Goal: Transaction & Acquisition: Obtain resource

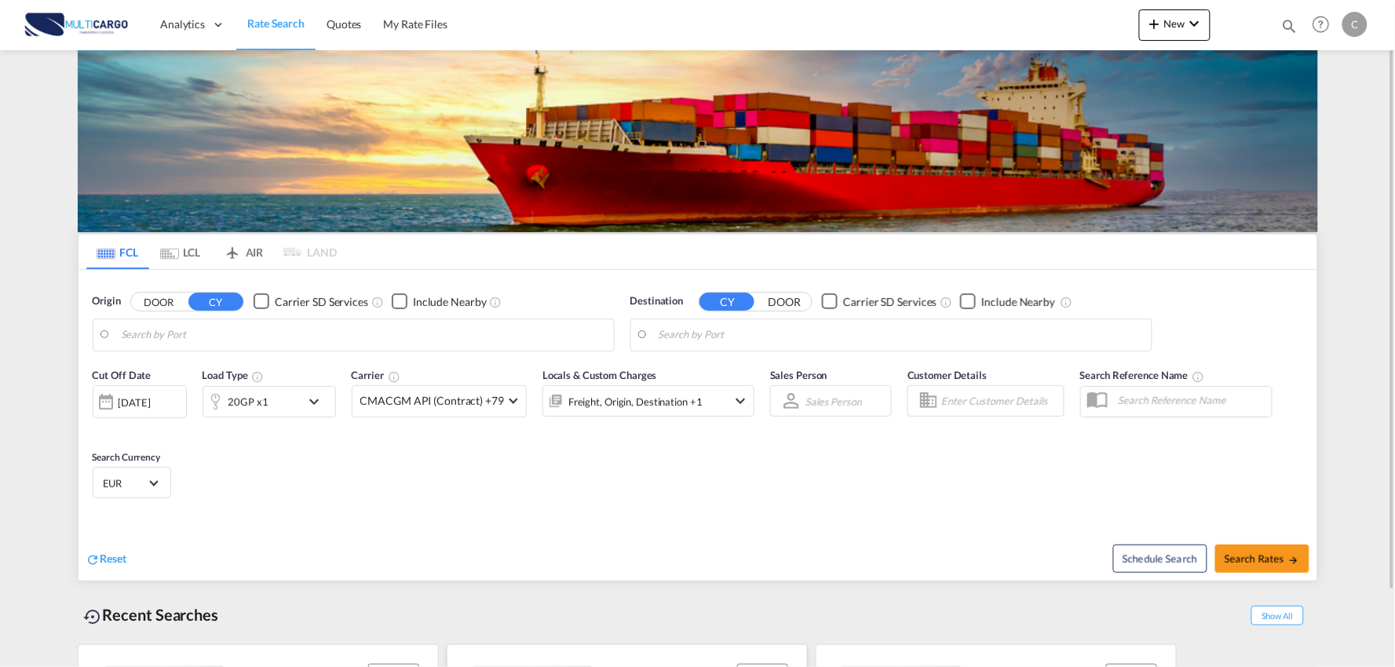
type input "Port of [GEOGRAPHIC_DATA], [GEOGRAPHIC_DATA], [GEOGRAPHIC_DATA]"
type input "Leixoes, Leixoes, PTLEI"
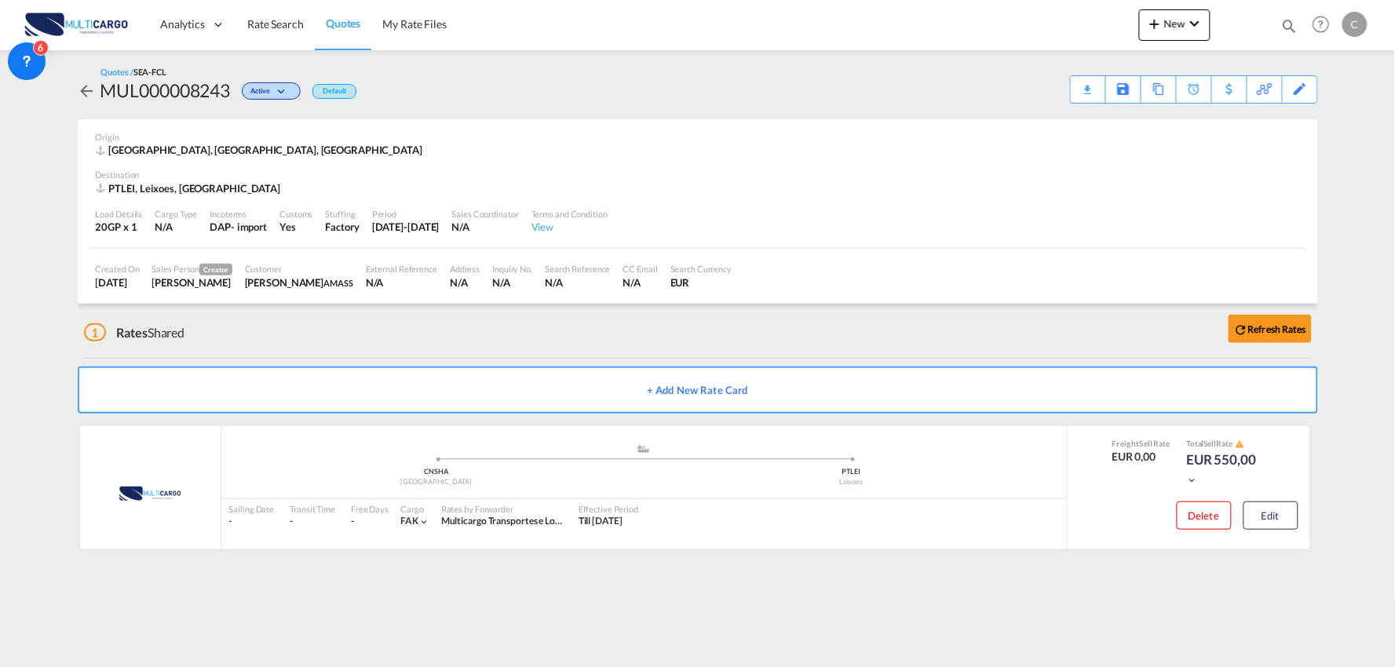
click at [644, 77] on div "Quotes / SEA-FCL MUL000008243 Active Default Download Quote Save As Template Co…" at bounding box center [698, 85] width 1241 height 38
click at [470, 75] on div "Quotes / SEA-FCL MUL000008243 Active Default Download Quote Save As Template Co…" at bounding box center [698, 85] width 1241 height 38
click at [397, 335] on div "1 Rates Shared Refresh Rates" at bounding box center [701, 329] width 1234 height 50
click at [619, 349] on div "1 Rates Shared Refresh Rates" at bounding box center [701, 329] width 1234 height 50
click at [673, 576] on md-content "Analytics Reports Dashboard Rate Search Quotes My Rate Files New Rates Ratecard" at bounding box center [697, 333] width 1395 height 667
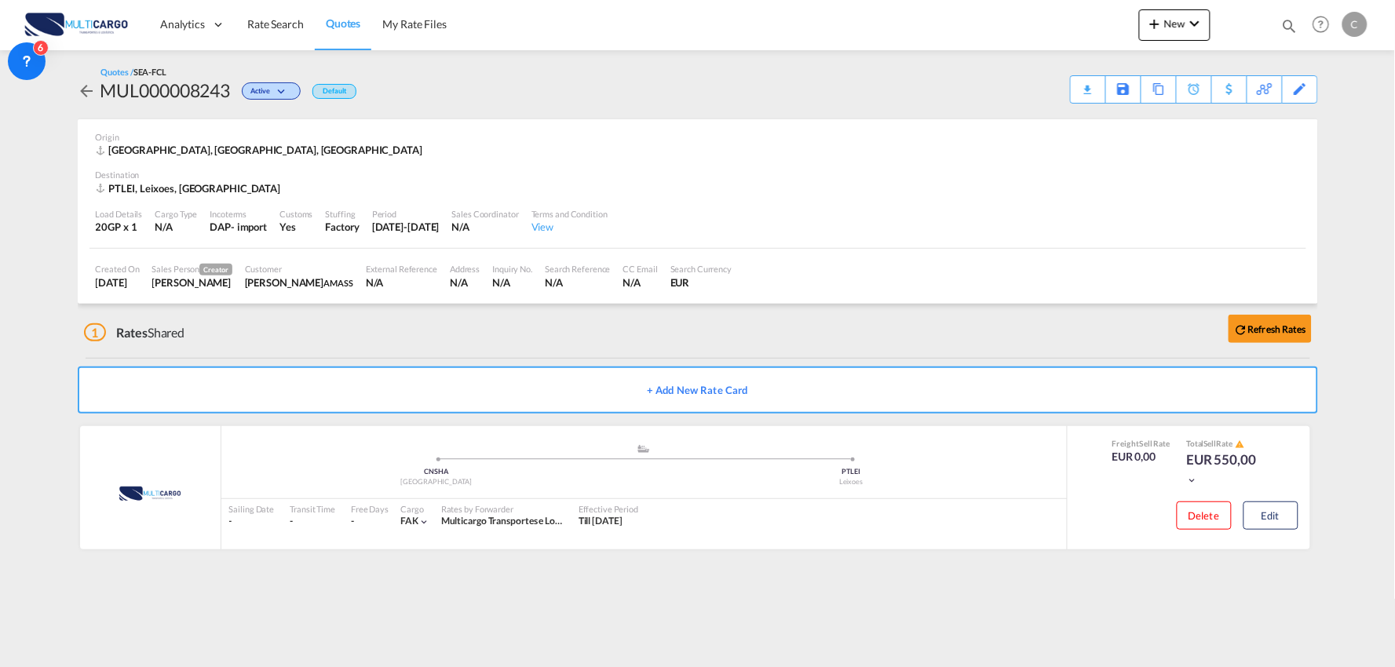
click at [365, 338] on div "1 Rates Shared Refresh Rates" at bounding box center [701, 329] width 1234 height 50
click at [405, 316] on div "1 Rates Shared Refresh Rates" at bounding box center [701, 329] width 1234 height 50
click at [518, 91] on div "Quotes / SEA-FCL MUL000008243 Active Default Download Quote Save As Template Co…" at bounding box center [698, 85] width 1241 height 38
drag, startPoint x: 461, startPoint y: 322, endPoint x: 437, endPoint y: 333, distance: 26.7
click at [458, 322] on div "1 Rates Shared Refresh Rates" at bounding box center [701, 329] width 1234 height 50
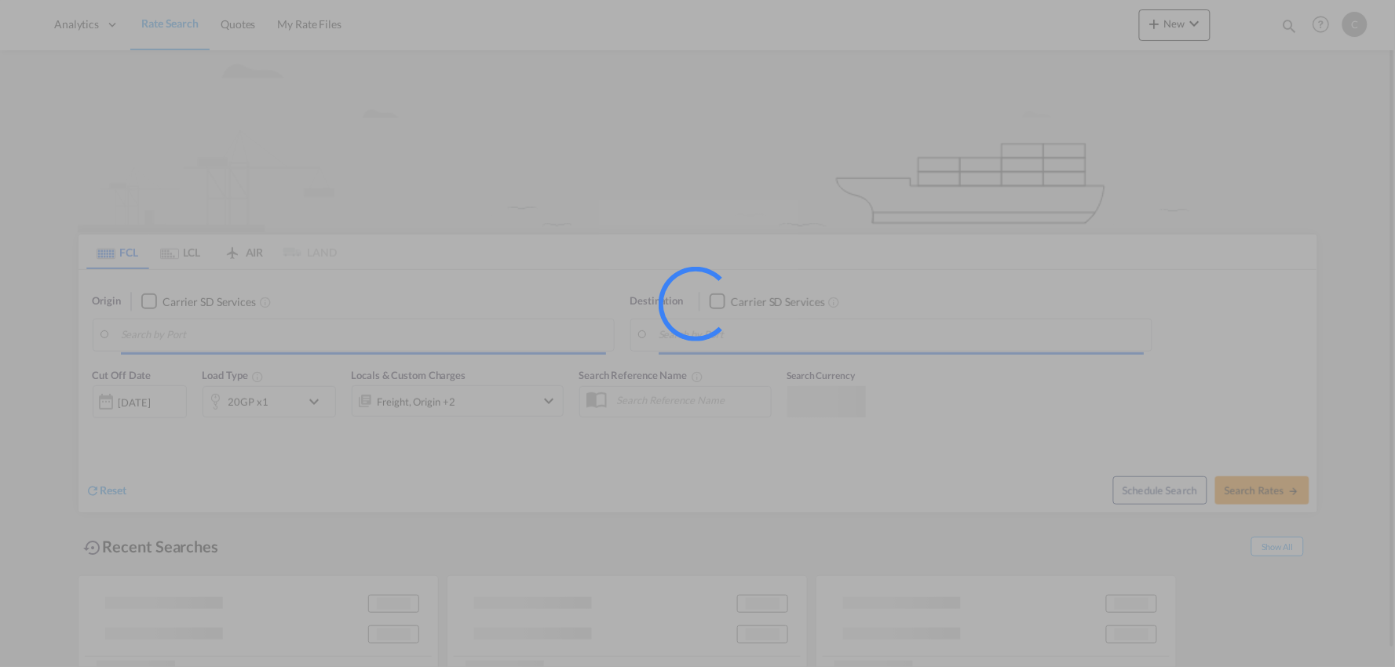
type input "Port of [GEOGRAPHIC_DATA], [GEOGRAPHIC_DATA], [GEOGRAPHIC_DATA]"
type input "Leixoes, Leixoes, PTLEI"
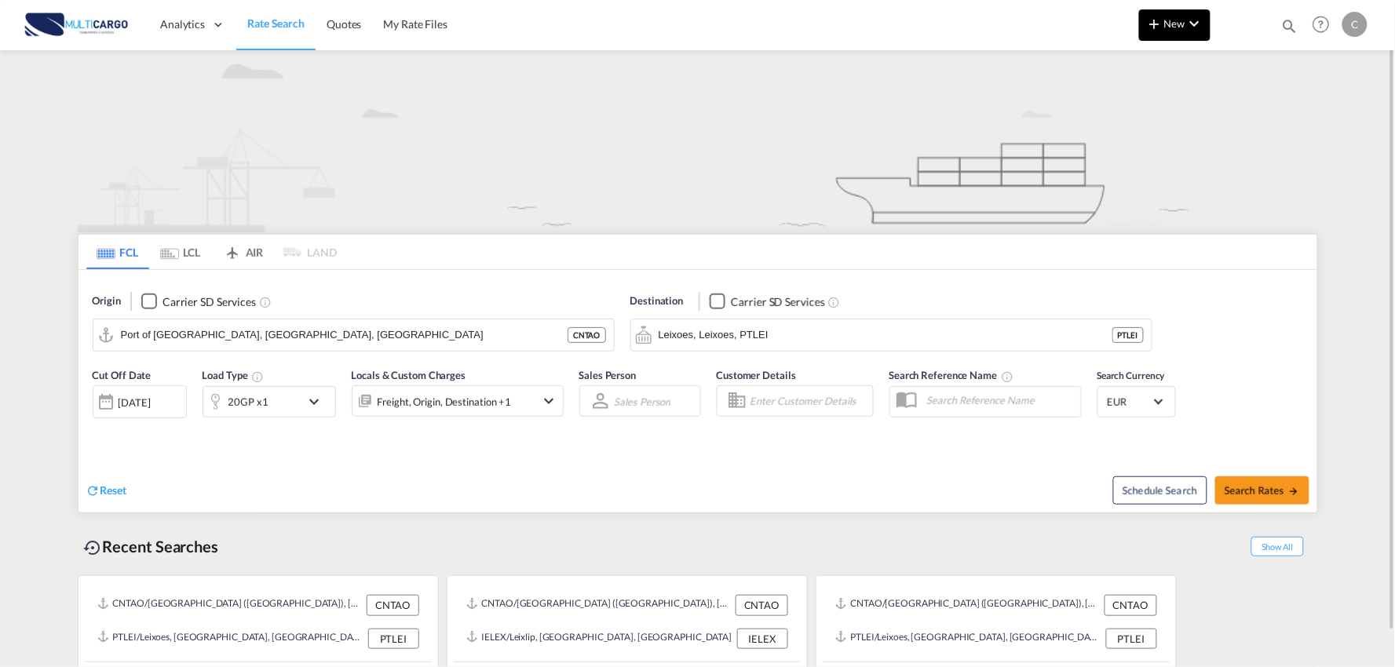
click at [1194, 26] on md-icon "icon-chevron-down" at bounding box center [1195, 23] width 19 height 19
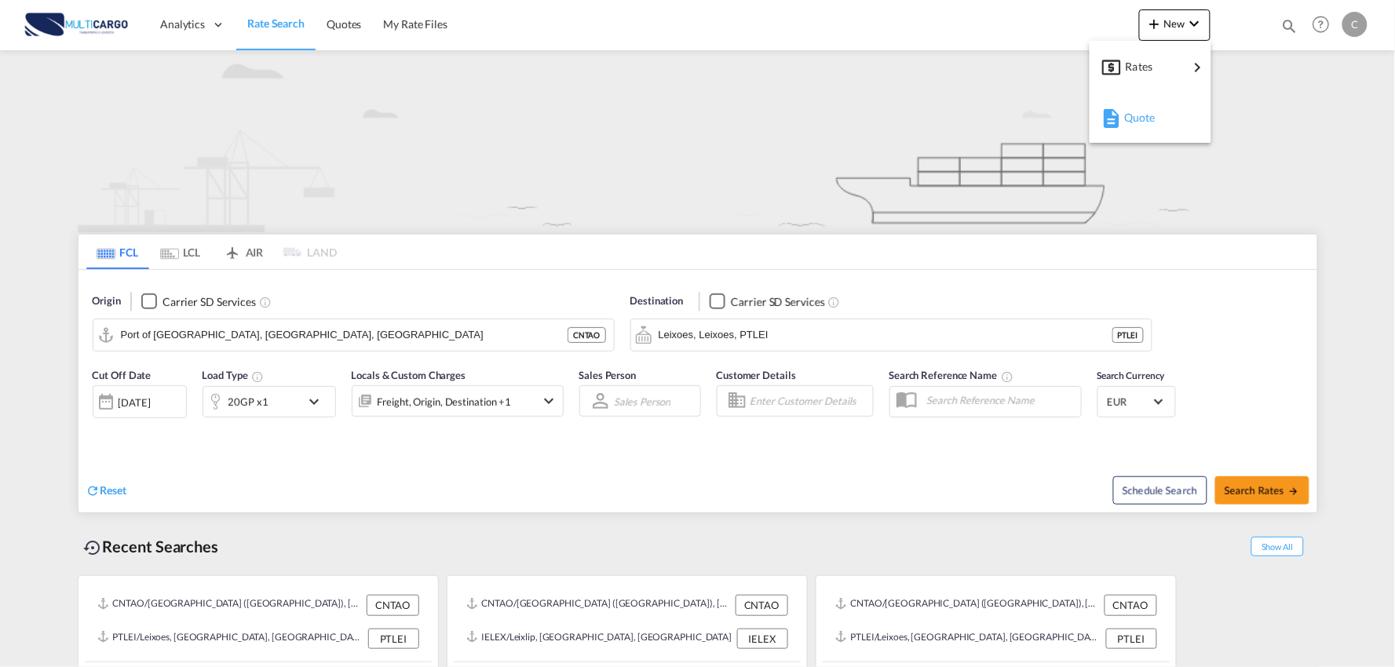
click at [1142, 115] on span "Quote" at bounding box center [1133, 117] width 17 height 31
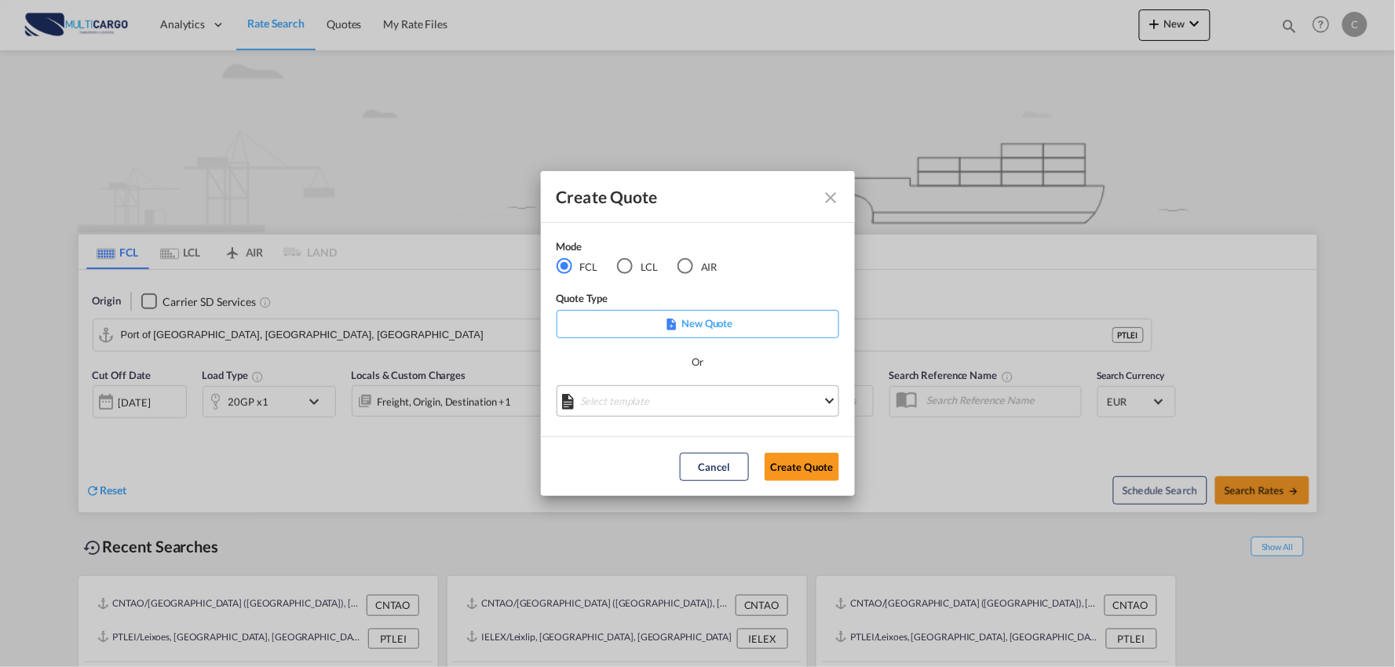
click at [765, 406] on md-select "Select template 25/11/24 IMP_EXW_FCL Patricia Barroso | 25 Nov 2024 25/11/24 IM…" at bounding box center [698, 401] width 283 height 31
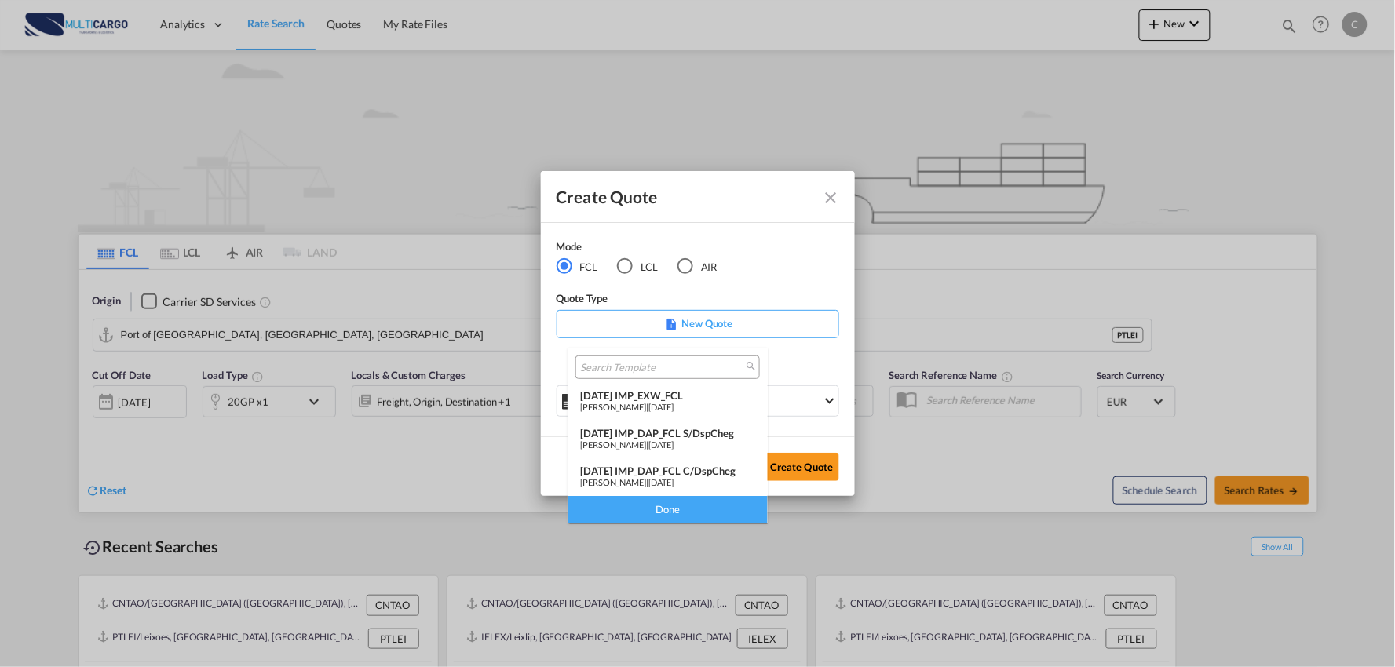
click at [730, 466] on div "25/11/24 IMP_DAP_FCL C/DspCheg" at bounding box center [667, 471] width 175 height 13
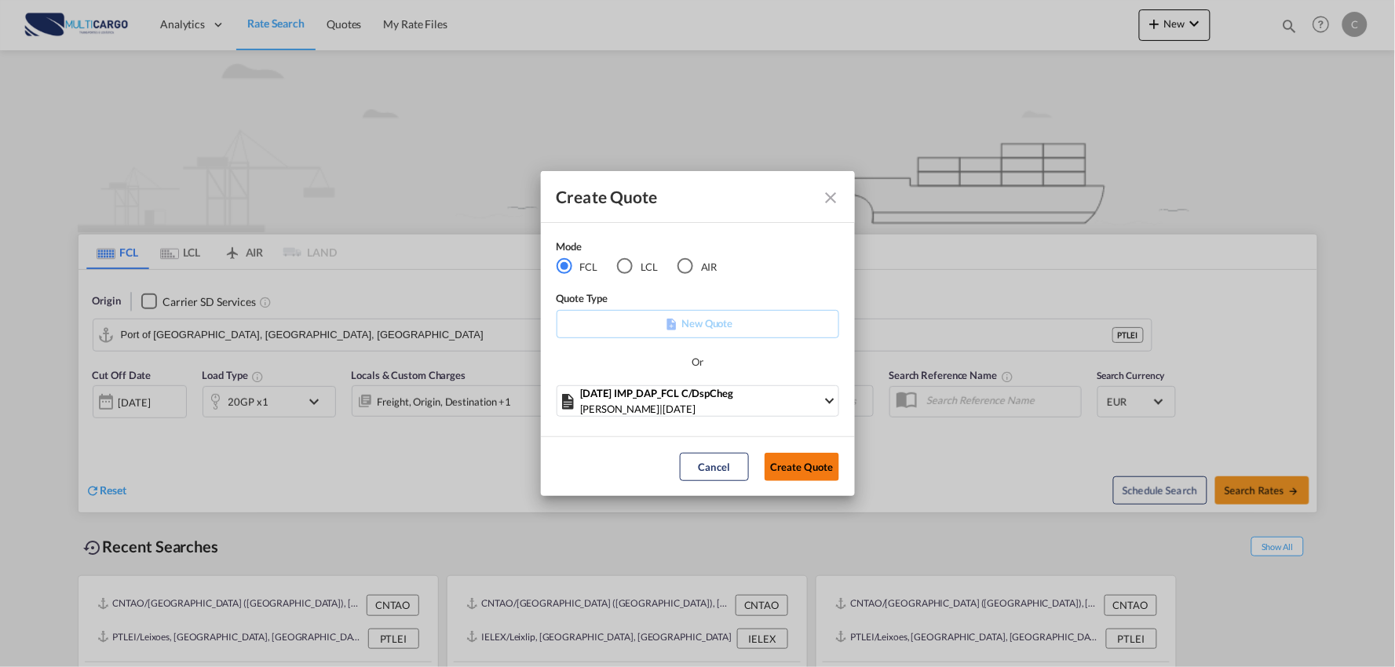
click at [803, 462] on button "Create Quote" at bounding box center [802, 467] width 75 height 28
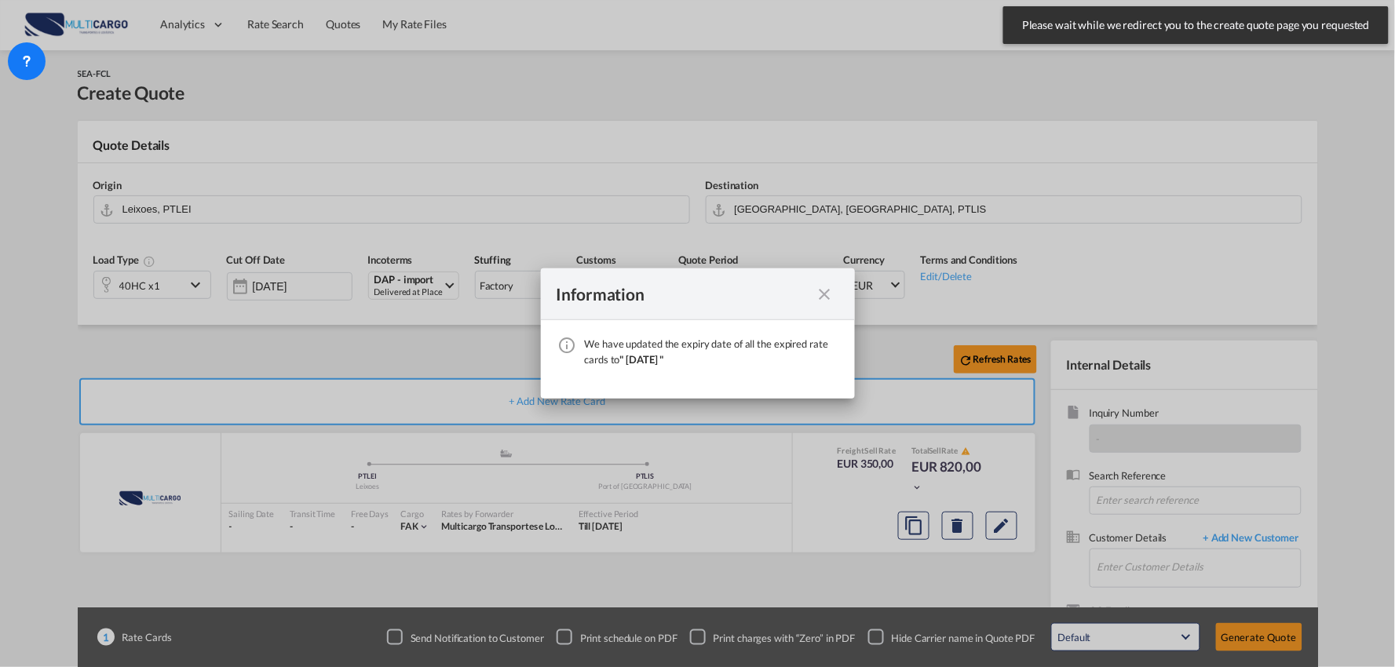
click at [830, 291] on md-icon "icon-close fg-AAA8AD cursor" at bounding box center [825, 294] width 19 height 19
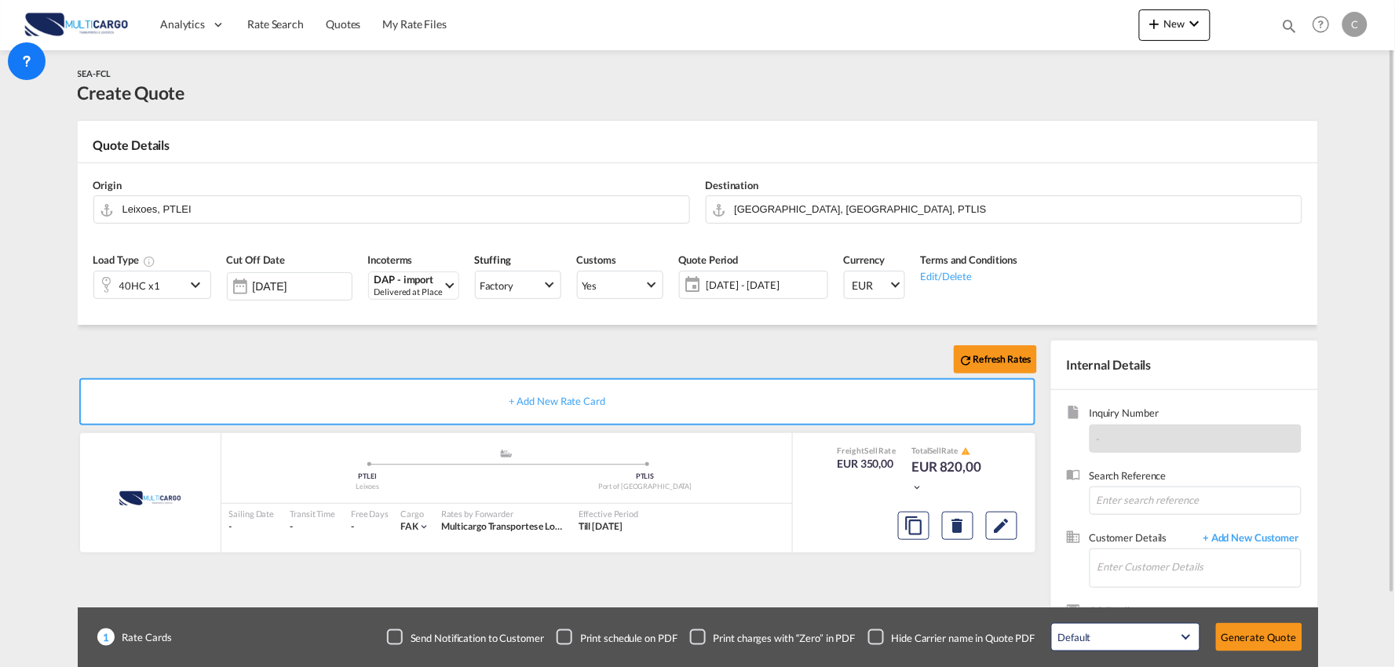
click at [880, 636] on div "Checkbox No Ink" at bounding box center [877, 638] width 16 height 16
click at [1212, 567] on input "Enter Customer Details" at bounding box center [1199, 567] width 203 height 35
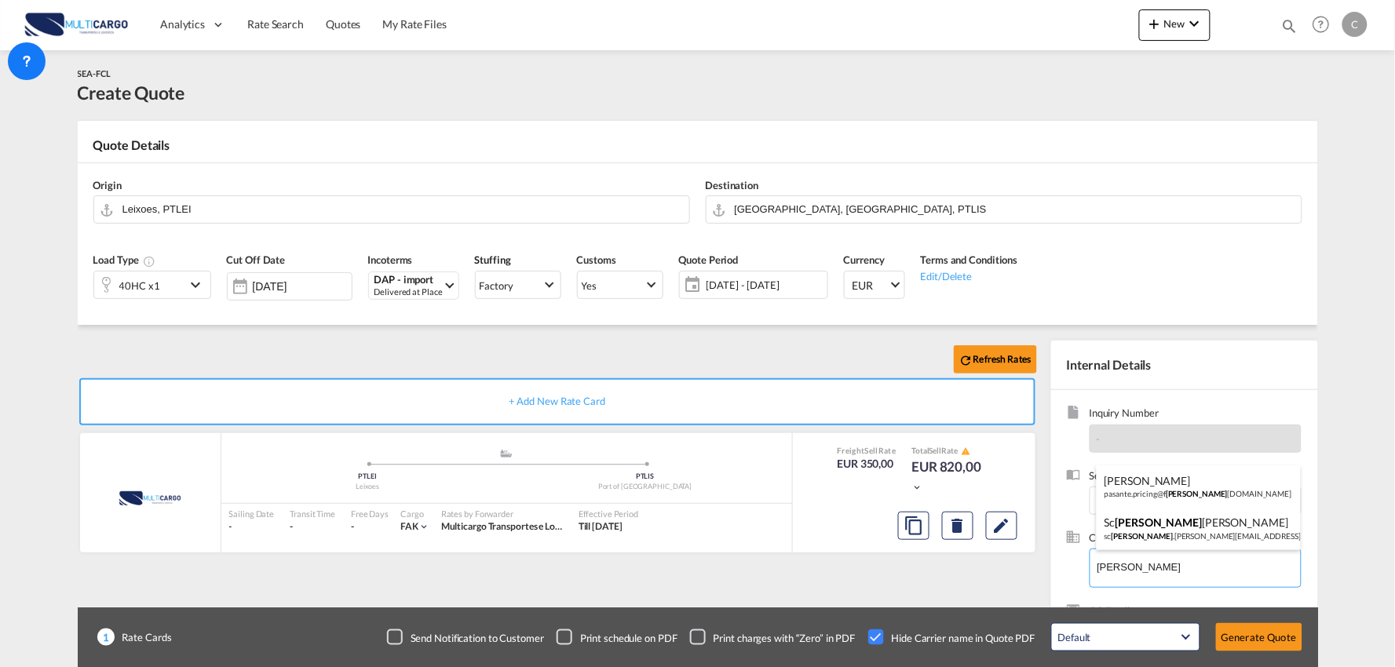
type input "ARLET"
drag, startPoint x: 1143, startPoint y: 562, endPoint x: 1099, endPoint y: 564, distance: 44.0
click at [1099, 564] on body "Analytics Reports Dashboard Rate Search Quotes My Rate Files Analytics" at bounding box center [697, 333] width 1395 height 667
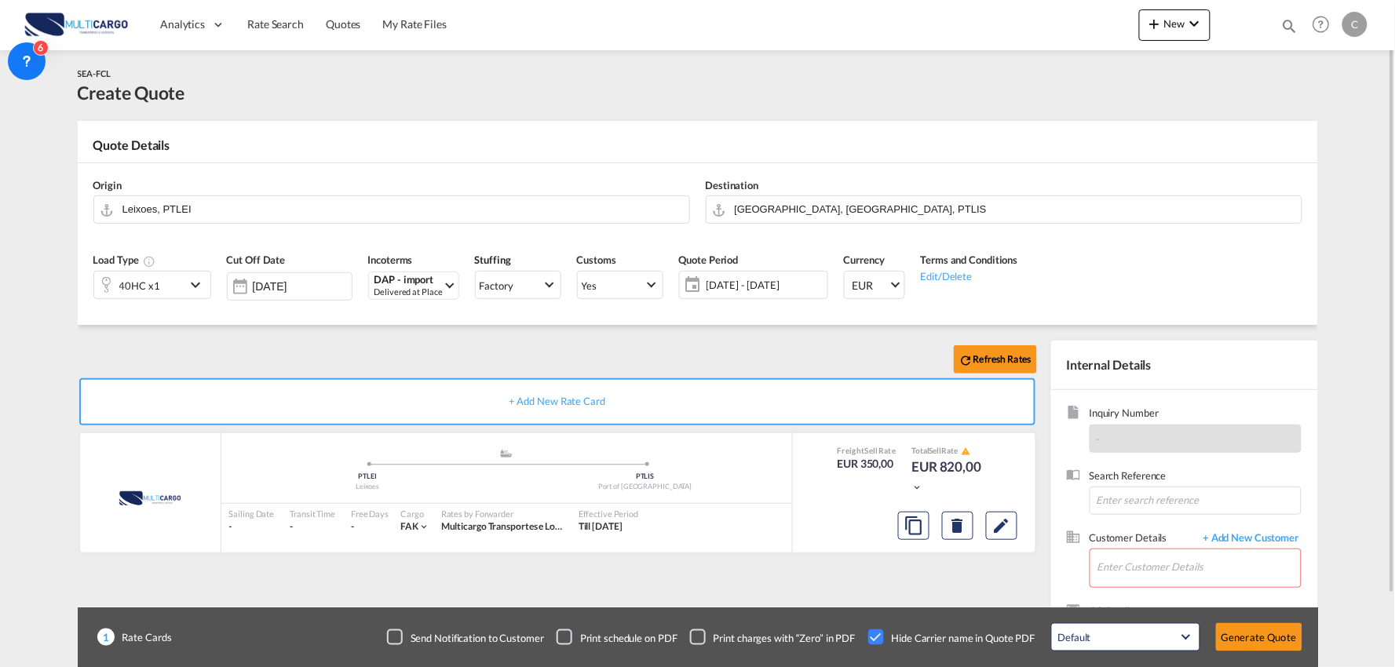
click at [989, 572] on div "Refresh Rates + Add New Rate Card MultiCargo added by you .a{fill:#aaa8ad;} .a{…" at bounding box center [561, 505] width 966 height 328
click at [1272, 532] on span "+ Add New Customer" at bounding box center [1249, 540] width 106 height 18
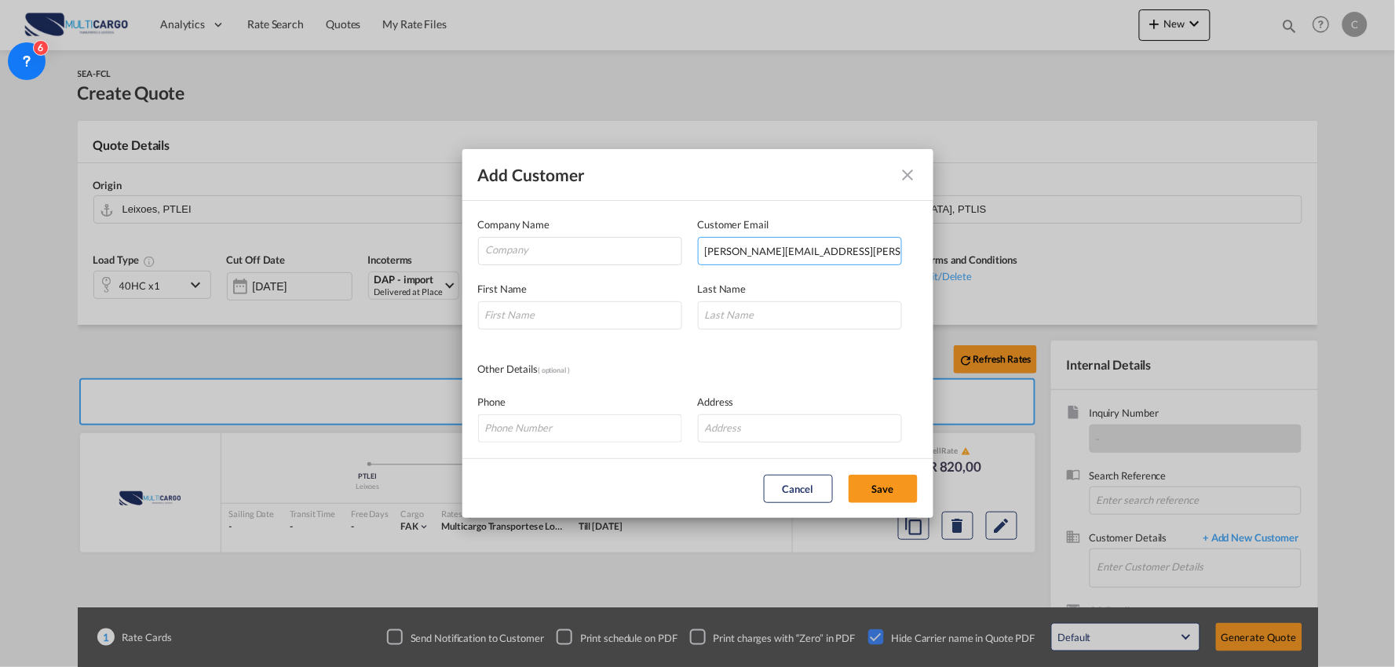
click at [755, 250] on input "arlet.hernandez@mexproudshipping.com" at bounding box center [800, 251] width 204 height 28
click at [789, 257] on input "arlet.hernandez@mexproudshipping.com" at bounding box center [800, 251] width 204 height 28
drag, startPoint x: 635, startPoint y: 253, endPoint x: 583, endPoint y: 253, distance: 51.0
click at [583, 253] on div "Company Name Customer Email arlet.hernandez@mexproudshipping.com" at bounding box center [698, 241] width 440 height 49
click at [733, 254] on input "[PERSON_NAME][EMAIL_ADDRESS][PERSON_NAME][DOMAIN_NAME]" at bounding box center [800, 251] width 204 height 28
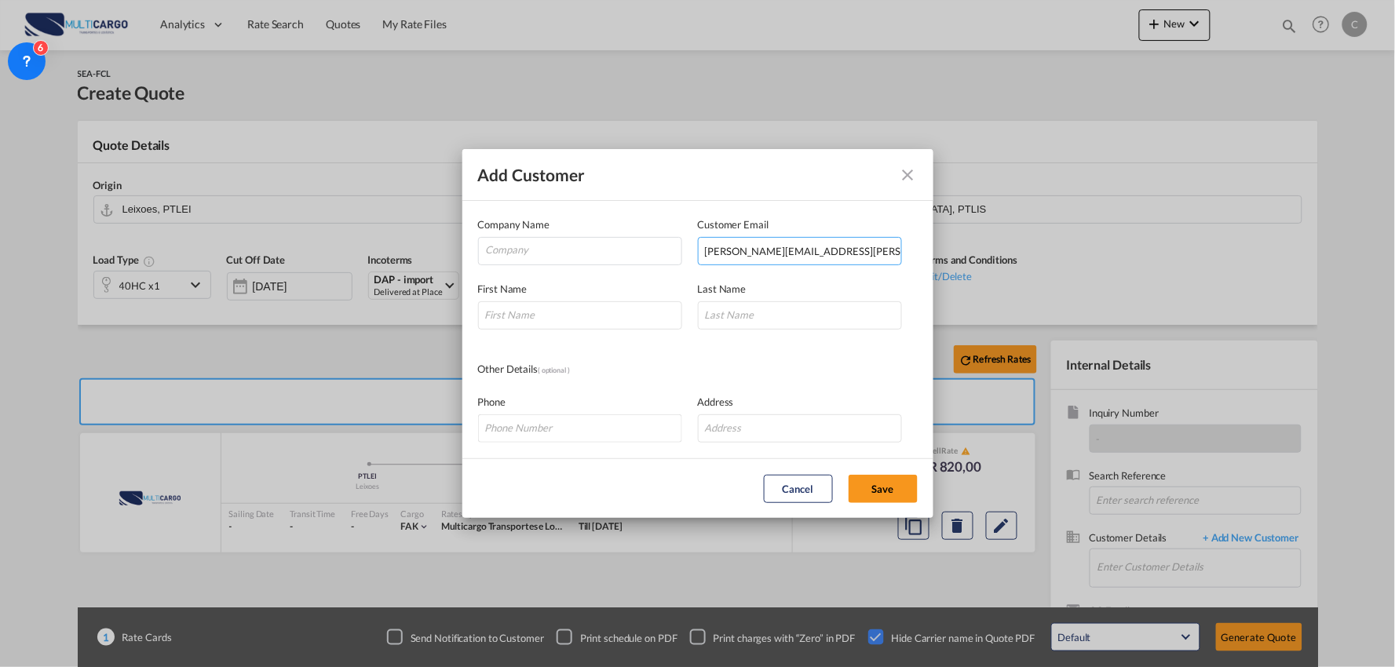
click at [895, 247] on input "[PERSON_NAME][EMAIL_ADDRESS][PERSON_NAME][DOMAIN_NAME]" at bounding box center [800, 251] width 204 height 28
type input "[PERSON_NAME][EMAIL_ADDRESS][PERSON_NAME][DOMAIN_NAME]"
drag, startPoint x: 529, startPoint y: 319, endPoint x: 558, endPoint y: 310, distance: 31.1
click at [529, 319] on input "Add Customer Company ..." at bounding box center [580, 316] width 204 height 28
type input "Arlet"
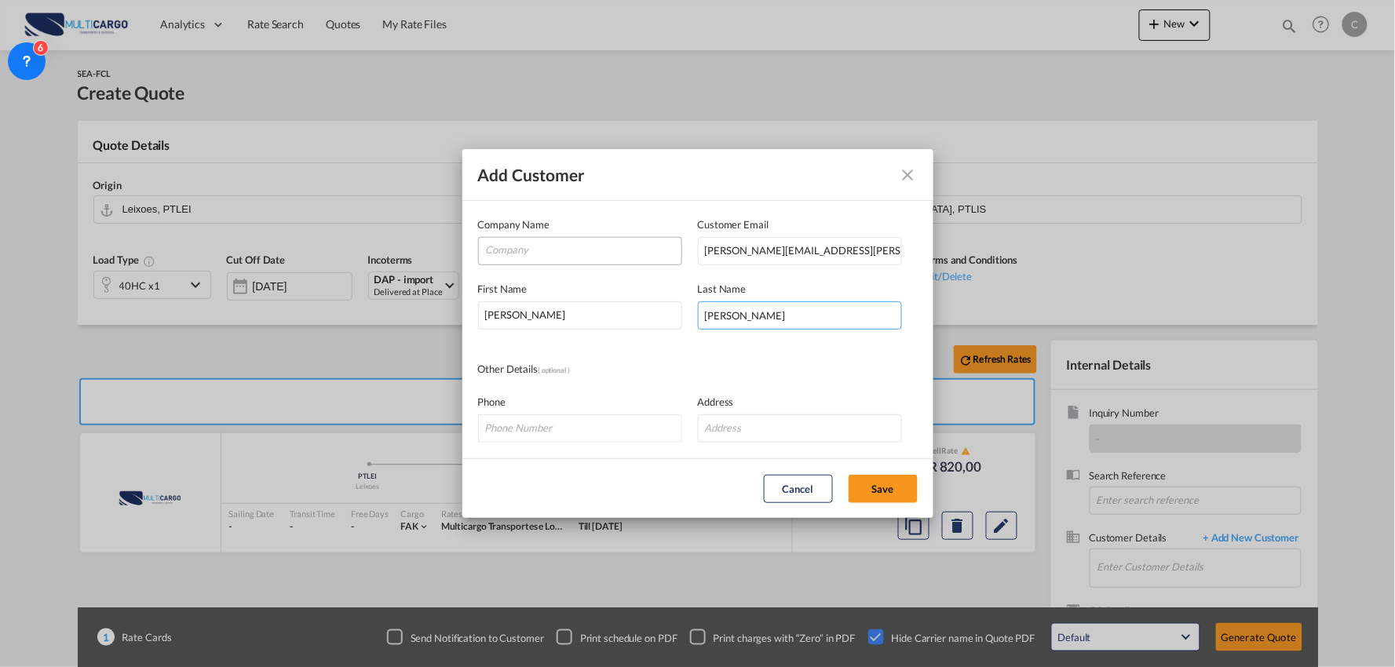
type input "Hernández"
click at [521, 258] on input "Company" at bounding box center [584, 250] width 196 height 24
type input "MEXPROUD SHIPPING"
click at [814, 370] on div "Other Details ( optional )" at bounding box center [698, 369] width 440 height 17
click at [887, 488] on button "Save" at bounding box center [883, 489] width 69 height 28
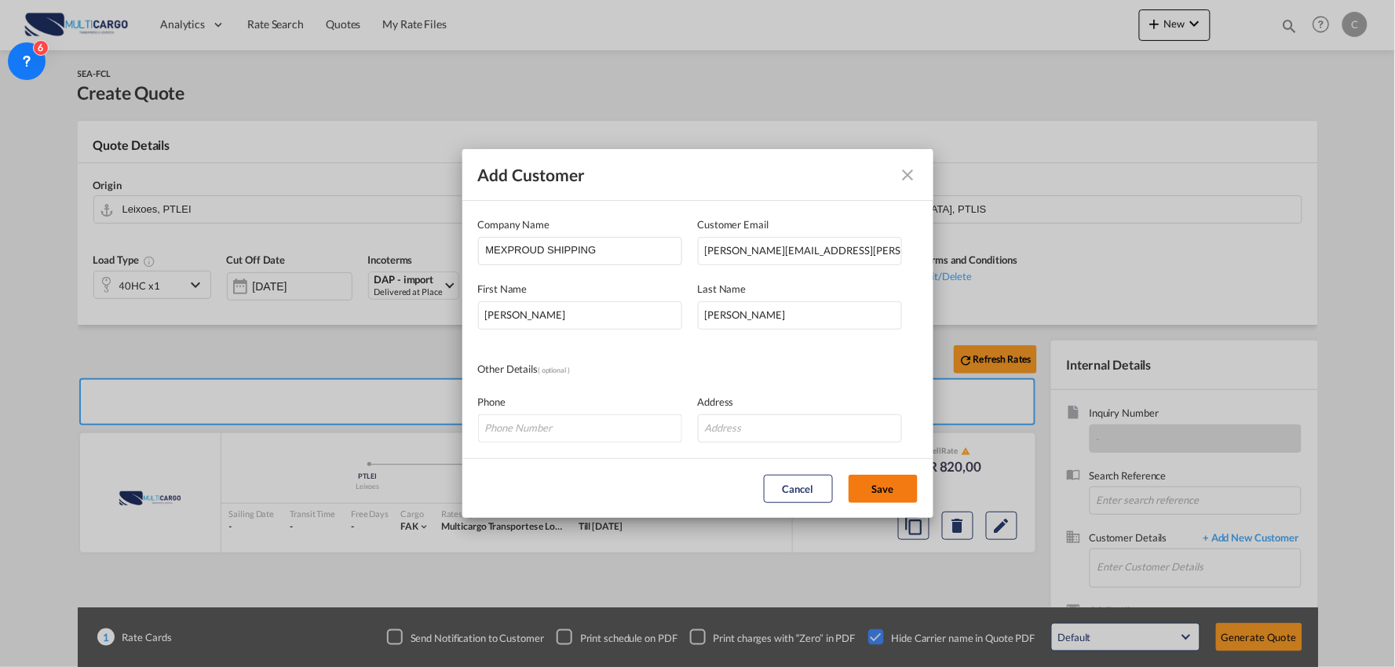
type input "MEXPROUD SHIPPING, Arlet Hernández, arlet.hernandez@mexproudshipping.com"
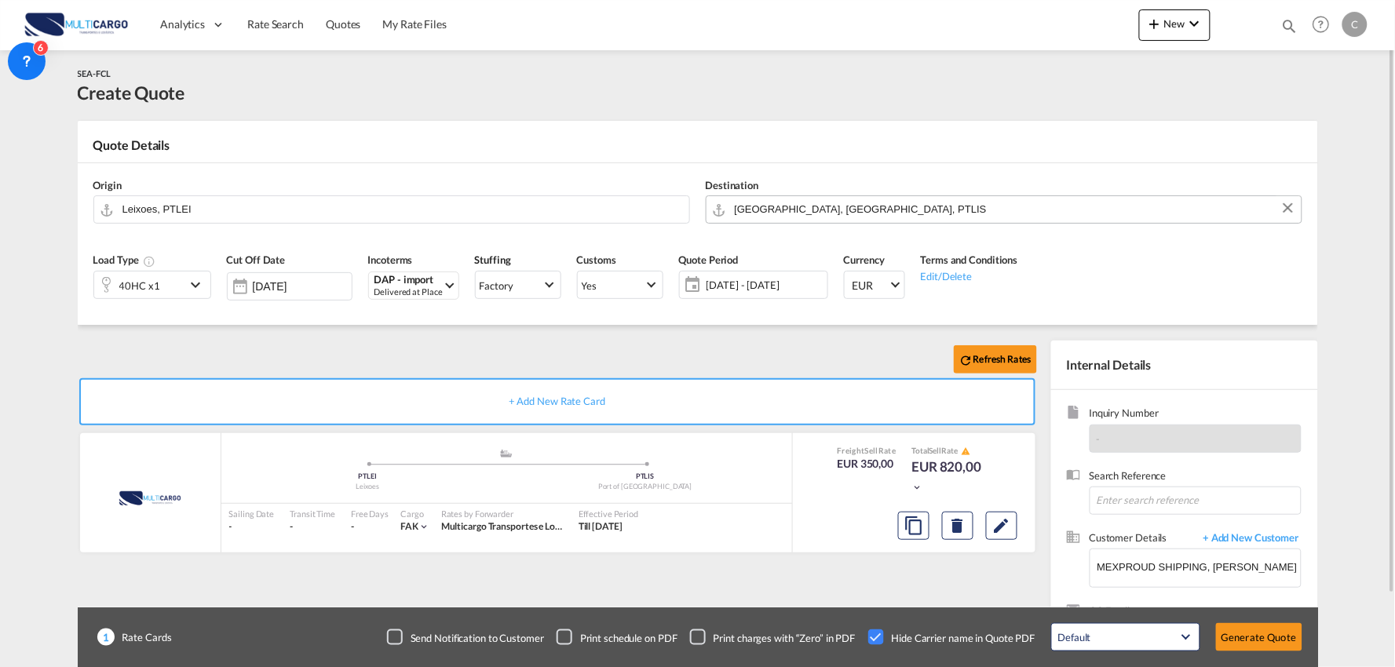
click at [766, 206] on input "Port of Lisbon, Lisbon, PTLIS" at bounding box center [1014, 209] width 559 height 27
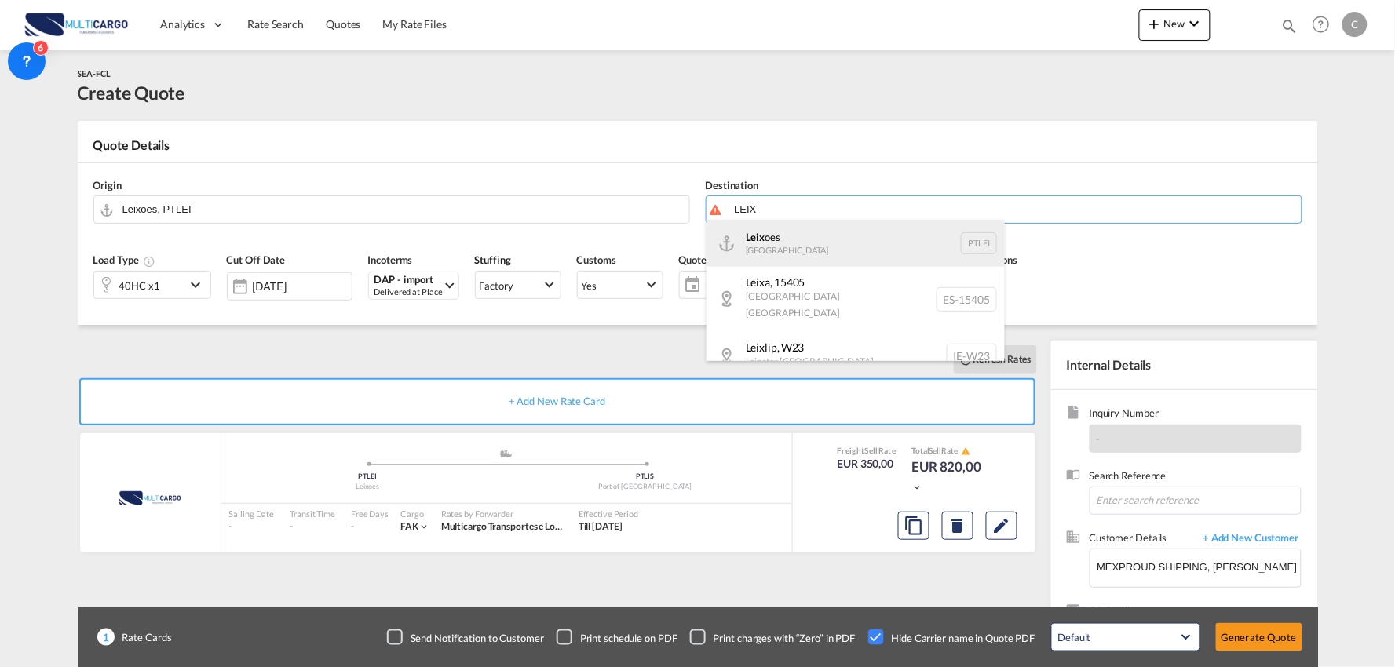
click at [835, 247] on div "Leix oes Portugal PTLEI" at bounding box center [856, 243] width 298 height 47
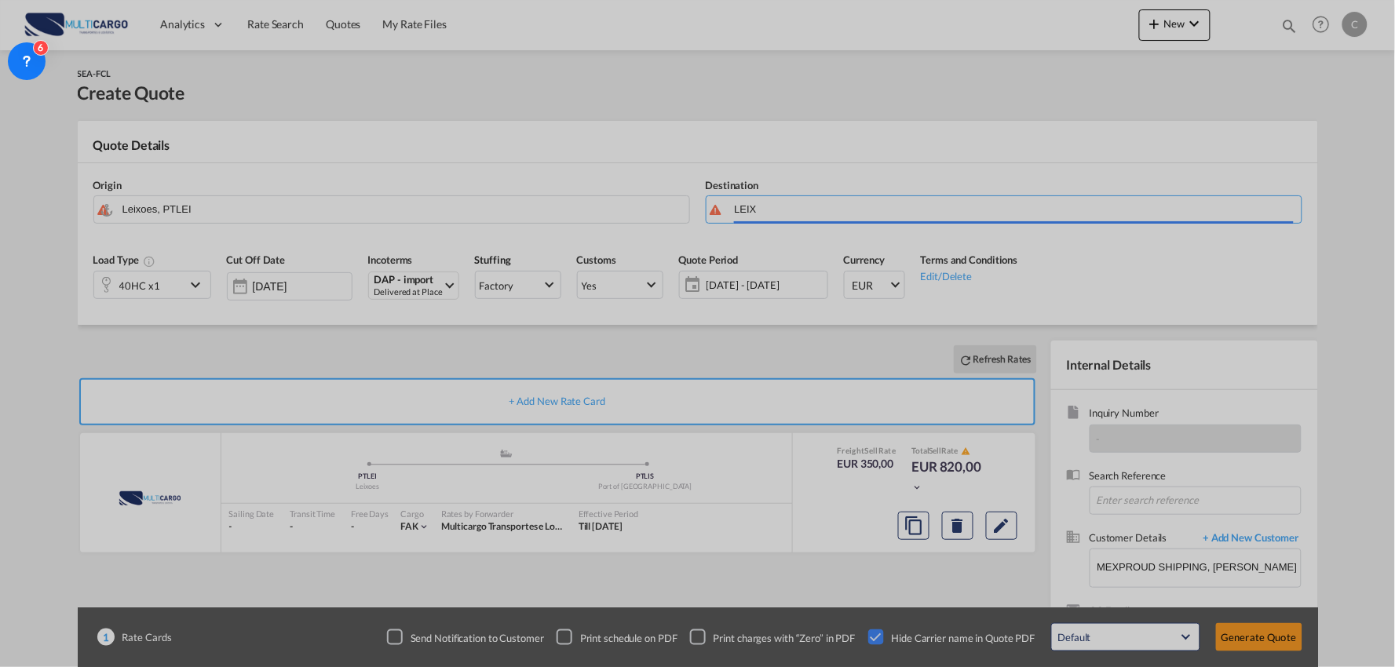
type input "Leixoes, PTLEI"
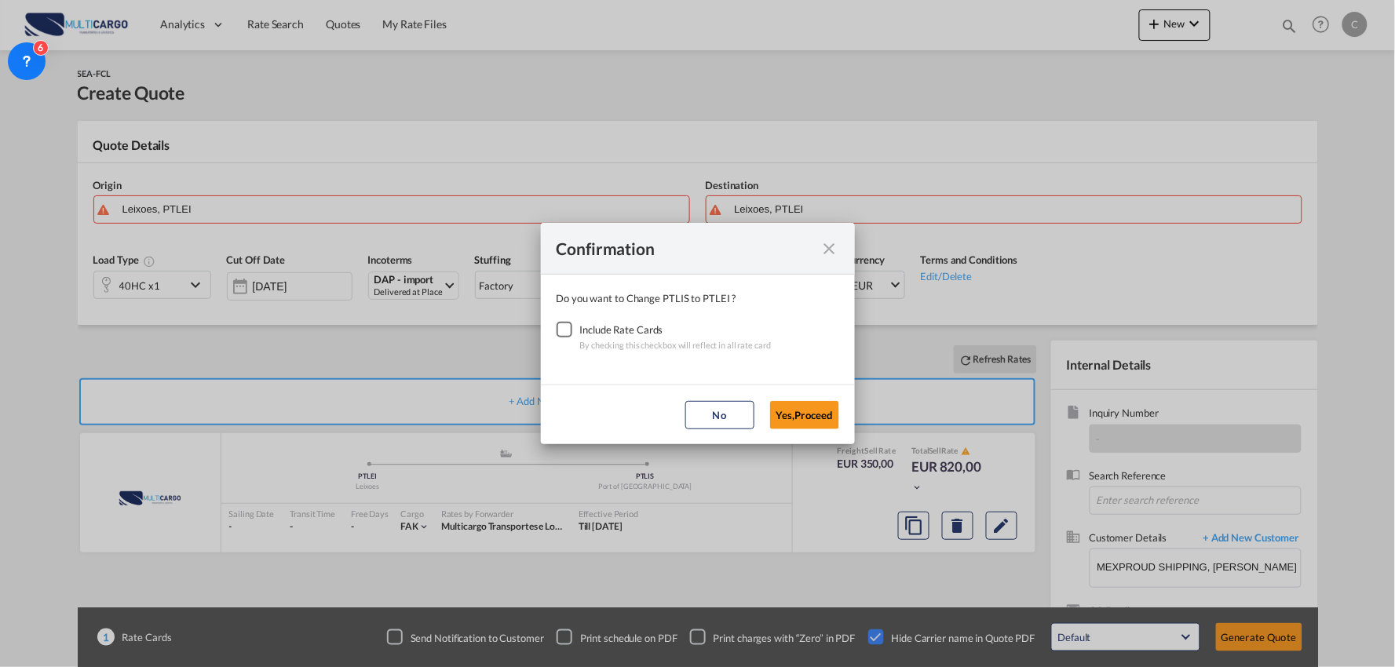
click at [569, 331] on div "Checkbox No Ink" at bounding box center [565, 330] width 16 height 16
click at [794, 412] on button "Yes,Proceed" at bounding box center [804, 415] width 69 height 28
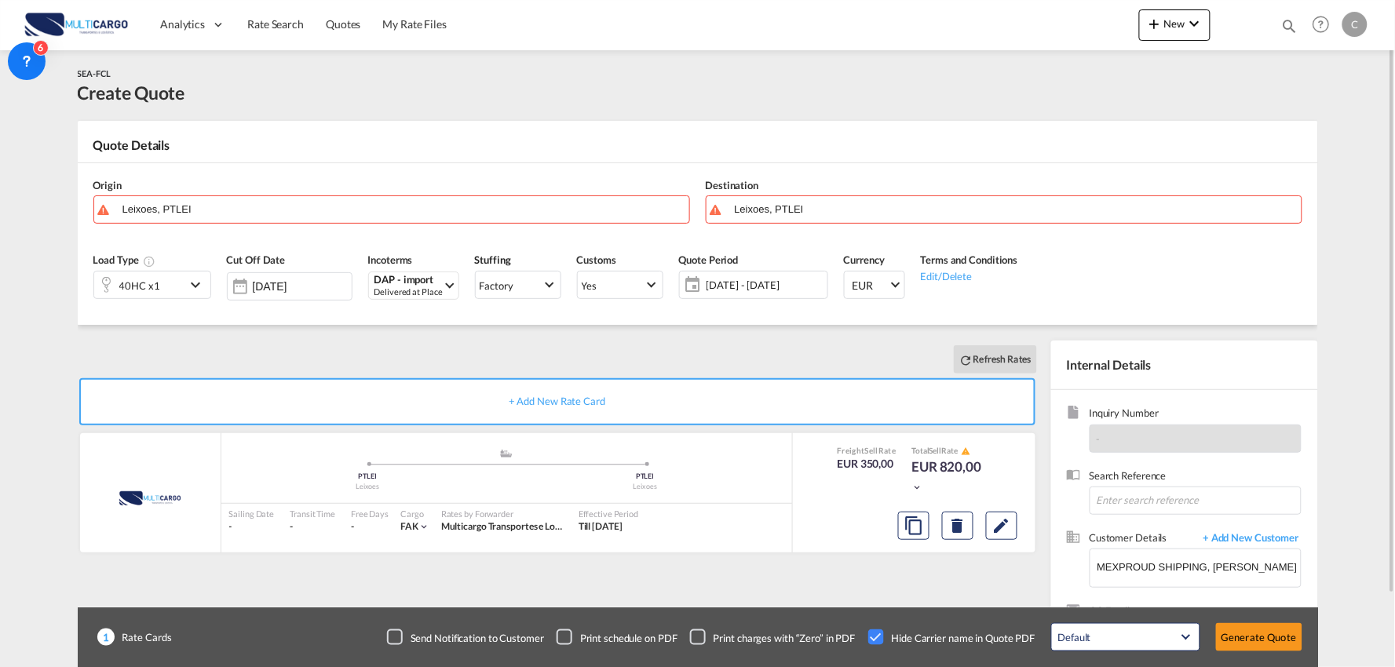
click at [383, 324] on div "Load Type 40HC x1 Cut Off Date 28 Aug 2025 Incoterms DAP - import Delivered at …" at bounding box center [698, 281] width 1225 height 87
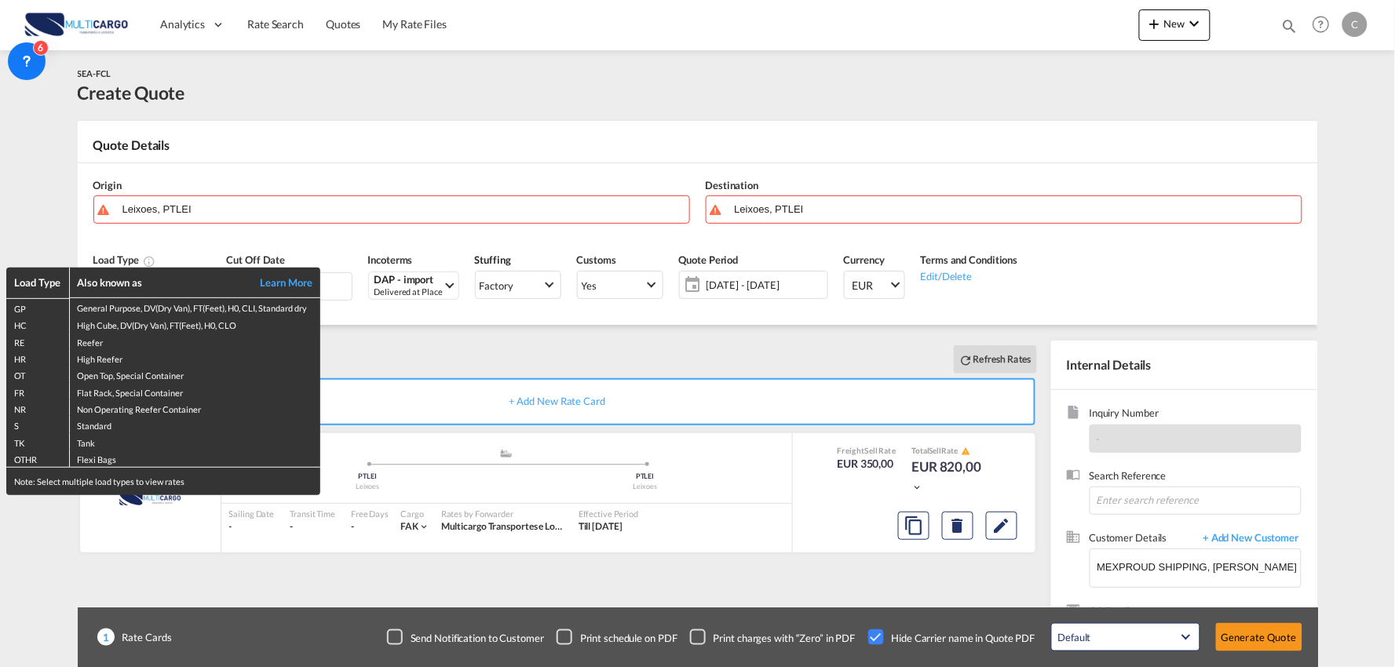
click at [187, 205] on div "Load Type Also known as Learn More GP General Purpose, DV(Dry Van), FT(Feet), H…" at bounding box center [697, 333] width 1395 height 667
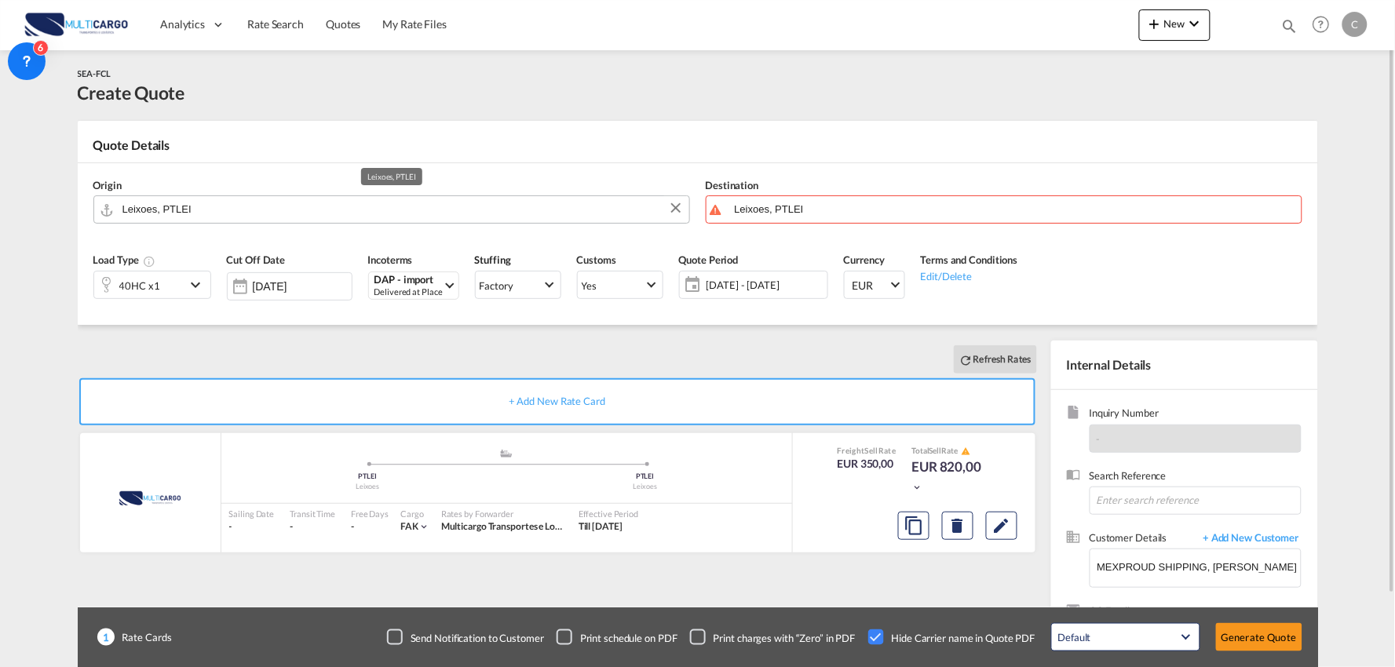
click at [188, 204] on input "Leixoes, PTLEI" at bounding box center [402, 209] width 559 height 27
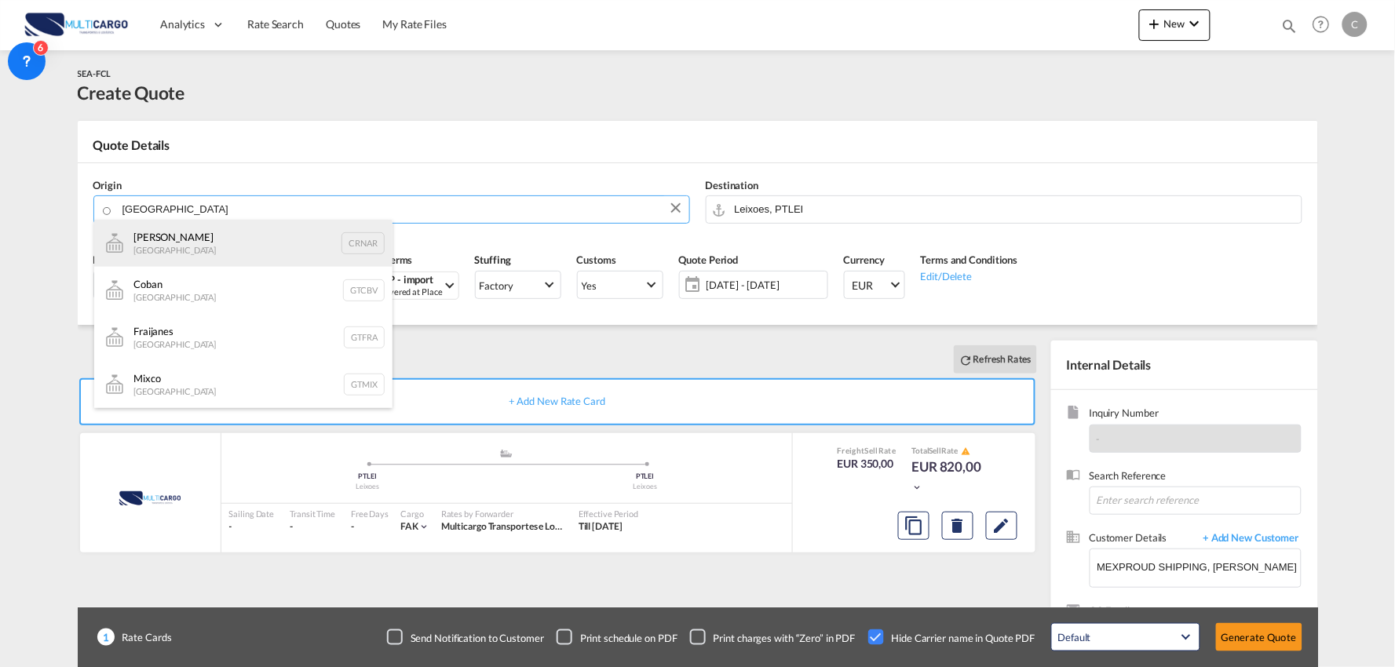
click at [197, 253] on div "Naranjo Costa Rica CRNAR" at bounding box center [243, 243] width 298 height 47
type input "Naranjo, CRNAR"
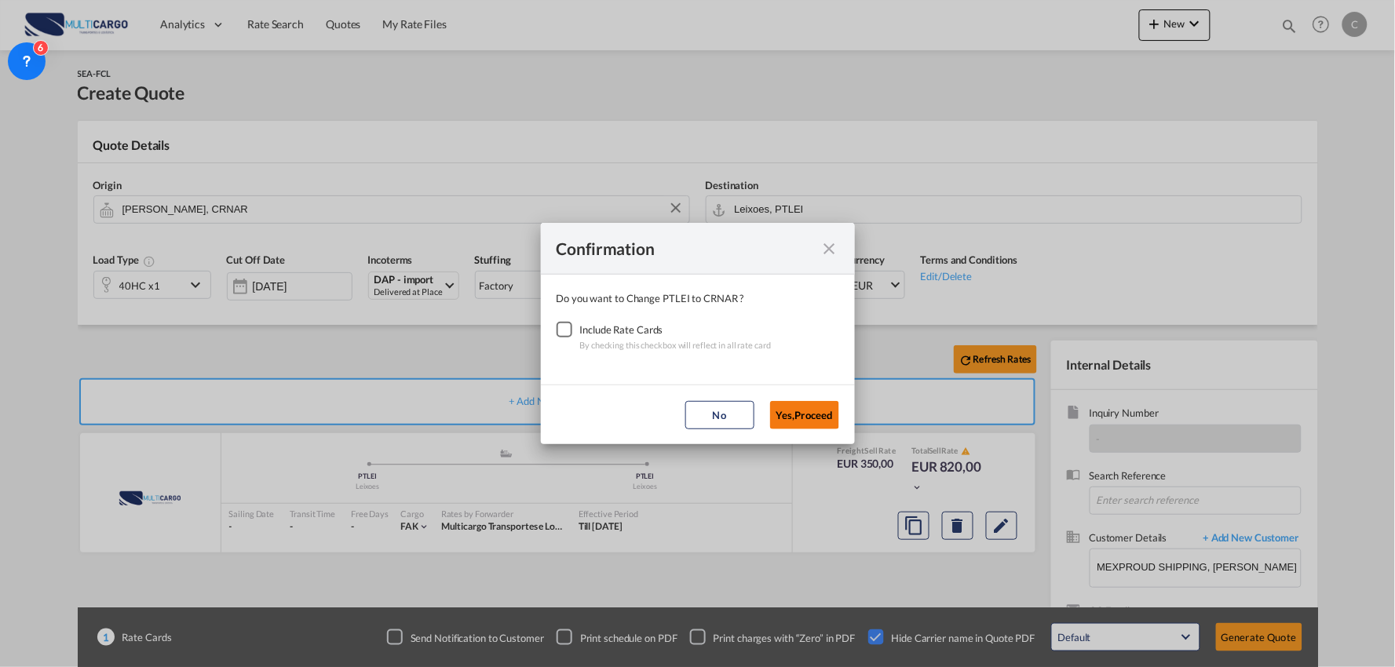
click at [821, 424] on button "Yes,Proceed" at bounding box center [804, 415] width 69 height 28
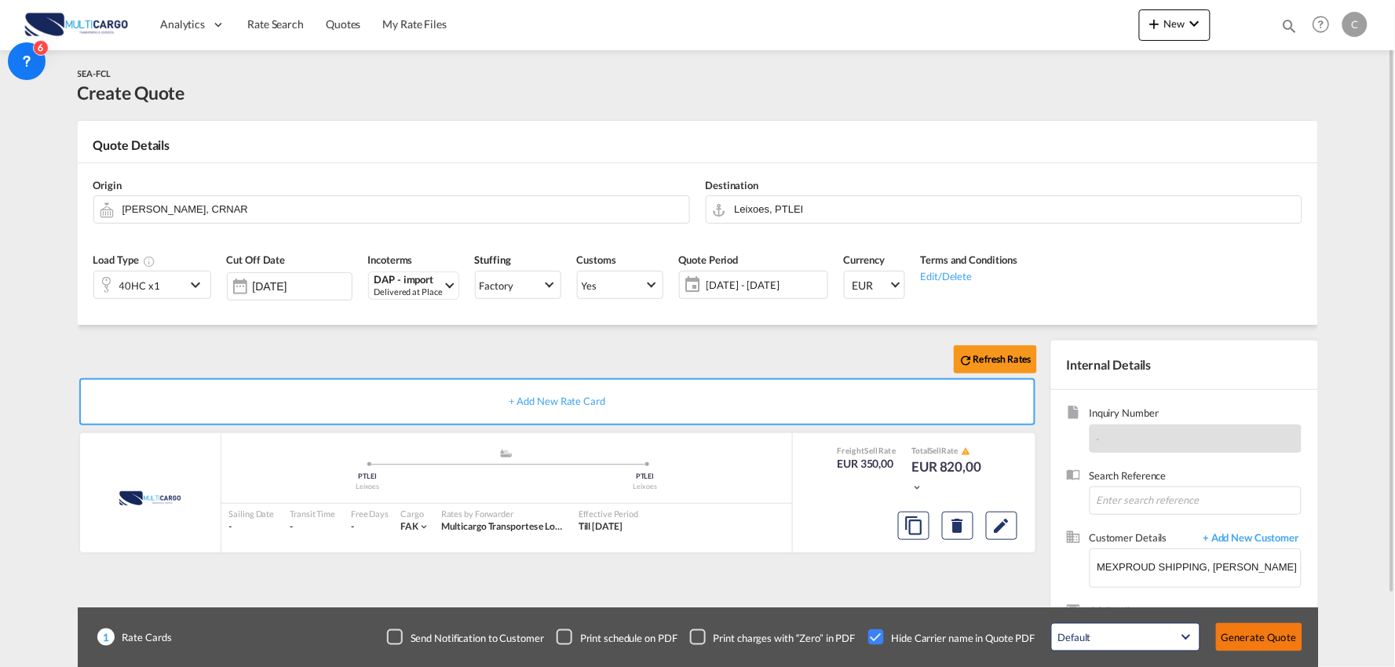
click at [1271, 631] on button "Generate Quote" at bounding box center [1259, 638] width 86 height 28
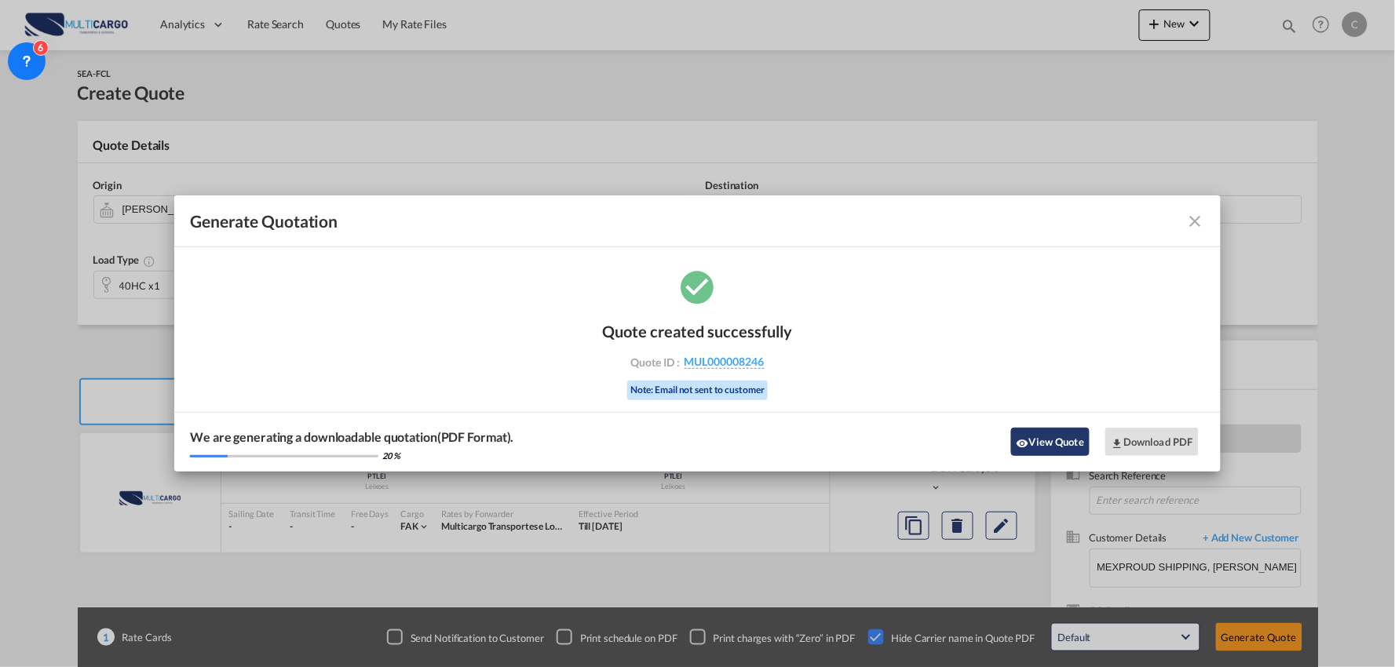
click at [1070, 444] on button "View Quote" at bounding box center [1050, 442] width 79 height 28
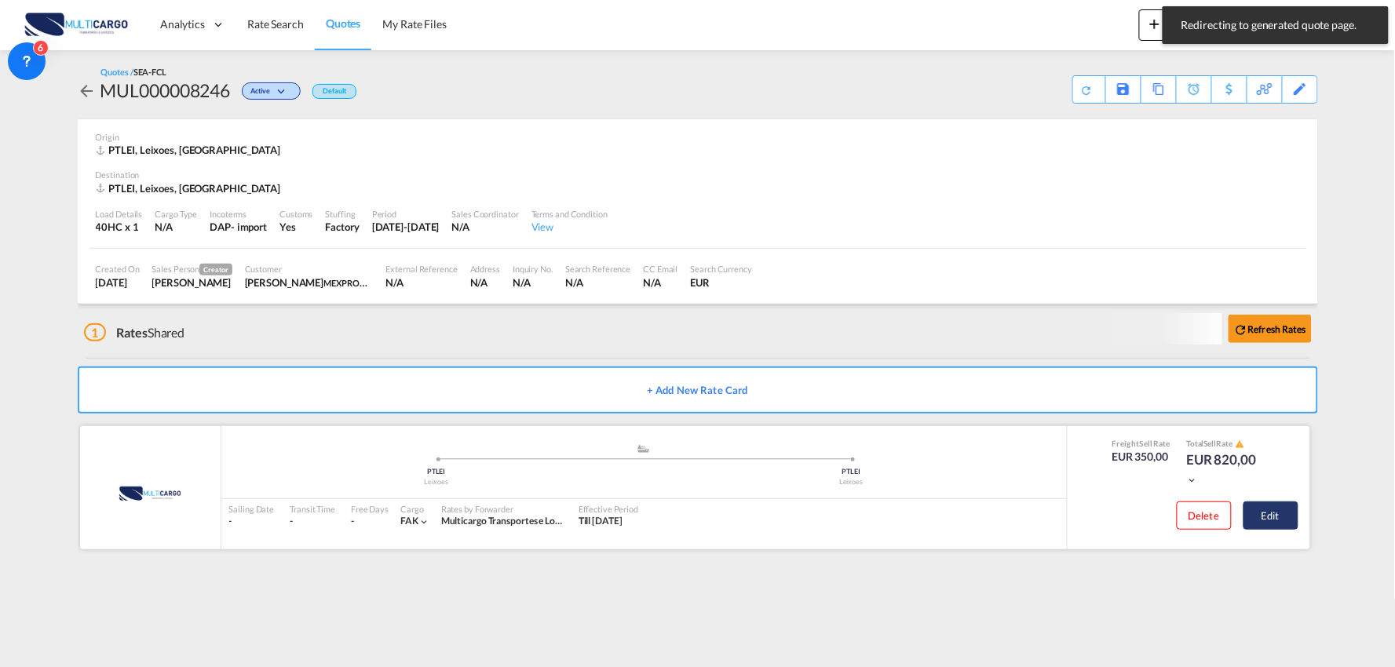
click at [1263, 512] on button "Edit" at bounding box center [1271, 516] width 55 height 28
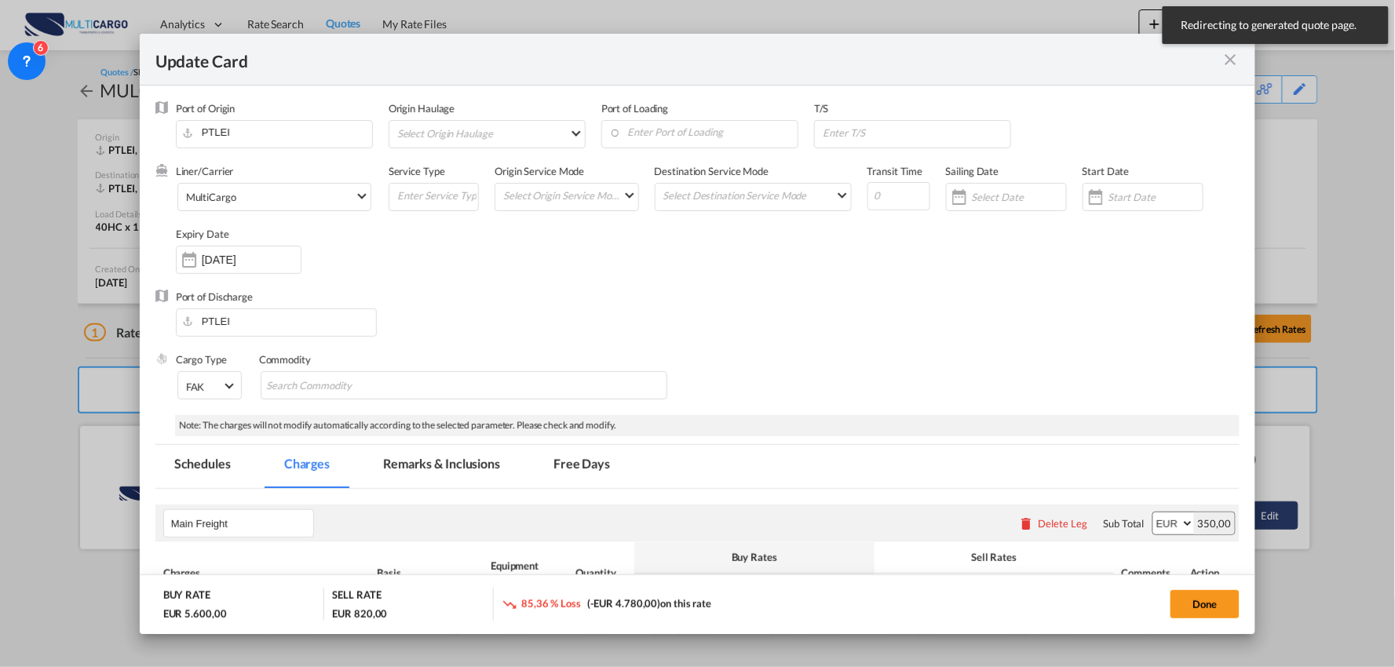
select select "per container"
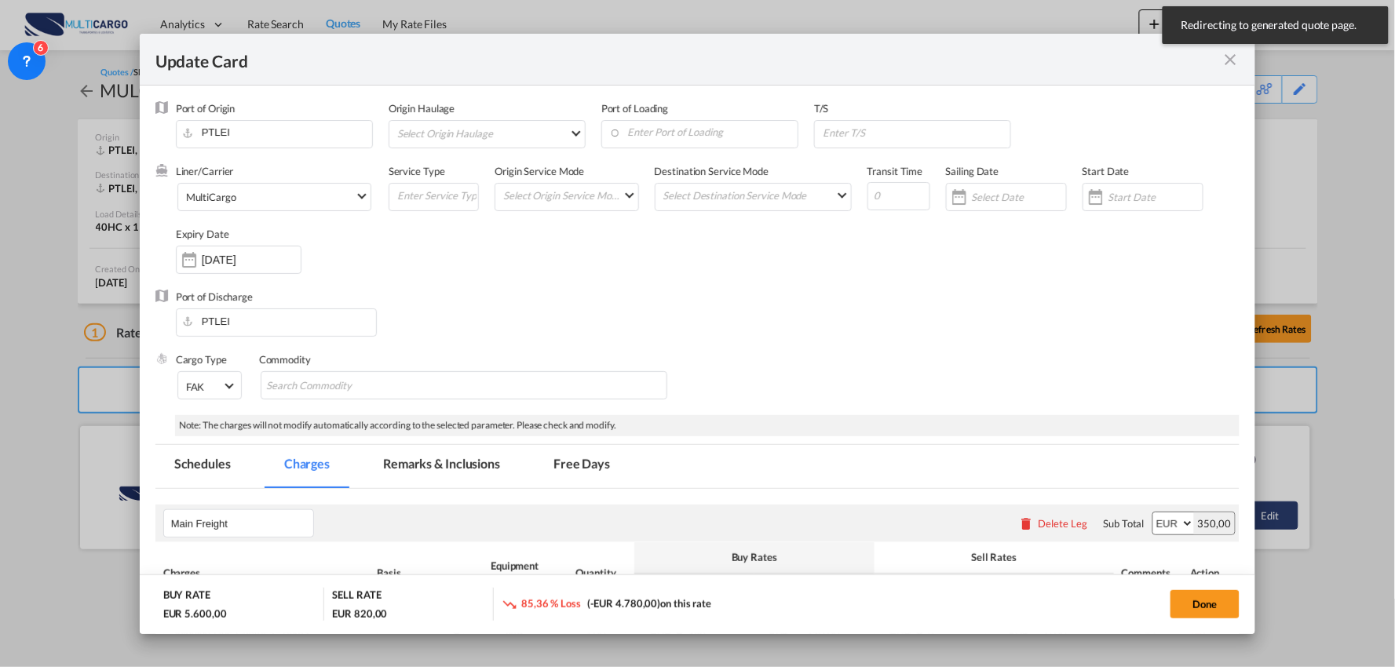
select select "per container"
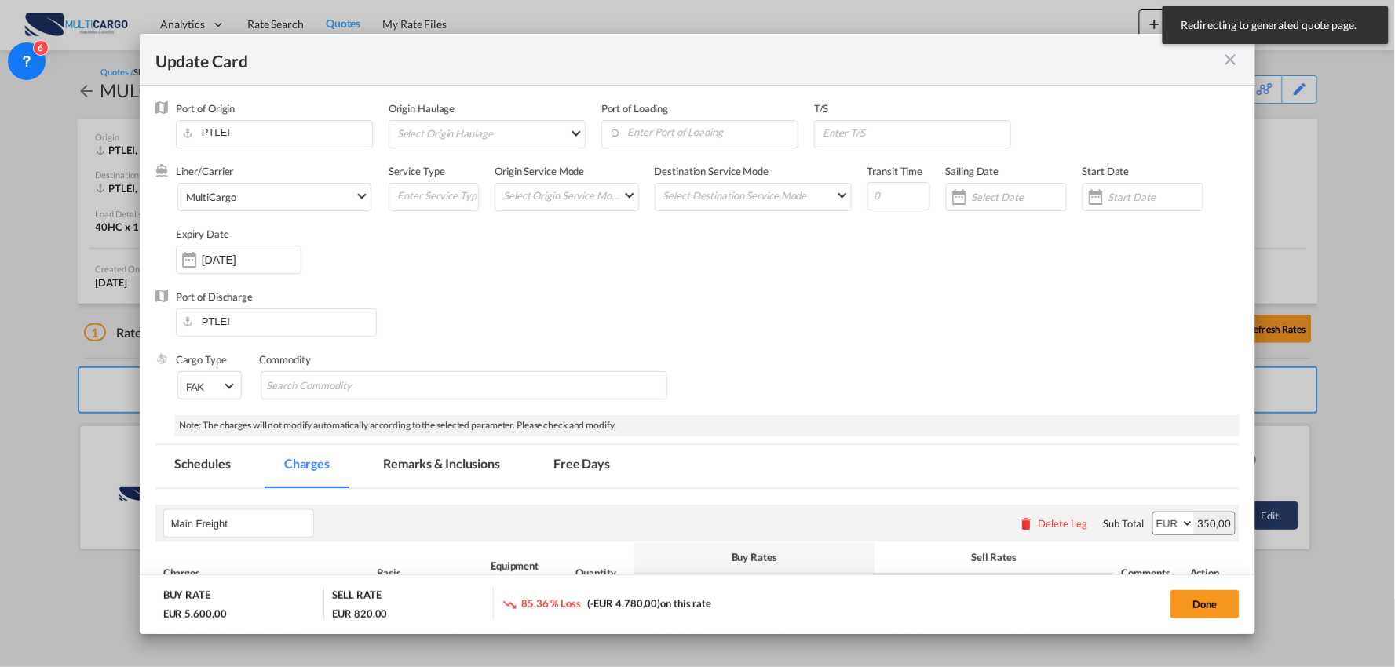
select select "per container"
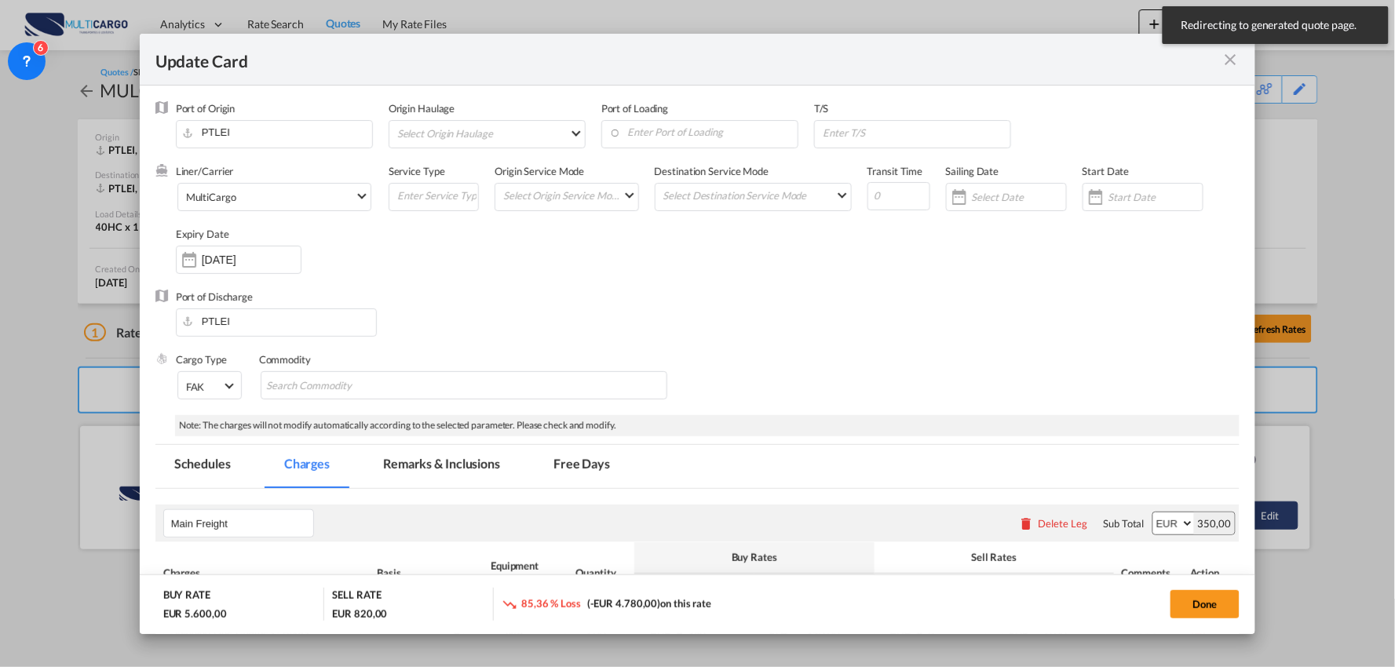
select select "per B/L"
select select "per container"
select select "per B/L"
select select "per container"
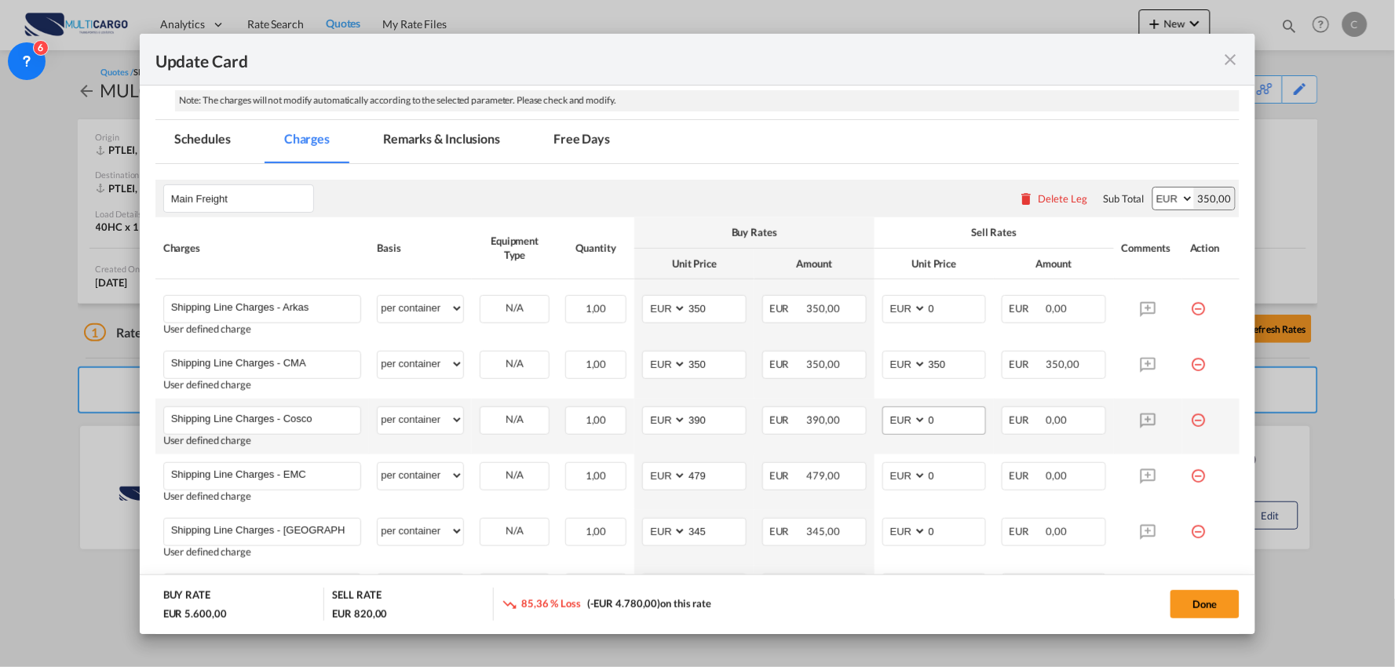
scroll to position [349, 0]
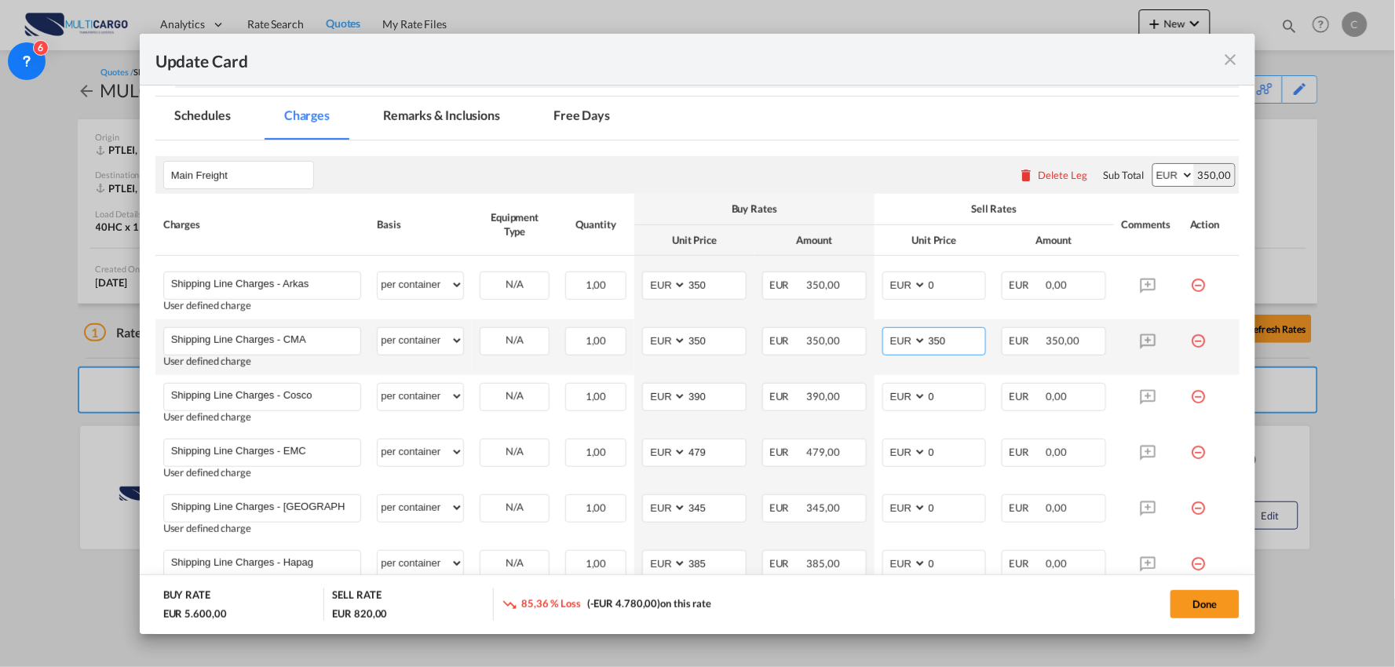
drag, startPoint x: 951, startPoint y: 338, endPoint x: 872, endPoint y: 338, distance: 78.5
click at [875, 338] on td "AED AFN ALL AMD ANG AOA ARS AUD AWG AZN BAM BBD BDT BGN BHD BIF BMD BND BOB BRL…" at bounding box center [935, 348] width 120 height 56
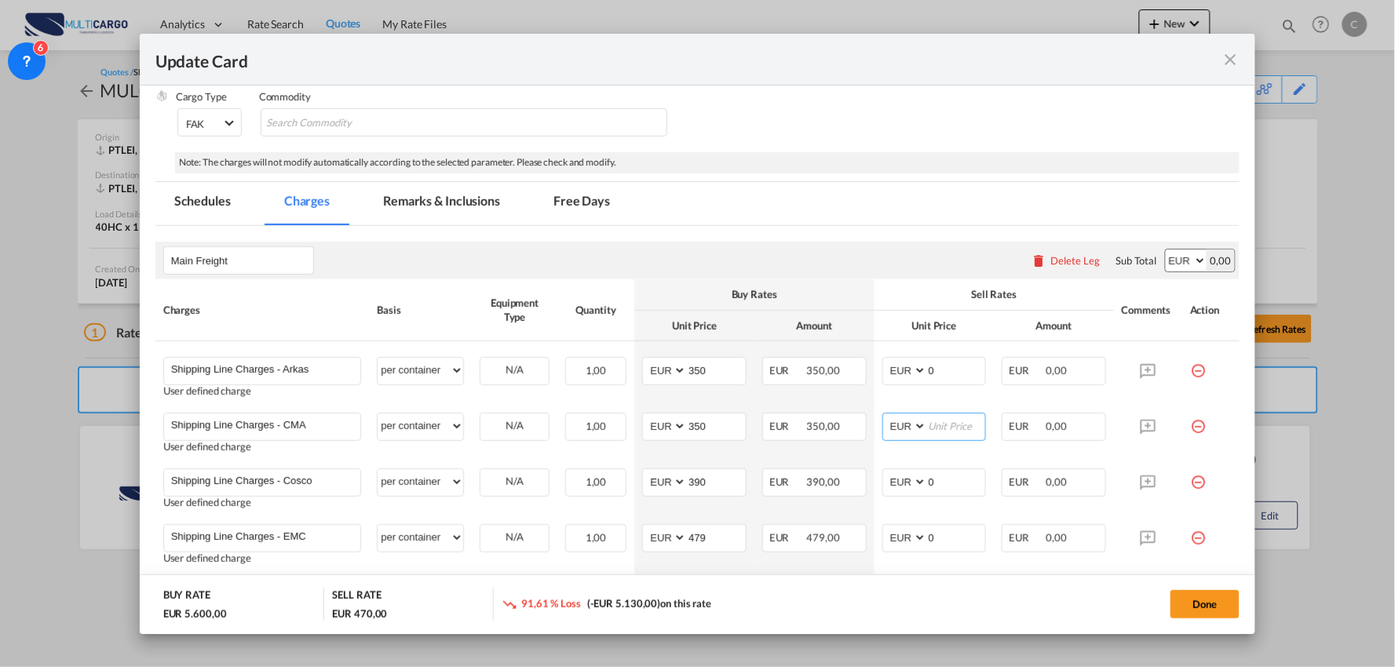
scroll to position [262, 0]
click at [1070, 258] on div "Delete Leg" at bounding box center [1076, 262] width 49 height 13
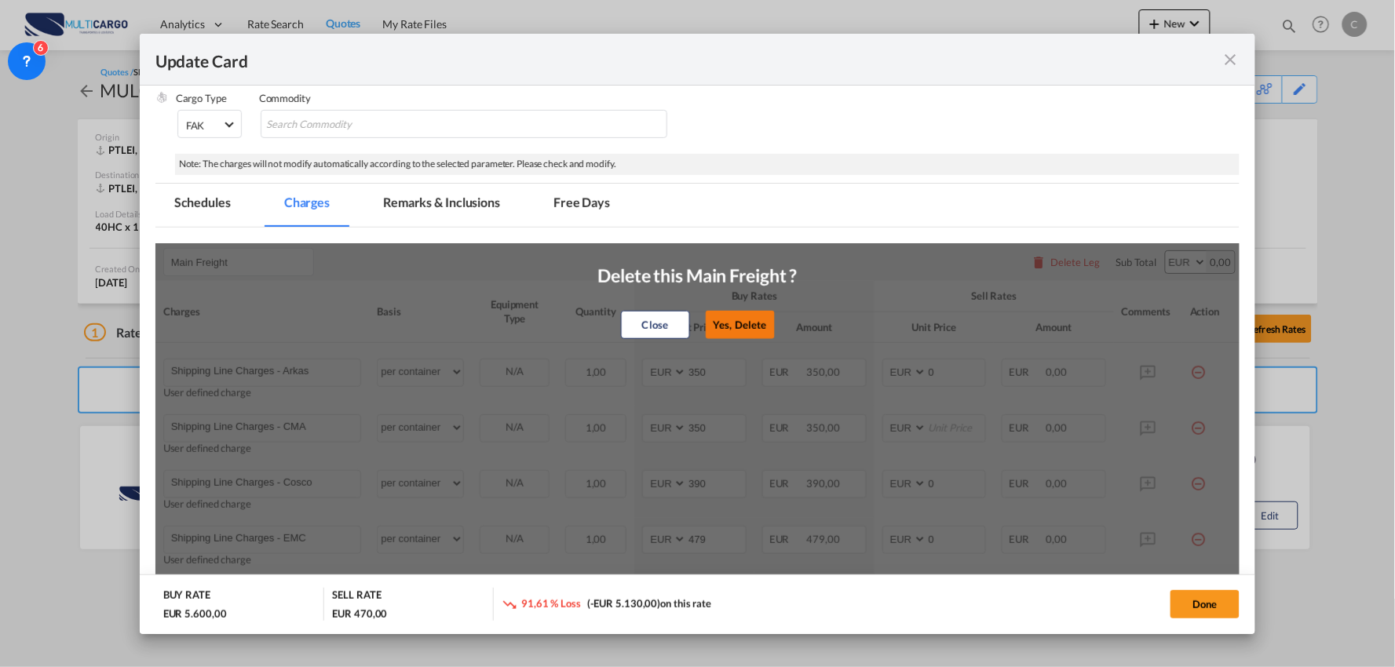
click at [727, 328] on button "Yes, Delete" at bounding box center [740, 325] width 69 height 28
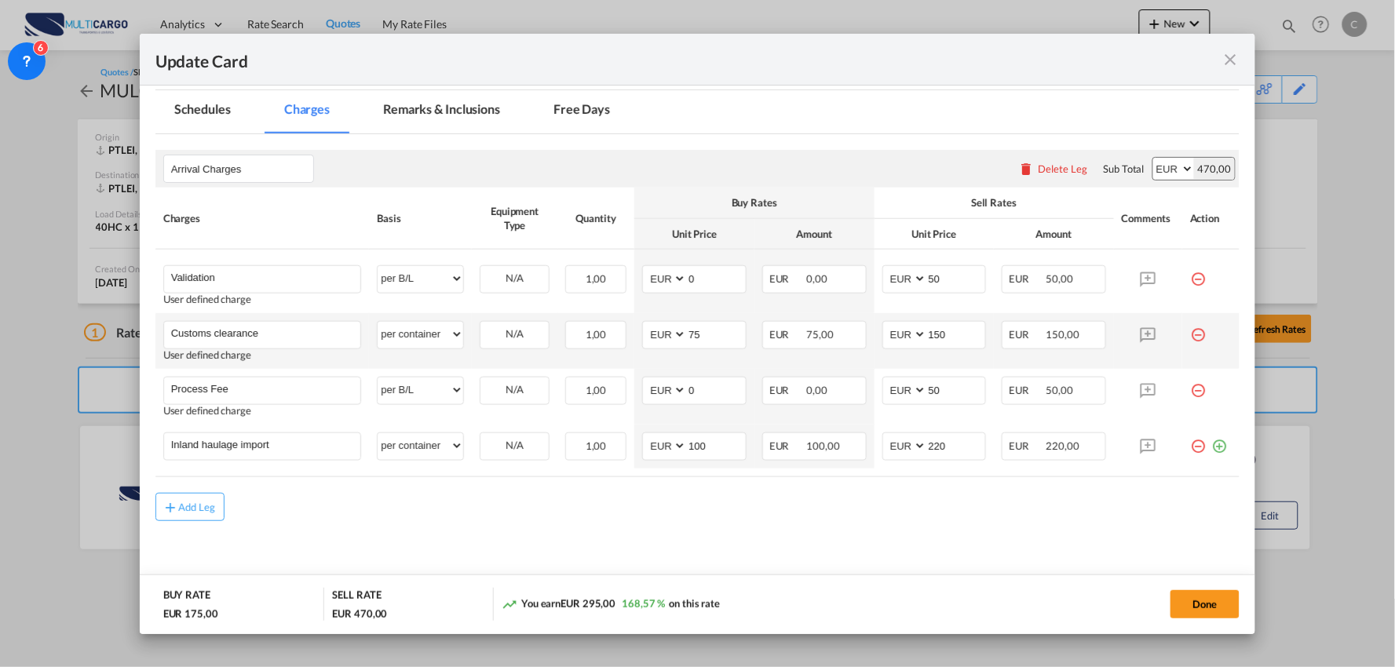
scroll to position [357, 0]
drag, startPoint x: 239, startPoint y: 390, endPoint x: 136, endPoint y: 390, distance: 102.9
click at [136, 390] on div "Update Card Port of Origin PTLEI Origin Haulage Select Origin Haulage rail road…" at bounding box center [697, 333] width 1395 height 667
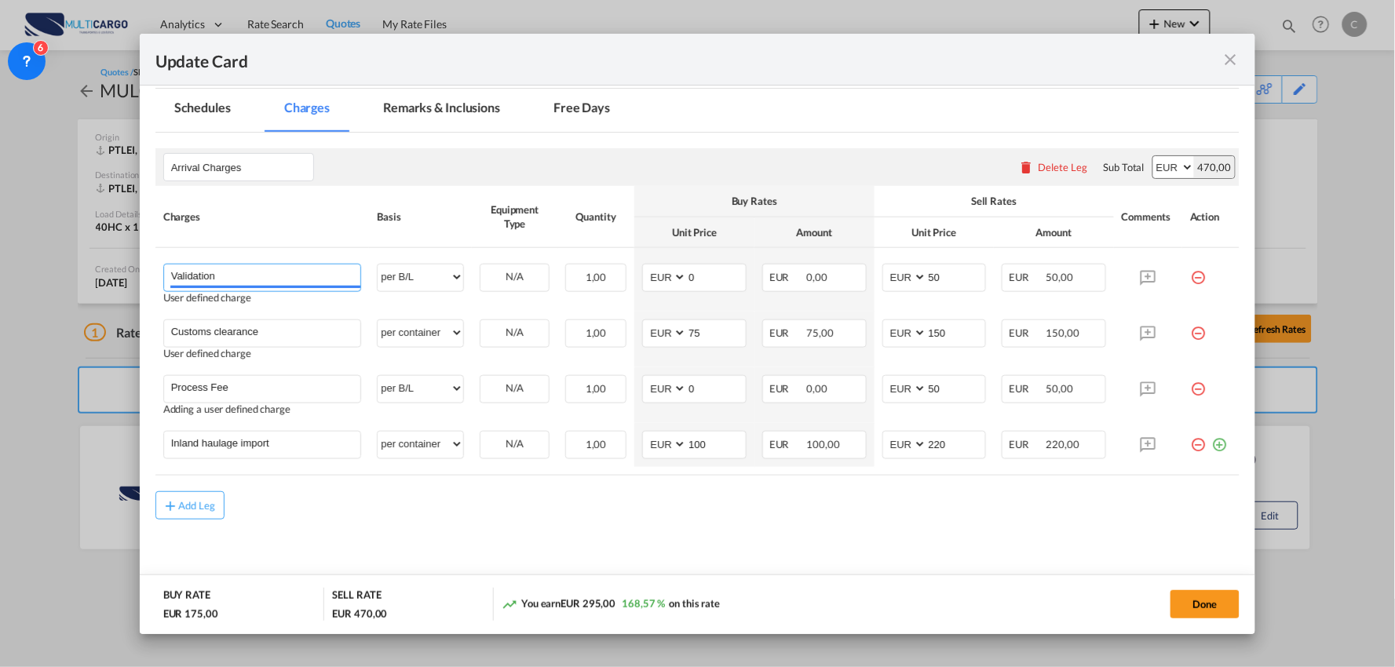
drag, startPoint x: 244, startPoint y: 273, endPoint x: 88, endPoint y: 261, distance: 156.8
click at [88, 261] on div "Update Card Port of Origin PTLEI Origin Haulage Select Origin Haulage rail road…" at bounding box center [697, 333] width 1395 height 667
click at [265, 277] on input "Validation" at bounding box center [266, 277] width 190 height 24
type input "V"
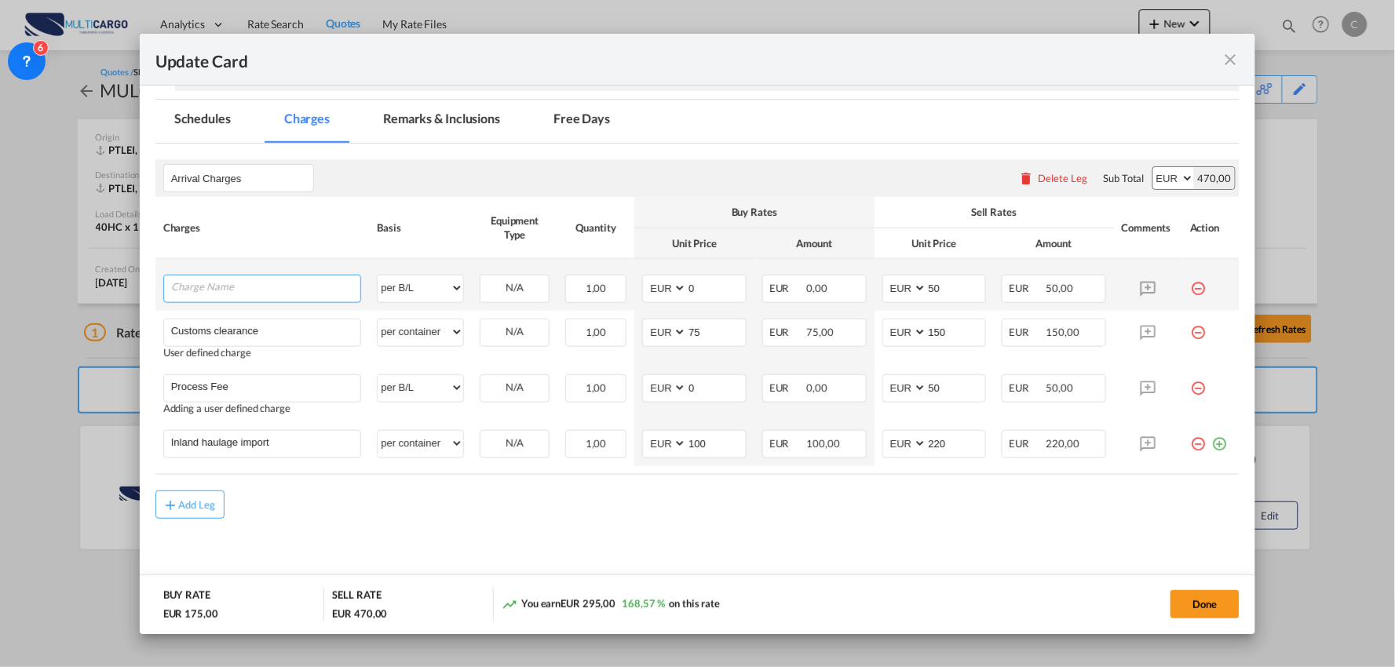
paste input "Process Fee"
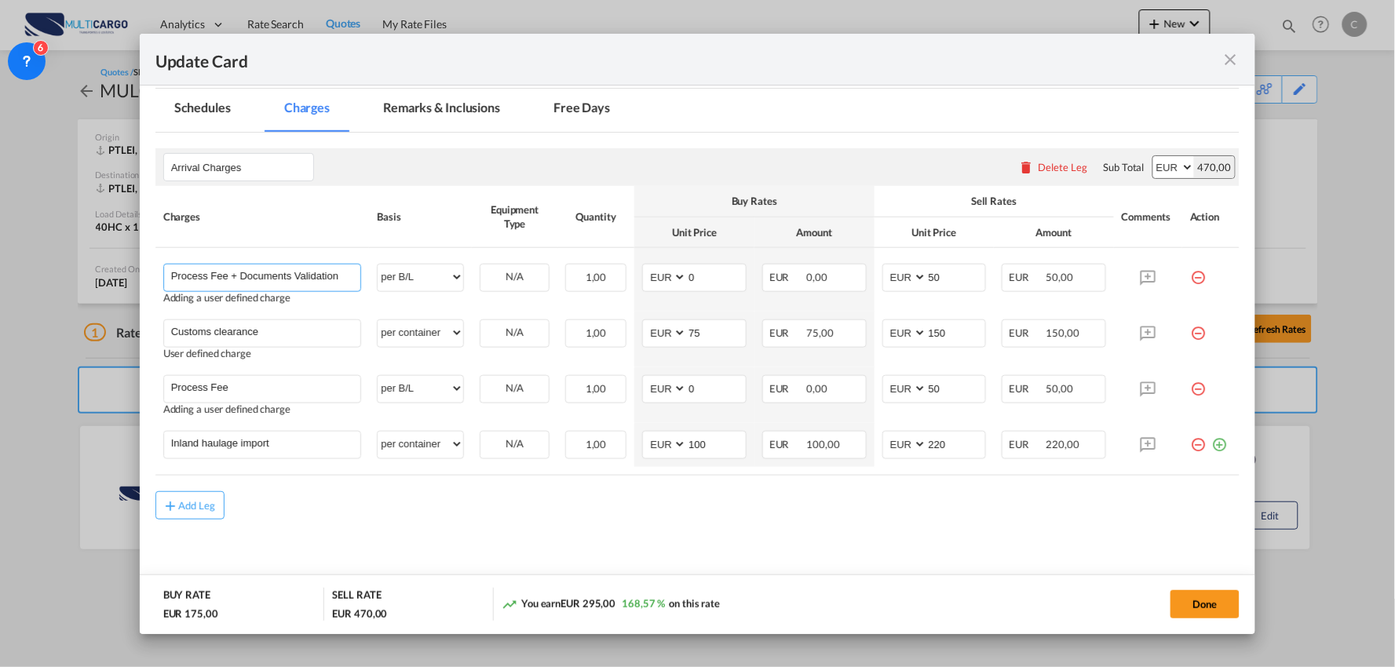
type input "Process Fee + Documents Validation"
click at [597, 540] on md-content "Arrival Charges Please enter leg name Leg Name Already Exists Delete Leg Sub To…" at bounding box center [697, 364] width 1085 height 463
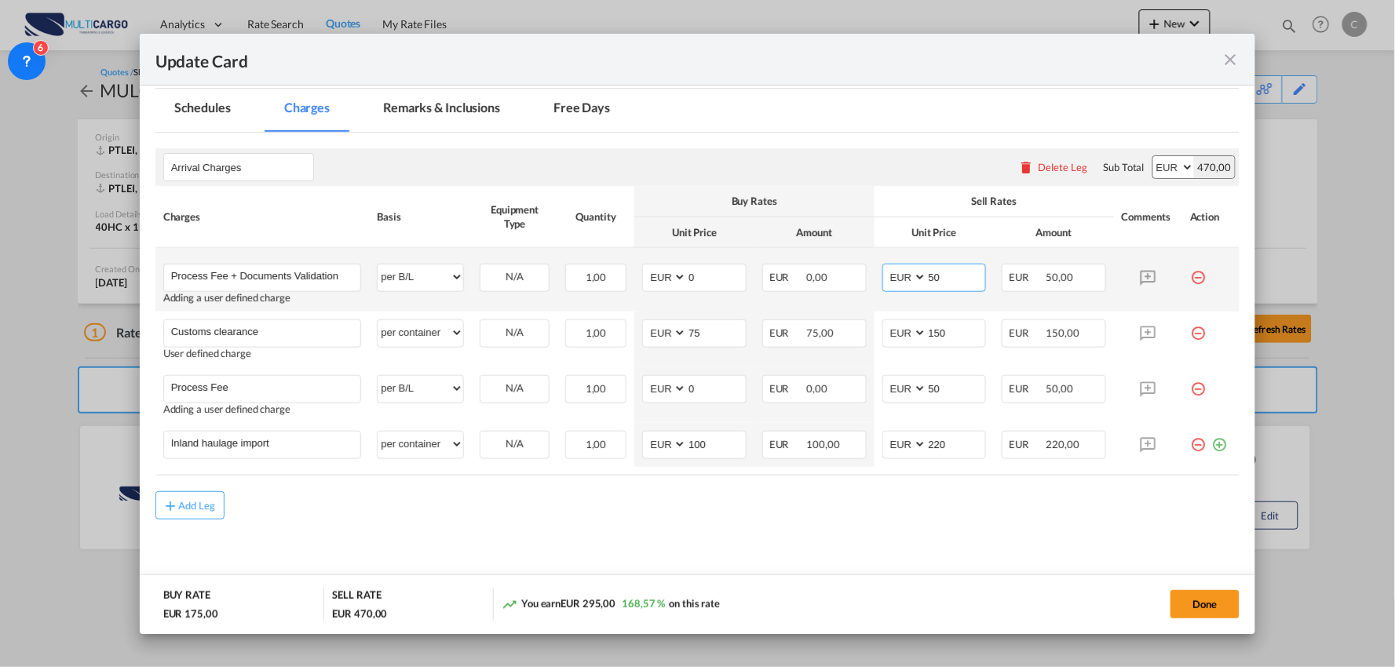
drag, startPoint x: 952, startPoint y: 273, endPoint x: 888, endPoint y: 283, distance: 64.3
click at [892, 283] on md-input-container "AED AFN ALL AMD ANG AOA ARS AUD AWG AZN BAM BBD BDT BGN BHD BIF BMD BND BOB BRL…" at bounding box center [935, 278] width 104 height 28
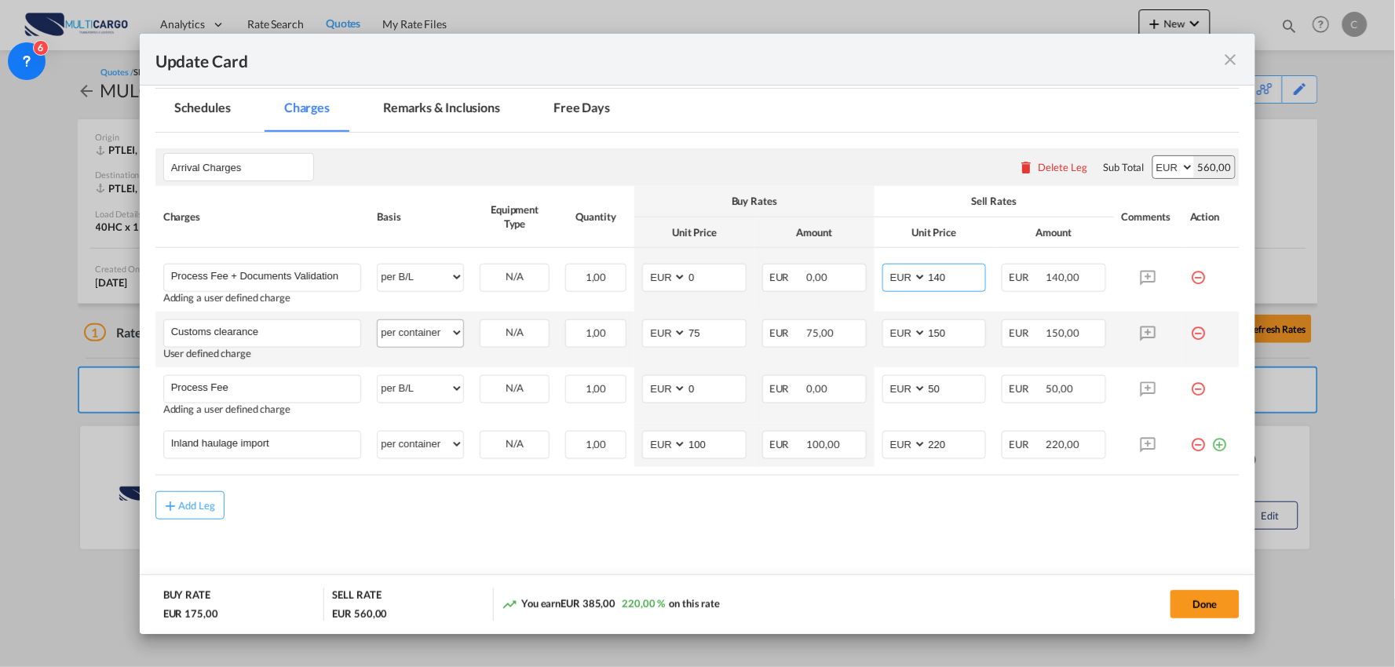
type input "140"
click at [440, 324] on select "per equipment per container per B/L per shipping bill per shipment per pallet p…" at bounding box center [421, 332] width 86 height 25
drag, startPoint x: 440, startPoint y: 342, endPoint x: 441, endPoint y: 319, distance: 22.8
click at [440, 342] on select "per equipment per container per B/L per shipping bill per shipment per pallet p…" at bounding box center [421, 332] width 86 height 25
select select "per_document"
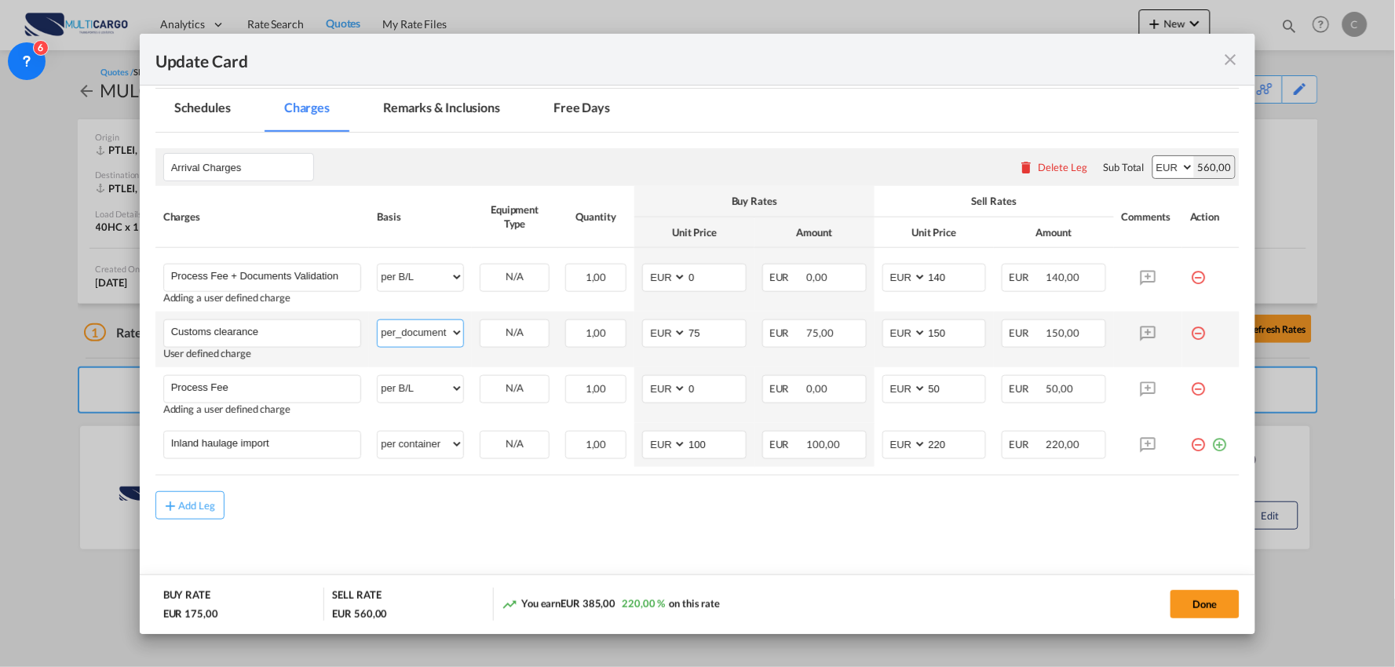
click at [378, 320] on select "per equipment per container per B/L per shipping bill per shipment per pallet p…" at bounding box center [421, 332] width 86 height 25
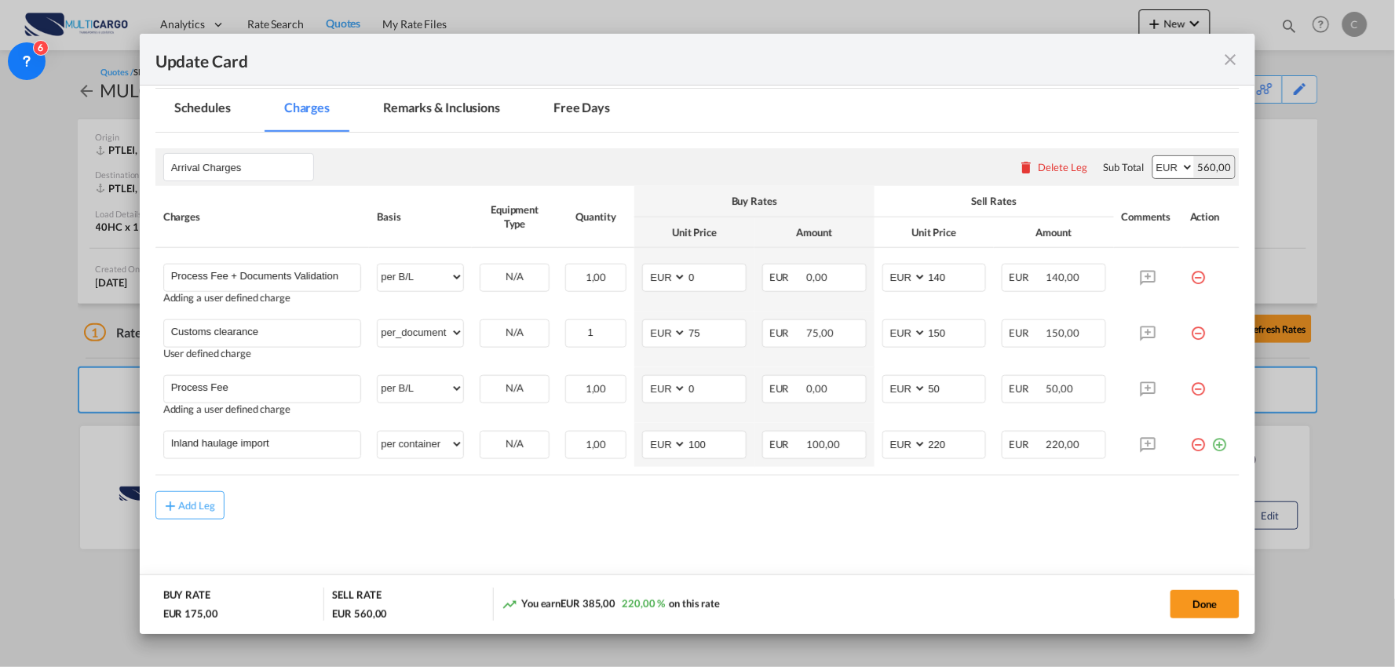
click at [436, 509] on div "Add Leg" at bounding box center [697, 506] width 1085 height 28
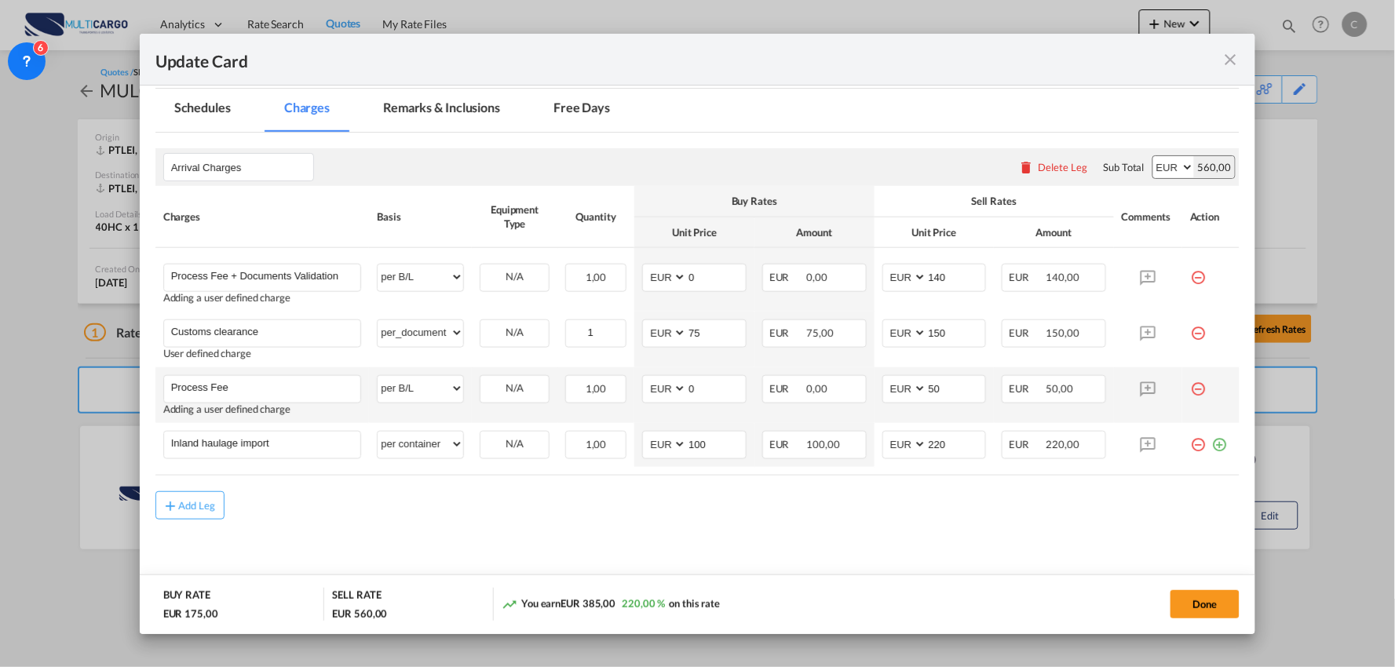
click at [1191, 389] on md-icon "icon-minus-circle-outline red-400-fg" at bounding box center [1199, 383] width 16 height 16
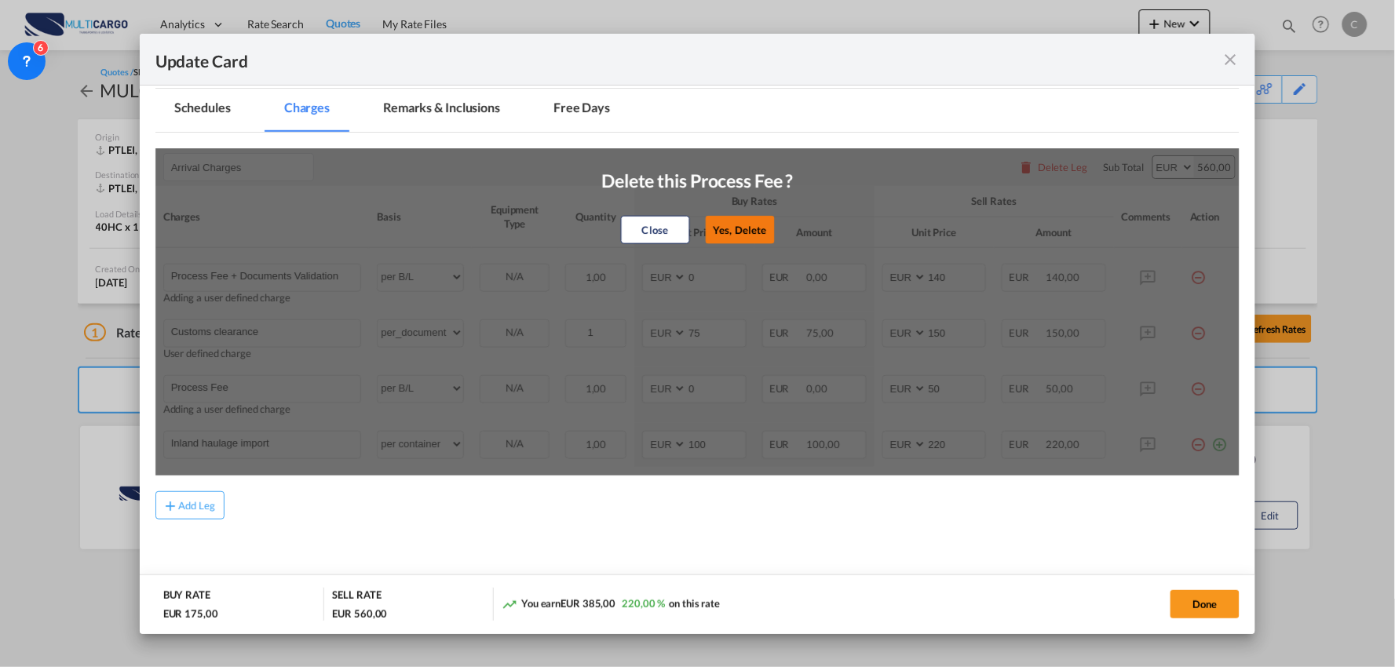
click at [730, 228] on button "Yes, Delete" at bounding box center [739, 230] width 69 height 28
type input "Inland haulage import"
select select "per container"
type input "100"
type input "220"
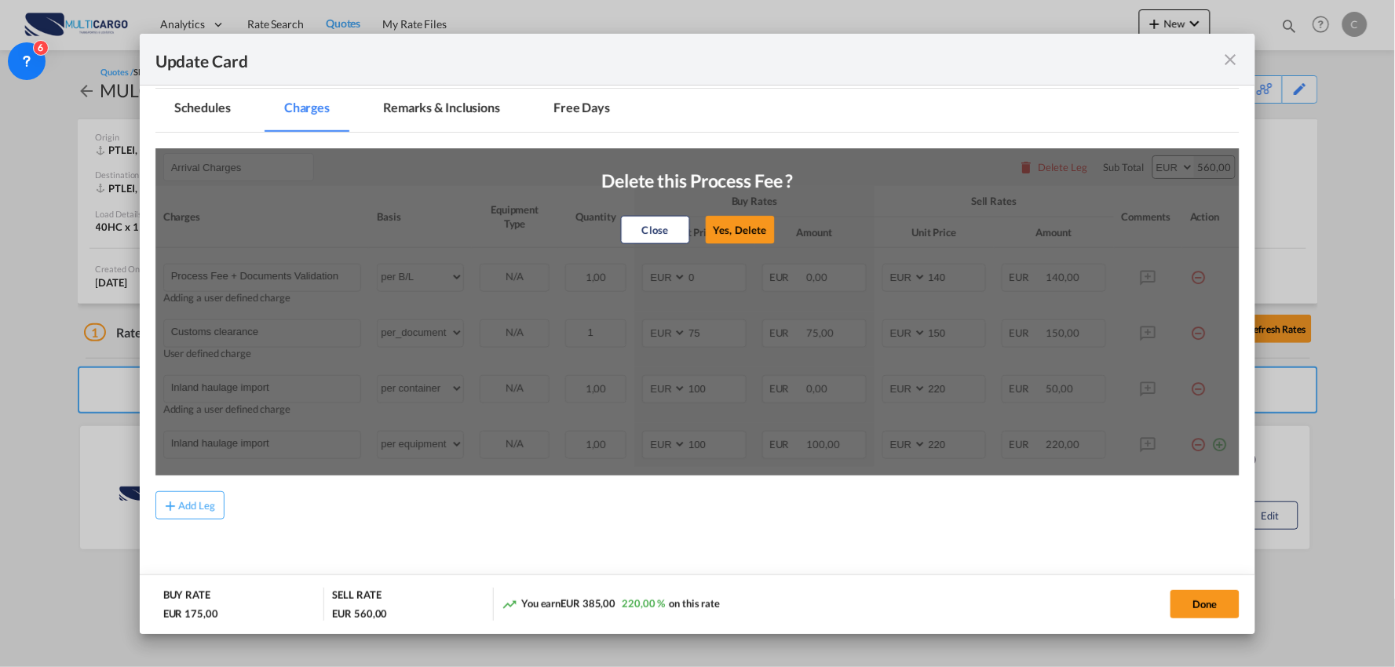
scroll to position [301, 0]
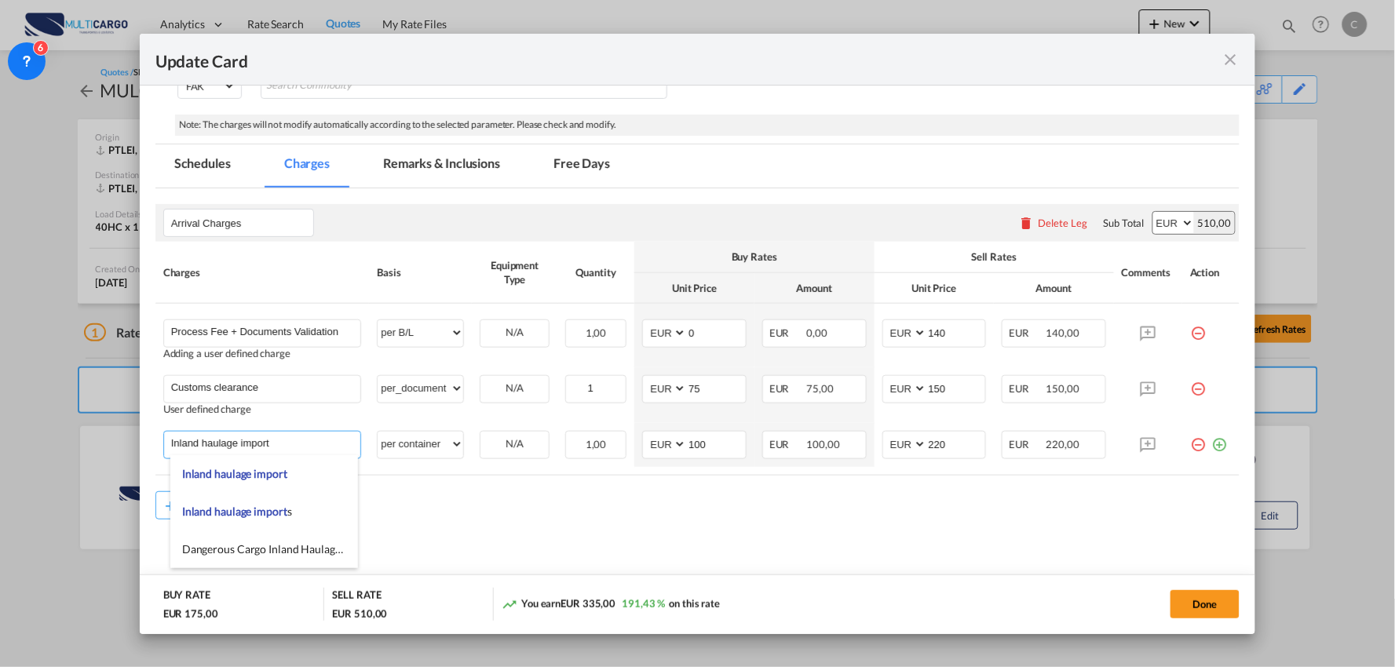
drag, startPoint x: 17, startPoint y: 419, endPoint x: -19, endPoint y: 413, distance: 36.7
click at [0, 413] on html "Analytics Reports Dashboard Rate Search Quotes My Rate Files" at bounding box center [697, 333] width 1395 height 667
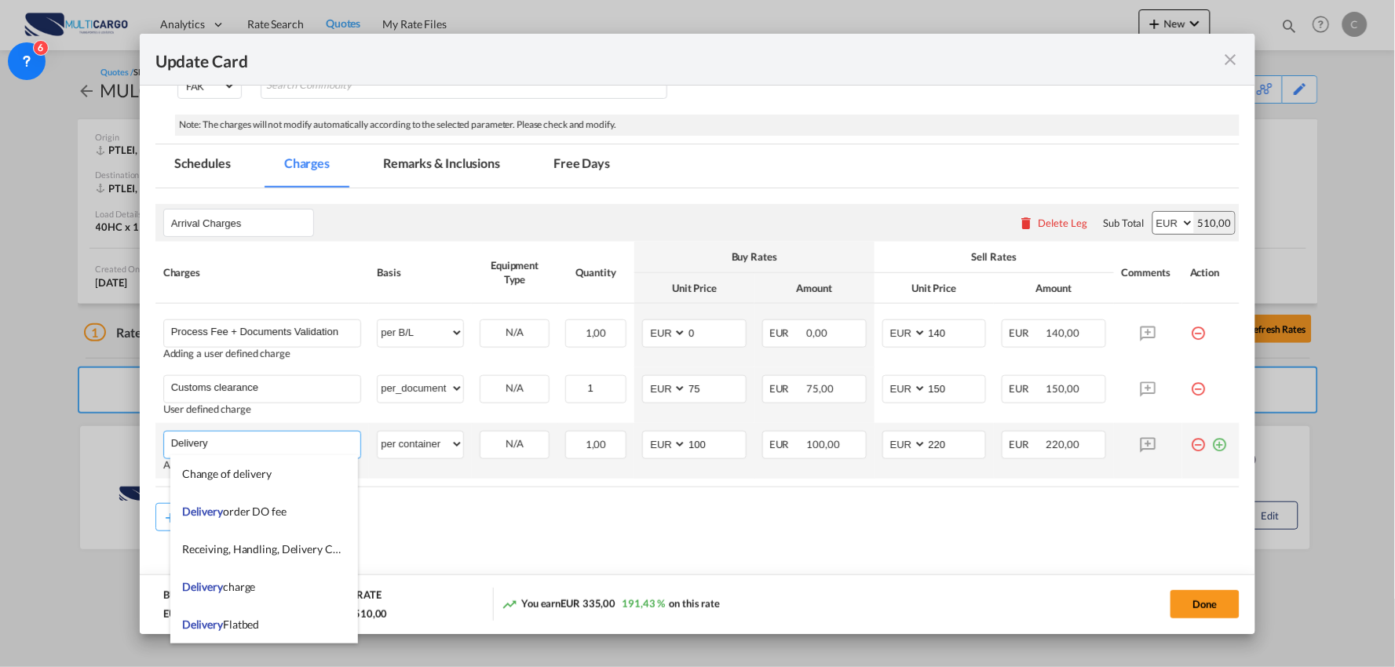
click at [273, 442] on input "Delivery" at bounding box center [266, 444] width 190 height 24
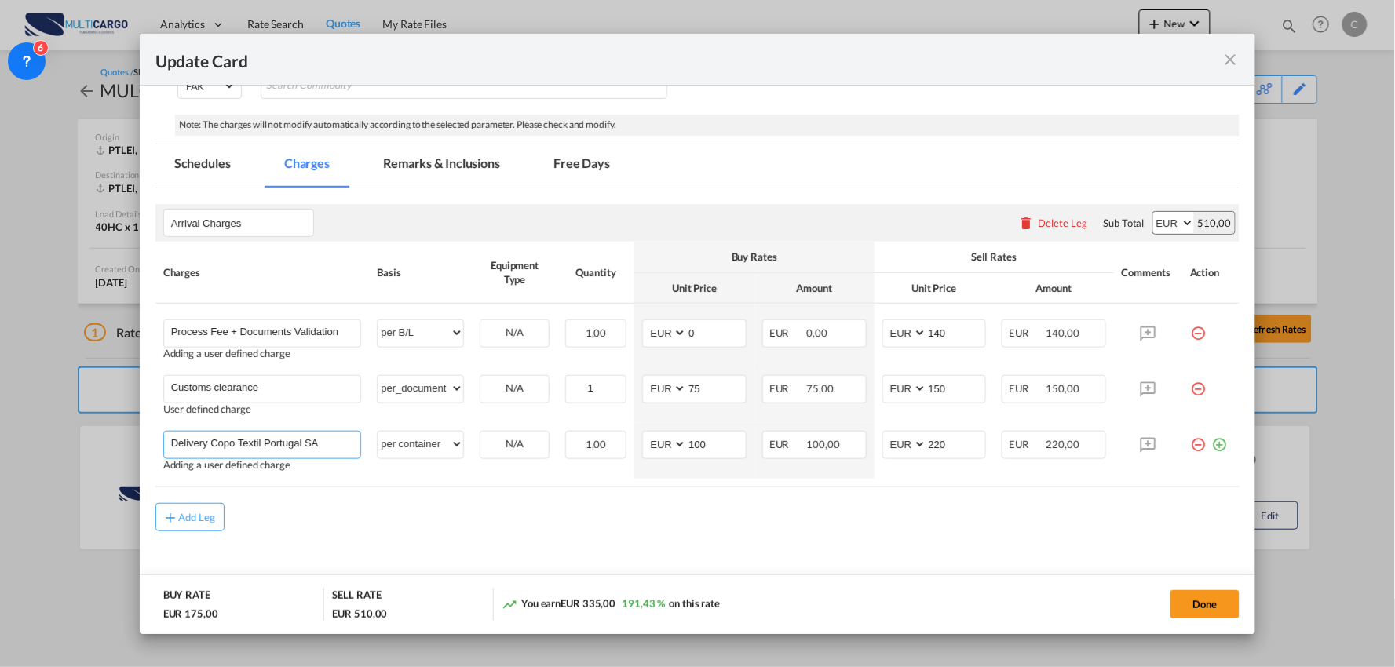
type input "Delivery Copo Textil Portugal SA"
click at [312, 506] on div "Add Leg" at bounding box center [697, 517] width 1085 height 28
drag, startPoint x: 708, startPoint y: 526, endPoint x: 987, endPoint y: 476, distance: 284.0
click at [708, 525] on div "Add Leg" at bounding box center [697, 517] width 1085 height 28
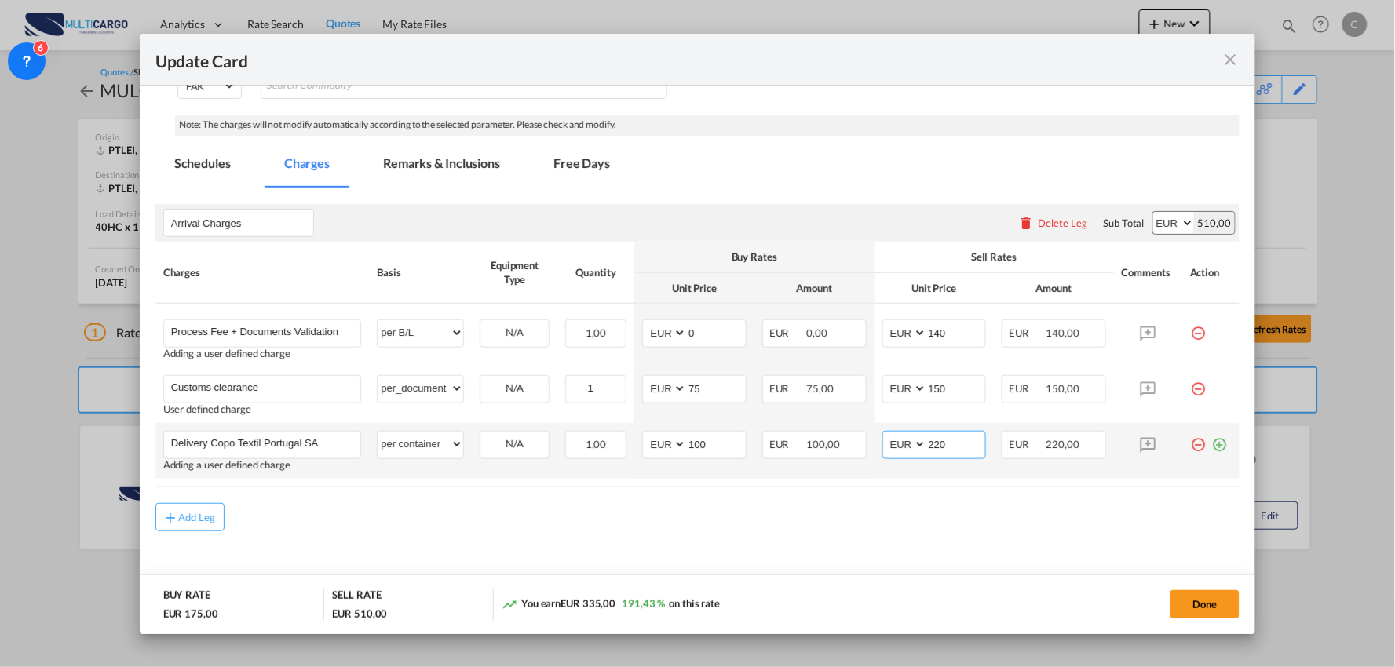
drag, startPoint x: 952, startPoint y: 445, endPoint x: 774, endPoint y: 464, distance: 179.3
click at [774, 464] on tr "Delivery Copo Textil Portugal SA Please Enter User Defined Charges Cannot Be Pu…" at bounding box center [697, 451] width 1085 height 56
type input "260"
click at [635, 448] on td "AED AFN ALL AMD ANG AOA ARS AUD AWG AZN BAM BBD BDT BGN BHD BIF BMD BND BOB BRL…" at bounding box center [695, 451] width 120 height 56
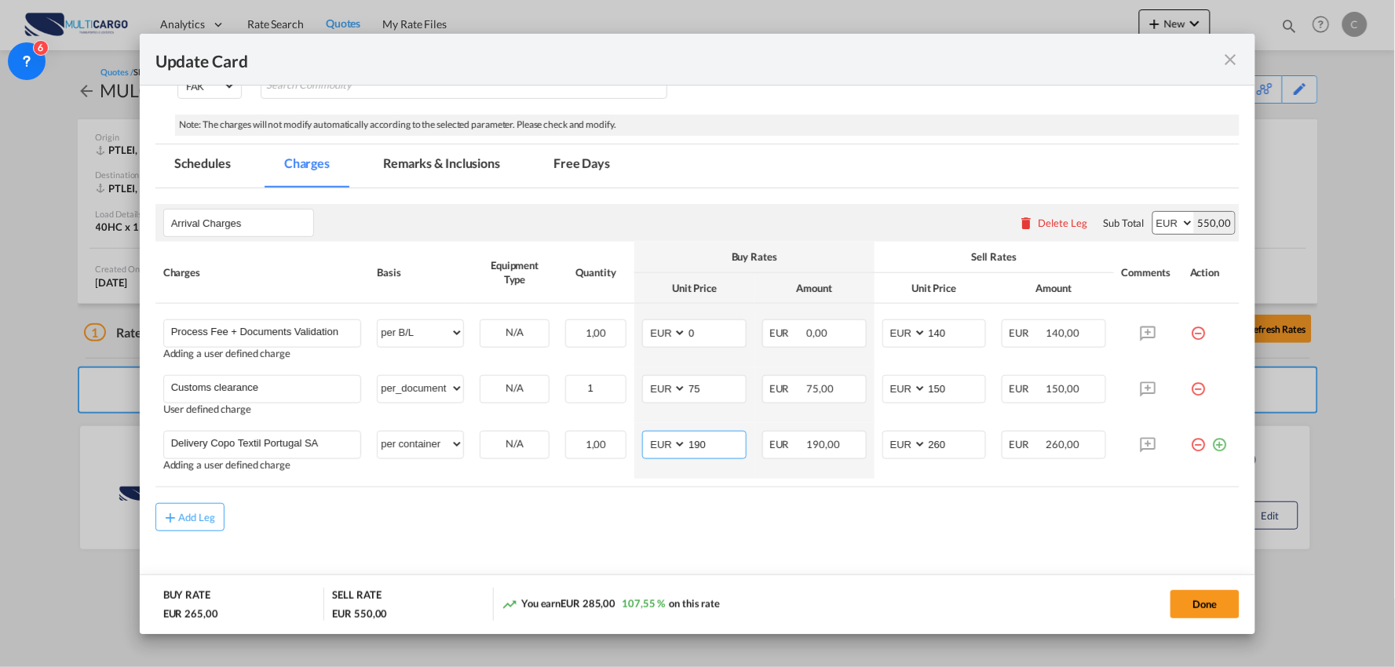
type input "190"
click at [727, 534] on md-content "Arrival Charges Please enter leg name Leg Name Already Exists Delete Leg Sub To…" at bounding box center [697, 397] width 1085 height 419
drag, startPoint x: 631, startPoint y: 529, endPoint x: 629, endPoint y: 546, distance: 16.6
click at [629, 546] on md-content "Arrival Charges Please enter leg name Leg Name Already Exists Delete Leg Sub To…" at bounding box center [697, 397] width 1085 height 419
click at [1194, 602] on button "Done" at bounding box center [1205, 605] width 69 height 28
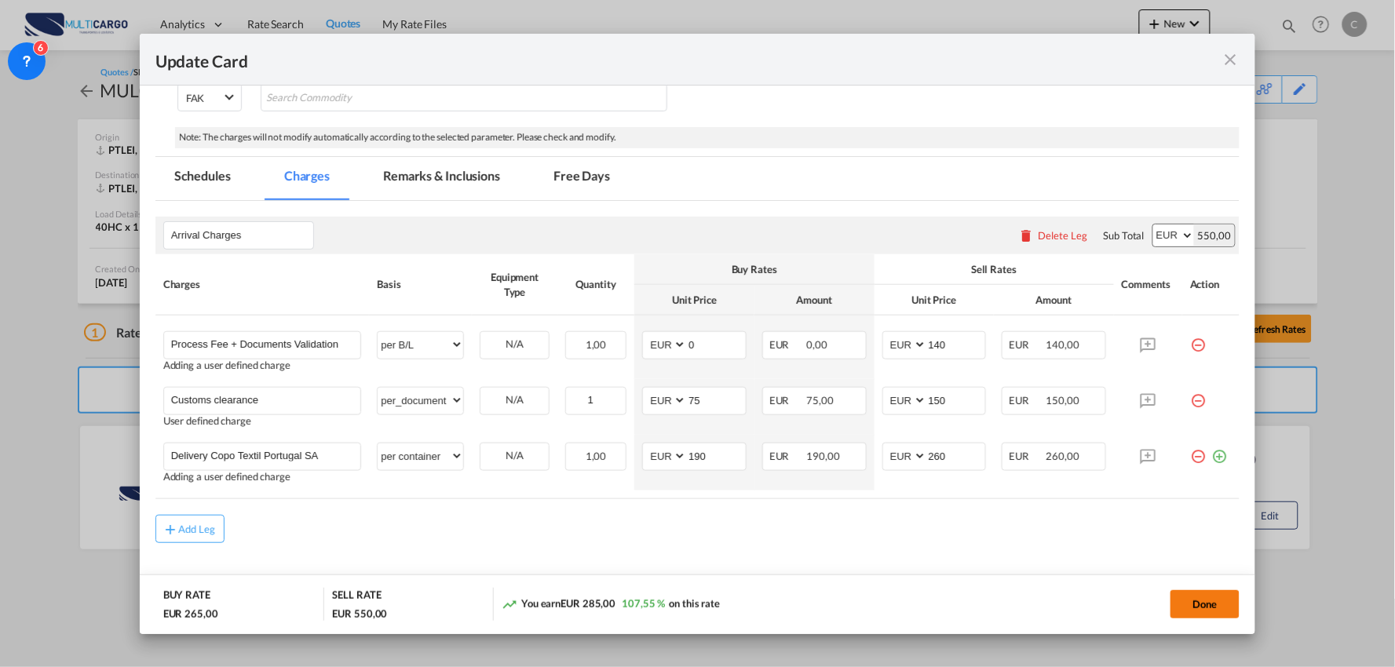
scroll to position [0, 0]
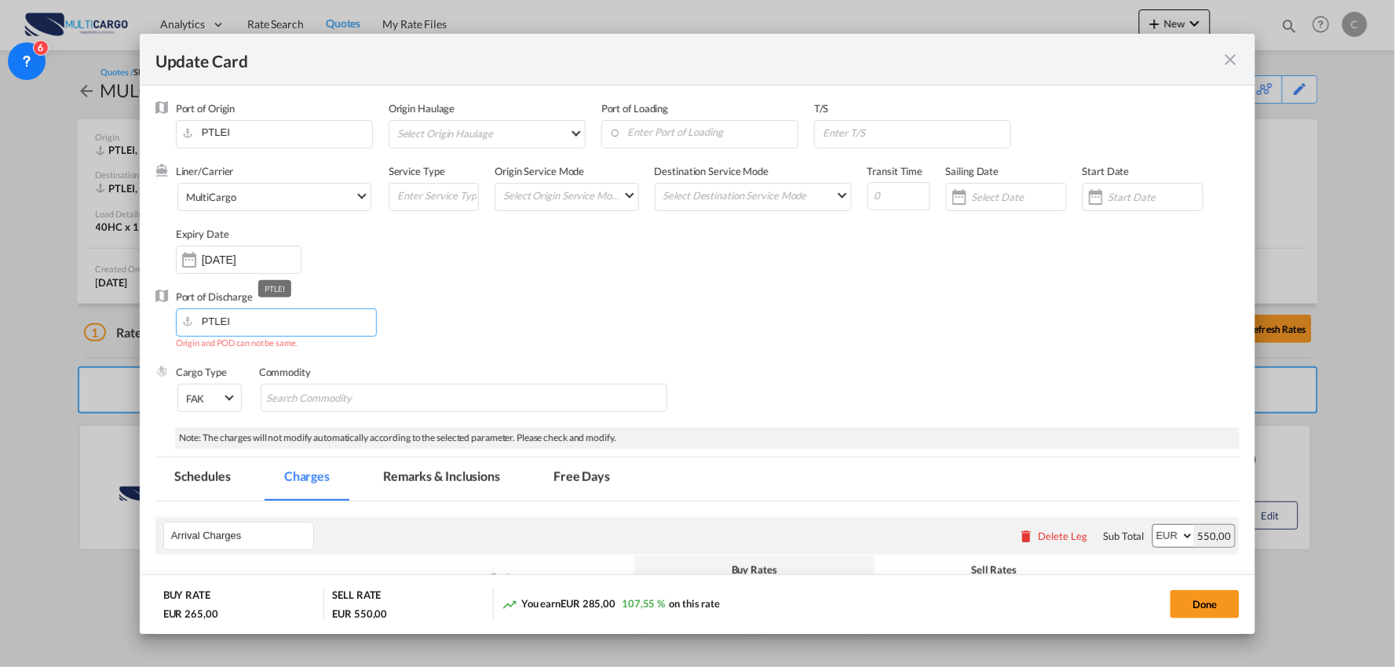
click at [287, 320] on input "PTLEI" at bounding box center [280, 321] width 192 height 24
click at [262, 126] on input "PTLEI" at bounding box center [278, 133] width 188 height 24
drag, startPoint x: 251, startPoint y: 130, endPoint x: 104, endPoint y: 123, distance: 147.8
click at [105, 126] on div "Update Card Port of Origin PTLEI Origin Haulage Select Origin Haulage rail road…" at bounding box center [697, 333] width 1395 height 667
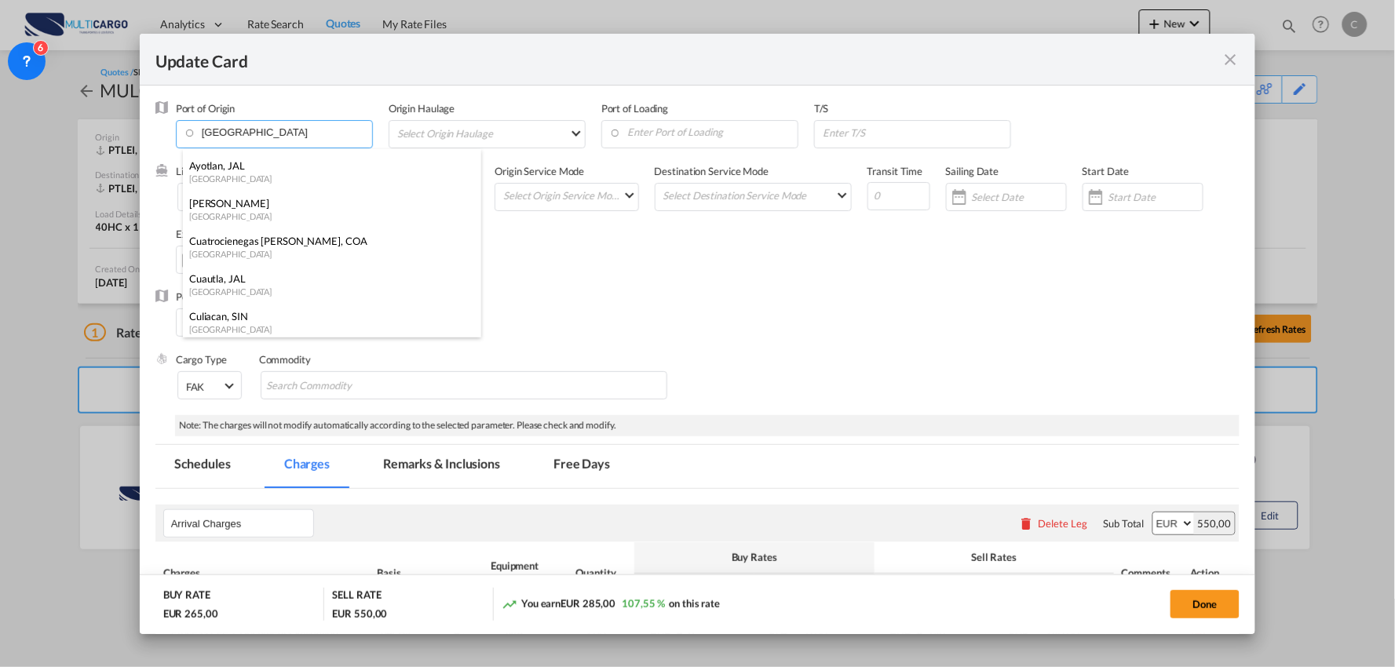
scroll to position [523, 0]
drag, startPoint x: 269, startPoint y: 136, endPoint x: 111, endPoint y: 113, distance: 160.3
click at [111, 113] on div "Update Card Port of Origin mexico Origin Haulage Select Origin Haulage rail roa…" at bounding box center [697, 333] width 1395 height 667
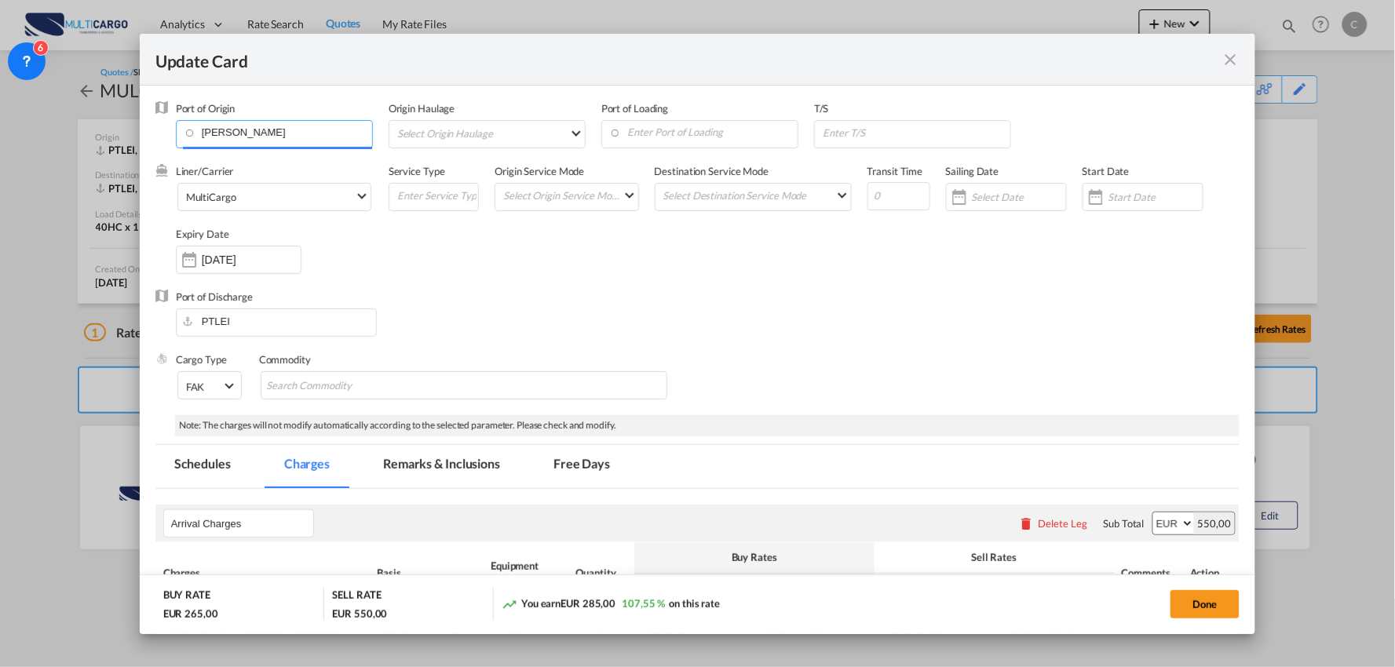
scroll to position [0, 0]
drag, startPoint x: 244, startPoint y: 132, endPoint x: 149, endPoint y: 132, distance: 95.0
click at [149, 132] on md-dialog-content "Port of Origin polanco Origin Haulage Select Origin Haulage rail road barge tru…" at bounding box center [698, 360] width 1117 height 549
type input "cdmx"
drag, startPoint x: 238, startPoint y: 138, endPoint x: 149, endPoint y: 135, distance: 88.8
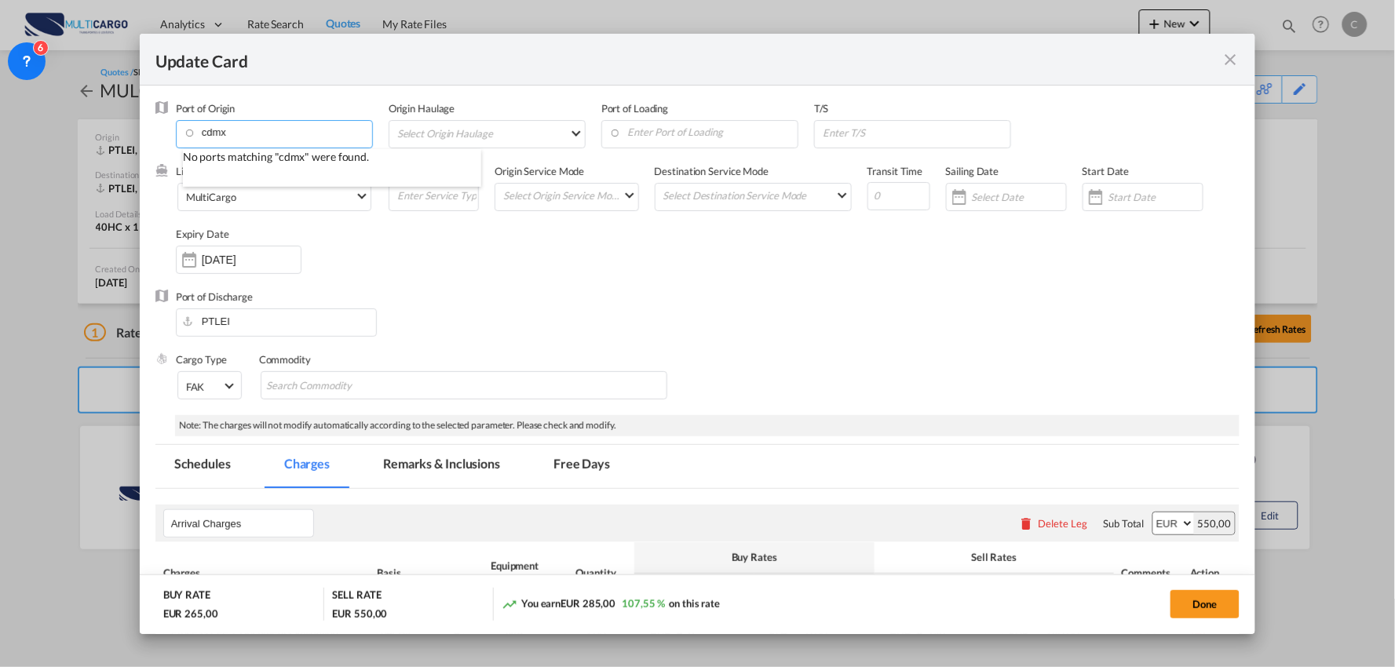
click at [149, 135] on md-dialog-content "Port of Origin cdmx Origin Haulage Select Origin Haulage rail road barge truck …" at bounding box center [698, 360] width 1117 height 549
click at [246, 167] on div "Mexico" at bounding box center [327, 173] width 276 height 12
type input "Ciudad de Mexico, CMX, MXMEX"
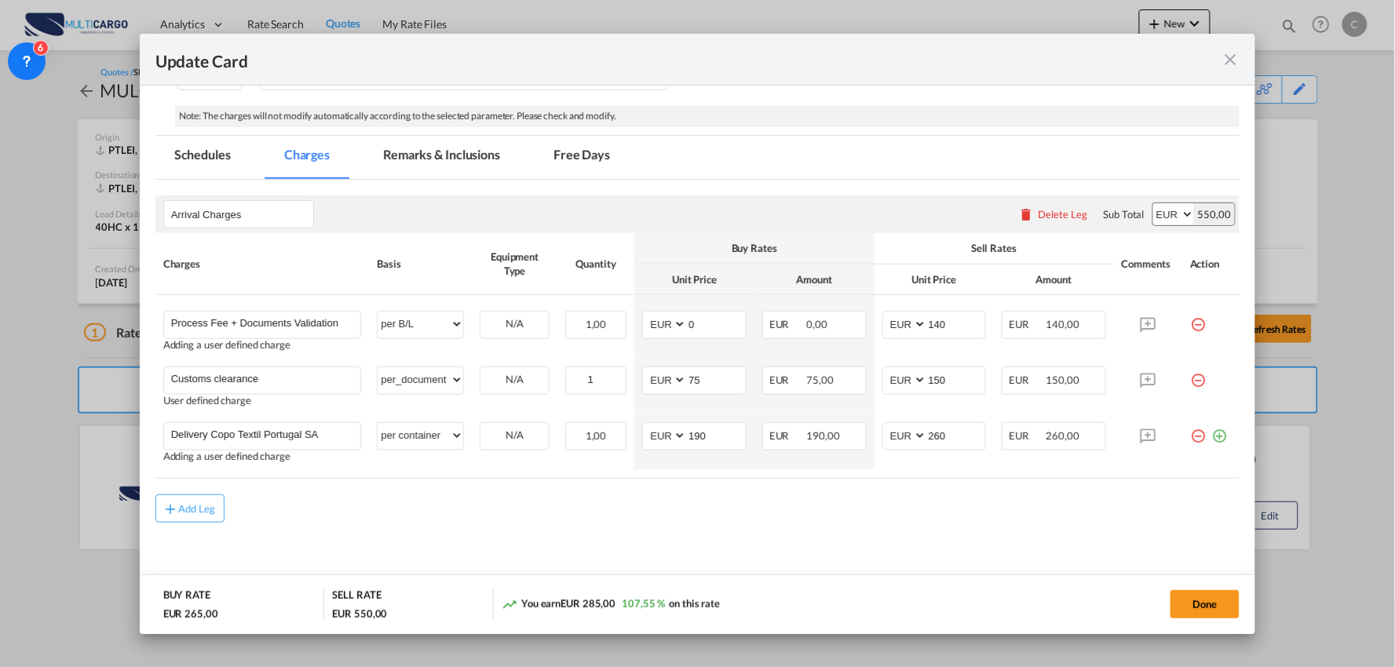
scroll to position [312, 0]
click at [1214, 608] on button "Done" at bounding box center [1205, 605] width 69 height 28
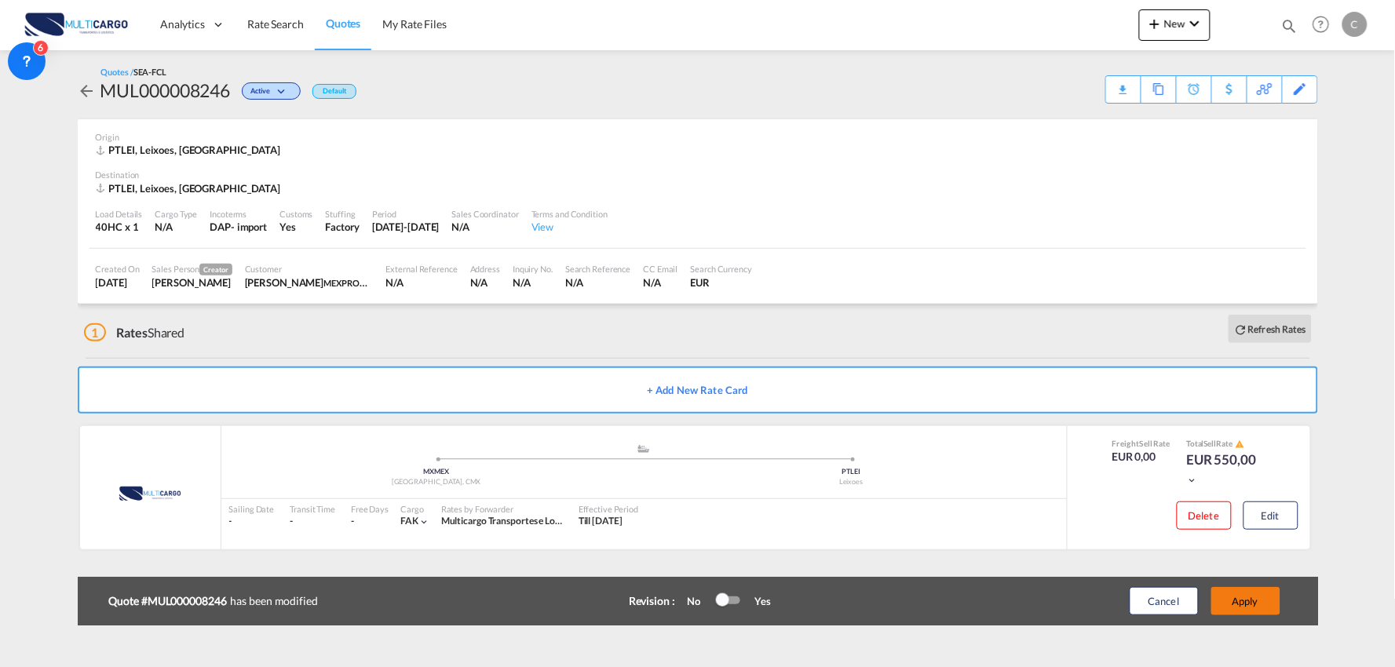
click at [1263, 602] on button "Apply" at bounding box center [1246, 601] width 69 height 28
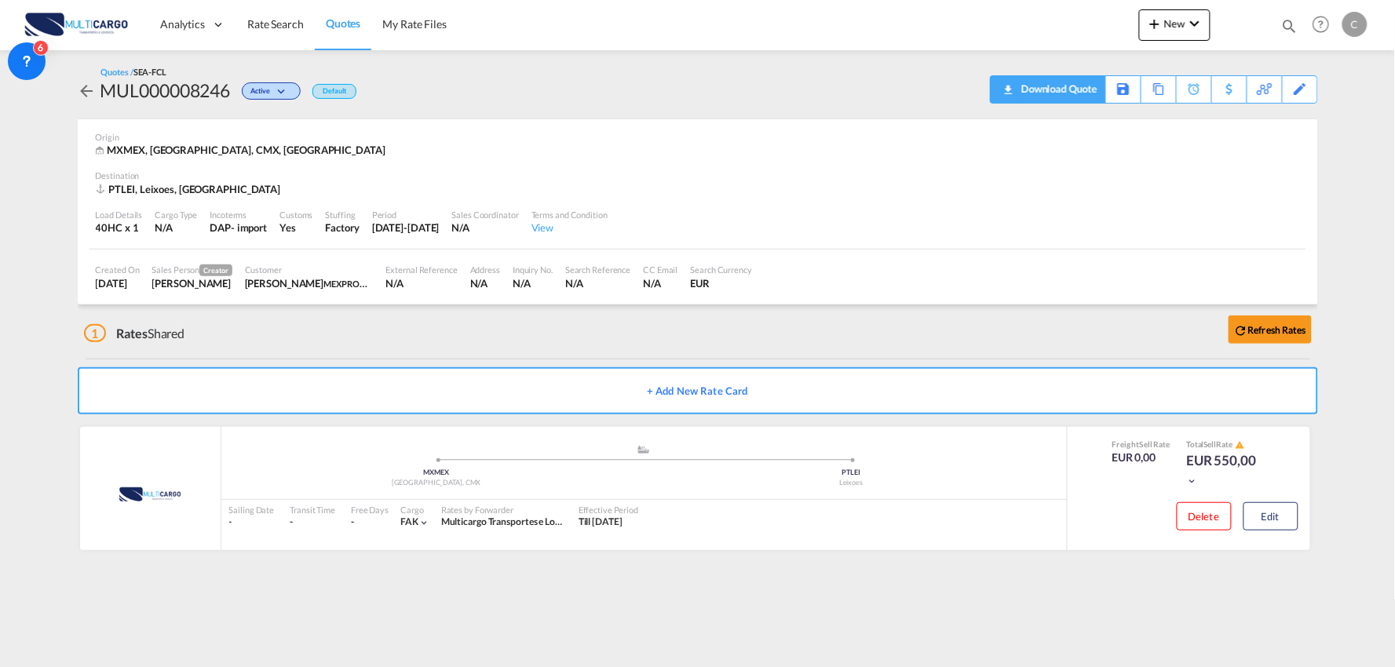
click at [1074, 80] on div "Download Quote" at bounding box center [1058, 88] width 80 height 25
click at [1308, 92] on div "Edit" at bounding box center [1301, 89] width 18 height 27
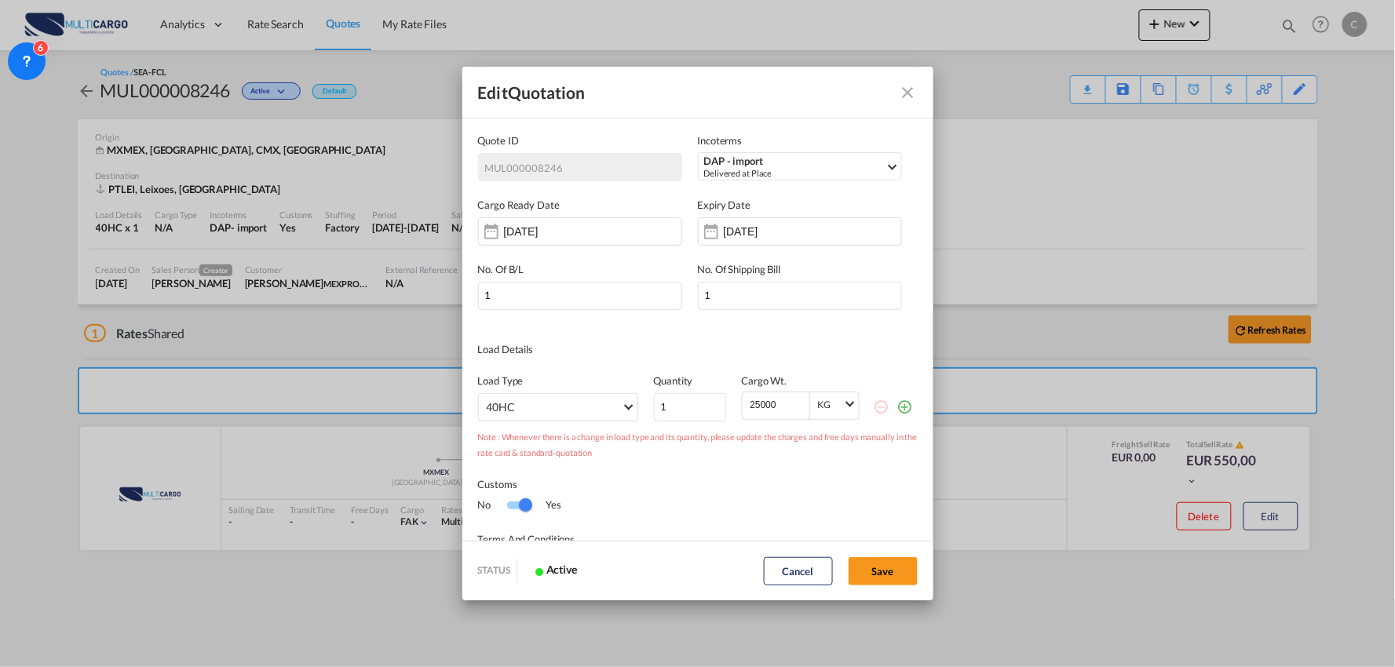
scroll to position [0, 0]
click at [551, 407] on md-select "40HC 20GP 40GP 45HC 20RE 40RE 40HR 20OT 40OT 20FR 40FR 40NR 20NR 45S 20TK 40TK …" at bounding box center [558, 407] width 160 height 28
click at [508, 397] on md-option "20GP" at bounding box center [560, 407] width 172 height 38
click at [900, 571] on button "Save" at bounding box center [883, 572] width 69 height 28
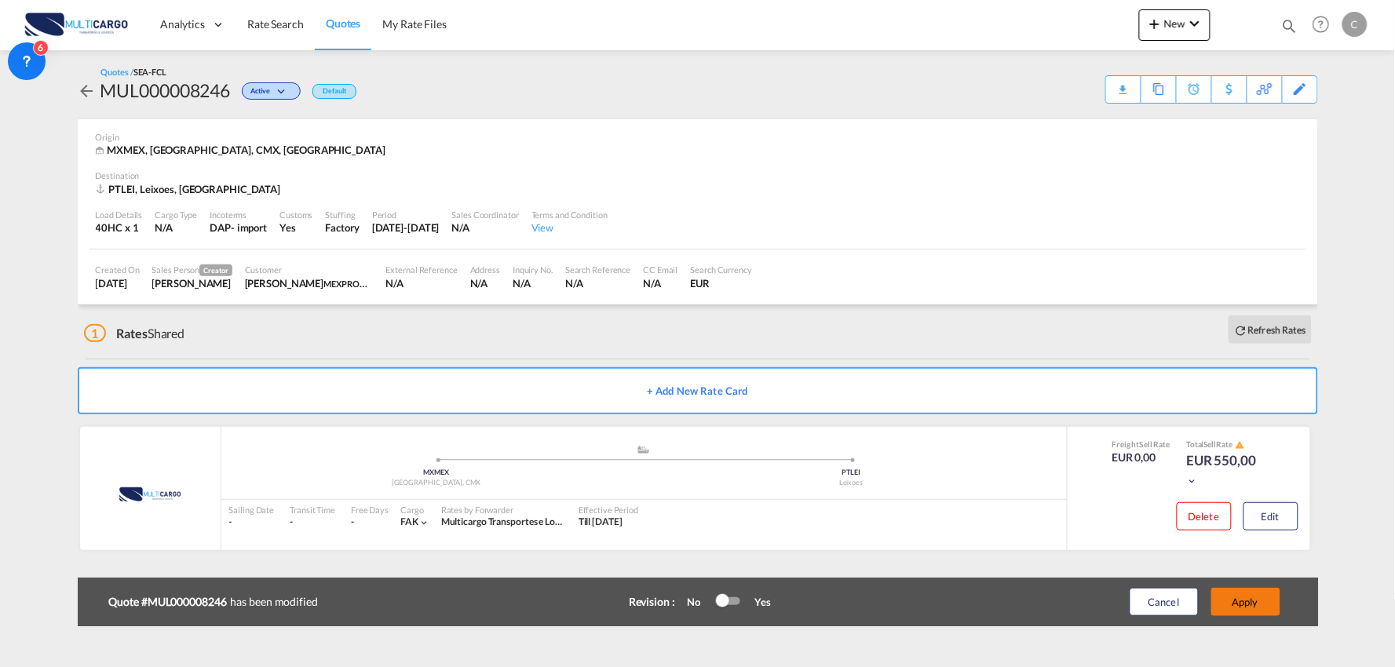
click at [1226, 591] on button "Apply" at bounding box center [1246, 602] width 69 height 28
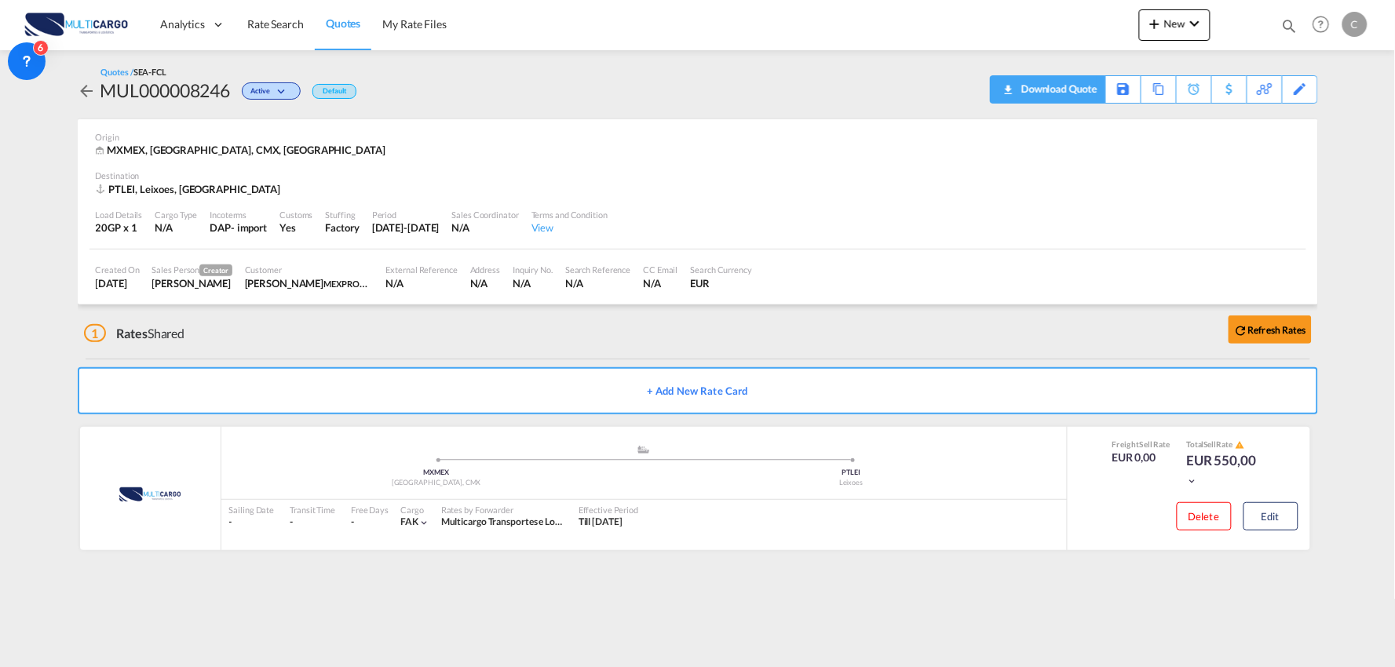
click at [1082, 83] on div "Download Quote" at bounding box center [1058, 88] width 80 height 25
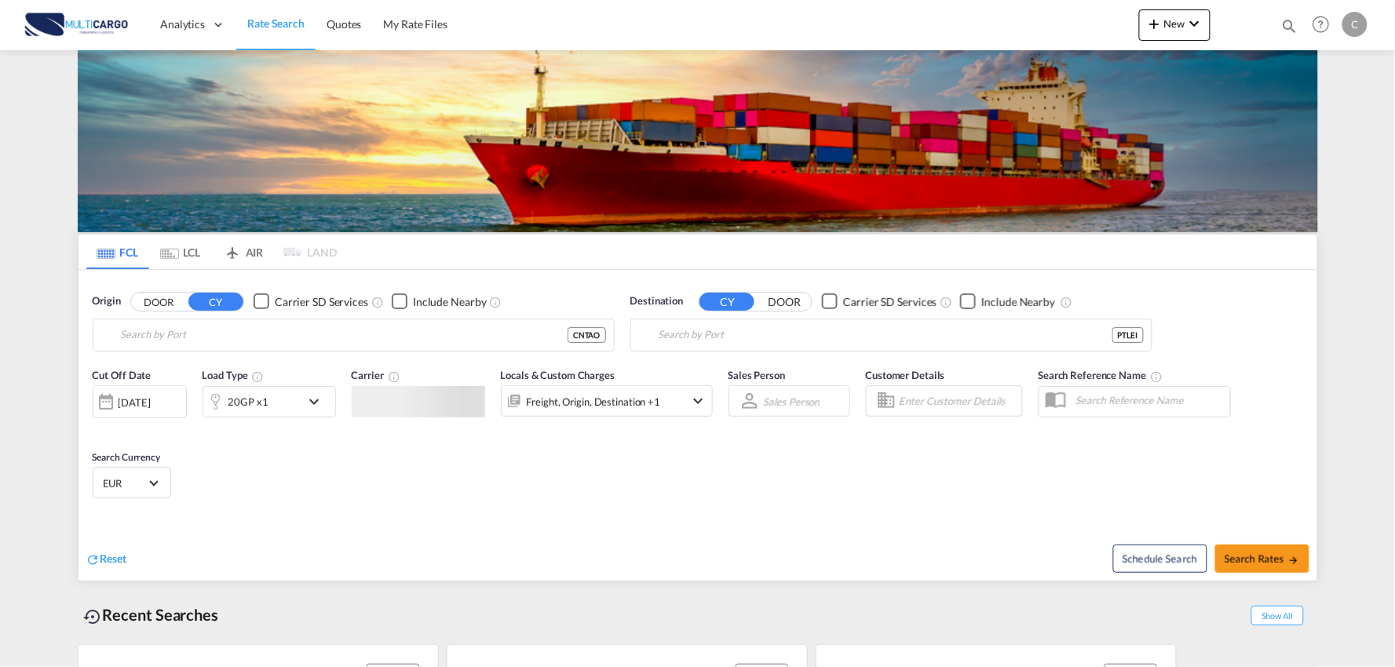
type input "Port of [GEOGRAPHIC_DATA], [GEOGRAPHIC_DATA], [GEOGRAPHIC_DATA]"
type input "Leixoes, Leixoes, PTLEI"
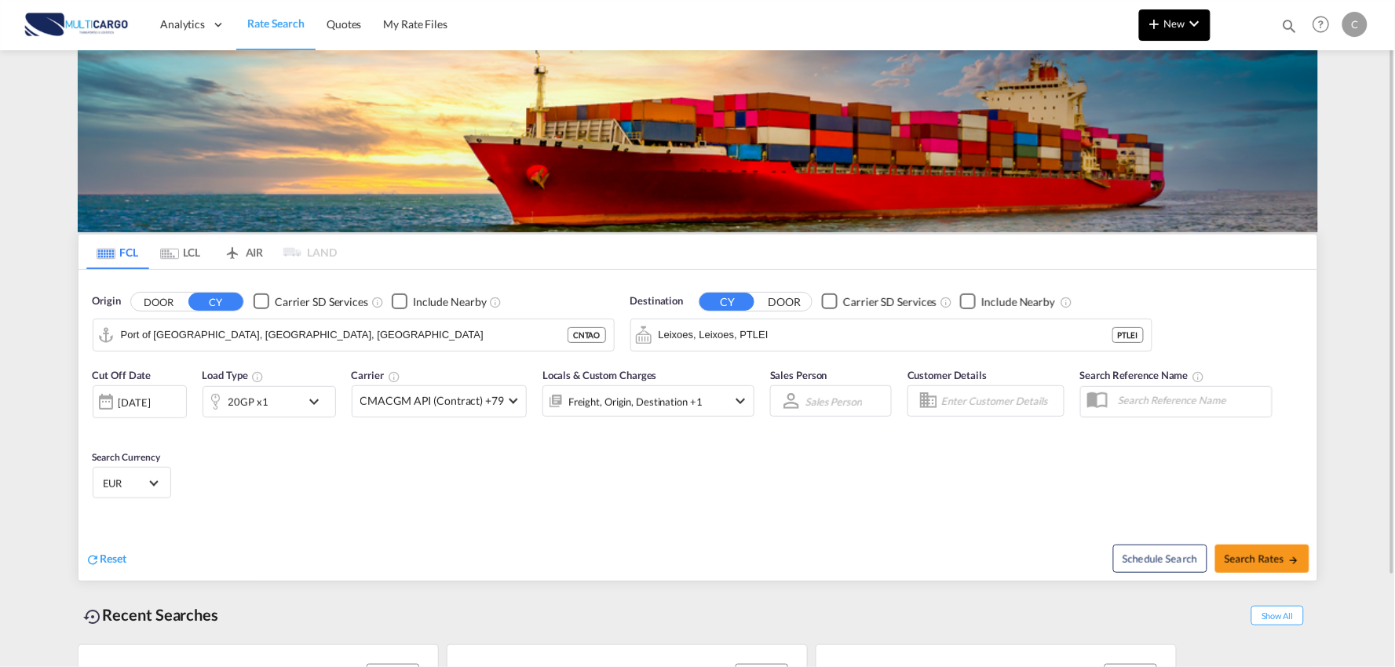
click at [1194, 20] on md-icon "icon-chevron-down" at bounding box center [1195, 23] width 19 height 19
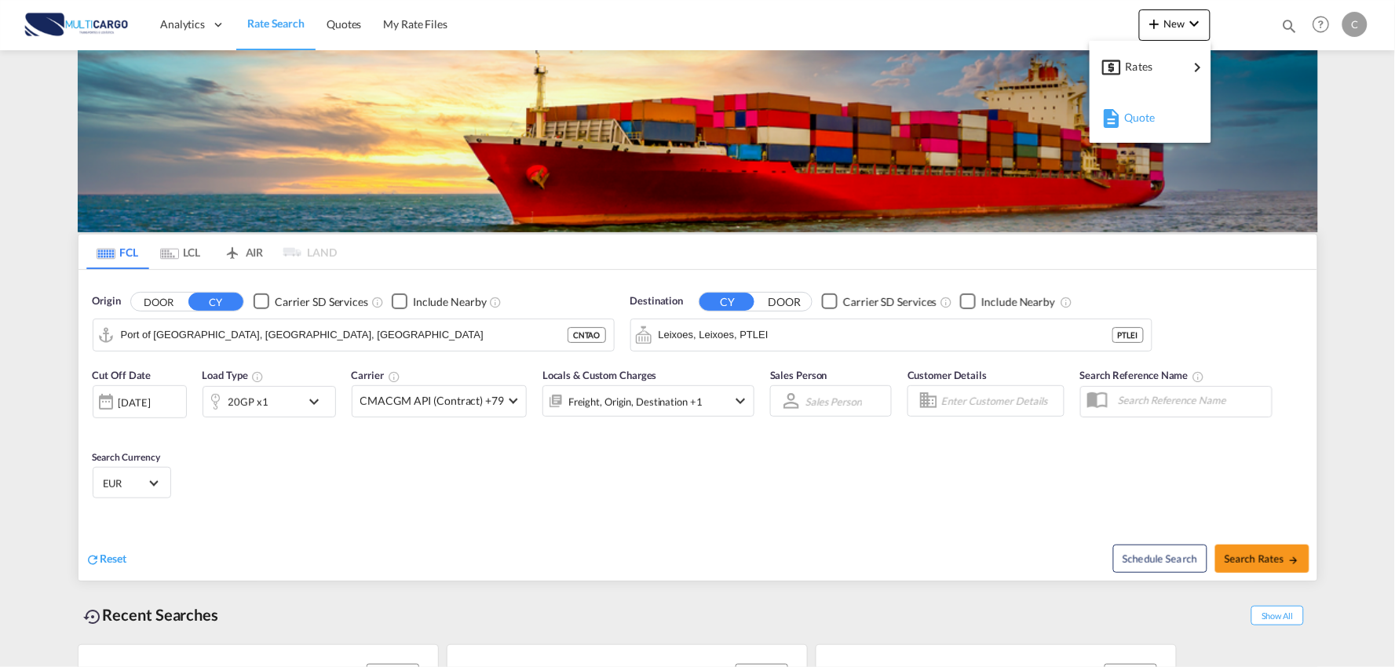
click at [1142, 115] on span "Quote" at bounding box center [1133, 117] width 17 height 31
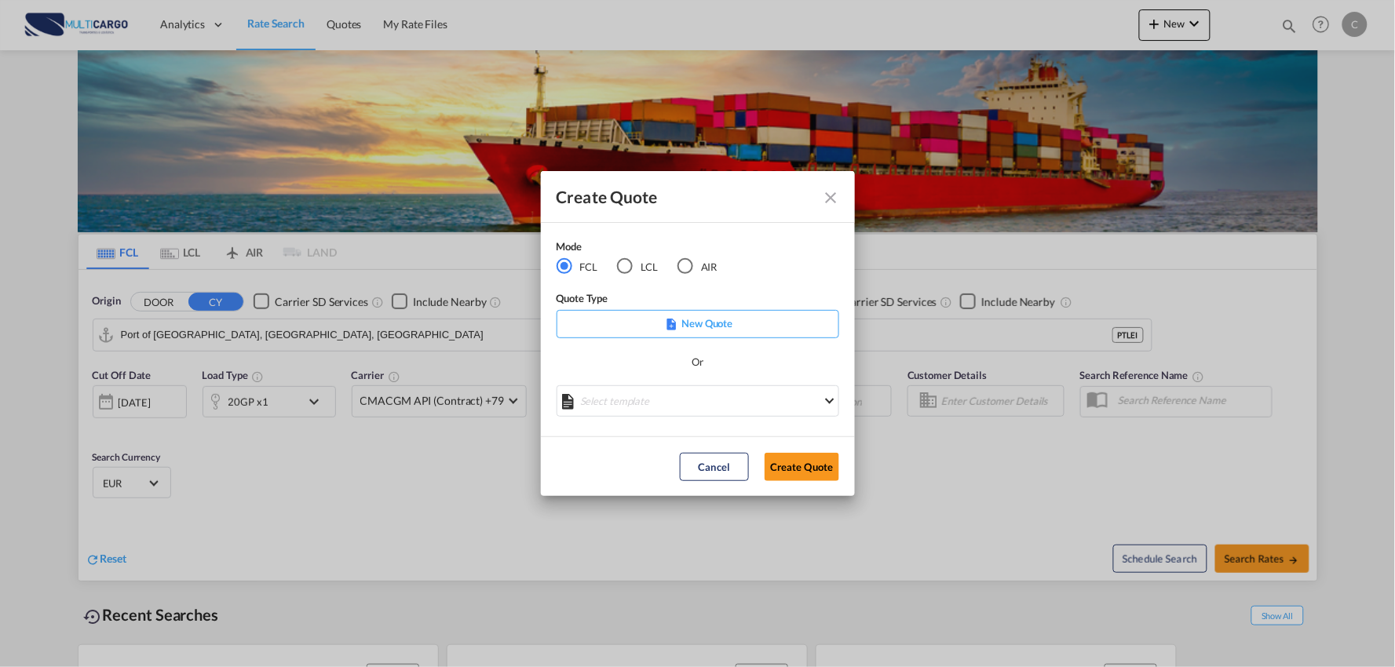
click at [642, 422] on div "Mode FCL LCL AIR Quote Type New Quote Or Select template 25/11/24 IMP_EXW_FCL P…" at bounding box center [698, 330] width 314 height 214
click at [639, 400] on md-select "Select template 25/11/24 IMP_EXW_FCL Patricia Barroso | 25 Nov 2024 25/11/24 IM…" at bounding box center [698, 401] width 283 height 31
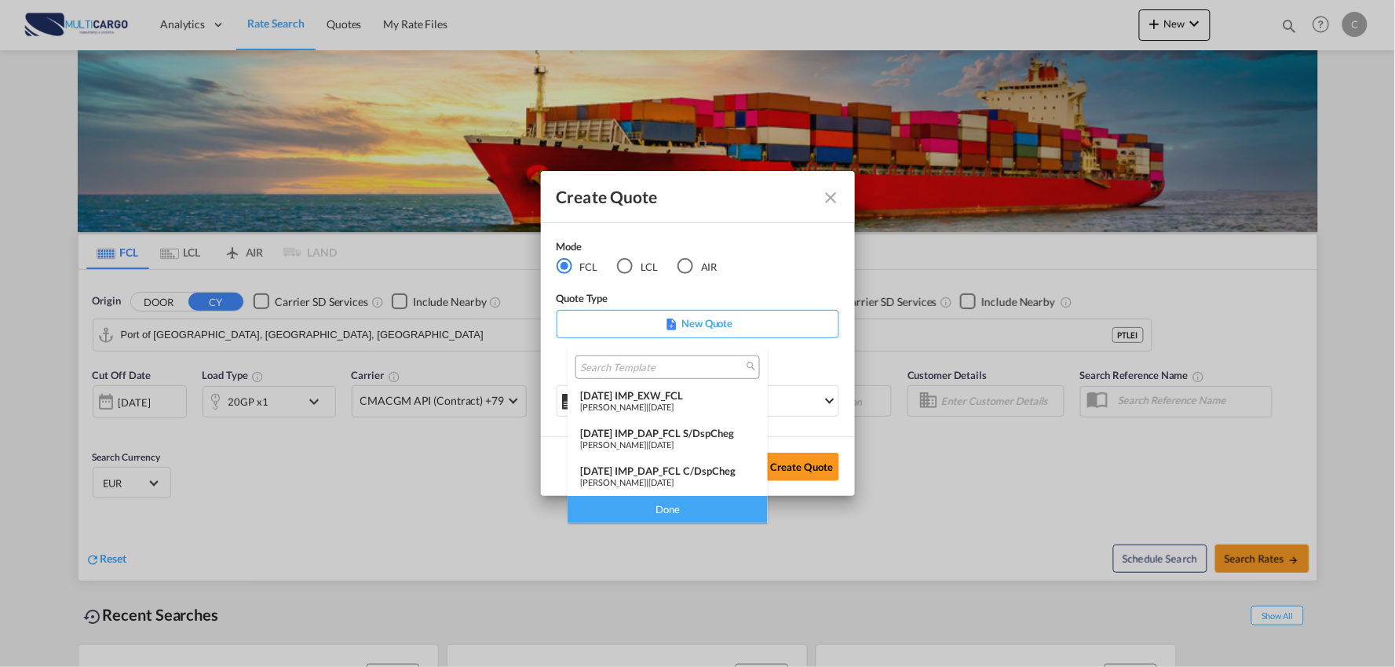
click at [702, 474] on div "25/11/24 IMP_DAP_FCL C/DspCheg" at bounding box center [667, 471] width 175 height 13
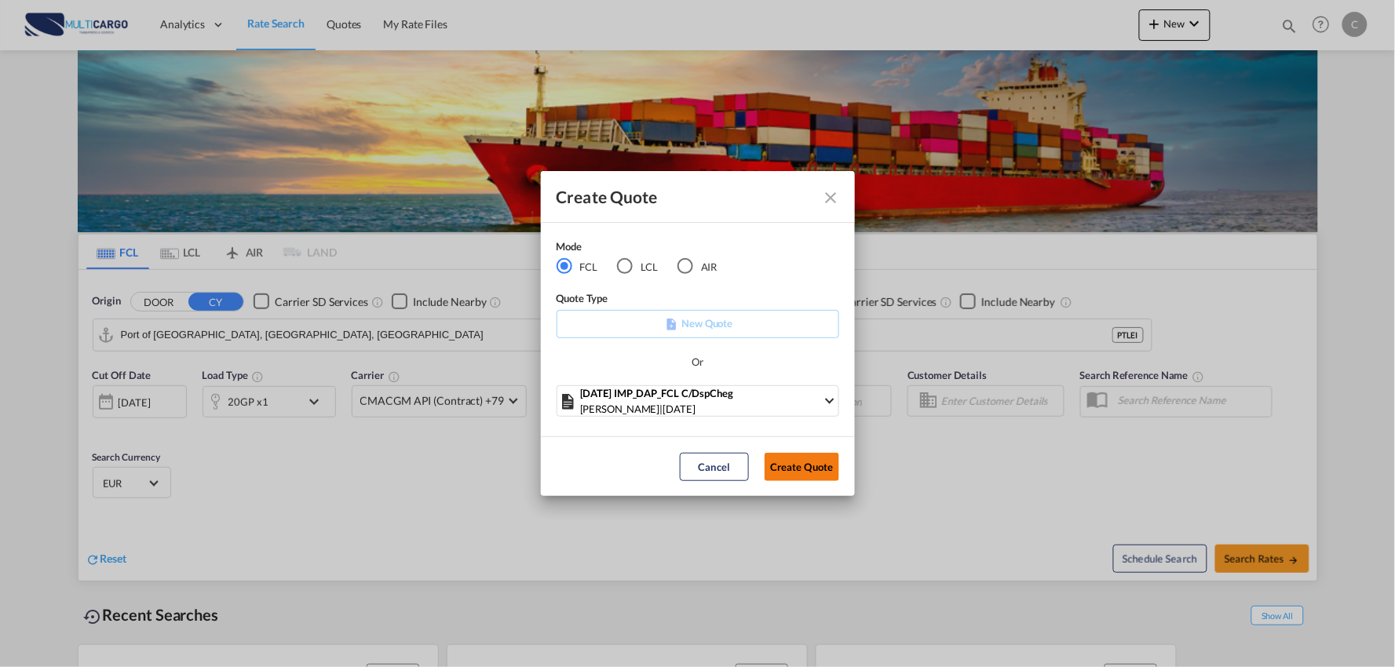
click at [809, 472] on button "Create Quote" at bounding box center [802, 467] width 75 height 28
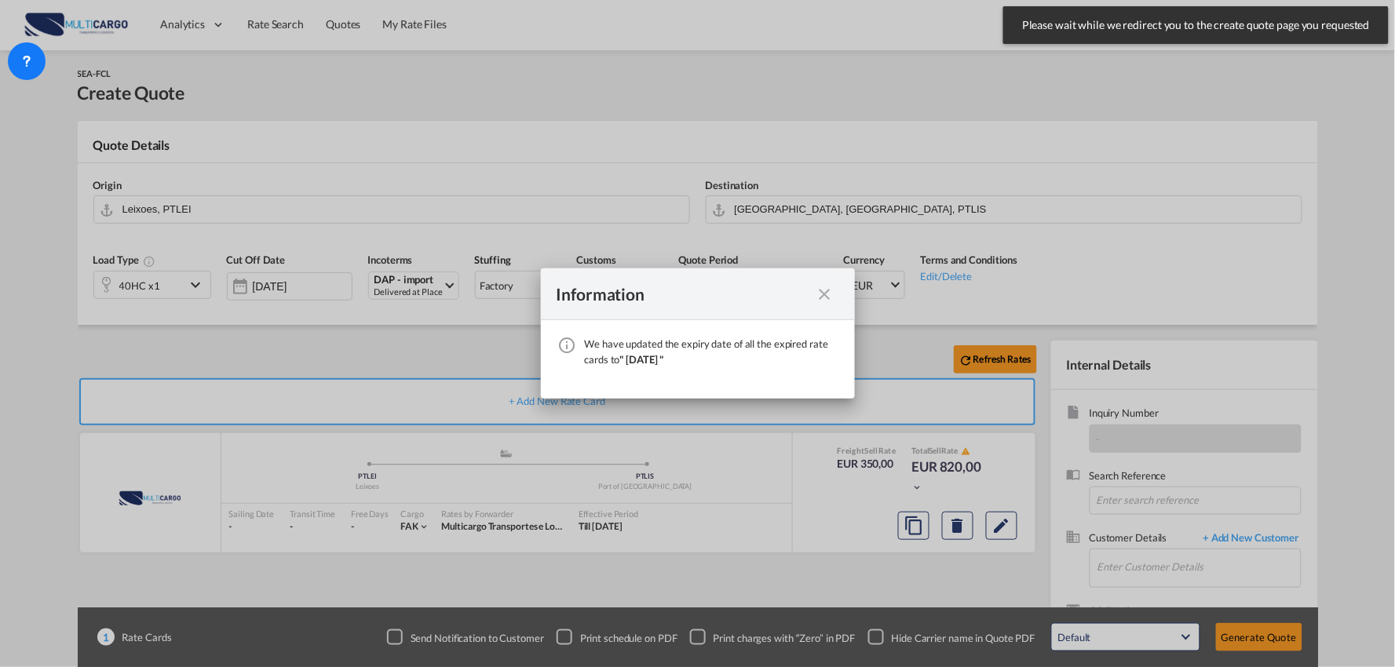
click at [825, 288] on md-icon "icon-close fg-AAA8AD cursor" at bounding box center [825, 294] width 19 height 19
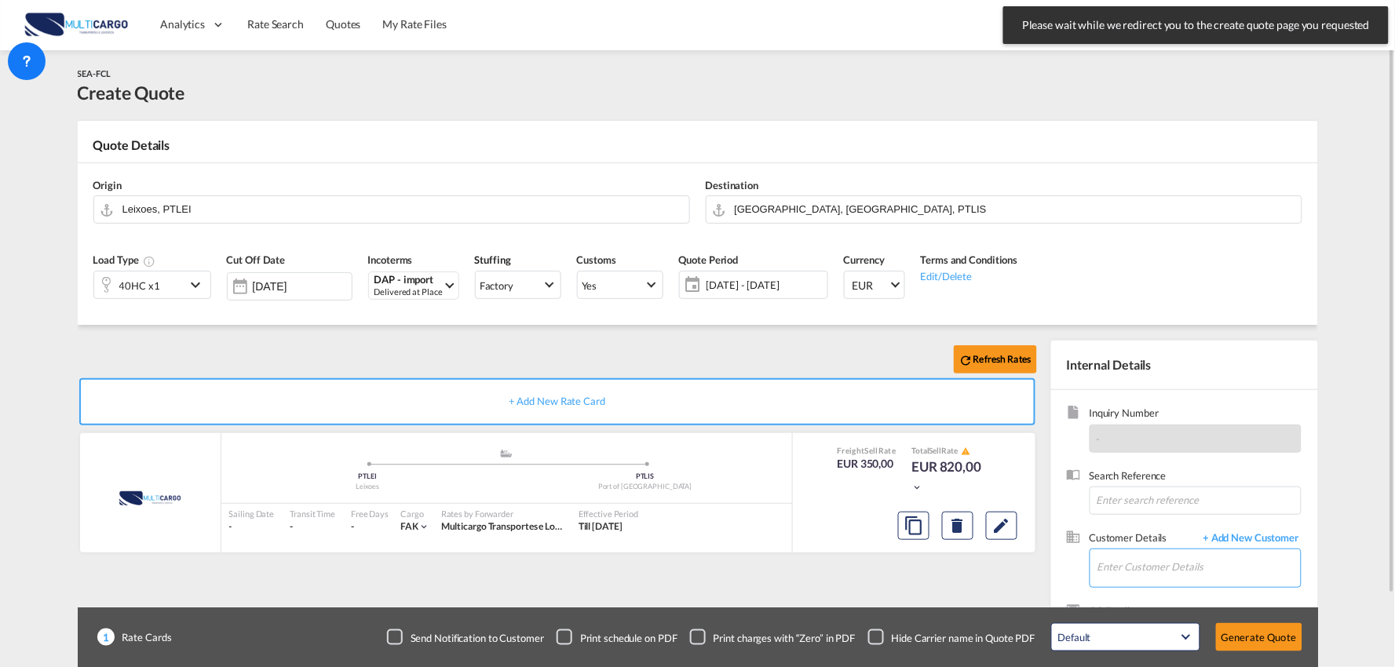
drag, startPoint x: 1150, startPoint y: 577, endPoint x: 1144, endPoint y: 565, distance: 13.3
click at [1150, 577] on input "Enter Customer Details" at bounding box center [1199, 567] width 203 height 35
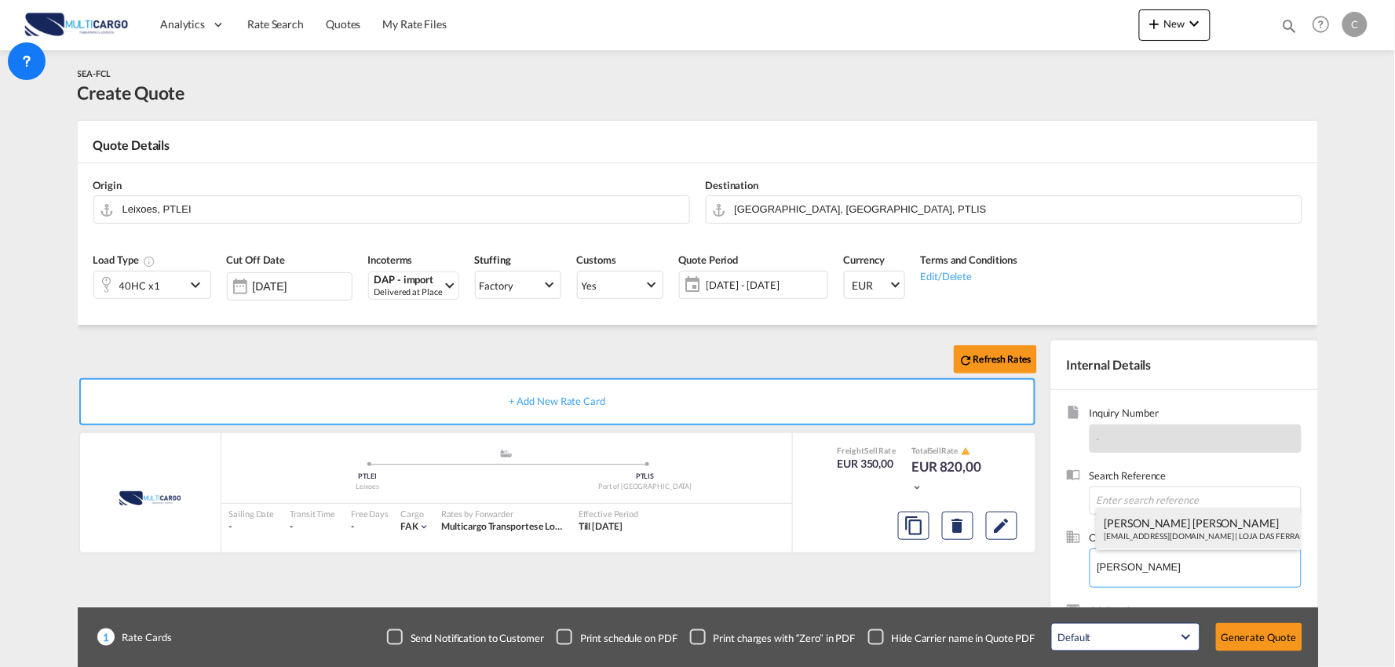
click at [1147, 532] on div "Mónica Jesus geral@lojadasferragens.pt | LOJA DAS FERRAGENS PAULO VALENTE LDA" at bounding box center [1199, 529] width 204 height 42
type input "LOJA DAS FERRAGENS PAULO VALENTE LDA, Mónica Jesus, geral@lojadasferragens.pt"
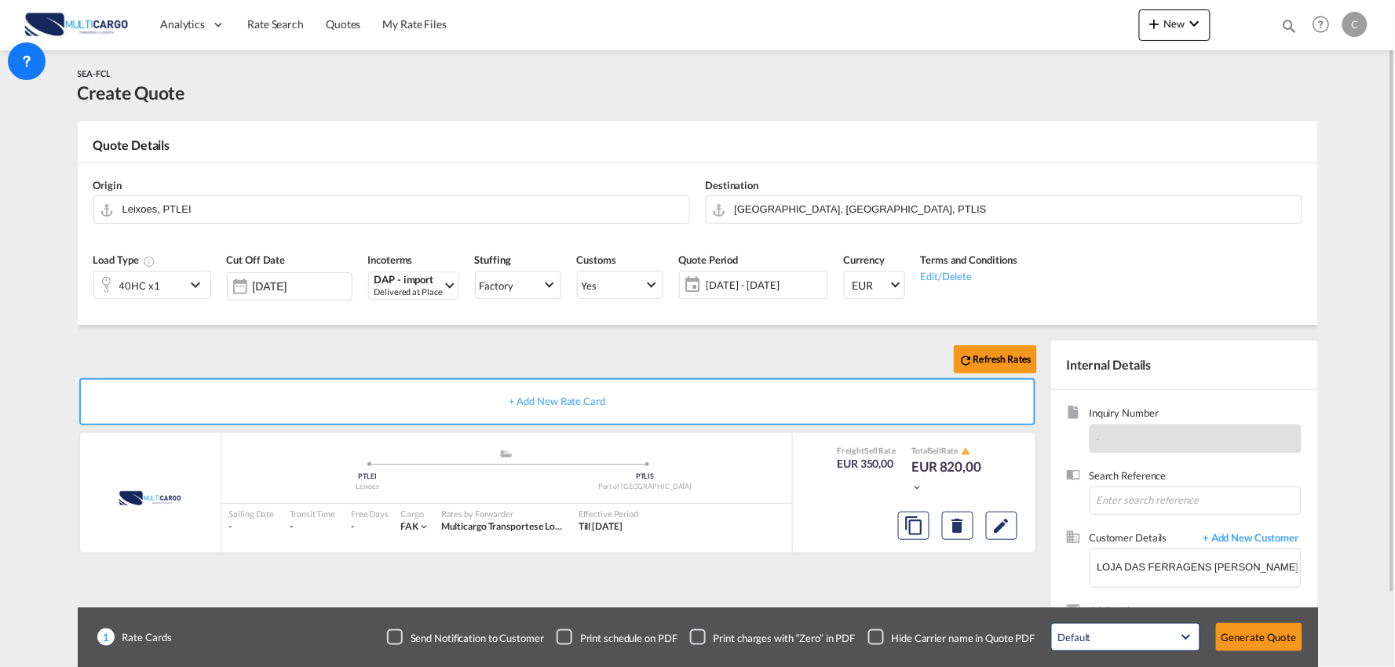
drag, startPoint x: 877, startPoint y: 638, endPoint x: 856, endPoint y: 624, distance: 25.9
click at [876, 637] on div "Checkbox No Ink" at bounding box center [877, 638] width 16 height 16
click at [163, 283] on div "40HC x1" at bounding box center [139, 285] width 91 height 27
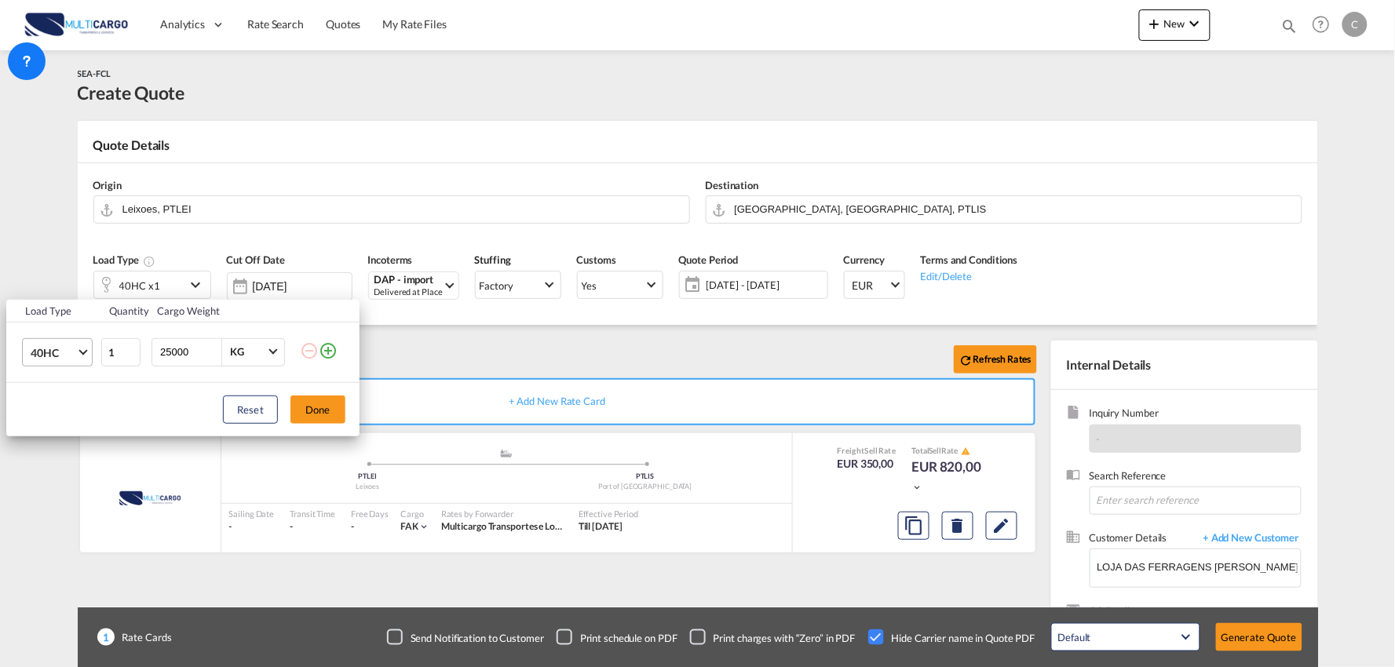
click at [52, 359] on span "40HC" at bounding box center [54, 354] width 46 height 16
click at [63, 276] on md-option "20GP" at bounding box center [71, 277] width 107 height 38
click at [310, 402] on button "Done" at bounding box center [318, 410] width 55 height 28
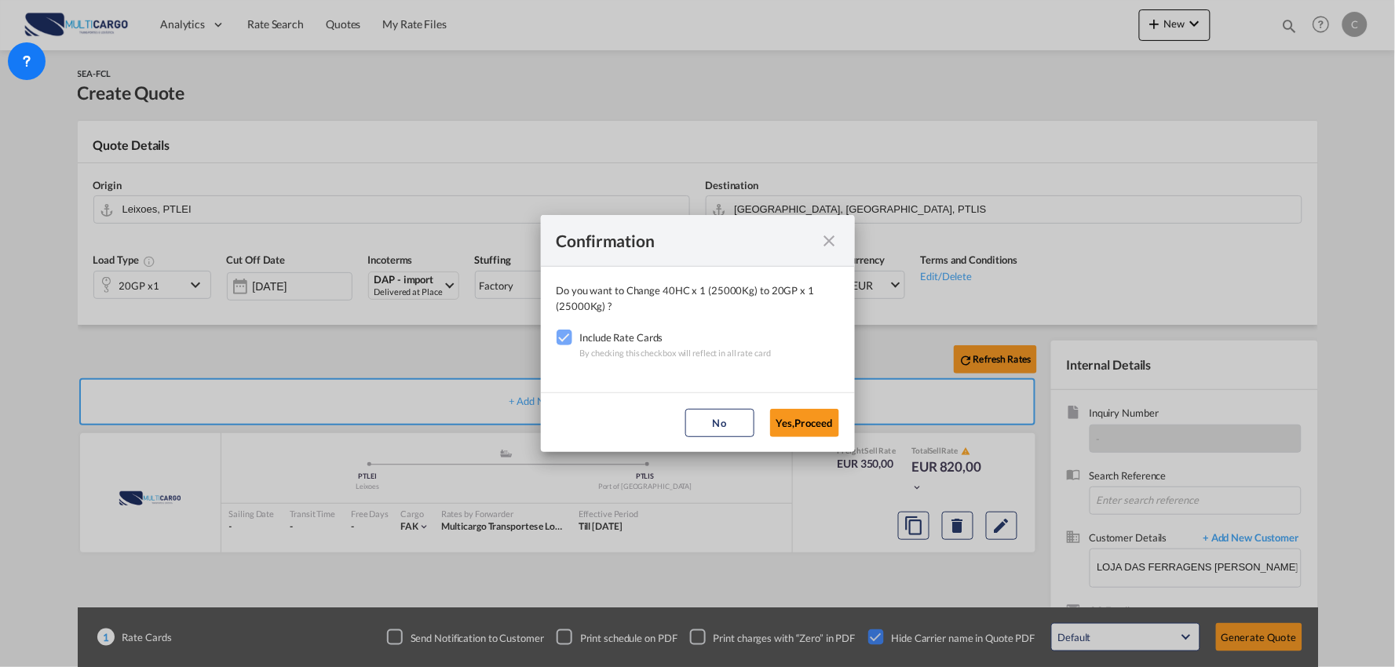
click at [814, 420] on button "Yes,Proceed" at bounding box center [804, 423] width 69 height 28
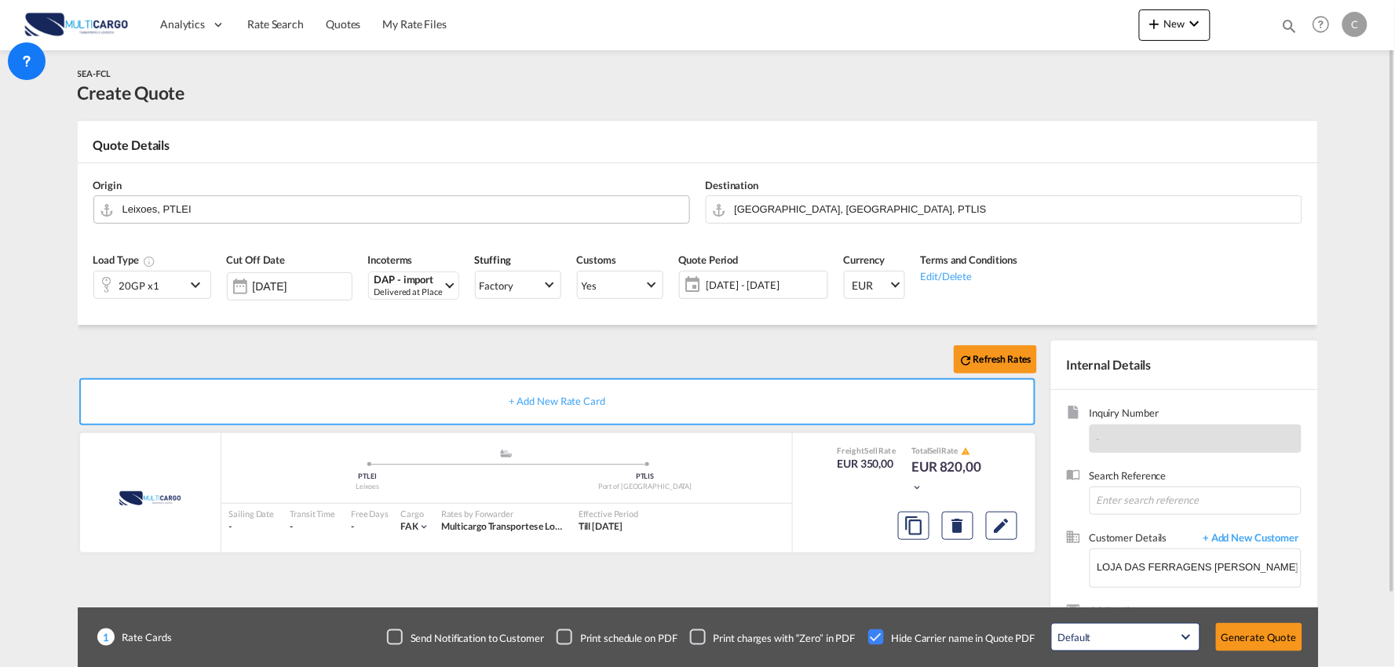
click at [248, 210] on input "Leixoes, PTLEI" at bounding box center [402, 209] width 559 height 27
drag, startPoint x: 248, startPoint y: 210, endPoint x: 13, endPoint y: 185, distance: 236.1
click at [20, 188] on md-content "Analytics Reports Dashboard Rate Search Quotes My Rate Files New Quotes" at bounding box center [697, 333] width 1395 height 667
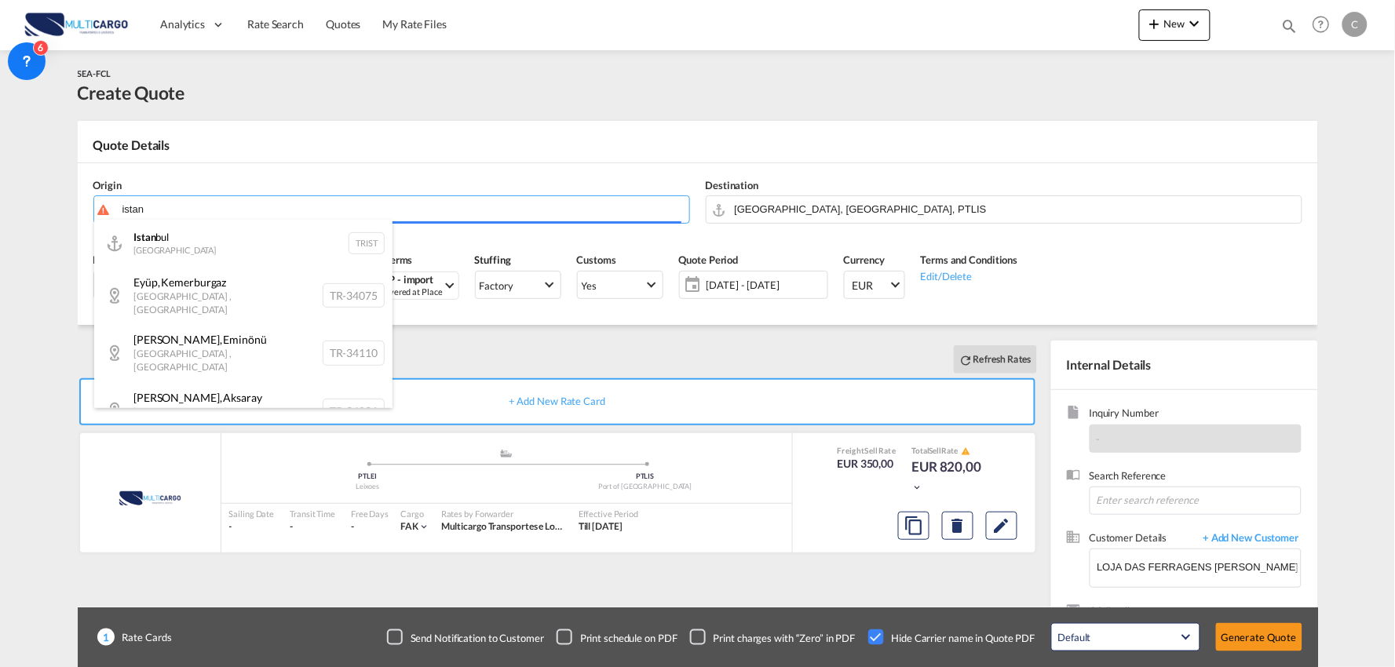
drag, startPoint x: 179, startPoint y: 208, endPoint x: 124, endPoint y: 209, distance: 55.0
click at [124, 209] on body "Analytics Reports Dashboard Rate Search Quotes My Rate Files Analytics" at bounding box center [697, 333] width 1395 height 667
drag, startPoint x: 132, startPoint y: 206, endPoint x: 197, endPoint y: 221, distance: 66.9
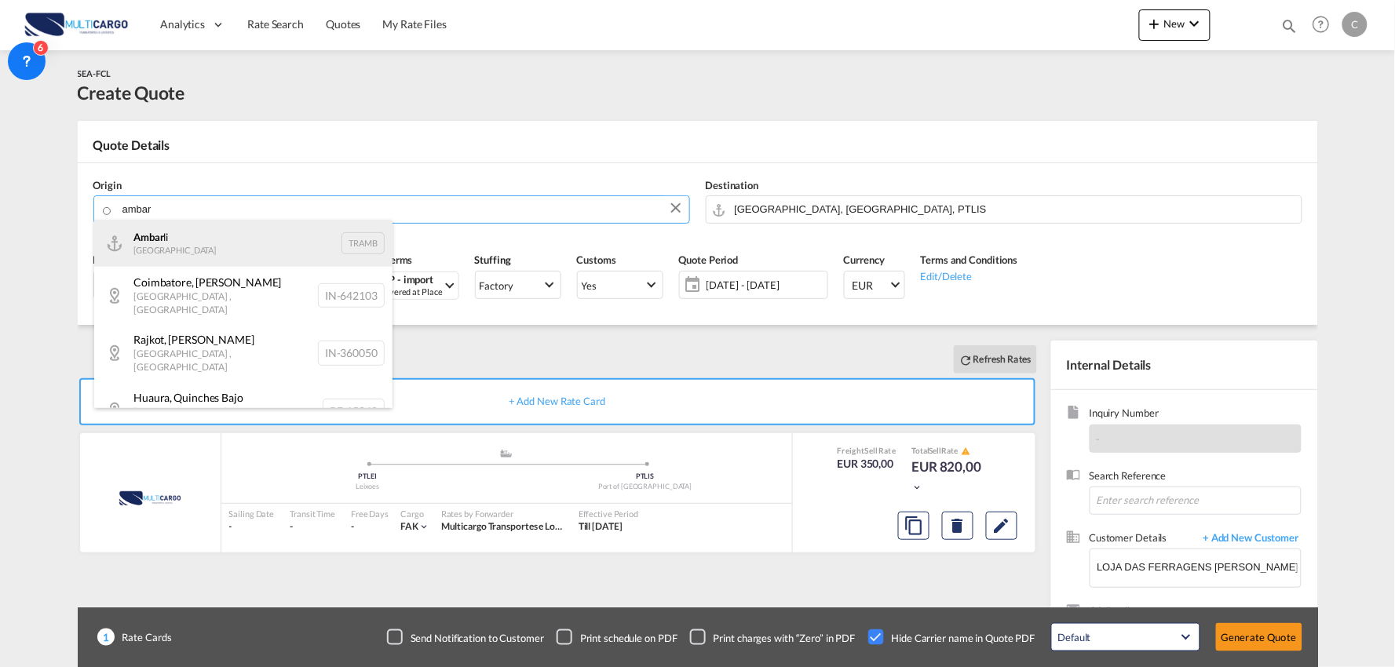
click at [182, 247] on div "Ambar li Turkey TRAMB" at bounding box center [243, 243] width 298 height 47
type input "Ambarli, TRAMB"
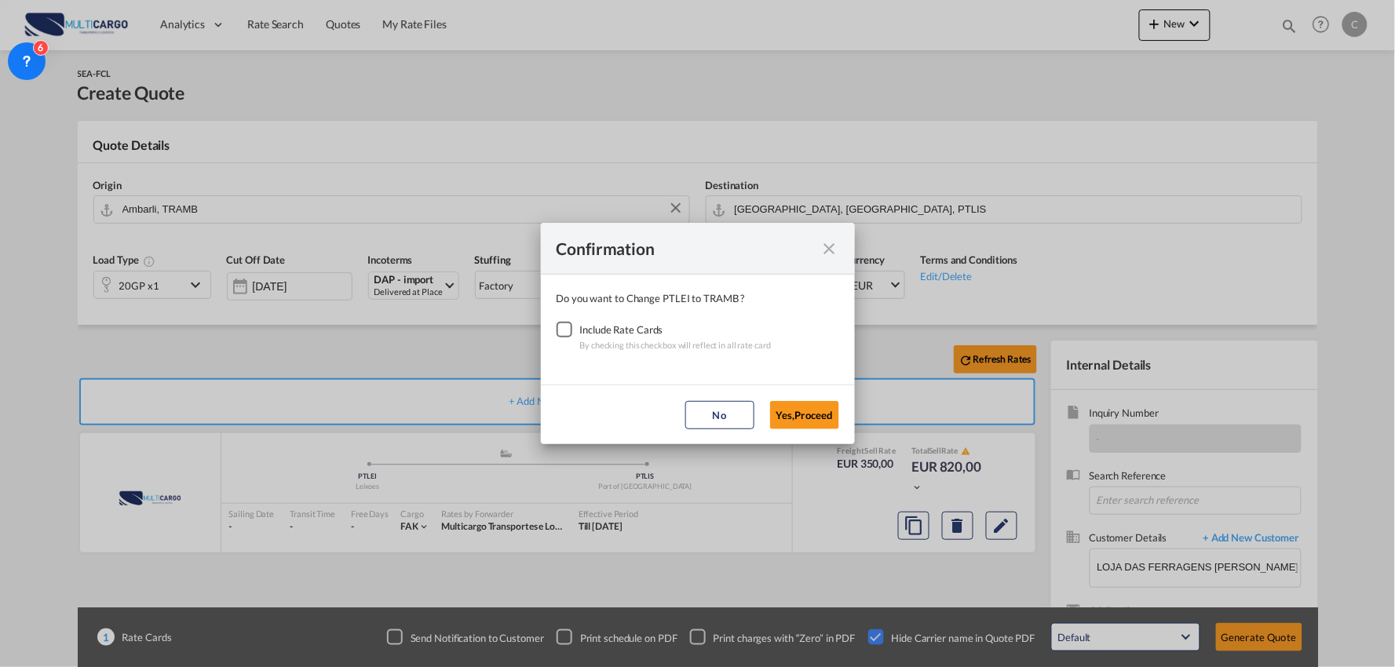
click at [565, 324] on div "Checkbox No Ink" at bounding box center [565, 330] width 16 height 16
click at [837, 415] on button "Yes,Proceed" at bounding box center [804, 415] width 69 height 28
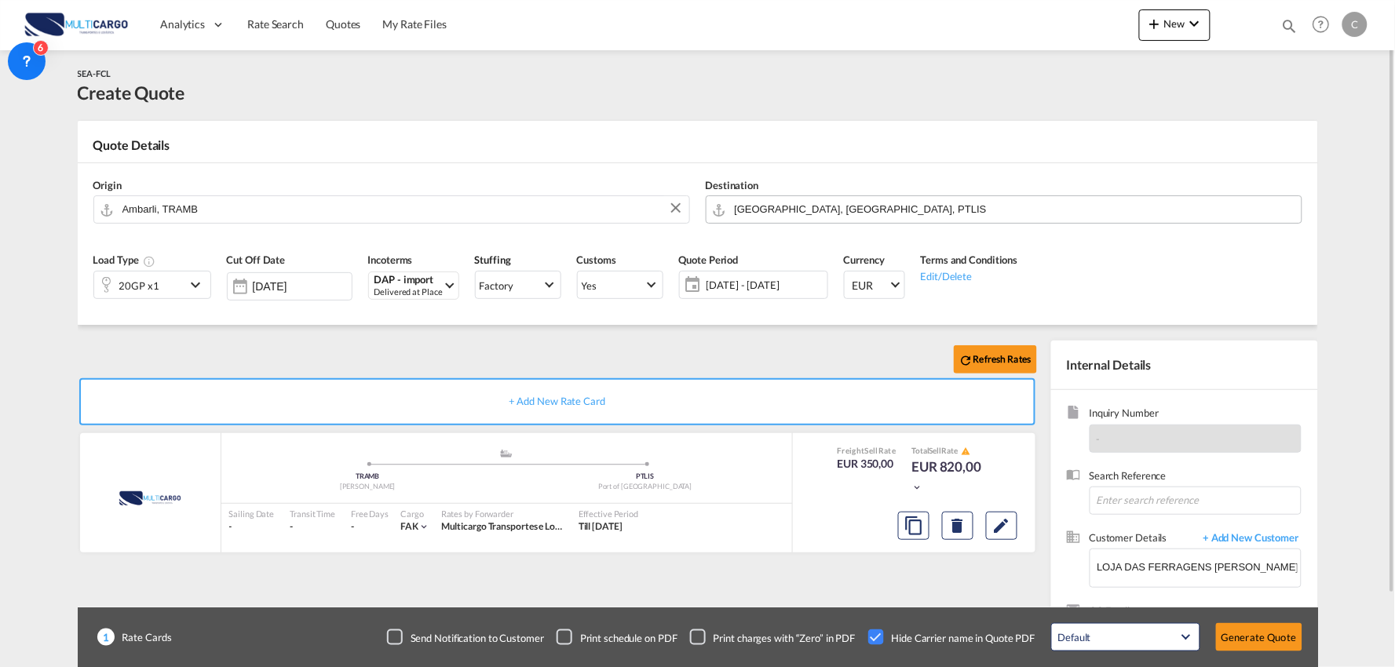
click at [803, 200] on input "Port of Lisbon, Lisbon, PTLIS" at bounding box center [1014, 209] width 559 height 27
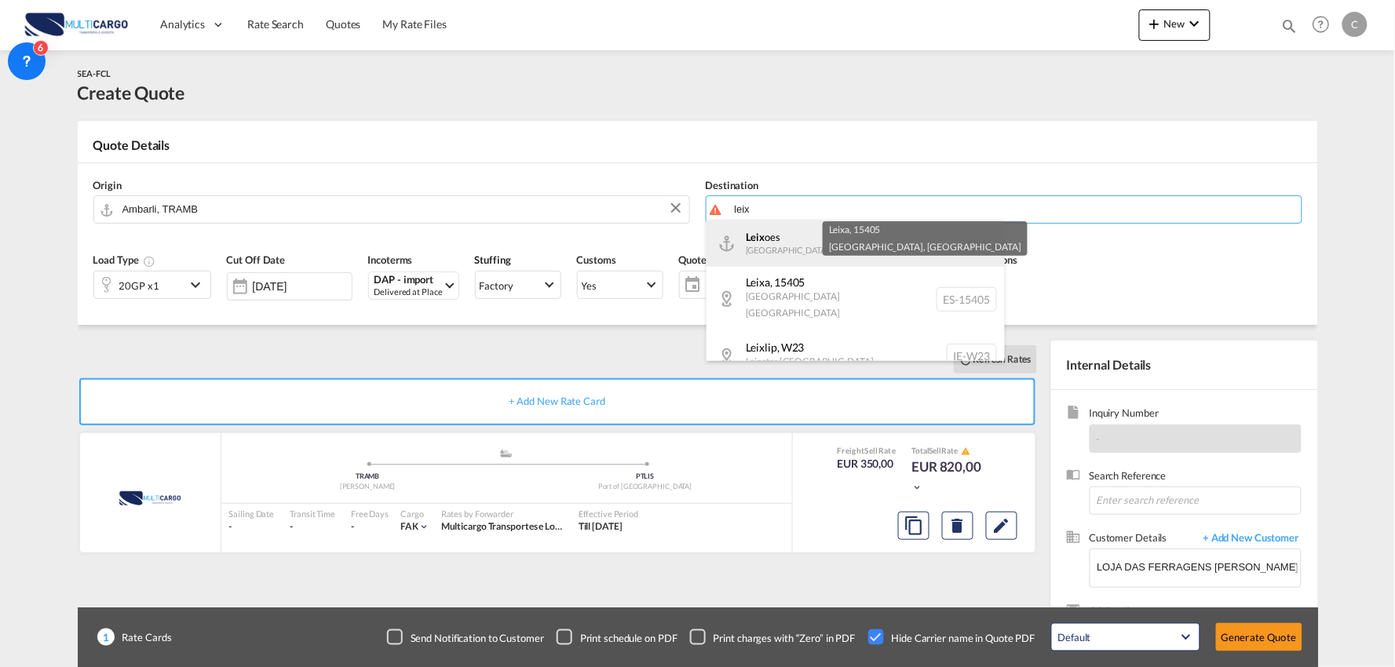
click at [760, 225] on div "Leix oes Portugal PTLEI" at bounding box center [856, 243] width 298 height 47
type input "Leixoes, PTLEI"
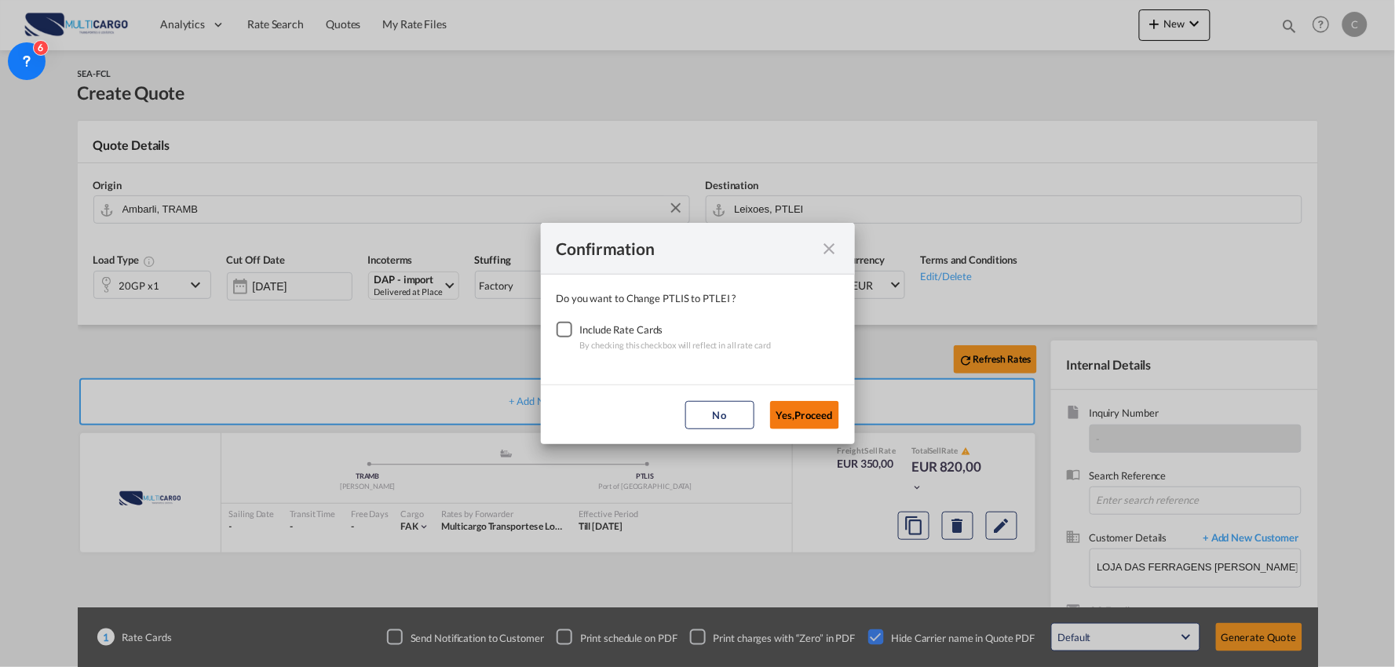
click at [794, 409] on button "Yes,Proceed" at bounding box center [804, 415] width 69 height 28
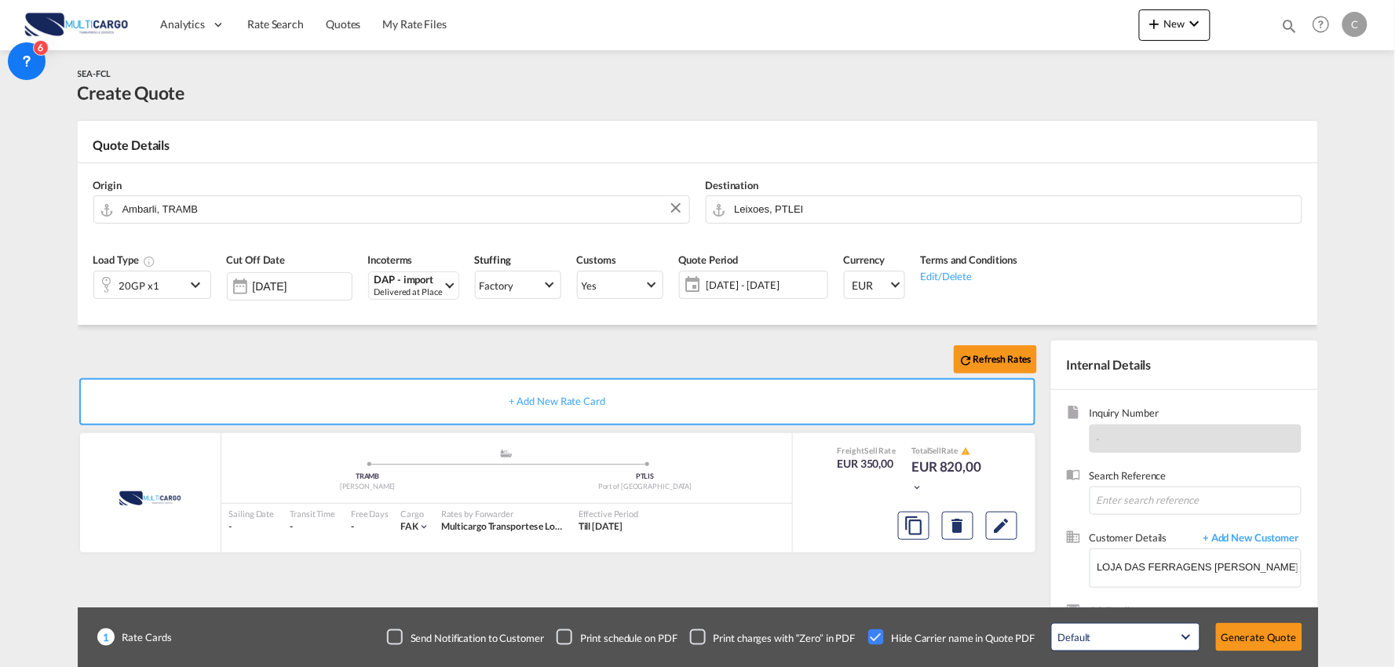
click at [419, 366] on div "Confirmation Do you want to Change PTLIS to PTLEI ? Include Rate Cards By check…" at bounding box center [697, 333] width 1395 height 667
click at [398, 273] on md-select-value "DAP - import Delivered at Place" at bounding box center [416, 285] width 86 height 27
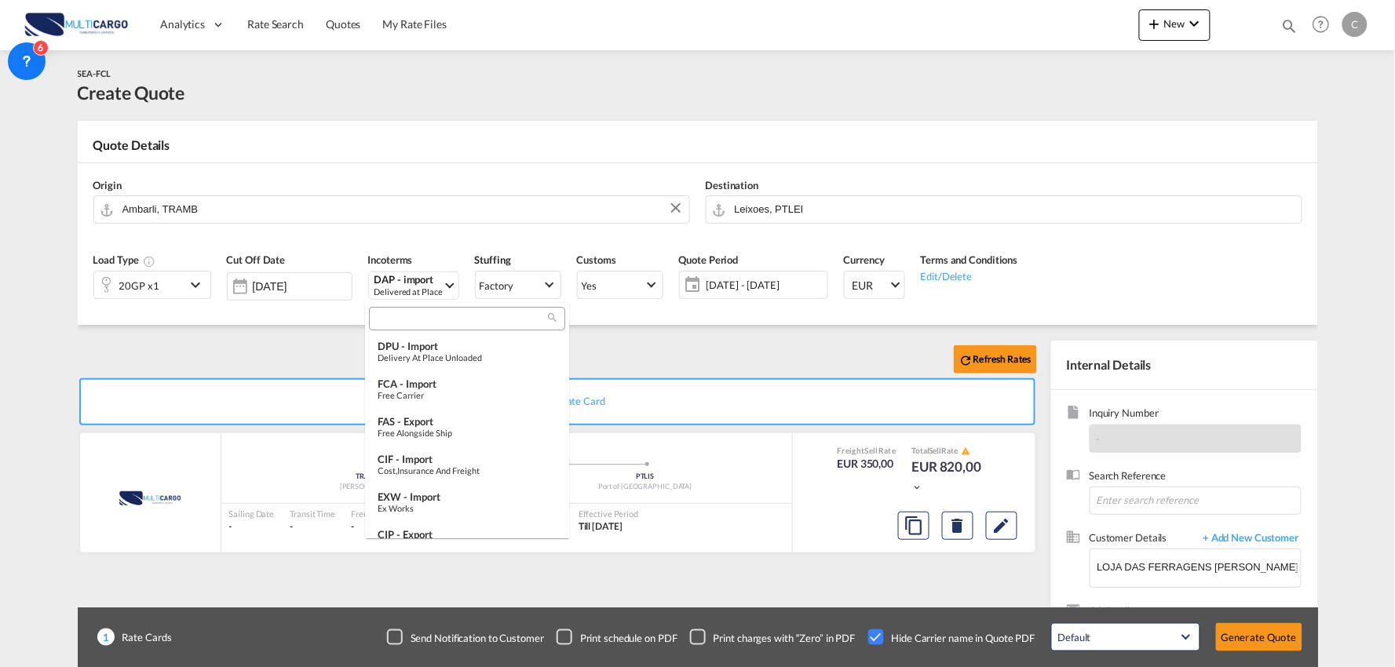
scroll to position [159, 0]
type md-option "[object Object]"
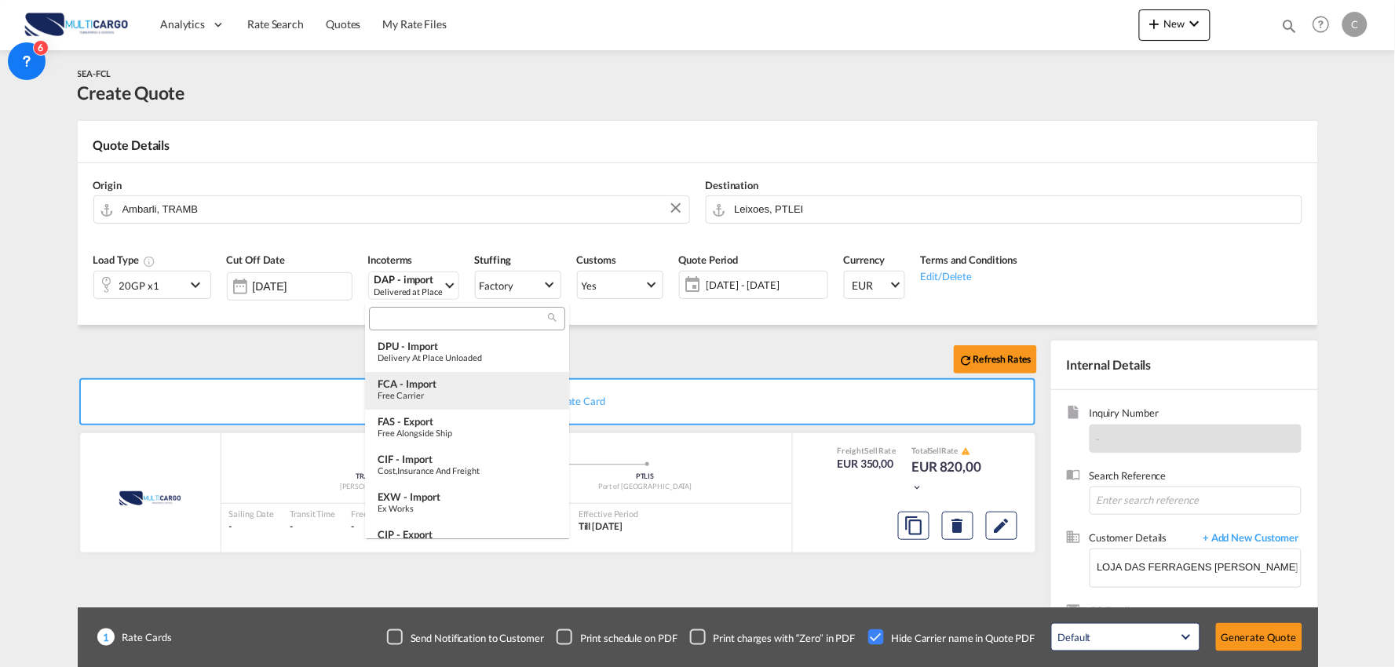
scroll to position [233, 0]
click at [426, 314] on input "search" at bounding box center [461, 320] width 174 height 14
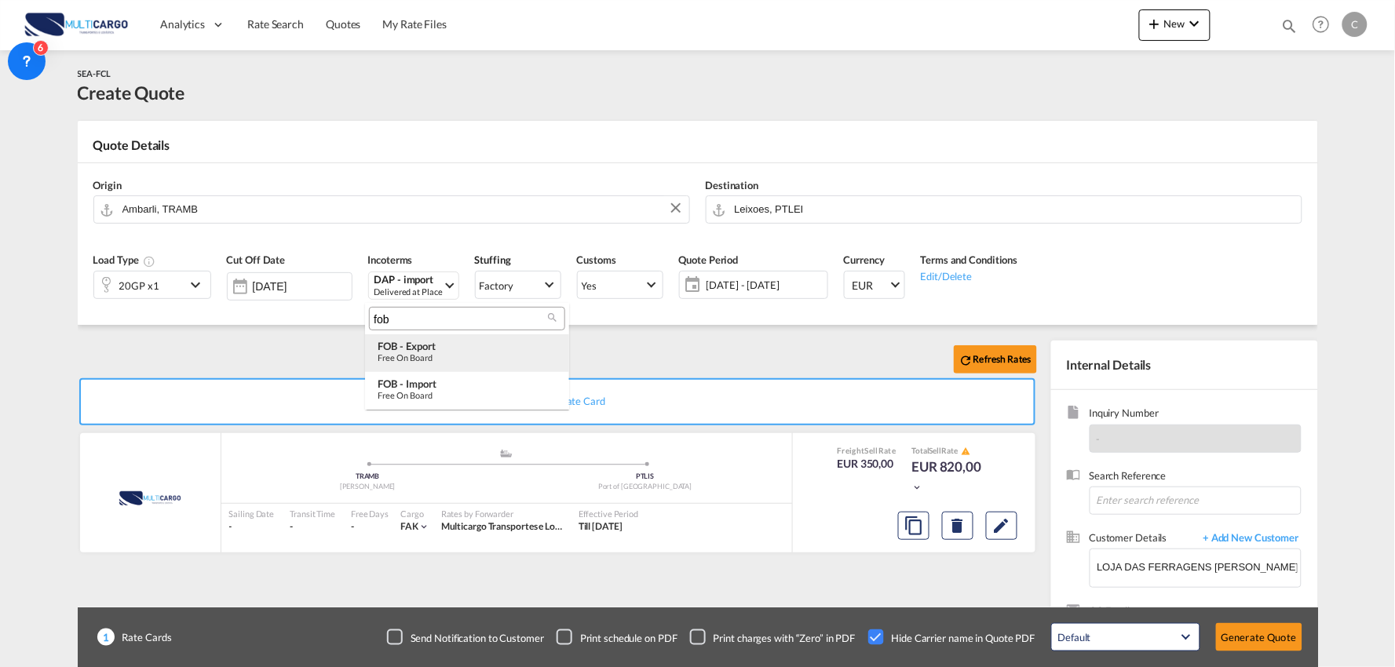
scroll to position [0, 0]
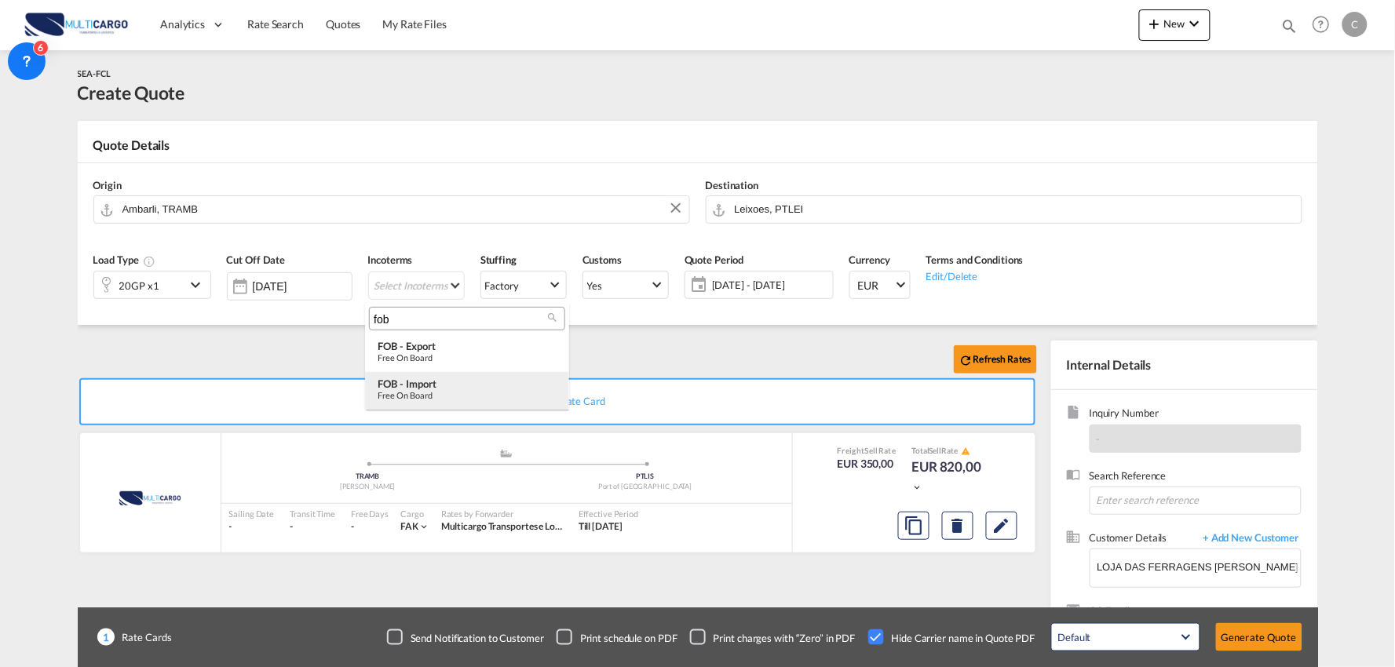
type input "fob"
click at [444, 386] on div "FOB - import" at bounding box center [467, 384] width 179 height 13
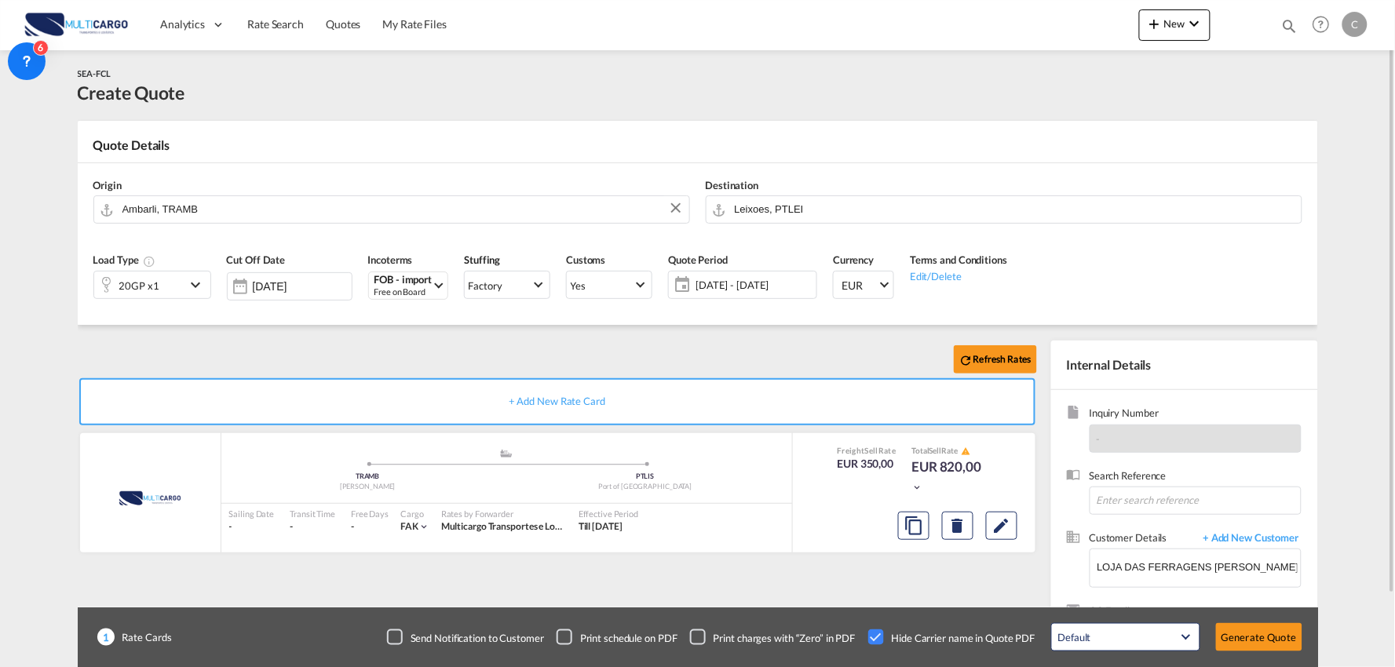
click at [422, 350] on div "Refresh Rates" at bounding box center [561, 360] width 966 height 38
click at [1260, 636] on button "Generate Quote" at bounding box center [1259, 638] width 86 height 28
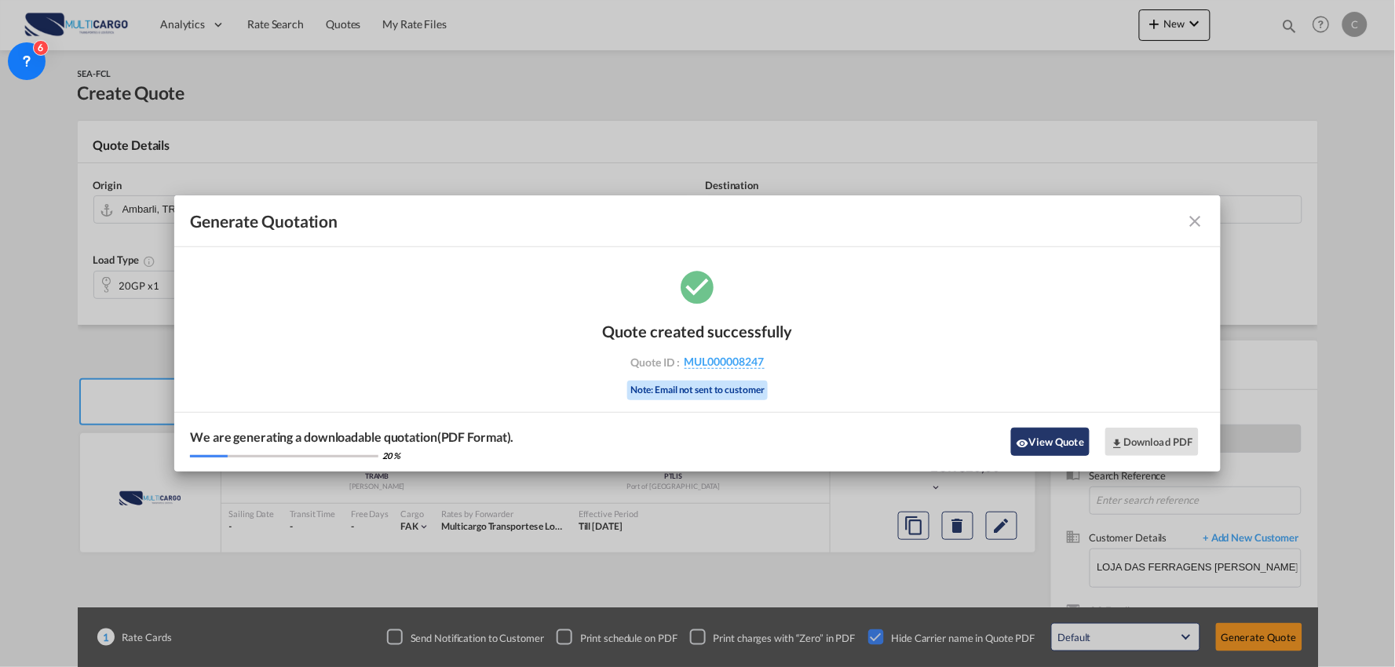
click at [1062, 442] on button "View Quote" at bounding box center [1050, 442] width 79 height 28
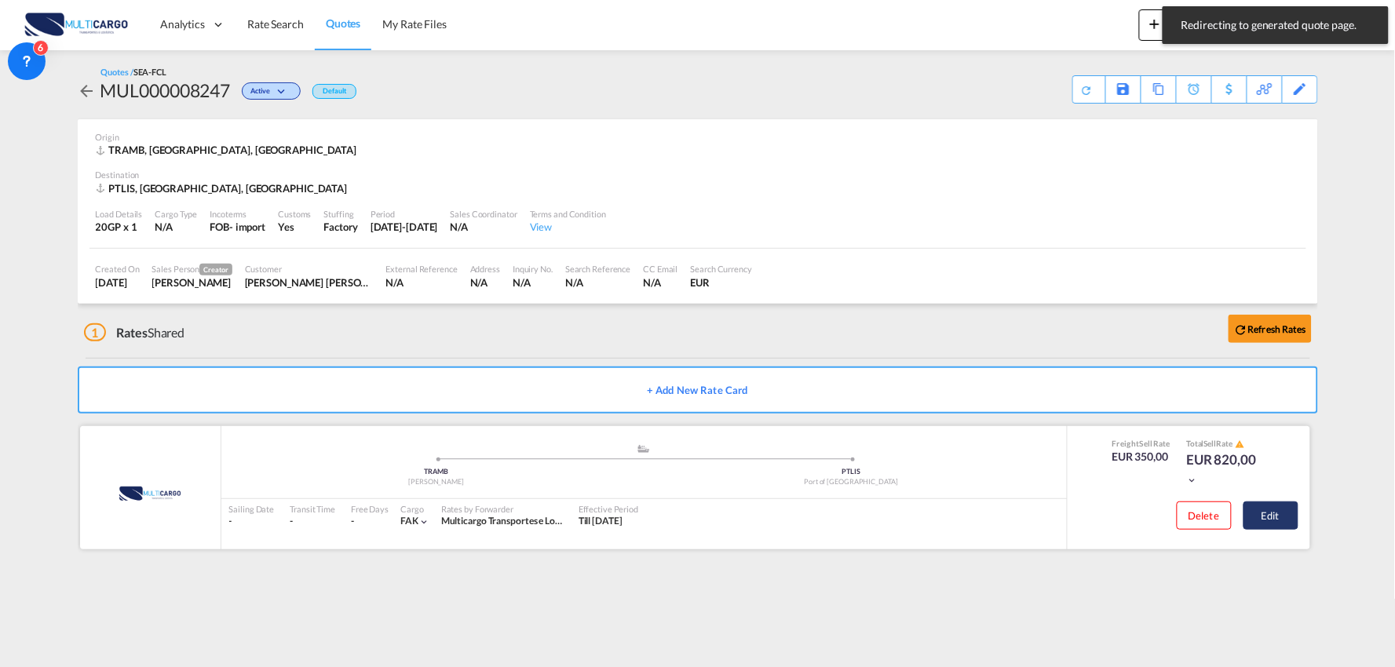
click at [1292, 510] on button "Edit" at bounding box center [1271, 516] width 55 height 28
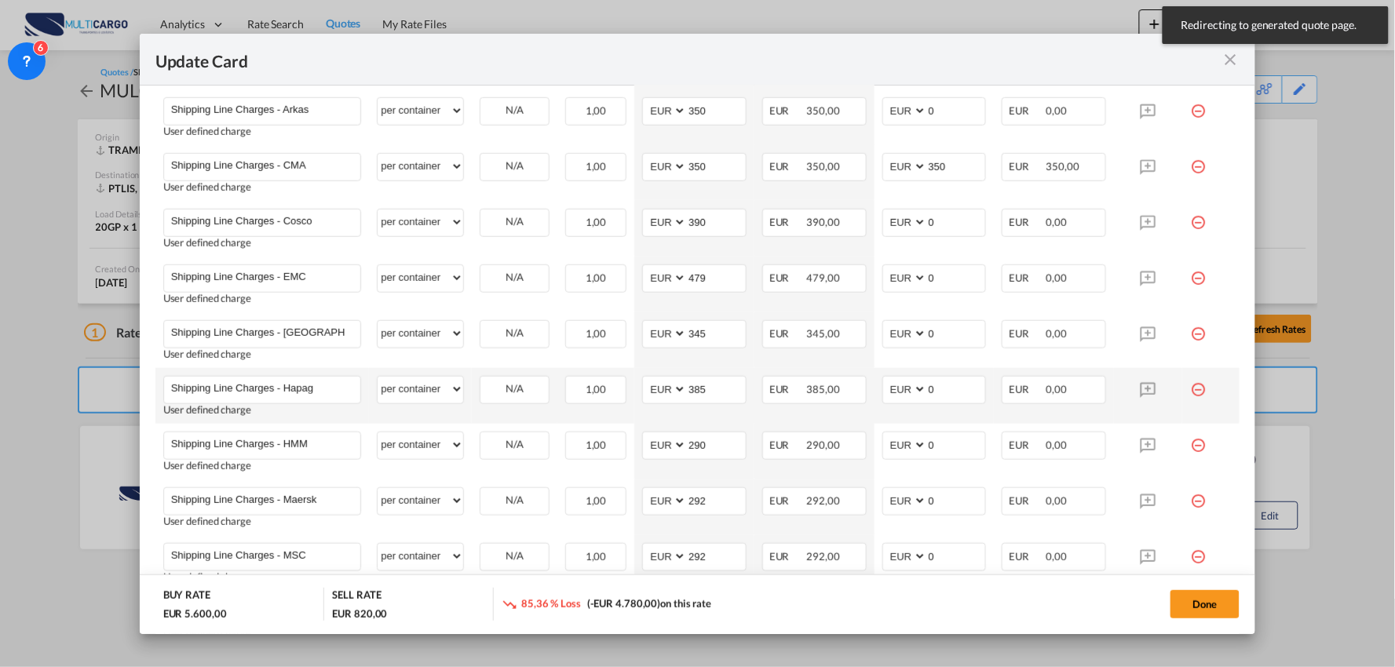
select select "per container"
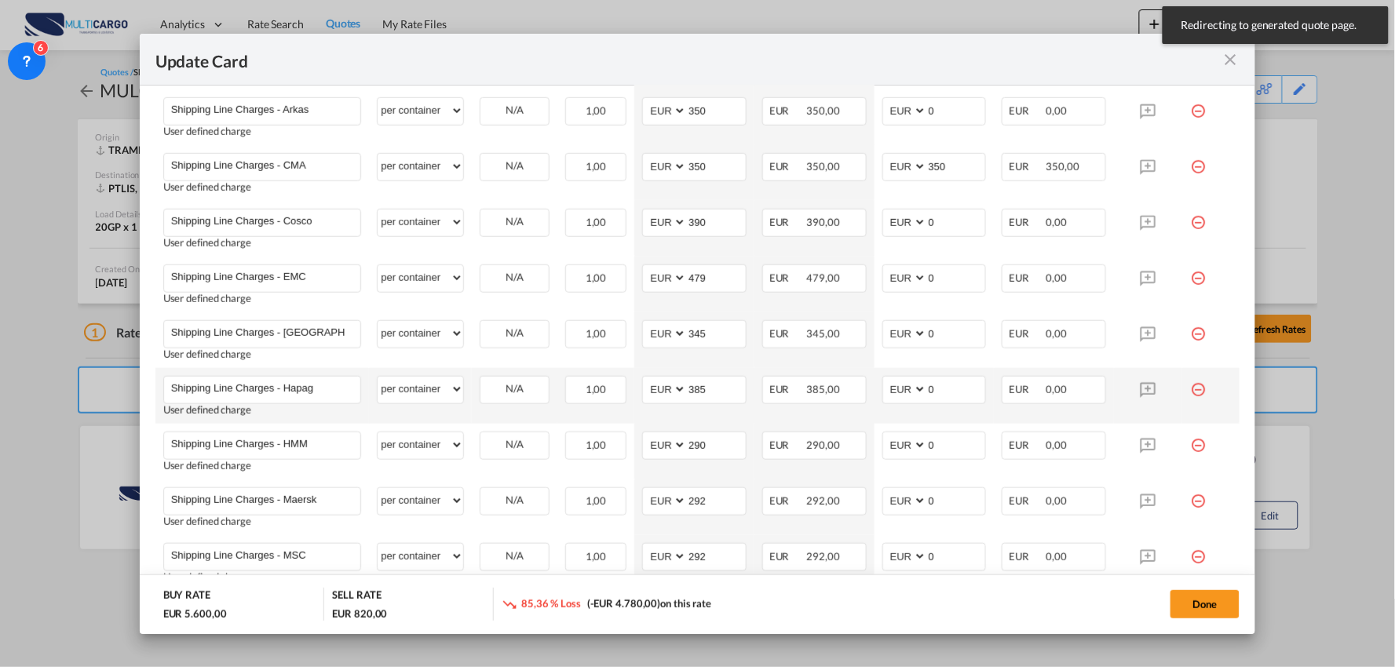
select select "per container"
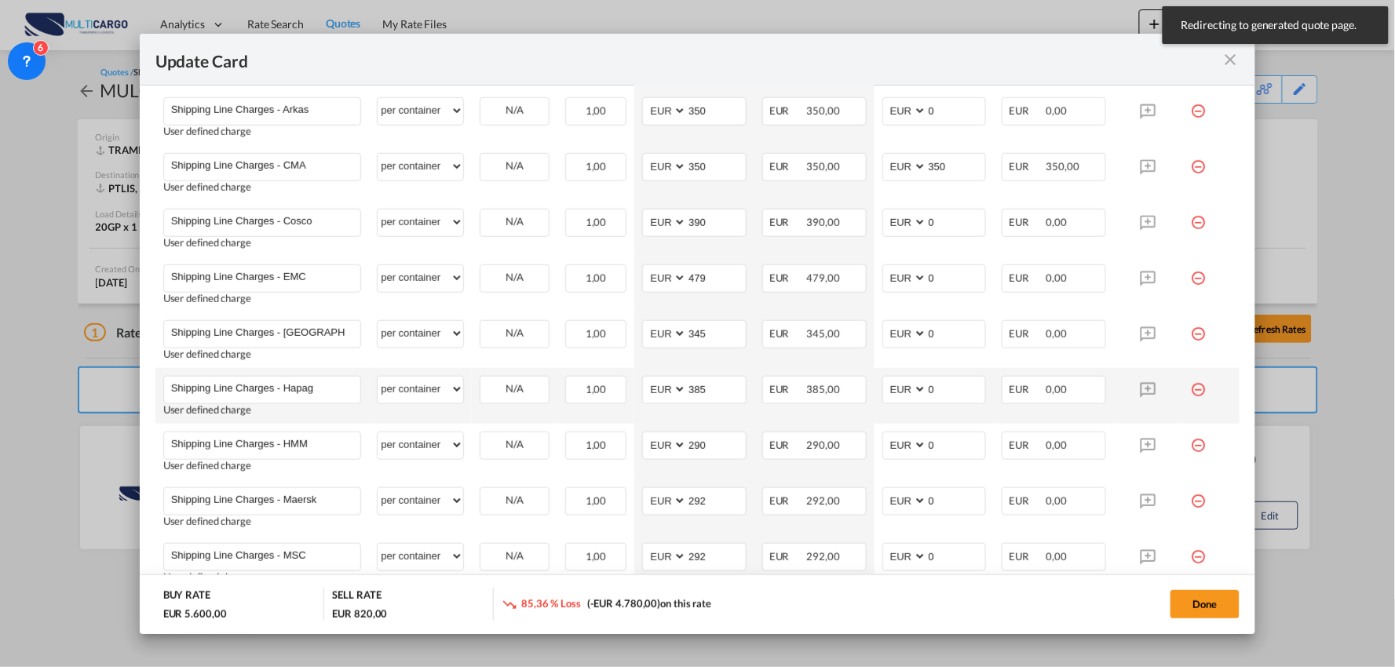
select select "per container"
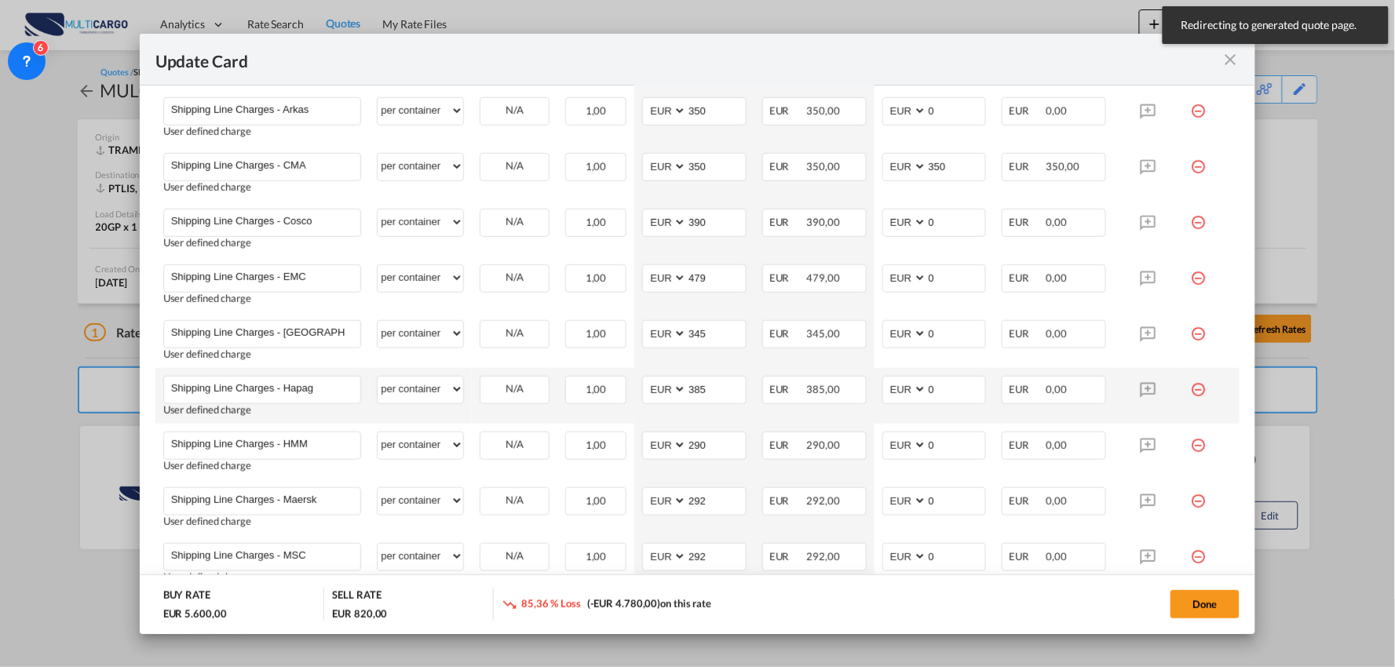
select select "per B/L"
select select "per container"
select select "per B/L"
select select "per container"
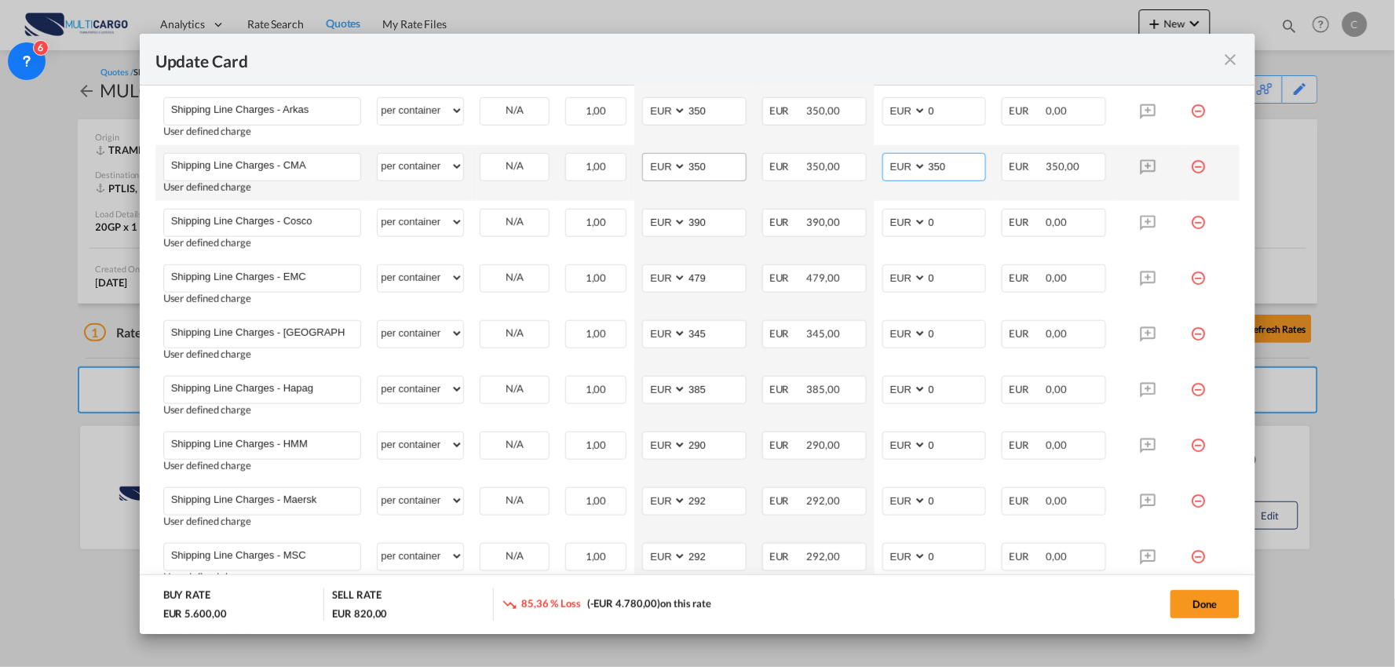
drag, startPoint x: 954, startPoint y: 169, endPoint x: 729, endPoint y: 155, distance: 225.8
click at [729, 155] on tr "Shipping Line Charges - CMA Please Enter User Defined Charges Cannot Be Publish…" at bounding box center [697, 173] width 1085 height 56
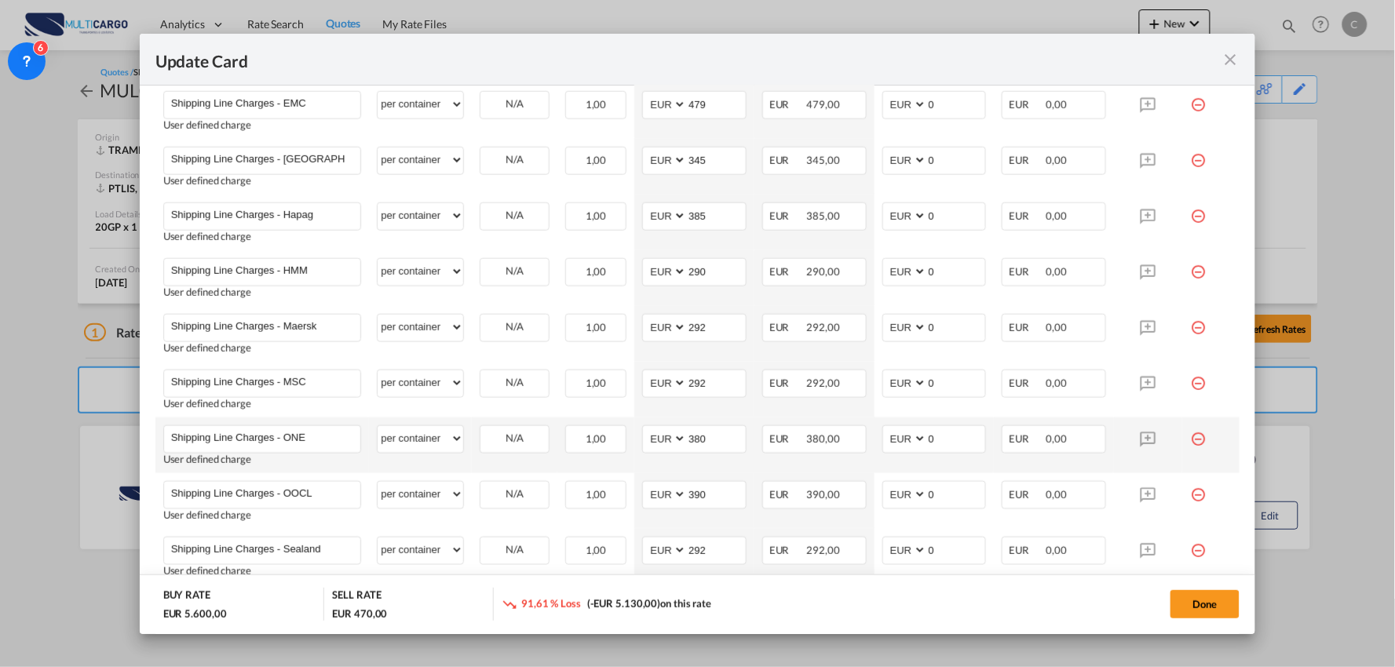
scroll to position [697, 0]
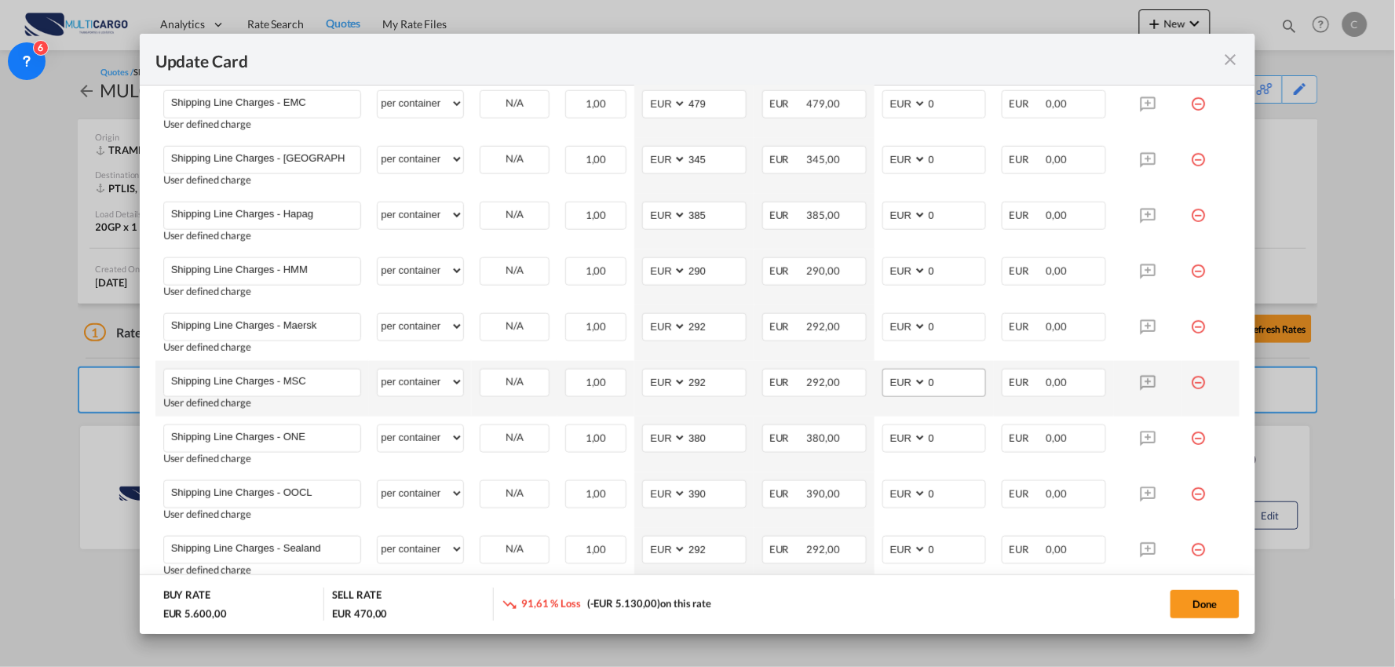
type input "0"
drag, startPoint x: 952, startPoint y: 386, endPoint x: 877, endPoint y: 378, distance: 75.1
click at [883, 378] on md-input-container "AED AFN ALL AMD ANG AOA ARS AUD AWG AZN BAM BBD BDT BGN BHD BIF BMD BND BOB BRL…" at bounding box center [935, 383] width 104 height 28
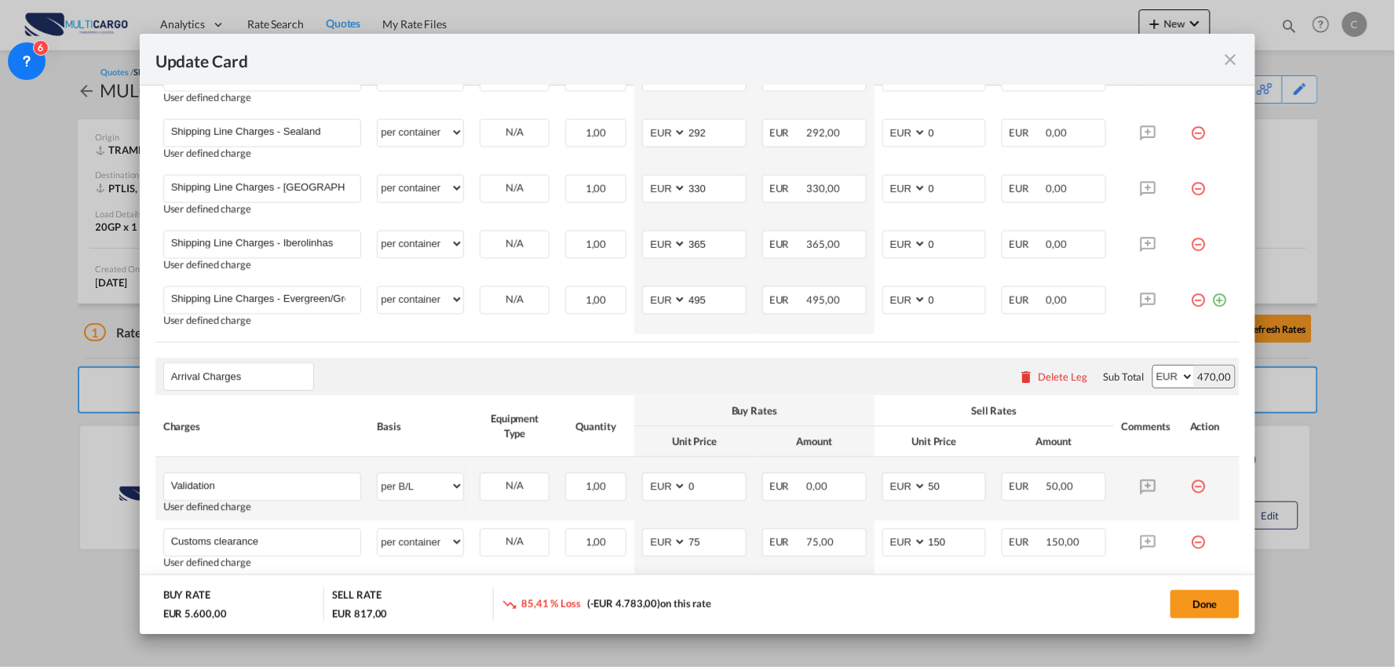
scroll to position [1221, 0]
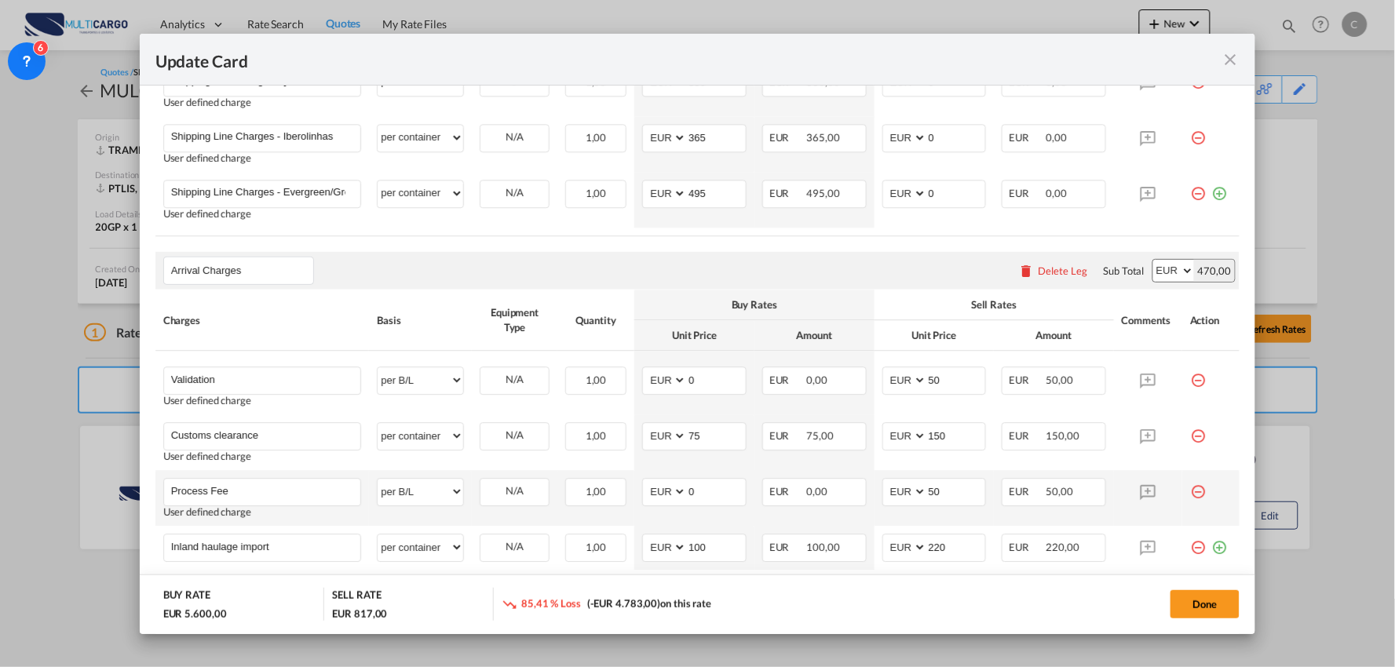
type input "347"
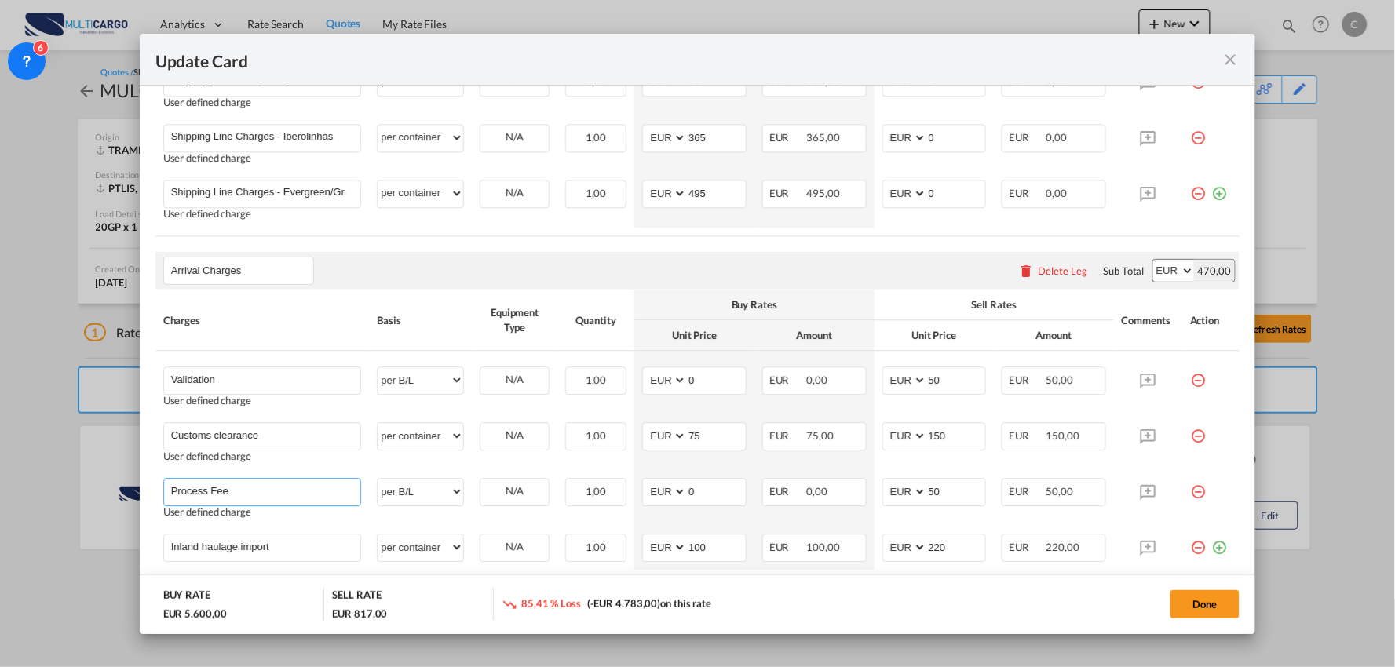
drag, startPoint x: 161, startPoint y: 488, endPoint x: 57, endPoint y: 460, distance: 108.2
click at [66, 470] on div "Update Card Port of Loading TRAMB T/S Liner/Carrier MultiCargo 2HM LOGISTICS D.…" at bounding box center [697, 333] width 1395 height 667
type input "V"
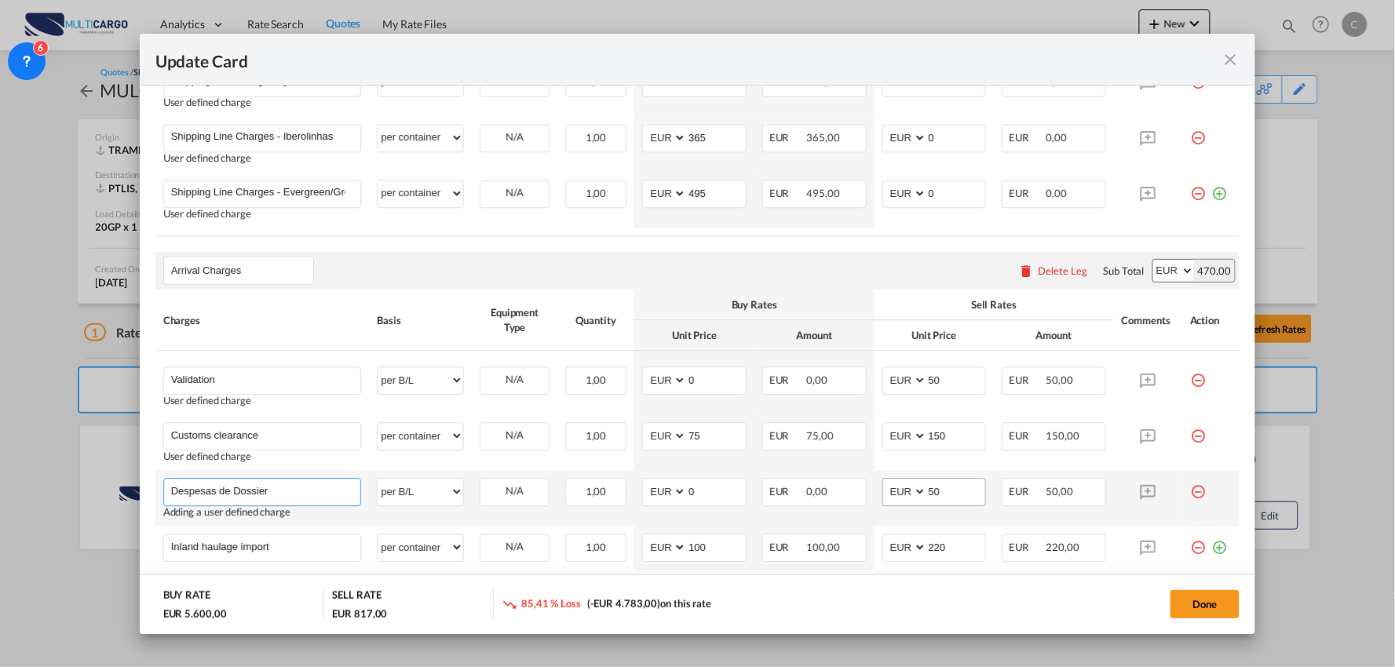
type input "Despesas de Dossier"
click at [892, 495] on md-input-container "AED AFN ALL AMD ANG AOA ARS AUD AWG AZN BAM BBD BDT BGN BHD BIF BMD BND BOB BRL…" at bounding box center [935, 492] width 104 height 28
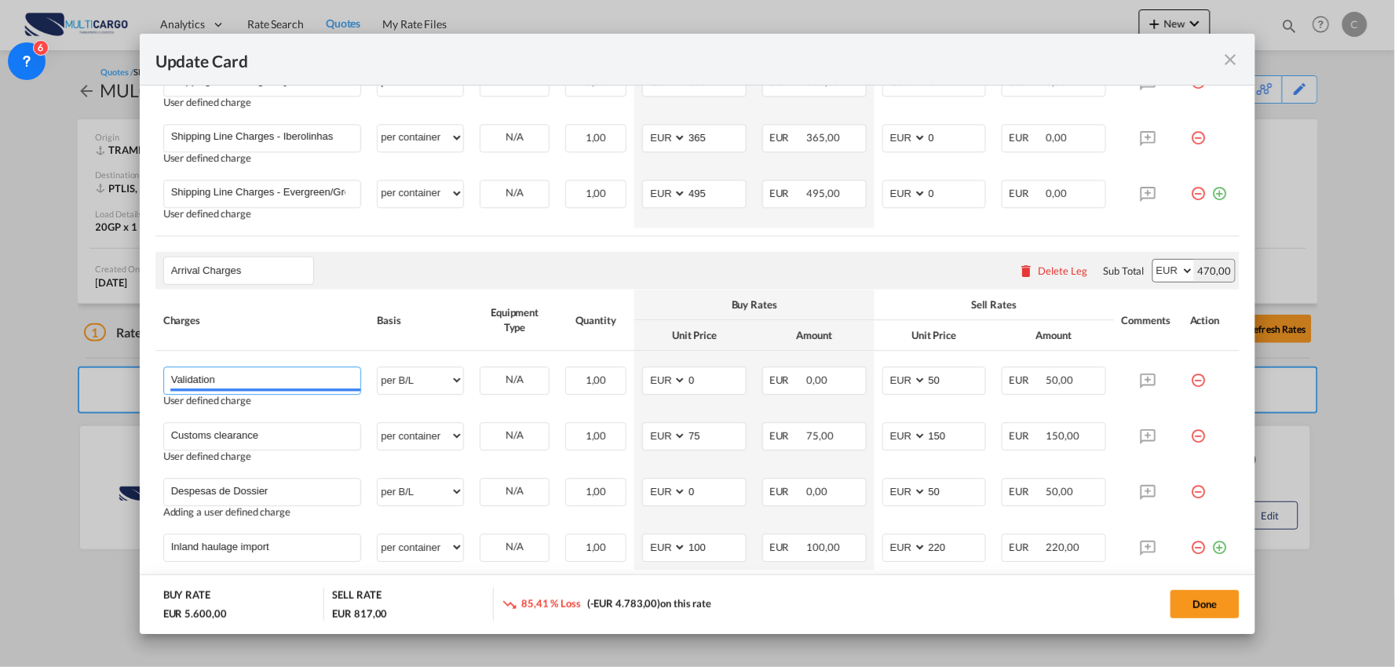
drag, startPoint x: 196, startPoint y: 379, endPoint x: 88, endPoint y: 358, distance: 110.4
click at [90, 374] on div "Update Card Port of Loading TRAMB T/S Liner/Carrier MultiCargo 2HM LOGISTICS D.…" at bounding box center [697, 333] width 1395 height 667
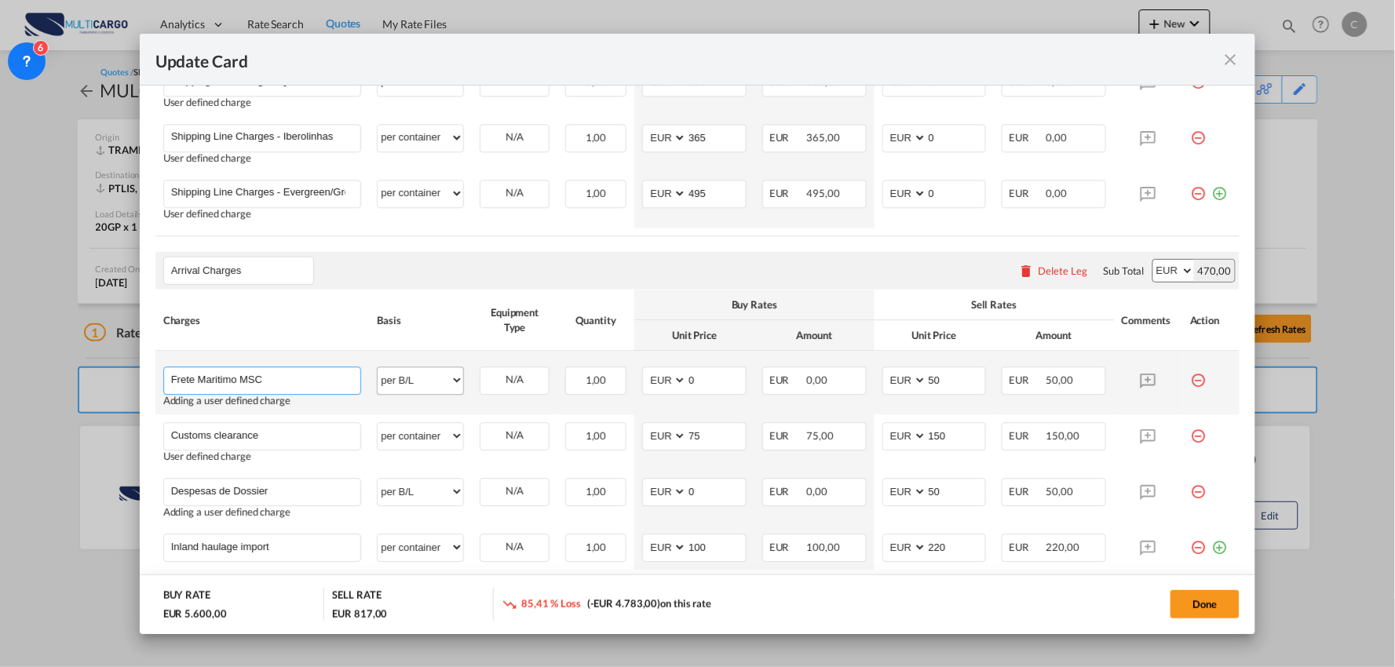
type input "Frete Maritimo MSC"
drag, startPoint x: 419, startPoint y: 377, endPoint x: 419, endPoint y: 369, distance: 7.9
click at [419, 377] on select "per equipment per container per B/L per shipping bill per shipment per pallet p…" at bounding box center [421, 380] width 86 height 25
select select "per equipment"
click at [378, 368] on select "per equipment per container per B/L per shipping bill per shipment per pallet p…" at bounding box center [421, 380] width 86 height 25
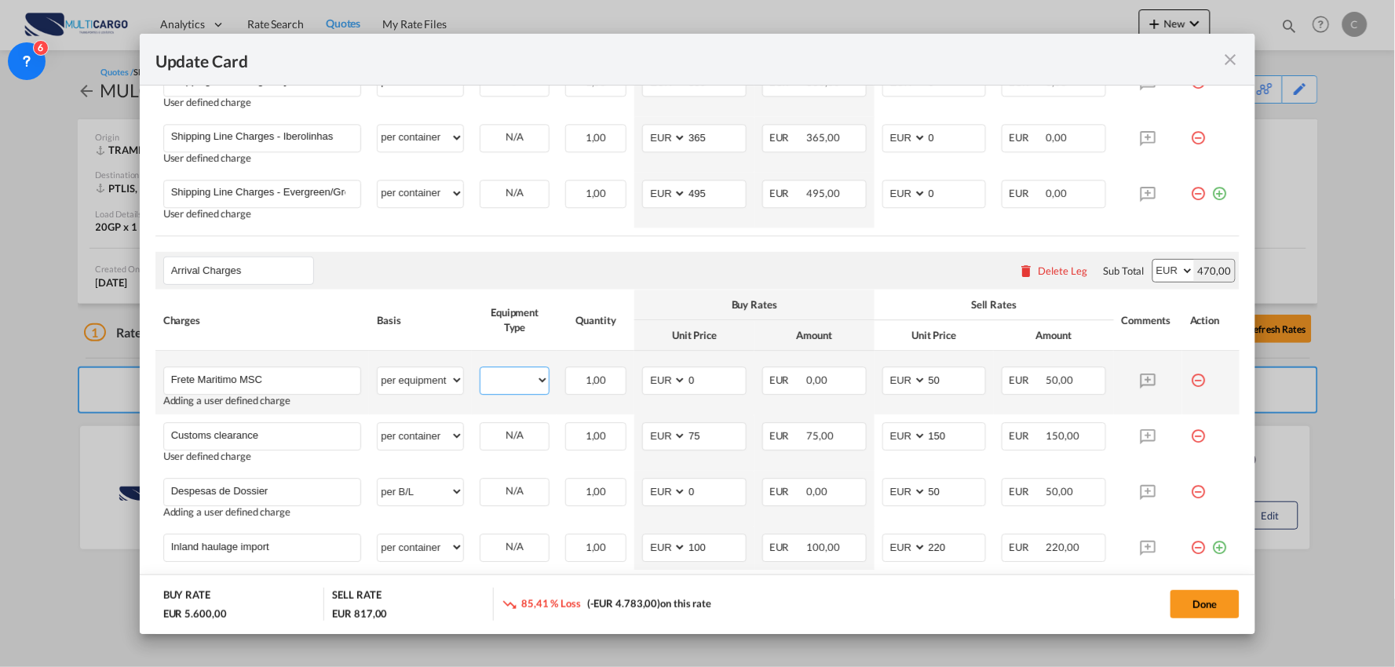
click at [535, 373] on select "20GP" at bounding box center [515, 380] width 68 height 21
select select "20GP"
click at [481, 370] on select "20GP" at bounding box center [515, 380] width 68 height 21
drag, startPoint x: 700, startPoint y: 375, endPoint x: 638, endPoint y: 371, distance: 61.4
click at [642, 371] on md-input-container "AED AFN ALL AMD ANG AOA ARS AUD AWG AZN BAM BBD BDT BGN BHD BIF BMD BND BOB BRL…" at bounding box center [694, 381] width 104 height 28
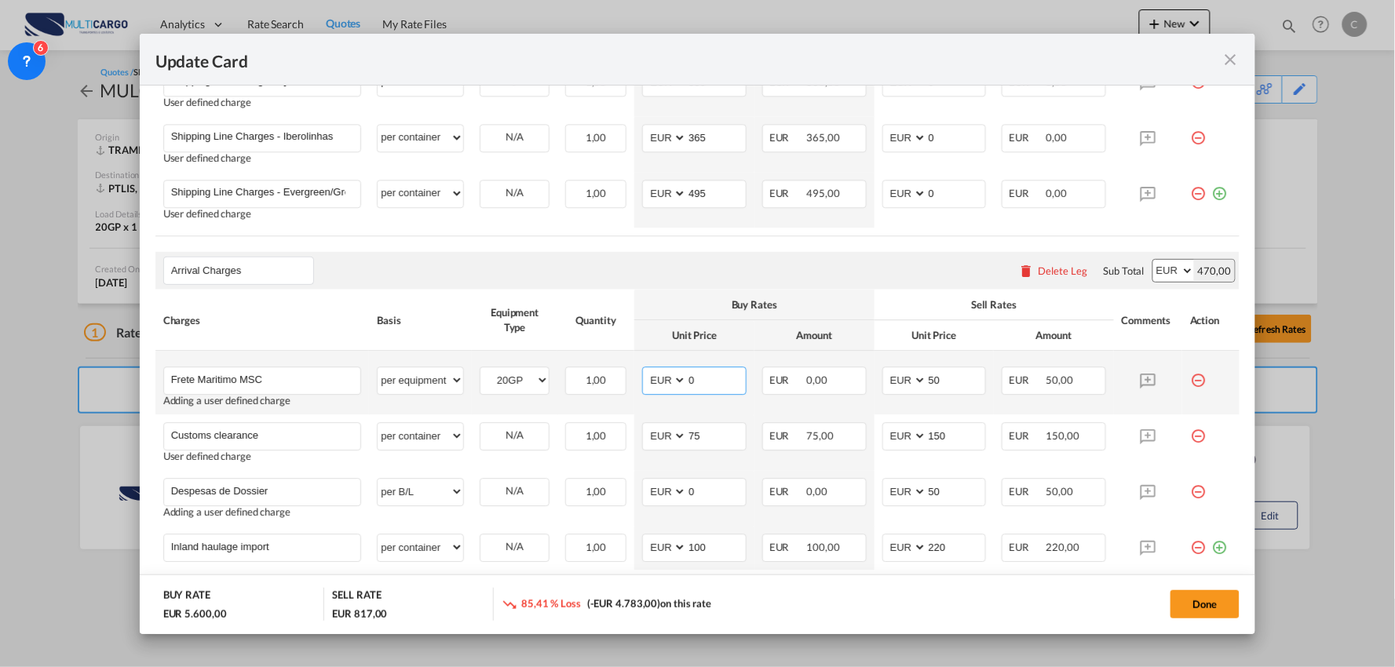
click at [700, 379] on input "0" at bounding box center [716, 380] width 59 height 24
drag, startPoint x: 700, startPoint y: 379, endPoint x: 624, endPoint y: 380, distance: 75.4
click at [627, 386] on tr "Frete Maritimo MSC Please Enter User Defined Charges Cannot Be Published Adding…" at bounding box center [697, 383] width 1085 height 64
type input "867"
drag, startPoint x: 953, startPoint y: 373, endPoint x: 858, endPoint y: 380, distance: 95.3
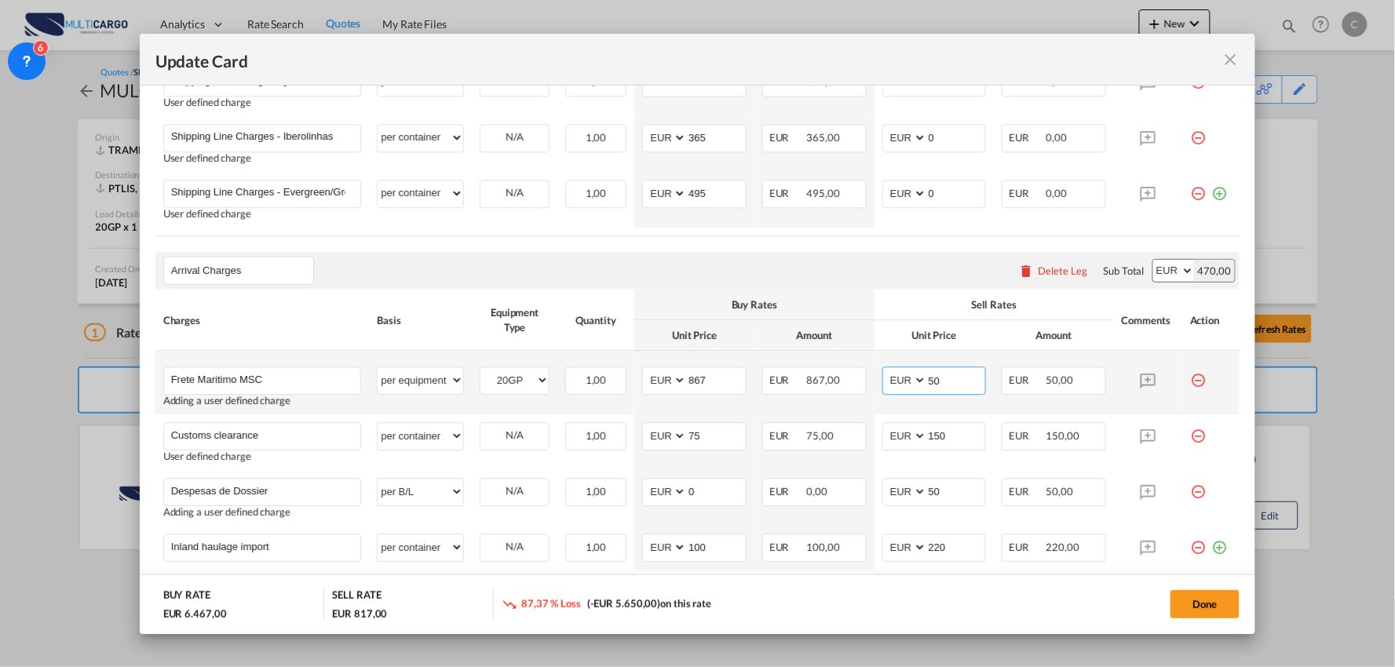
click at [858, 380] on tr "Frete Maritimo MSC Please Enter User Defined Charges Cannot Be Published Adding…" at bounding box center [697, 383] width 1085 height 64
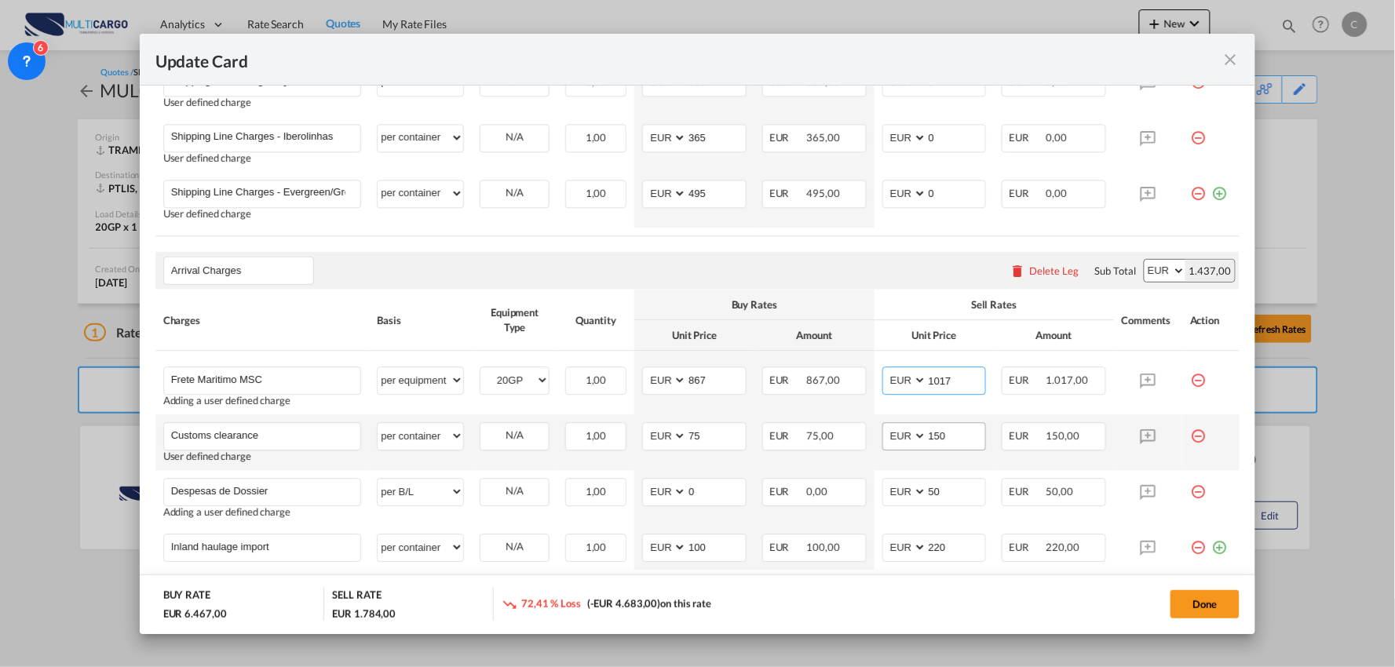
type input "1017"
drag, startPoint x: 971, startPoint y: 435, endPoint x: 820, endPoint y: 435, distance: 150.8
click at [820, 435] on tr "Customs clearance Please Enter User Defined Charges Cannot Be Published User de…" at bounding box center [697, 443] width 1085 height 56
type input "100"
click at [723, 437] on input "75" at bounding box center [716, 435] width 59 height 24
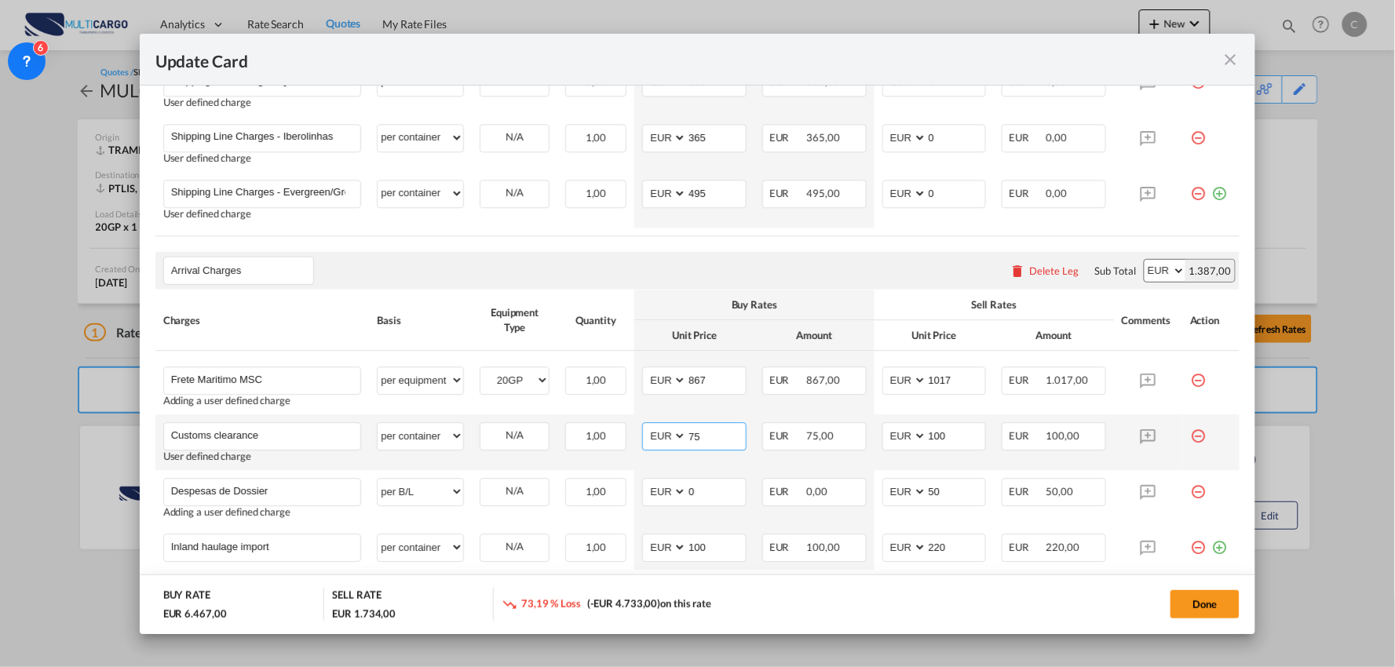
drag, startPoint x: 724, startPoint y: 436, endPoint x: 556, endPoint y: 427, distance: 168.3
click at [556, 427] on tr "Customs clearance Please Enter User Defined Charges Cannot Be Published User de…" at bounding box center [697, 443] width 1085 height 56
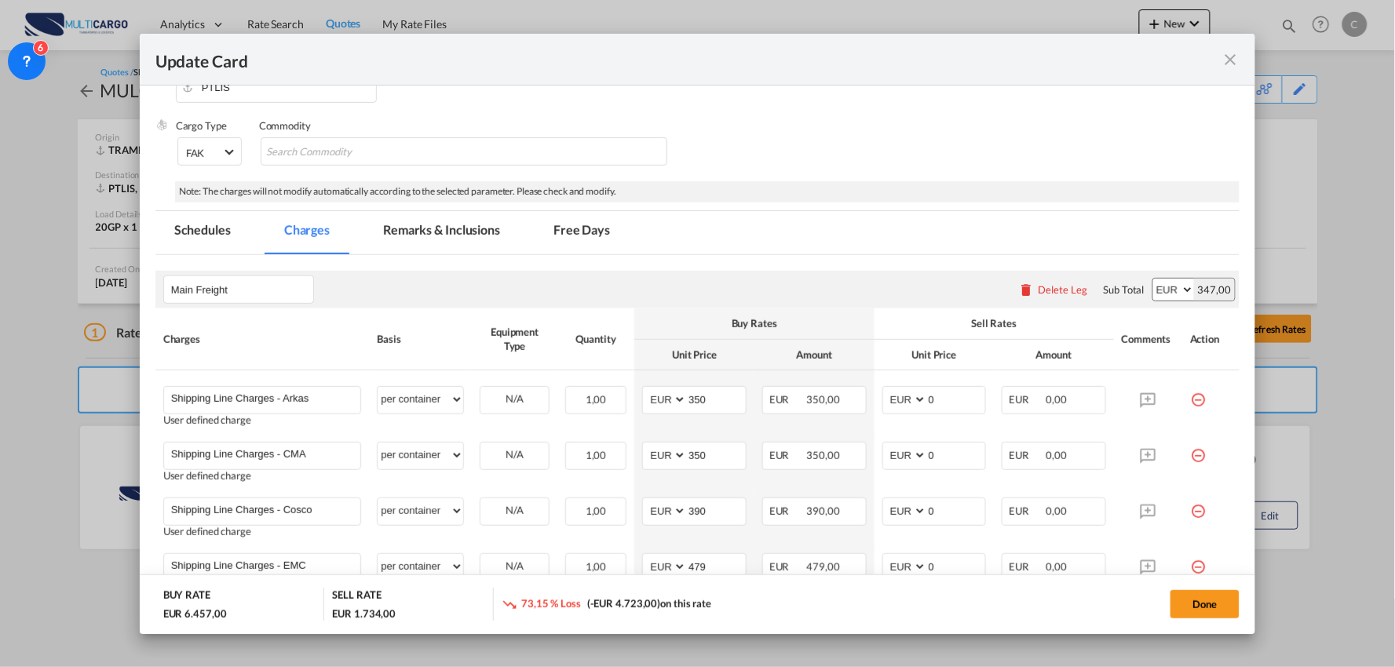
scroll to position [262, 0]
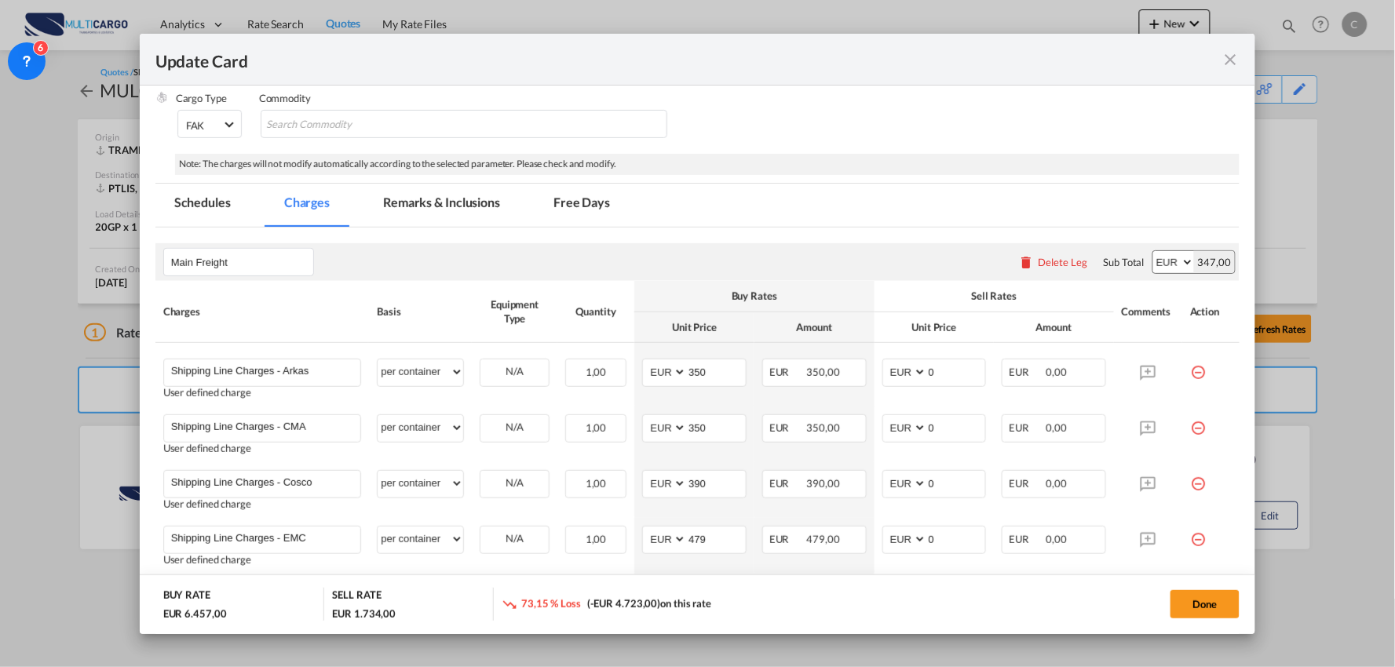
type input "65"
click at [1052, 265] on div "Delete Leg" at bounding box center [1063, 262] width 49 height 13
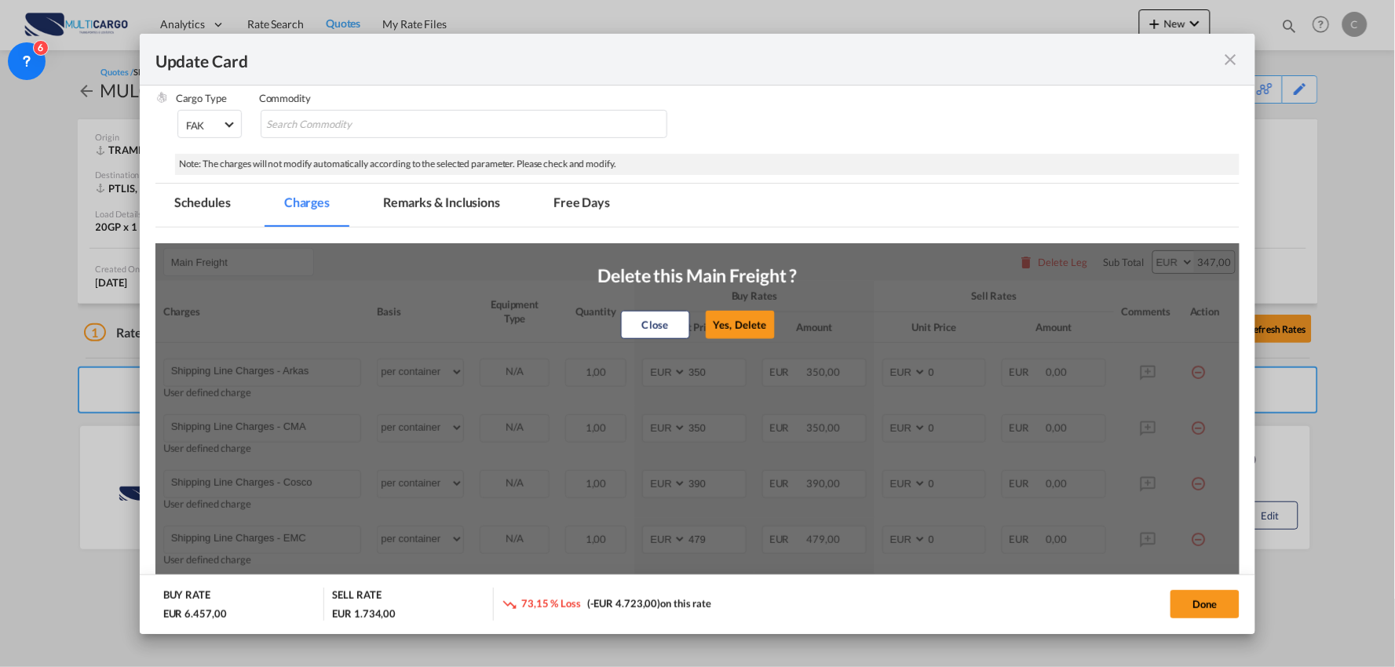
click at [729, 331] on button "Yes, Delete" at bounding box center [740, 325] width 69 height 28
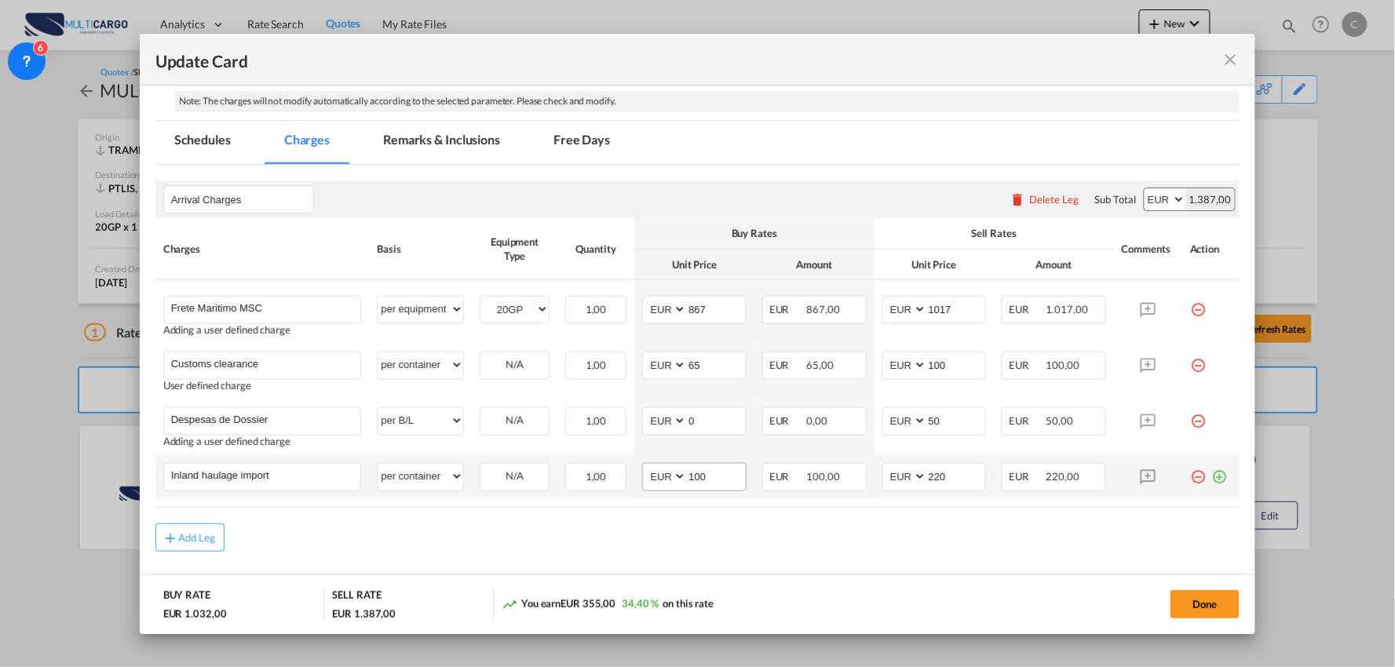
scroll to position [349, 0]
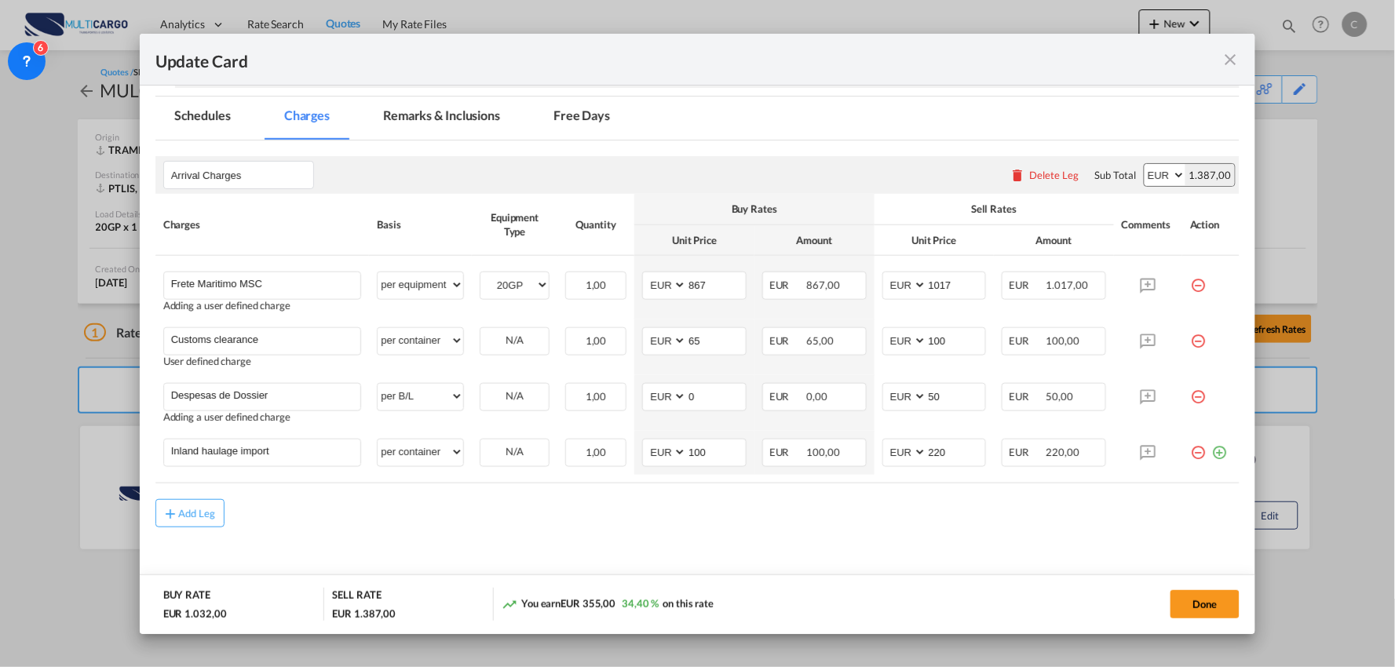
drag, startPoint x: 920, startPoint y: 542, endPoint x: 1195, endPoint y: 462, distance: 287.0
click at [924, 540] on md-content "Arrival Charges Please enter leg name Leg Name Already Exists Delete Leg Sub To…" at bounding box center [697, 372] width 1085 height 463
drag, startPoint x: 901, startPoint y: 448, endPoint x: 832, endPoint y: 448, distance: 68.3
click at [832, 448] on tr "Inland haulage import Please Enter User Defined Charges Cannot Be Published per…" at bounding box center [697, 453] width 1085 height 44
type input "195"
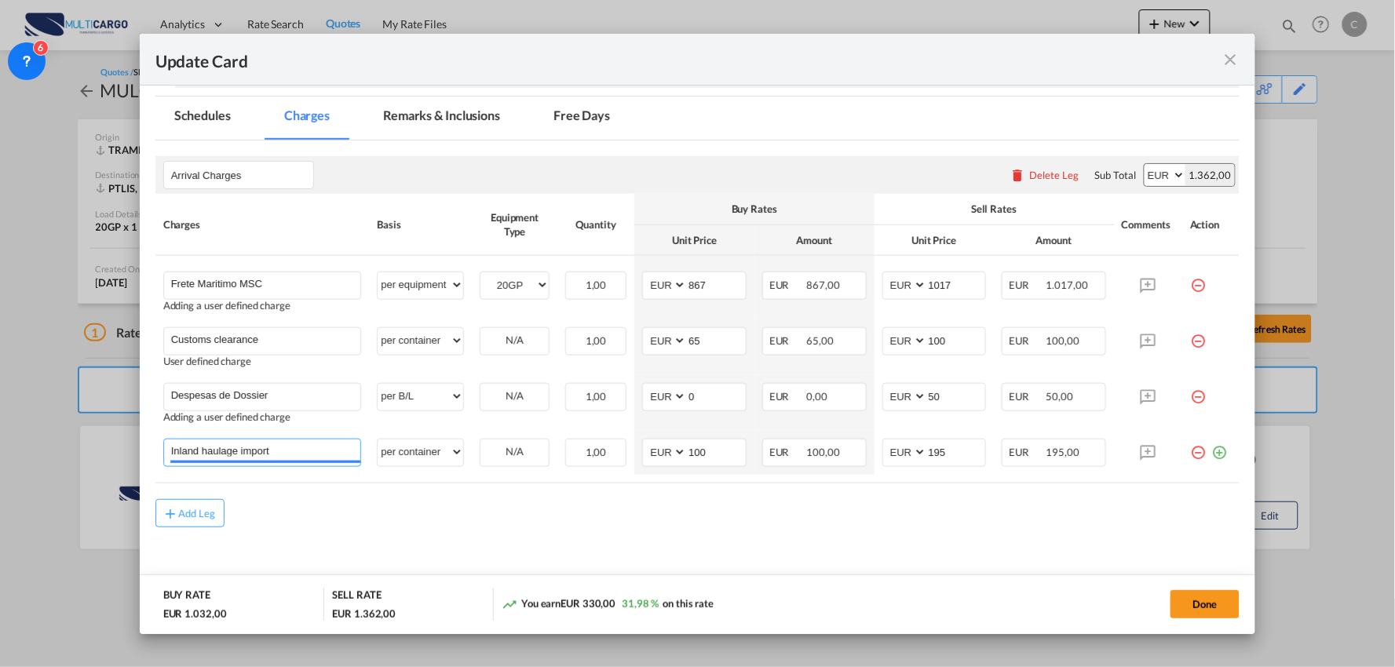
drag, startPoint x: 256, startPoint y: 448, endPoint x: 5, endPoint y: 441, distance: 251.4
click at [21, 445] on div "Update Card Port of Loading TRAMB T/S Liner/Carrier MultiCargo 2HM LOGISTICS D.…" at bounding box center [697, 333] width 1395 height 667
type input "Entrega"
drag, startPoint x: 548, startPoint y: 505, endPoint x: 611, endPoint y: 507, distance: 62.8
click at [548, 507] on rate-modification "Arrival Charges Please enter leg name Leg Name Already Exists Delete Leg Sub To…" at bounding box center [697, 340] width 1085 height 399
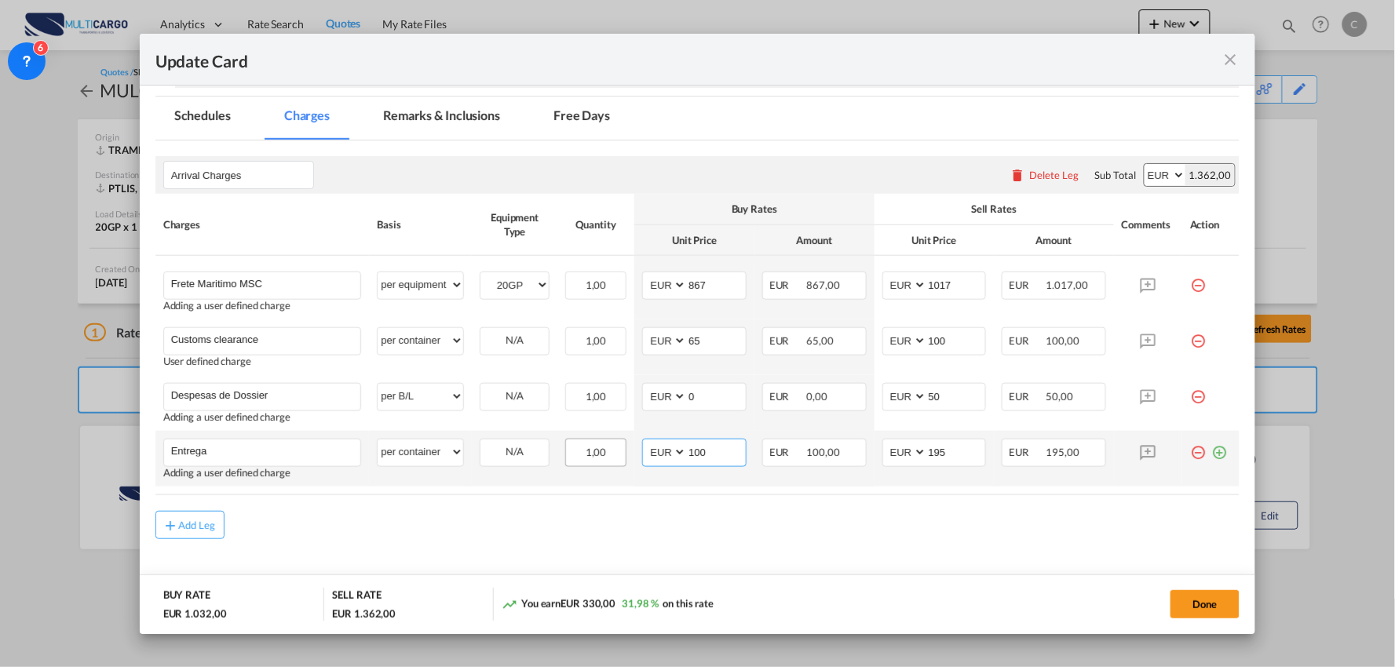
drag, startPoint x: 707, startPoint y: 454, endPoint x: 609, endPoint y: 438, distance: 98.6
click at [635, 451] on td "AED AFN ALL AMD ANG AOA ARS AUD AWG AZN BAM BBD BDT BGN BHD BIF BMD BND BOB BRL…" at bounding box center [695, 459] width 120 height 56
type input "185"
click at [747, 513] on div "Add Leg" at bounding box center [697, 525] width 1085 height 28
click at [1212, 450] on md-icon "icon-plus-circle-outline green-400-fg" at bounding box center [1220, 447] width 16 height 16
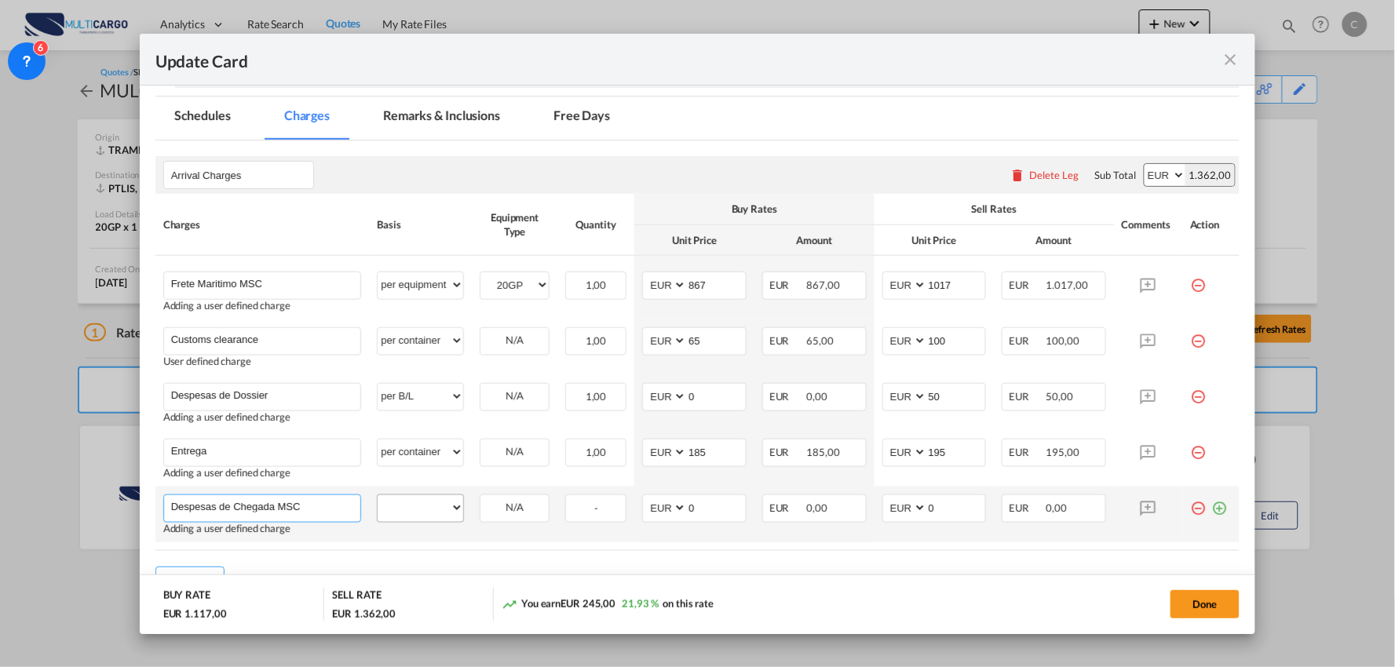
type input "Despesas de Chegada MSC"
click at [411, 499] on select "per equipment per container per B/L per shipping bill per shipment per pallet p…" at bounding box center [421, 508] width 86 height 25
select select "per container"
click at [378, 496] on select "per equipment per container per B/L per shipping bill per shipment per pallet p…" at bounding box center [421, 508] width 86 height 25
drag, startPoint x: 660, startPoint y: 506, endPoint x: 623, endPoint y: 496, distance: 39.1
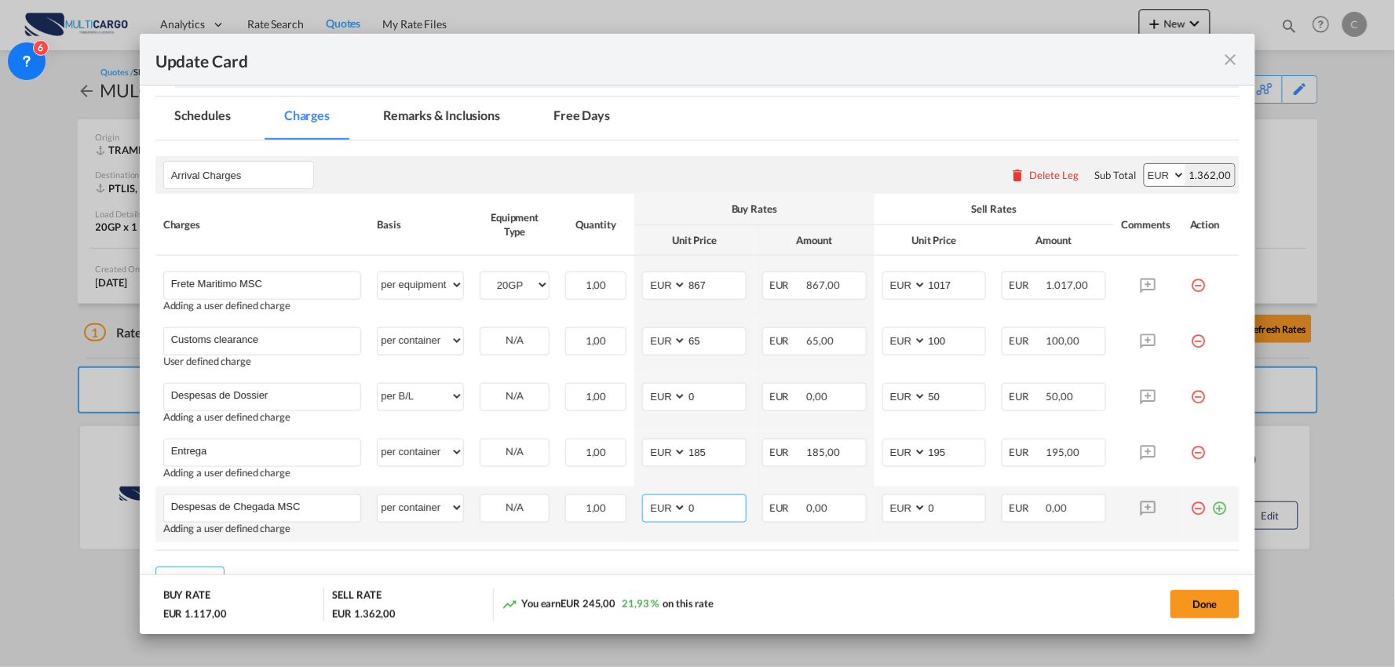
click at [627, 506] on tr "Despesas de Chegada MSC Please Enter User Defined Charges Cannot Be Published A…" at bounding box center [697, 515] width 1085 height 56
type input "347"
drag, startPoint x: 938, startPoint y: 506, endPoint x: 854, endPoint y: 512, distance: 85.0
click at [857, 511] on tr "Despesas de Chegada MSC Please Enter User Defined Charges Cannot Be Published A…" at bounding box center [697, 515] width 1085 height 56
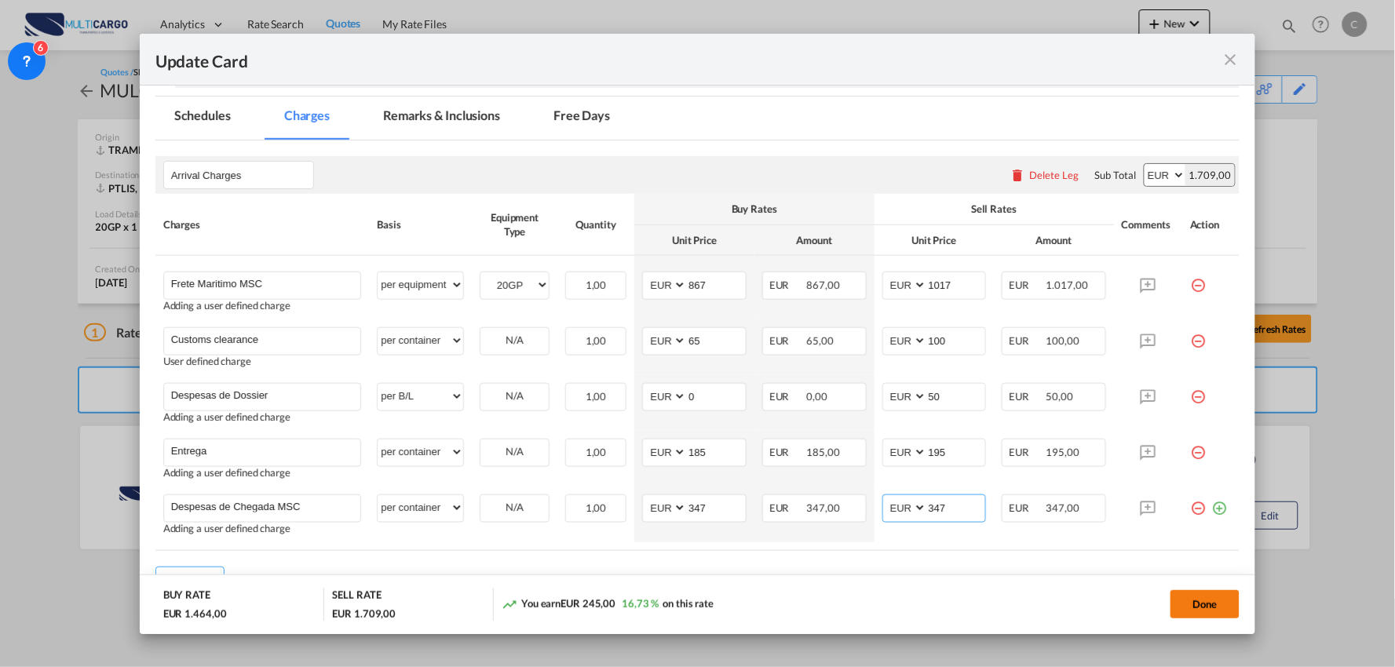
type input "347"
click at [1209, 598] on button "Done" at bounding box center [1205, 605] width 69 height 28
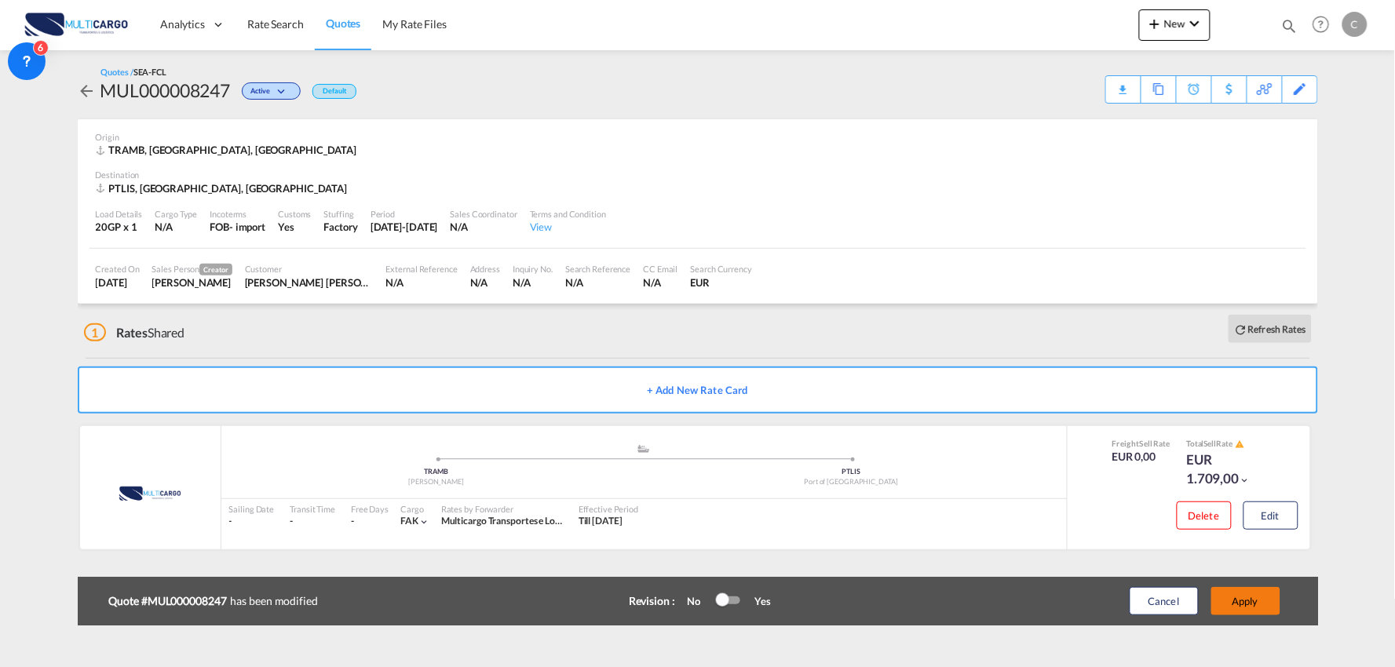
click at [1246, 595] on button "Apply" at bounding box center [1246, 601] width 69 height 28
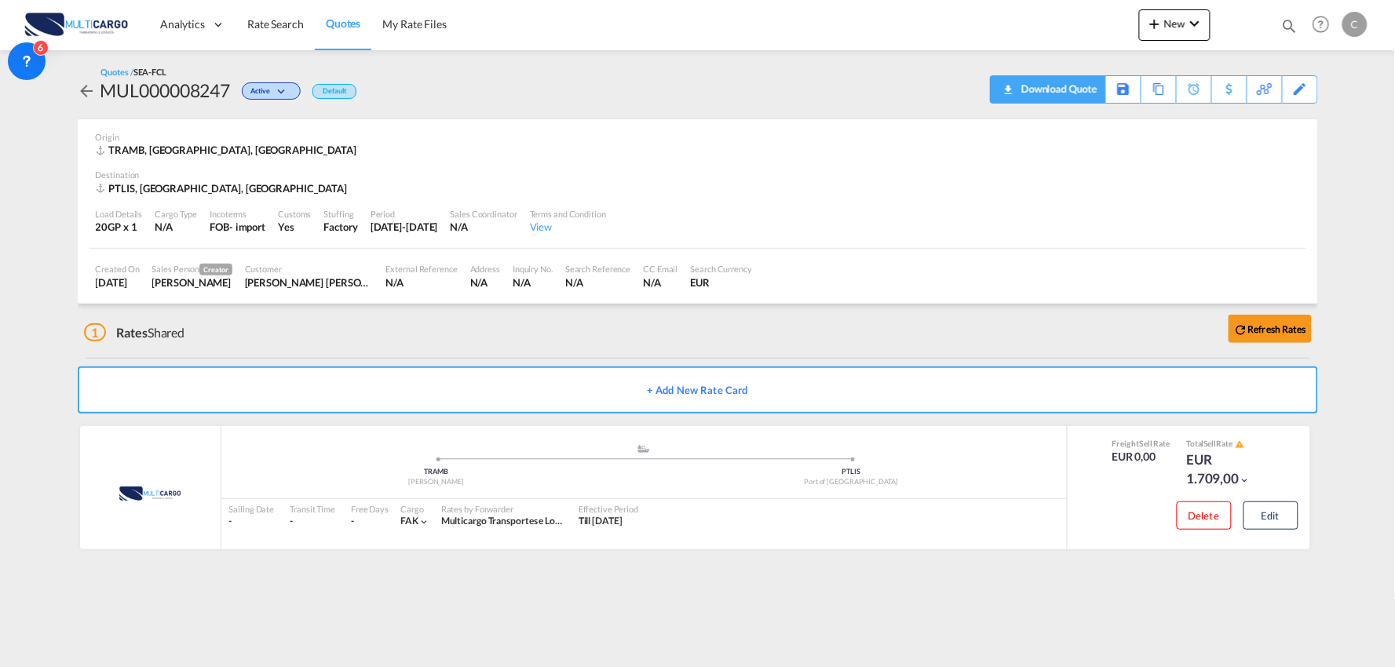
click at [1080, 92] on div "Download Quote" at bounding box center [1058, 88] width 80 height 25
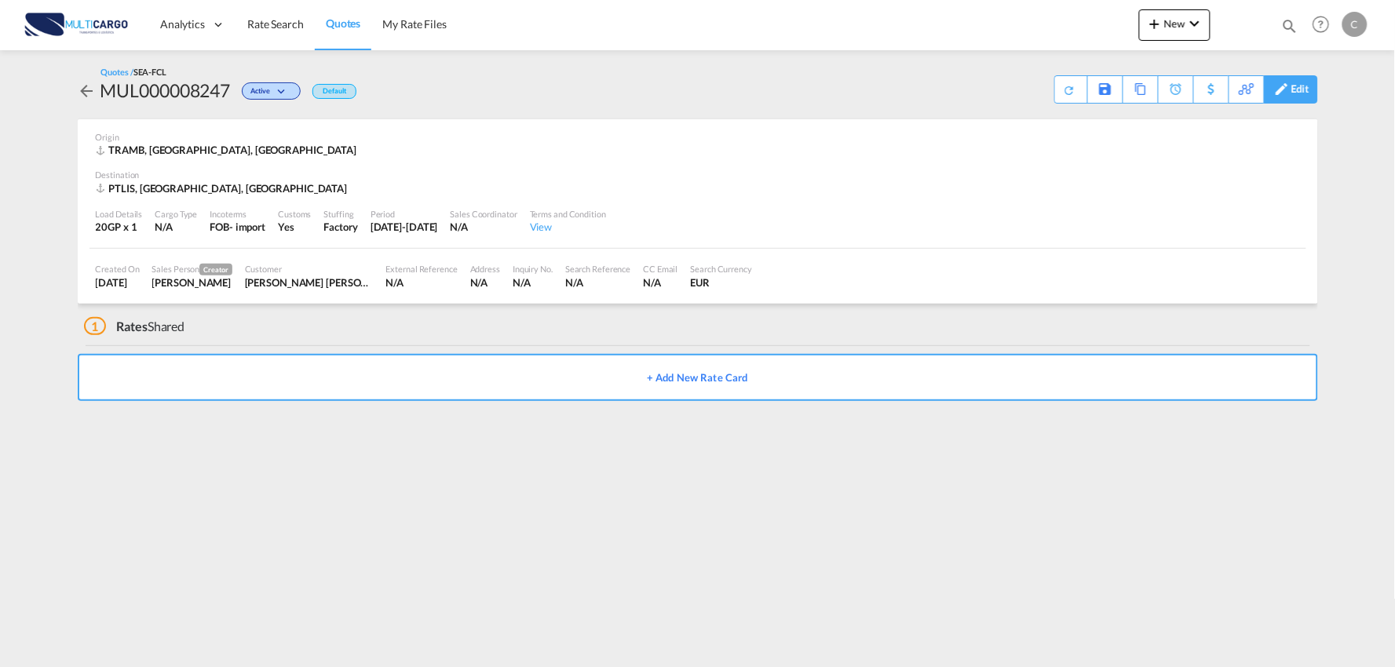
click at [1305, 84] on div "Edit" at bounding box center [1301, 89] width 18 height 27
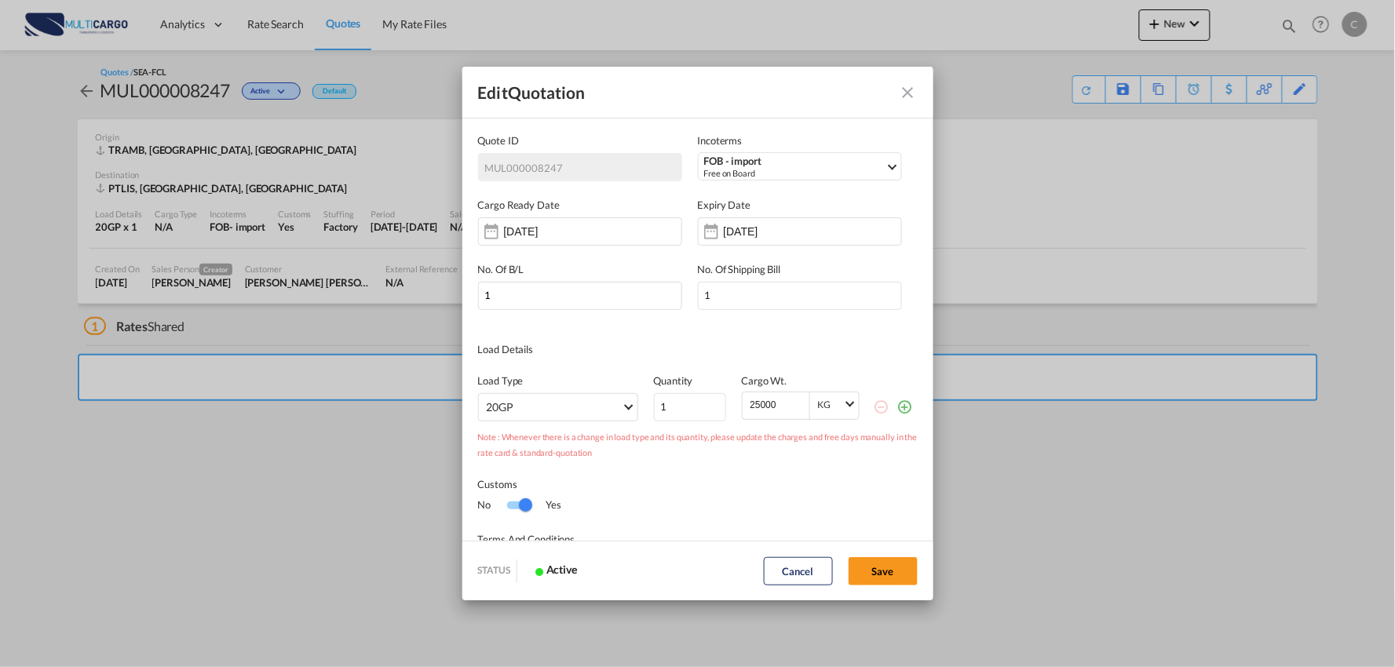
click at [911, 89] on md-icon "Close dialog" at bounding box center [908, 92] width 19 height 19
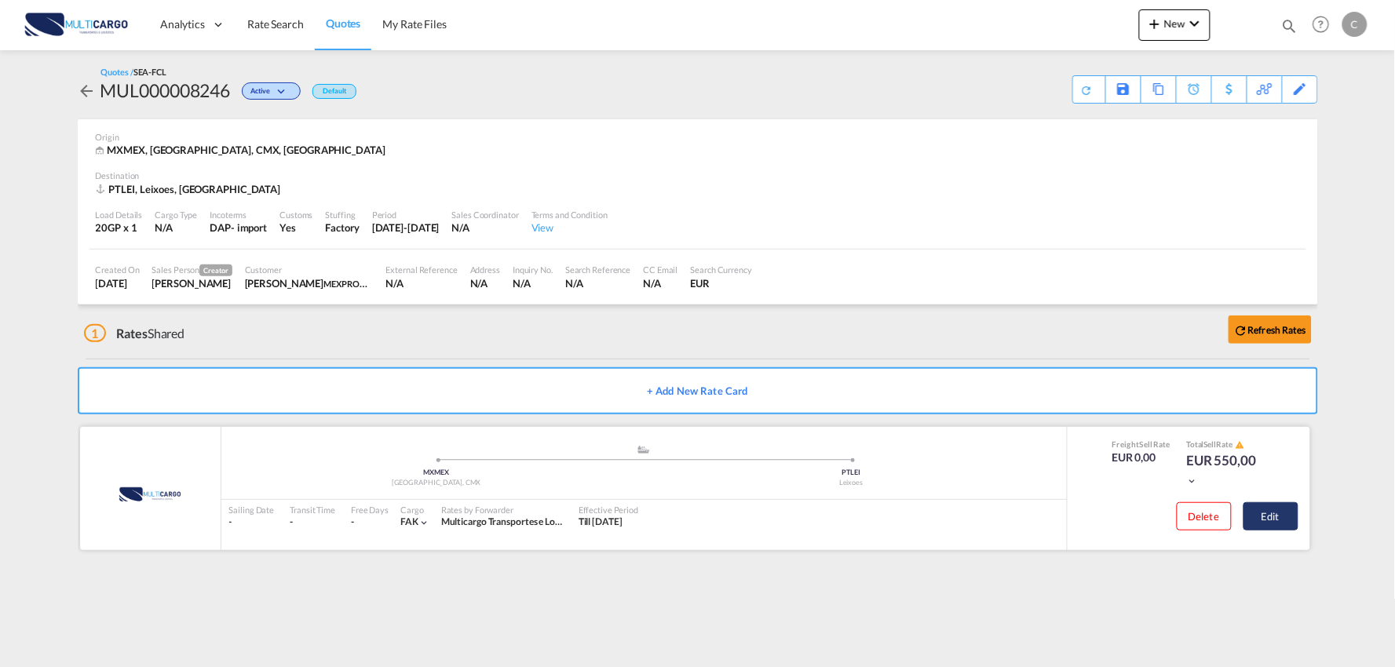
click at [1286, 525] on button "Edit" at bounding box center [1271, 517] width 55 height 28
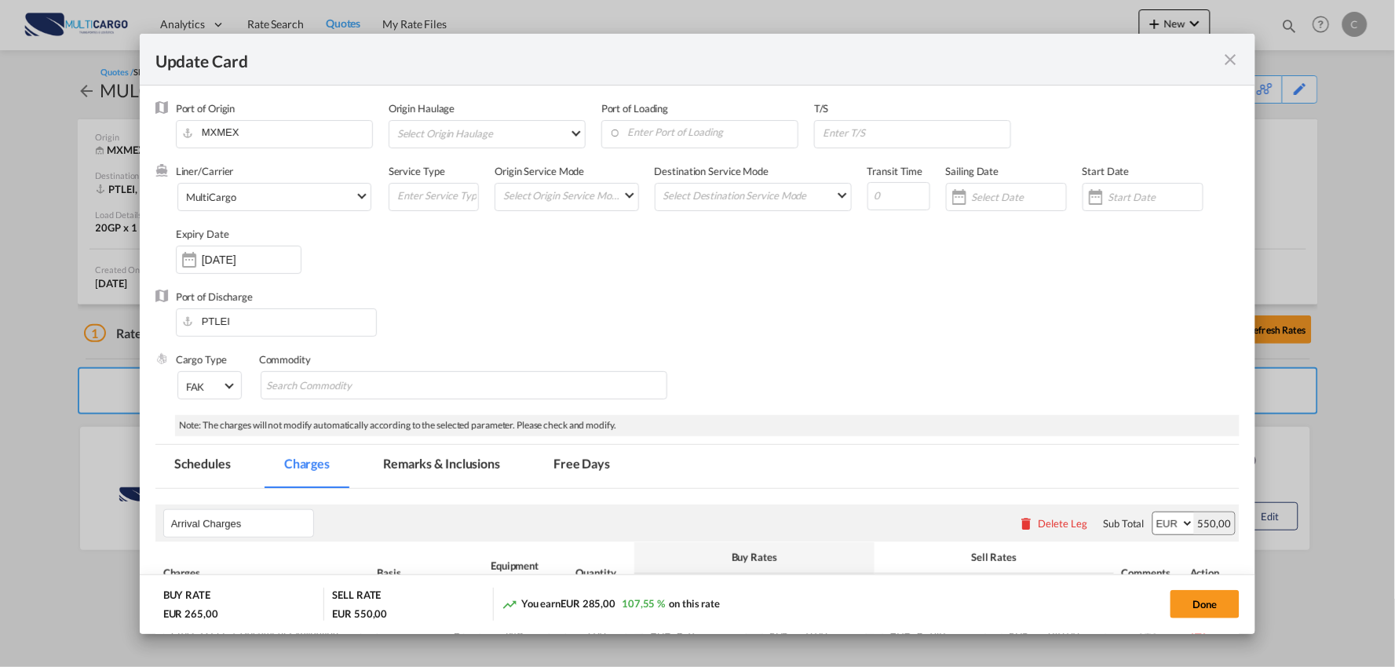
select select "per B/L"
select select "per_document"
select select "per container"
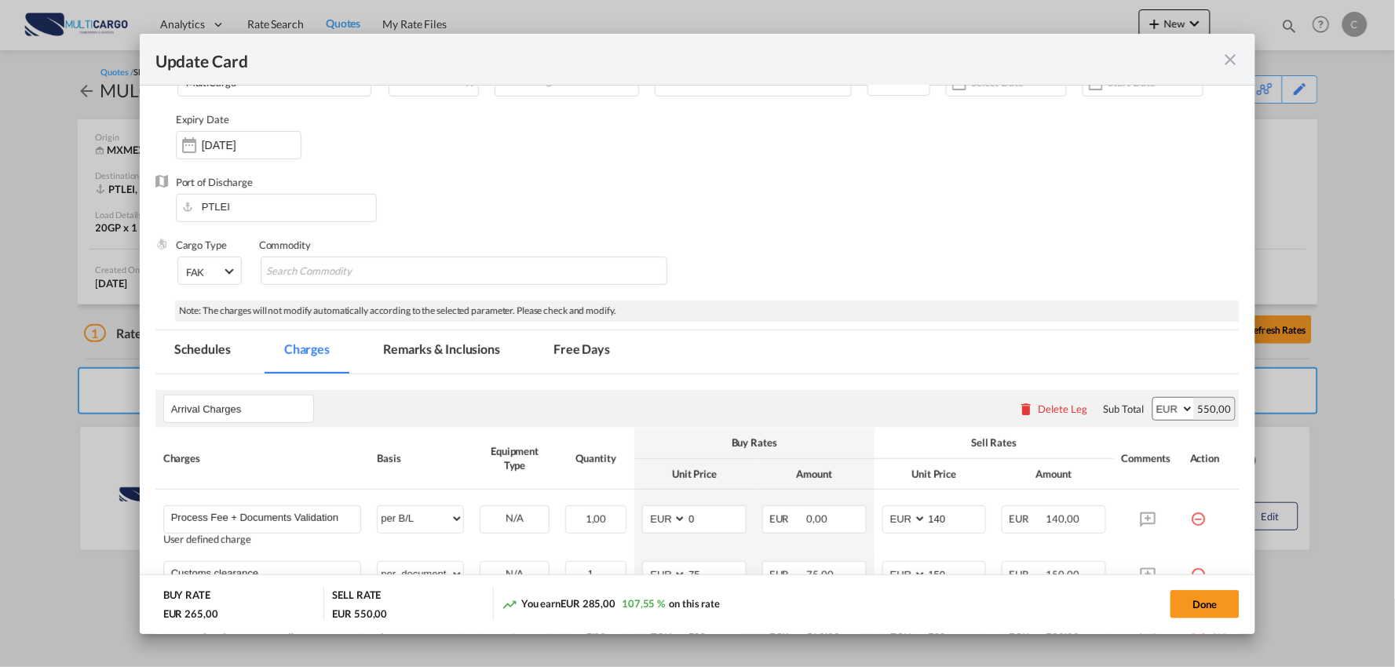
scroll to position [312, 0]
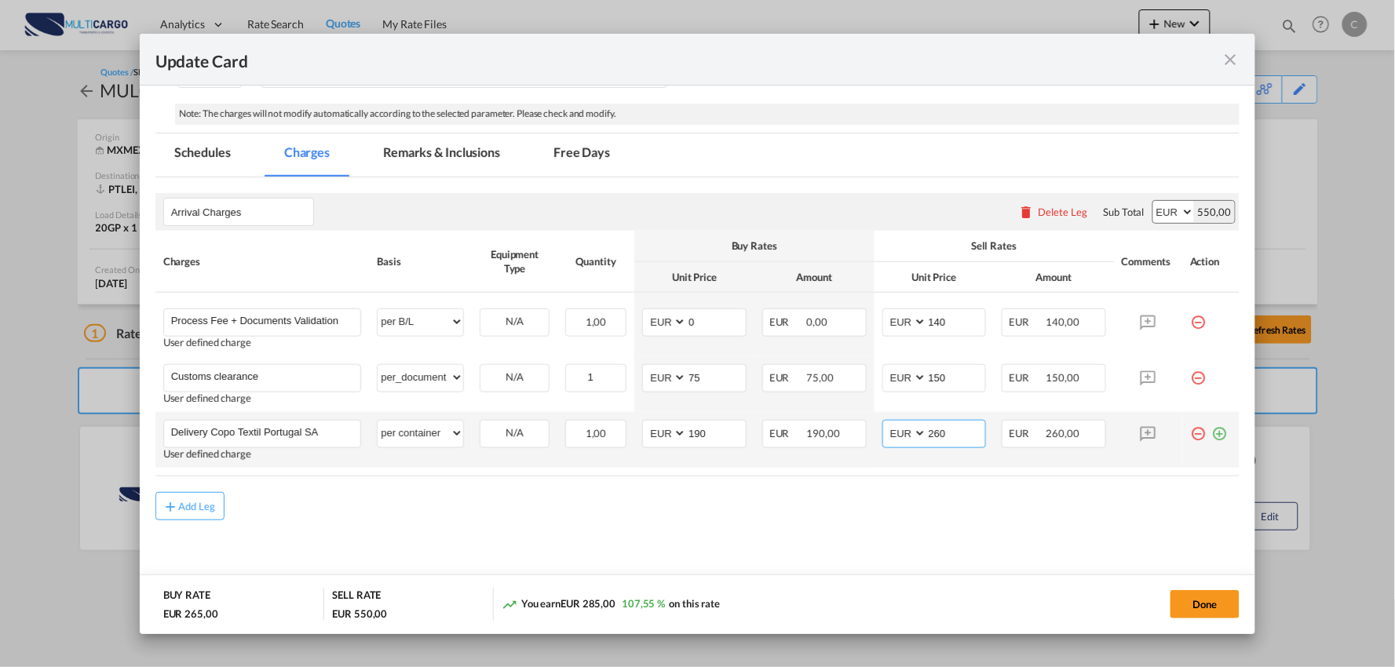
drag, startPoint x: 940, startPoint y: 436, endPoint x: 884, endPoint y: 433, distance: 55.8
click at [892, 438] on md-input-container "AED AFN ALL AMD ANG AOA ARS AUD AWG AZN BAM BBD BDT BGN BHD BIF BMD BND [PERSON…" at bounding box center [935, 434] width 104 height 28
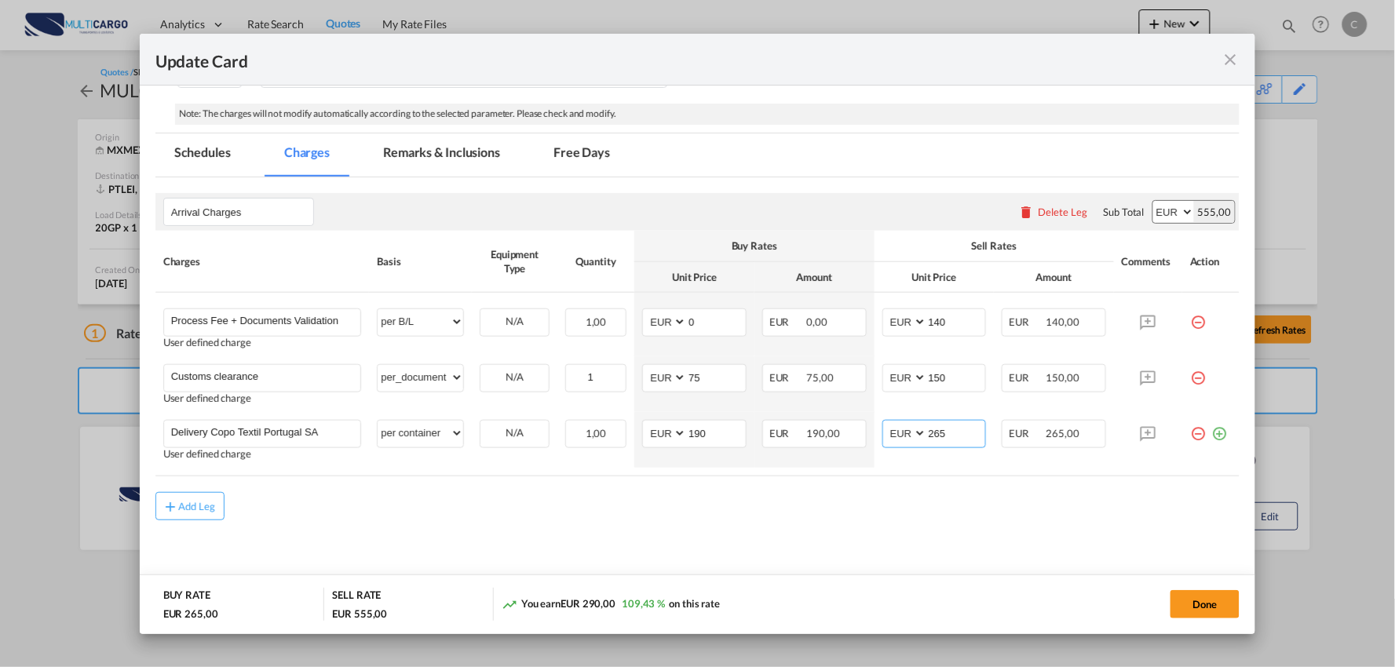
type input "265"
click at [929, 510] on div "Add Leg" at bounding box center [697, 506] width 1085 height 28
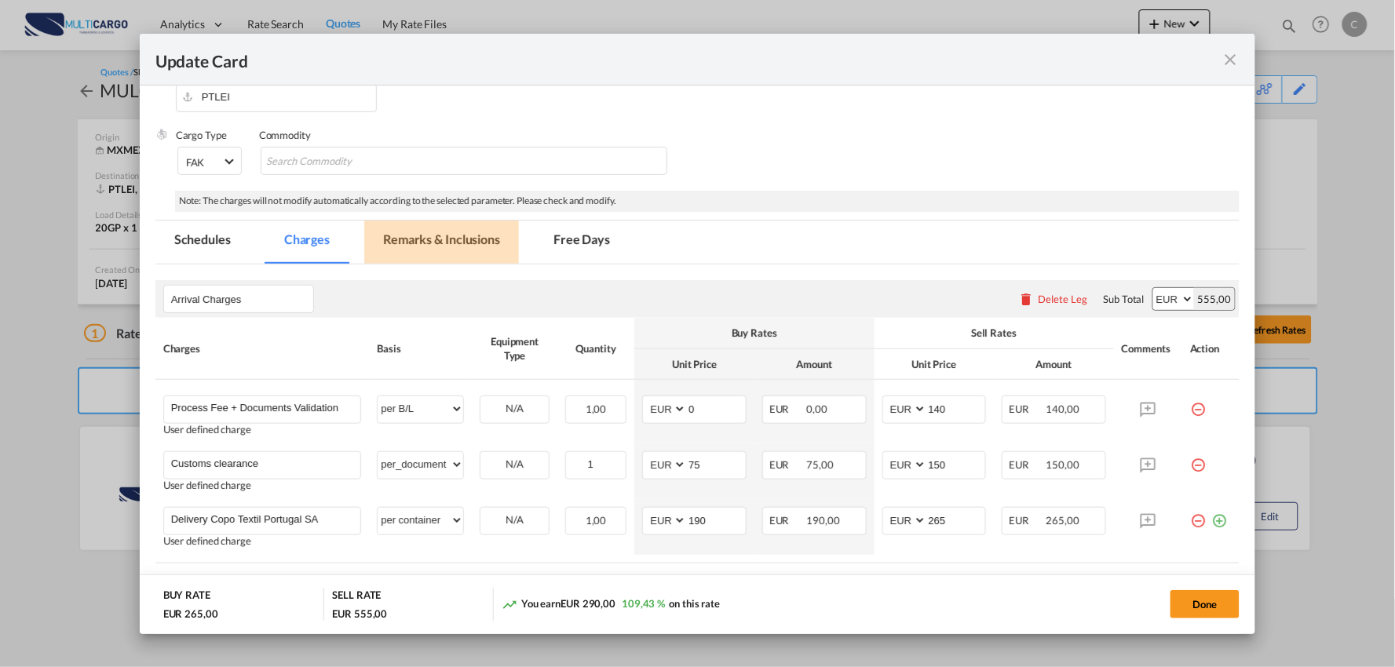
click at [441, 240] on md-tab-item "Remarks & Inclusions" at bounding box center [441, 242] width 155 height 43
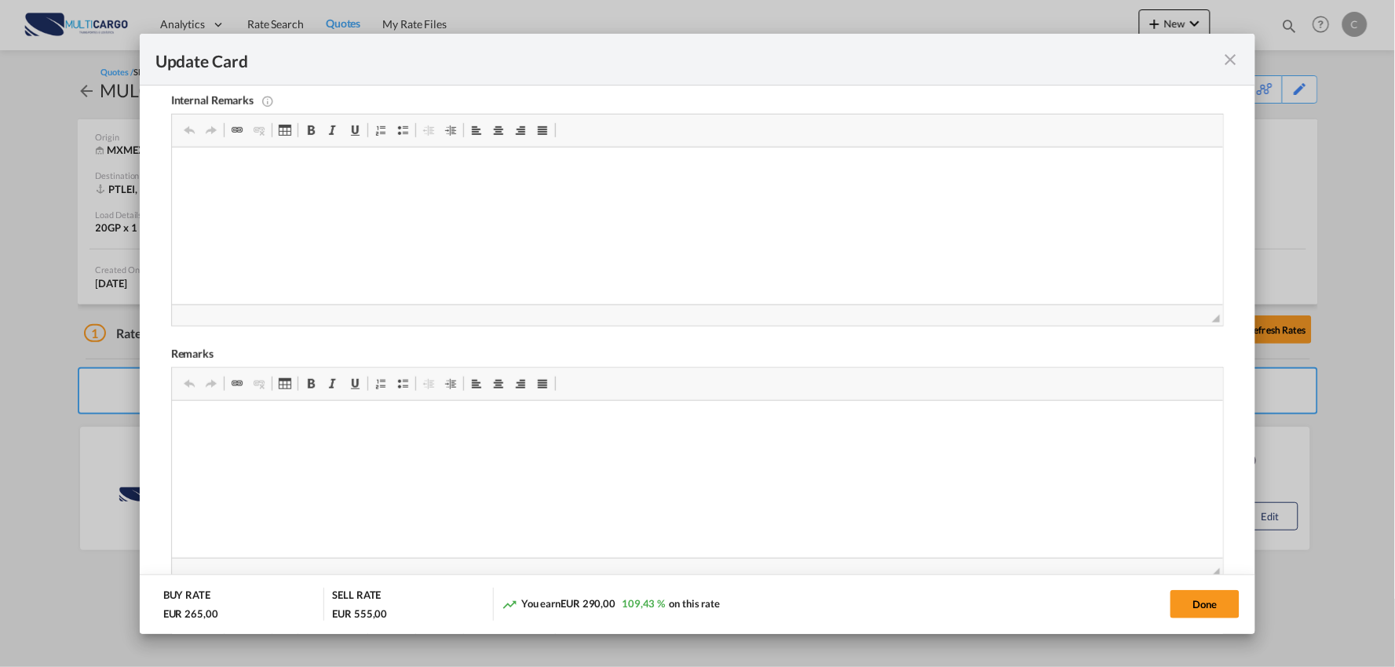
scroll to position [487, 0]
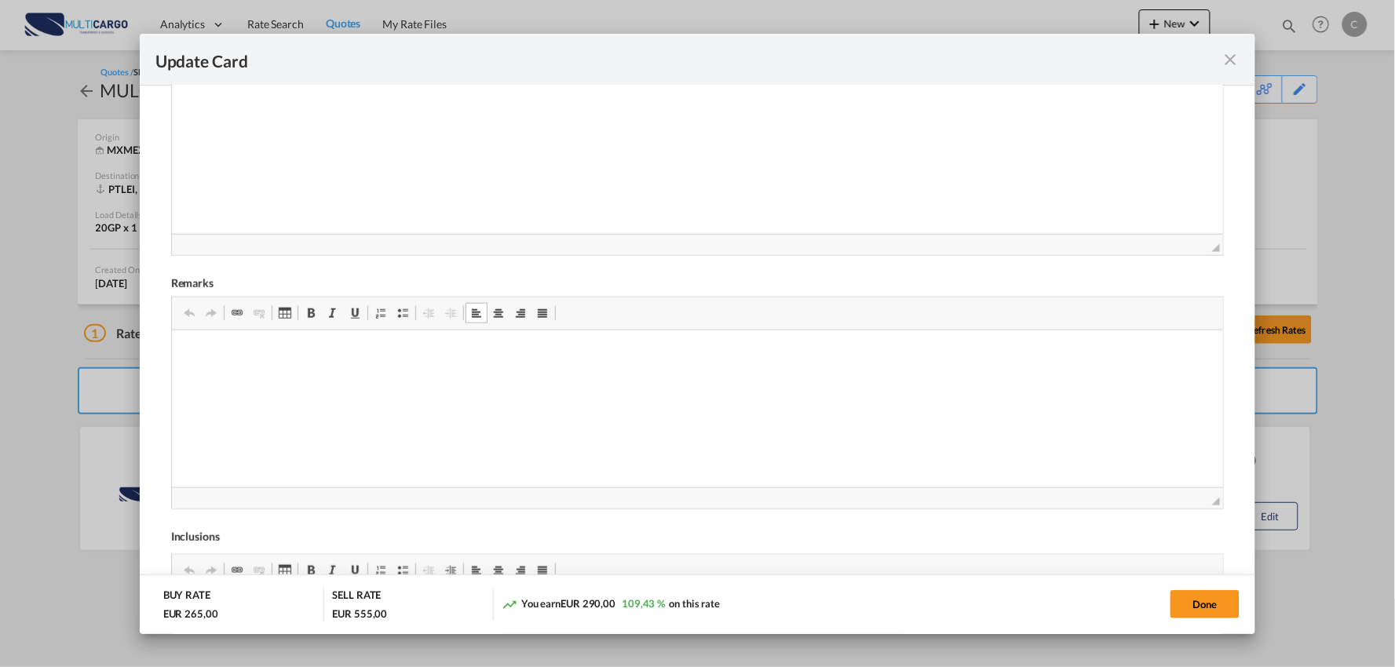
click at [400, 310] on span "Update Card Port ..." at bounding box center [403, 313] width 13 height 13
click at [1218, 624] on md-dialog-actions "BUY RATE EUR 265,00 SELL RATE EUR 555,00 You earn EUR 290,00 109,43 % on this r…" at bounding box center [698, 605] width 1117 height 60
click at [1214, 607] on button "Done" at bounding box center [1205, 605] width 69 height 28
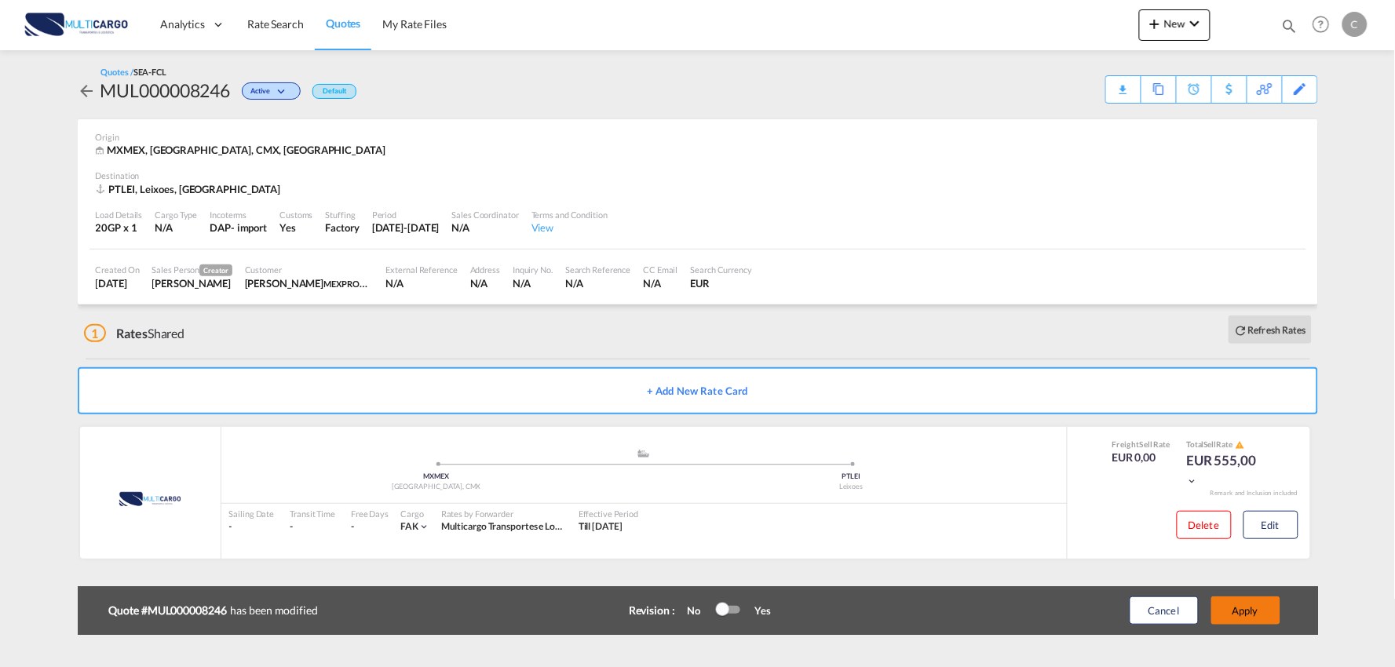
click at [1257, 606] on button "Apply" at bounding box center [1246, 611] width 69 height 28
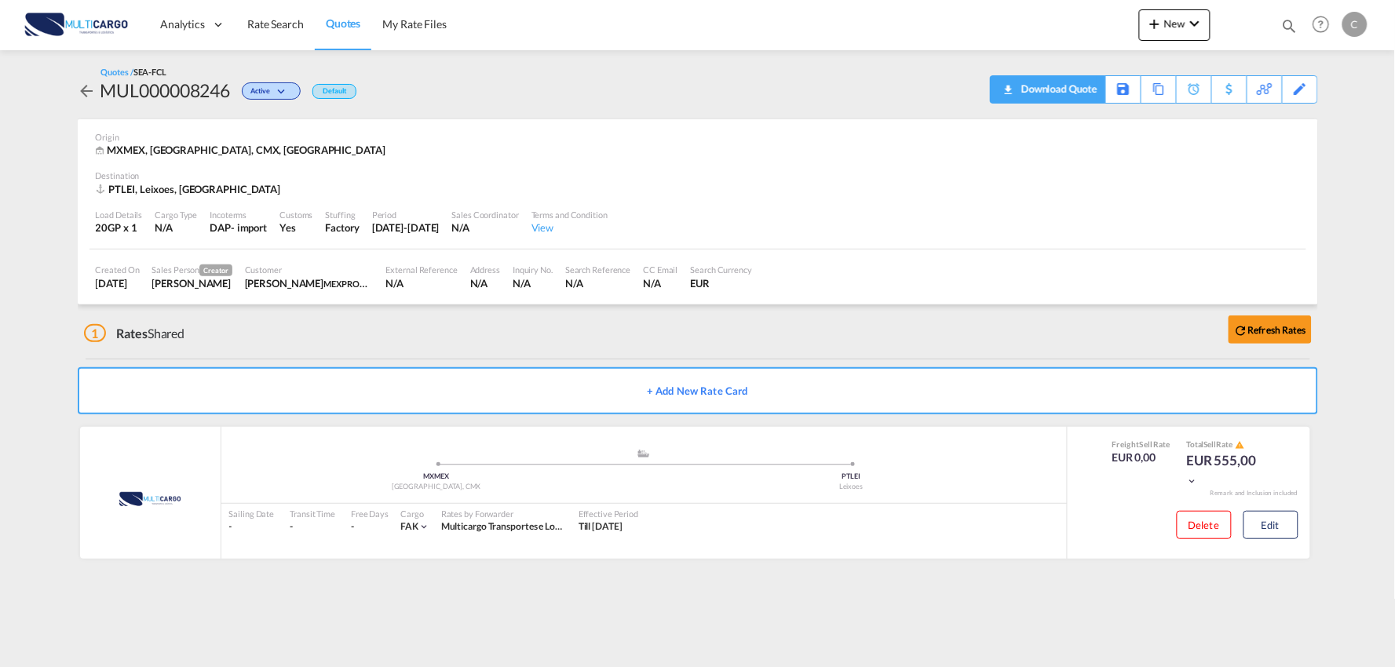
click at [1072, 95] on div "Download Quote" at bounding box center [1058, 88] width 80 height 25
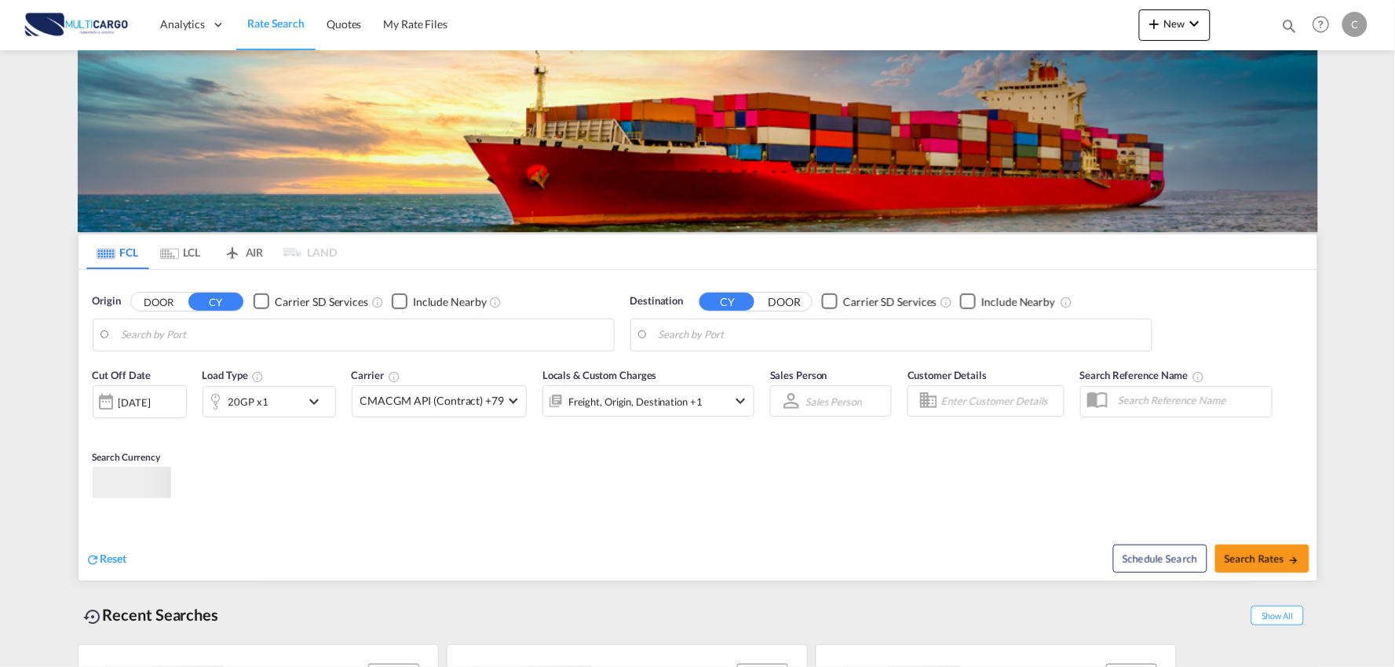
type input "Port of [GEOGRAPHIC_DATA], [GEOGRAPHIC_DATA], [GEOGRAPHIC_DATA]"
type input "Leixoes, Leixoes, PTLEI"
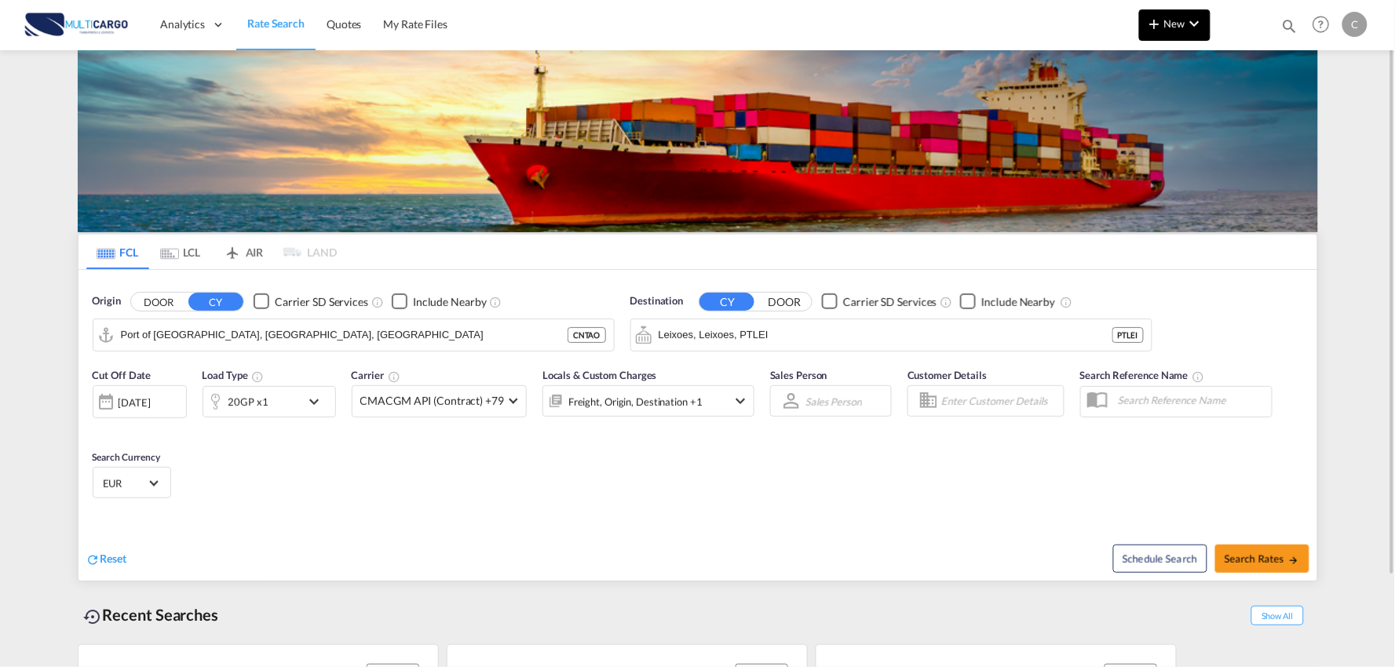
click at [1187, 16] on md-icon "icon-chevron-down" at bounding box center [1195, 23] width 19 height 19
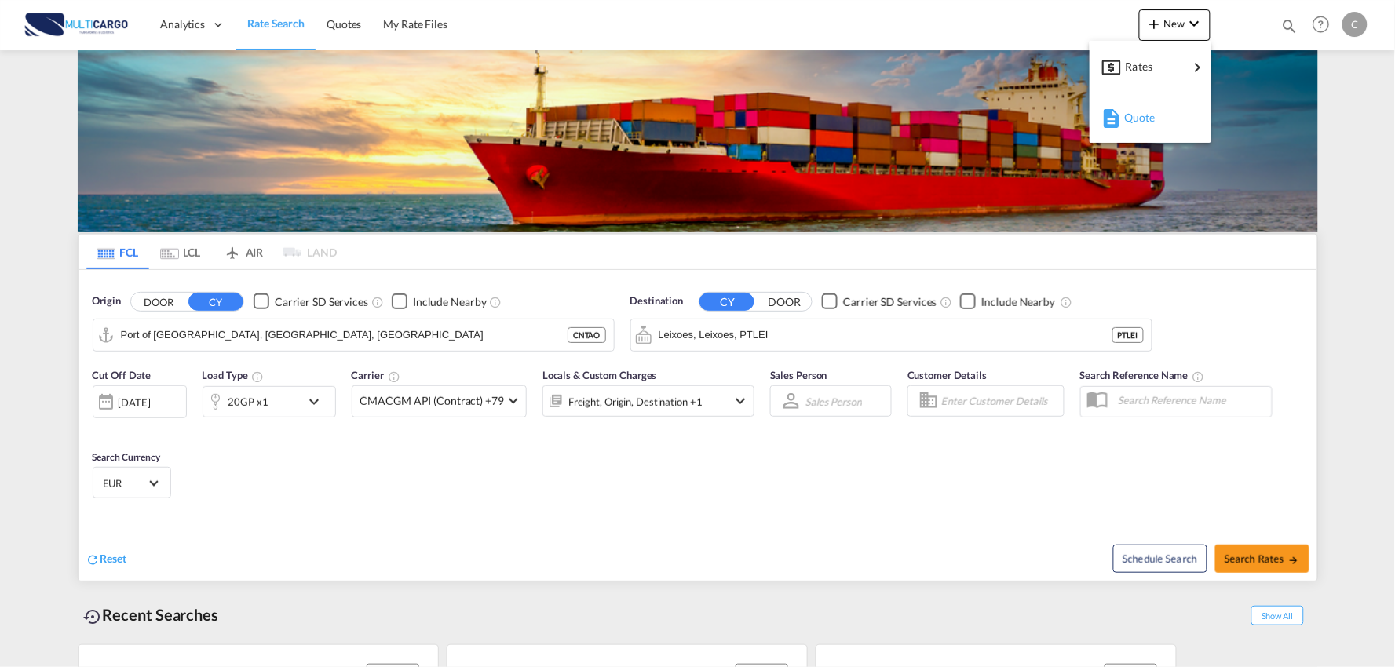
click at [1150, 123] on div "Quote" at bounding box center [1154, 117] width 58 height 39
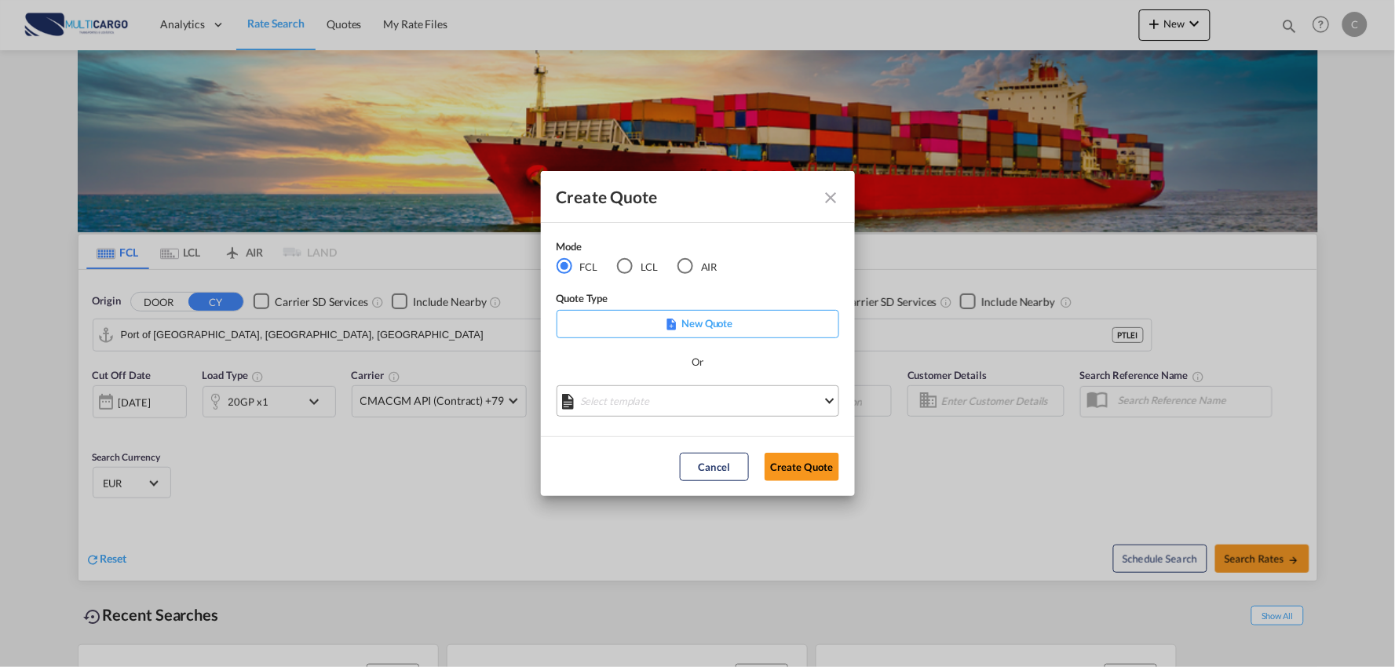
click at [730, 401] on md-select "Select template 25/11/24 IMP_EXW_FCL Patricia Barroso | 25 Nov 2024 25/11/24 IM…" at bounding box center [698, 401] width 283 height 31
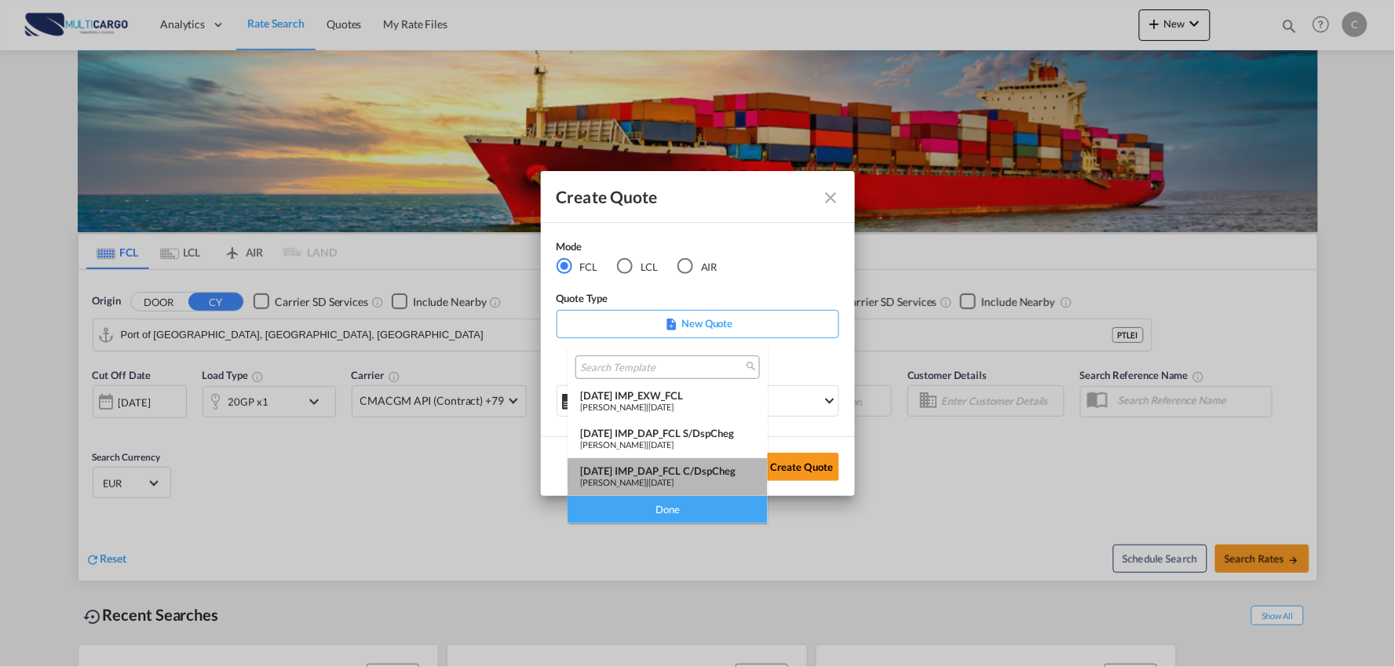
click at [717, 466] on div "25/11/24 IMP_DAP_FCL C/DspCheg" at bounding box center [667, 471] width 175 height 13
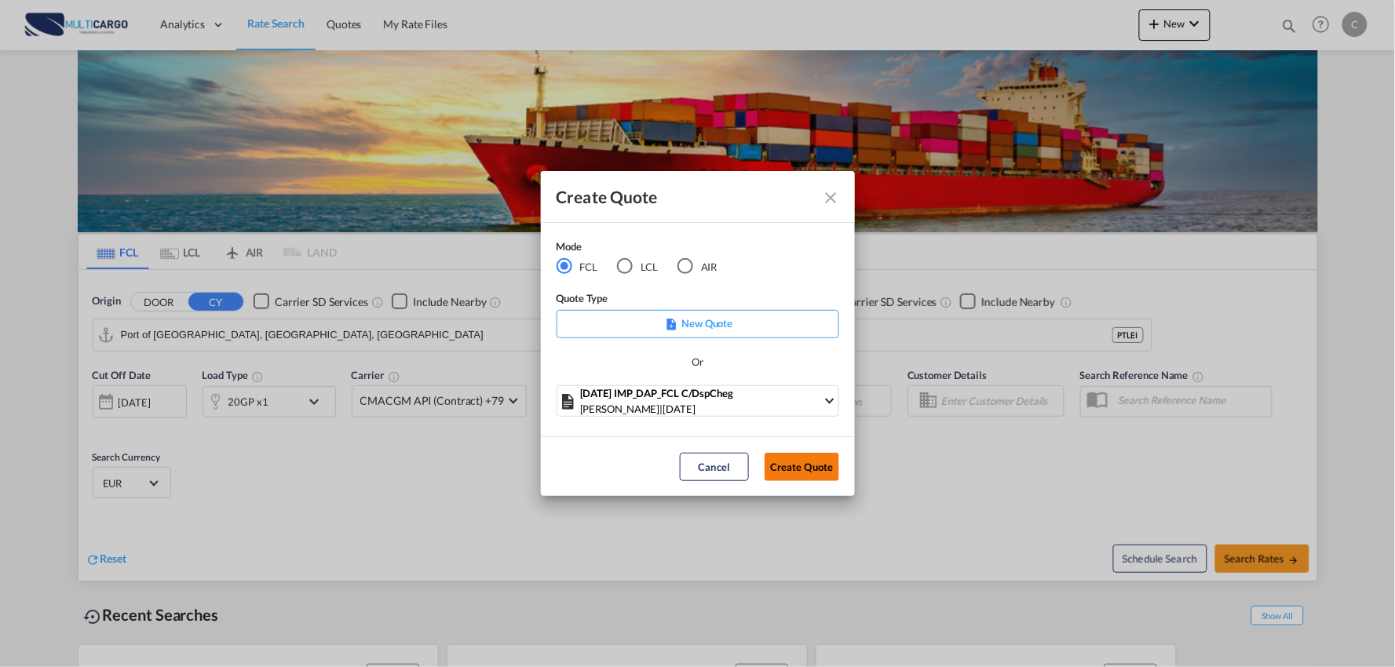
click at [803, 466] on button "Create Quote" at bounding box center [802, 467] width 75 height 28
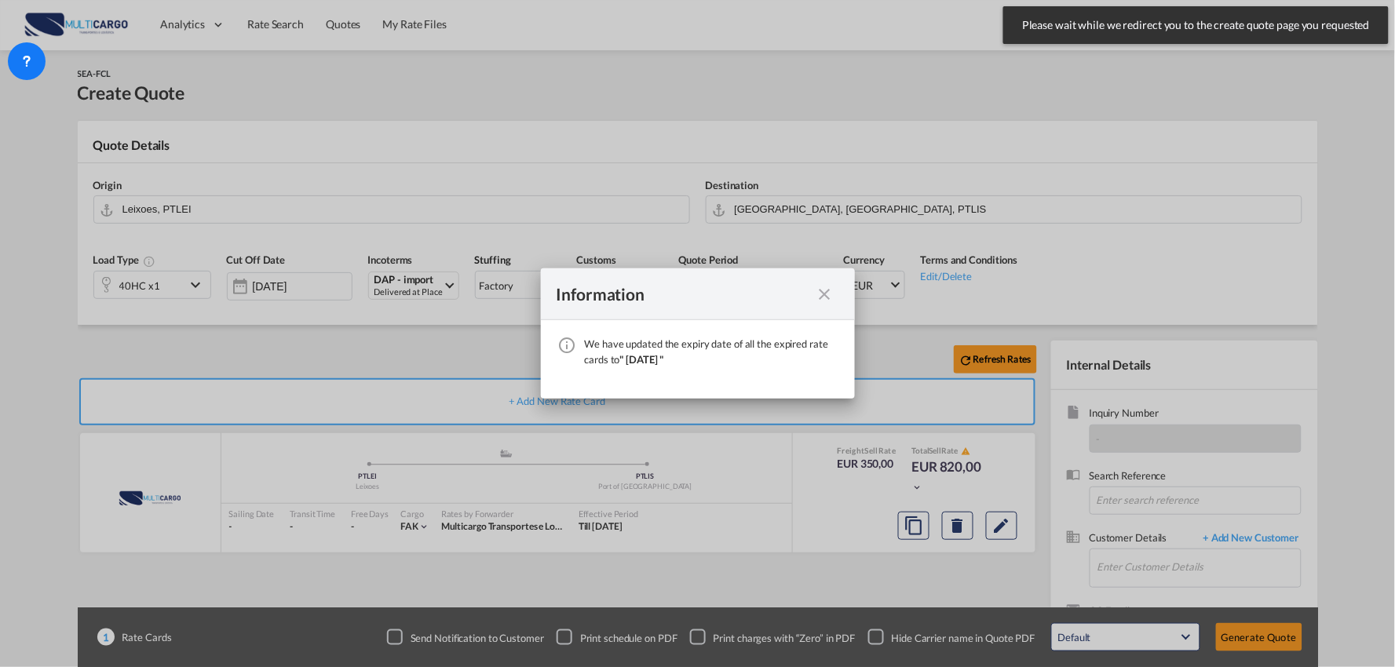
click at [825, 287] on md-icon "icon-close fg-AAA8AD cursor" at bounding box center [825, 294] width 19 height 19
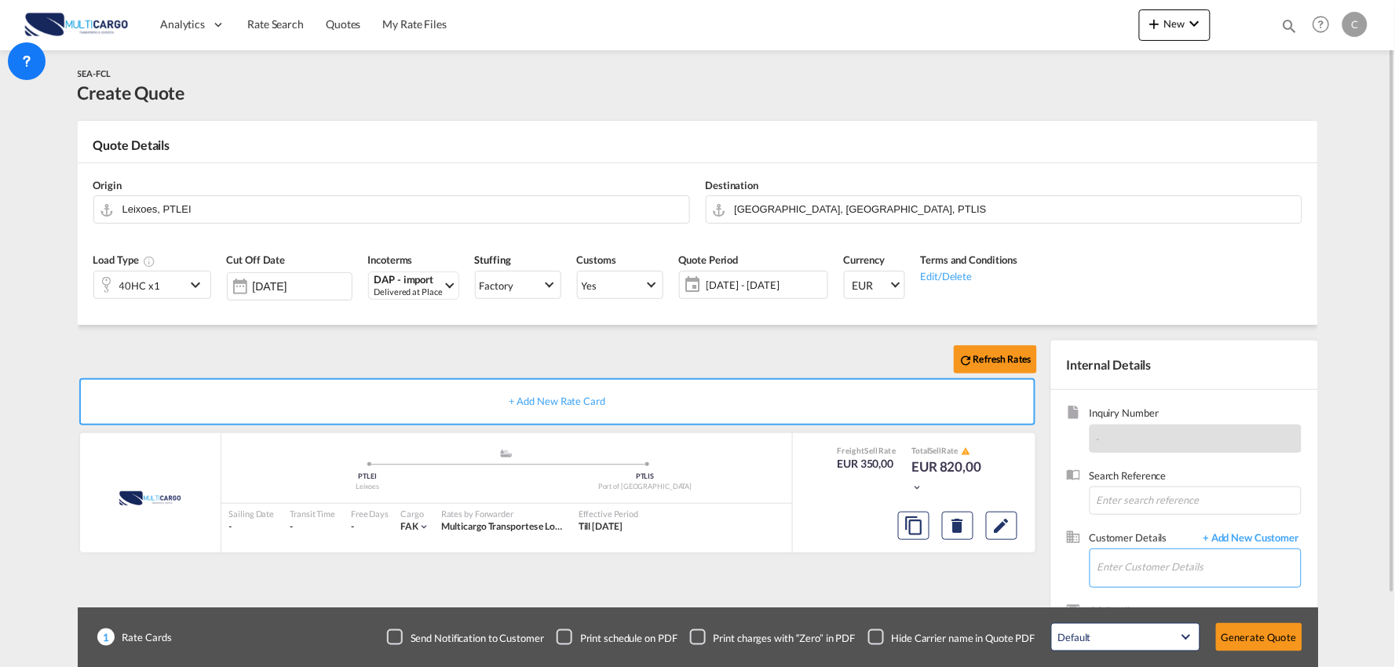
click at [1181, 565] on input "Enter Customer Details" at bounding box center [1199, 567] width 203 height 35
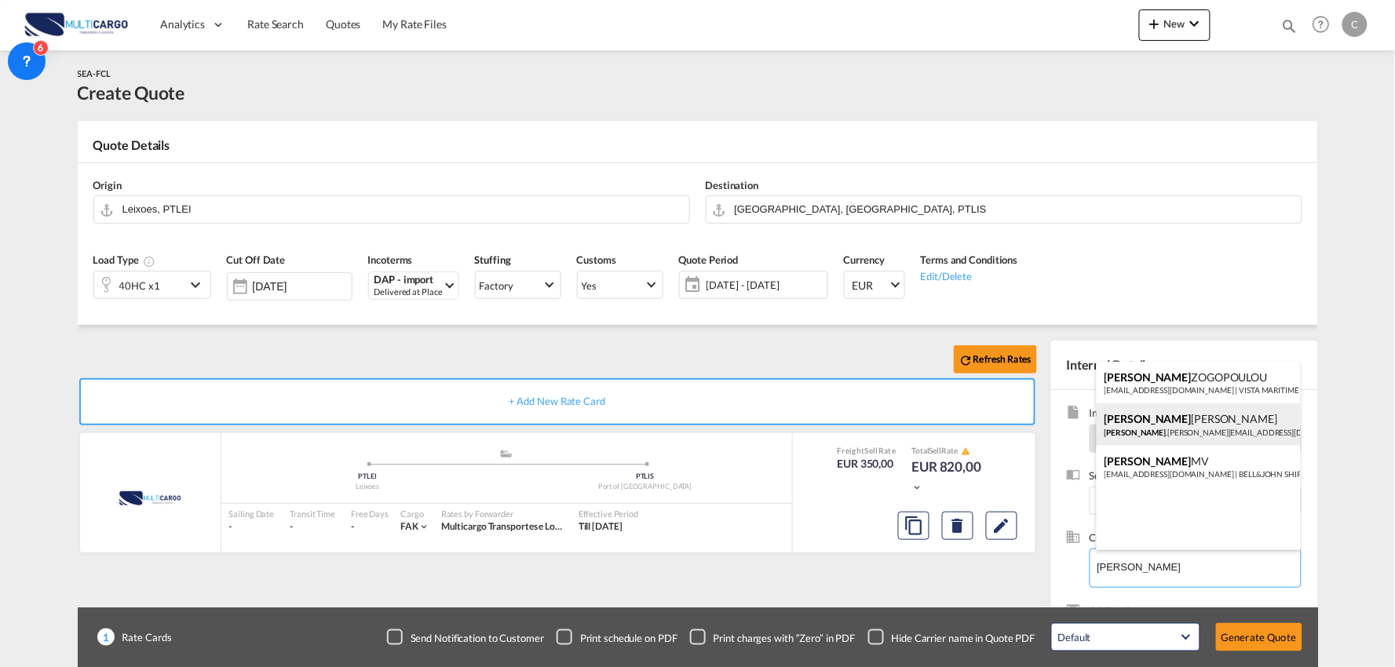
click at [1209, 426] on div "Christina Zhang Christina .Zhang@ctsfreight.com" at bounding box center [1199, 425] width 204 height 42
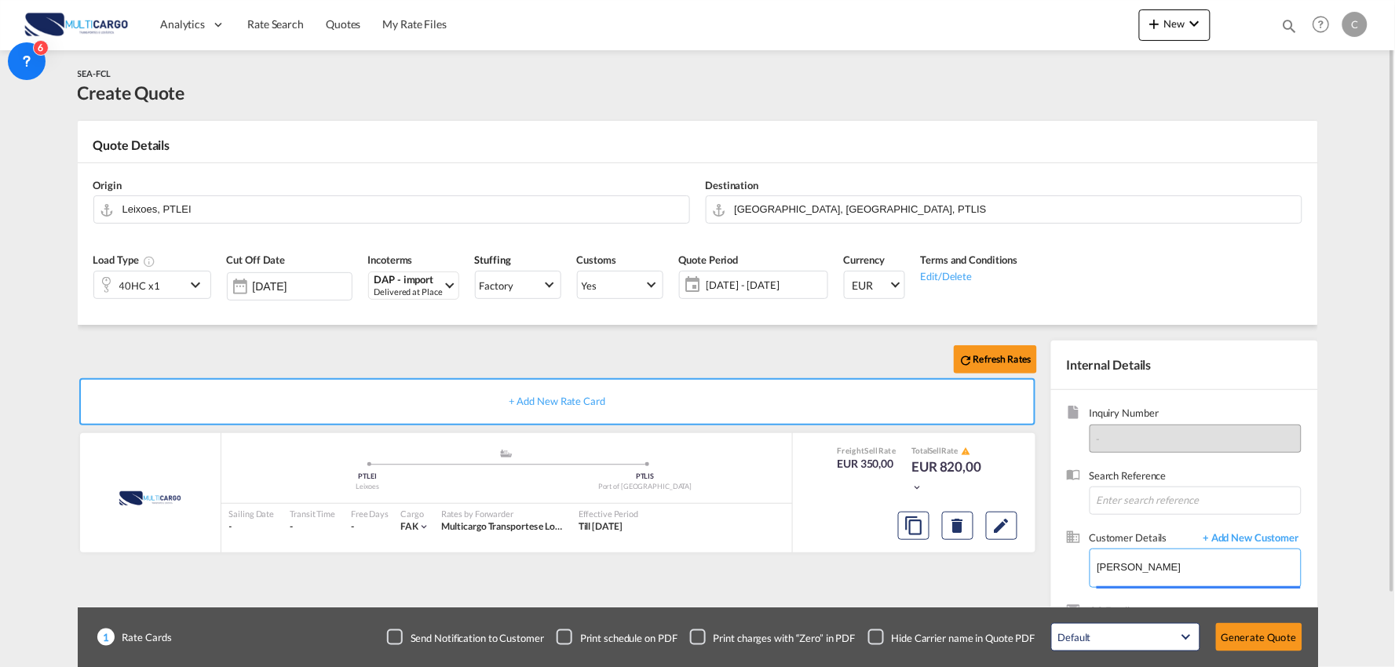
type input "CTS International Freight (Spain) S. L., Christina Zhang, Christina.Zhang@ctsfr…"
click at [877, 637] on div "Checkbox No Ink" at bounding box center [877, 638] width 16 height 16
click at [911, 573] on div "Refresh Rates + Add New Rate Card MultiCargo added by you .a{fill:#aaa8ad;} .a{…" at bounding box center [561, 505] width 966 height 328
click at [803, 215] on input "Port of Lisbon, Lisbon, PTLIS" at bounding box center [1014, 209] width 559 height 27
click at [308, 215] on input "Leixoes, PTLEI" at bounding box center [402, 209] width 559 height 27
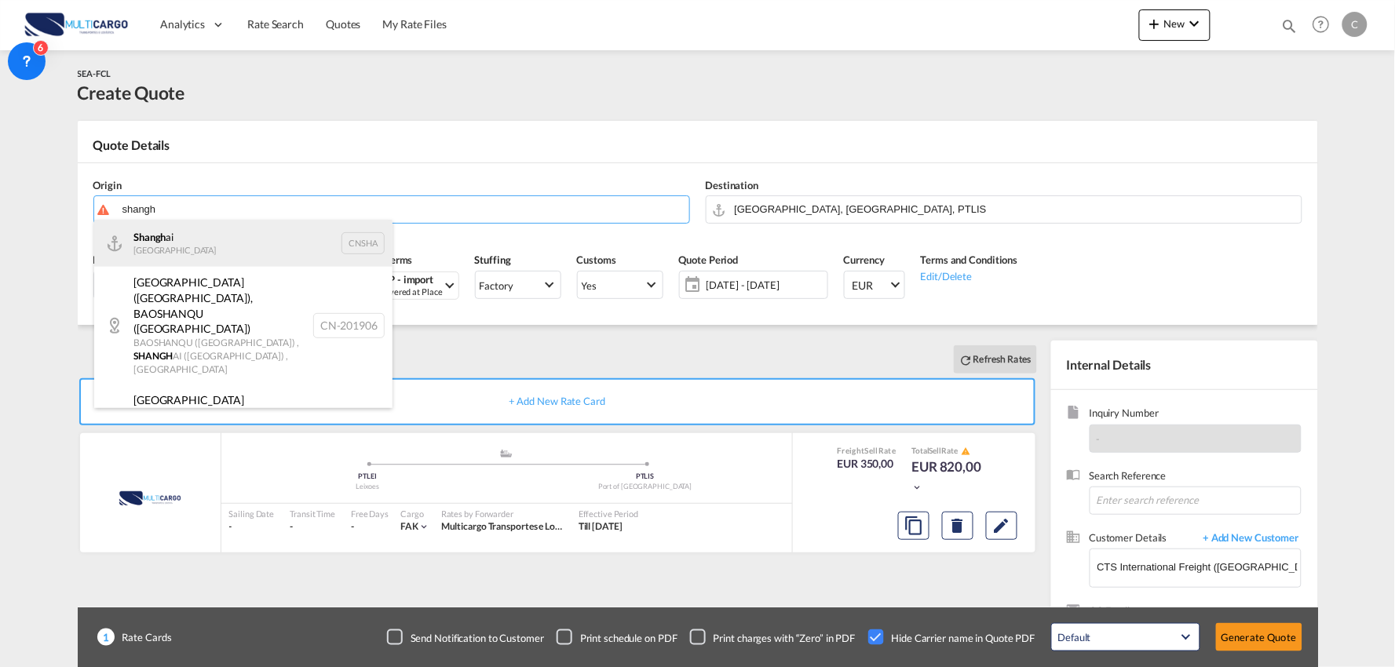
click at [158, 231] on div "Shangh ai China CNSHA" at bounding box center [243, 243] width 298 height 47
type input "Shanghai, CNSHA"
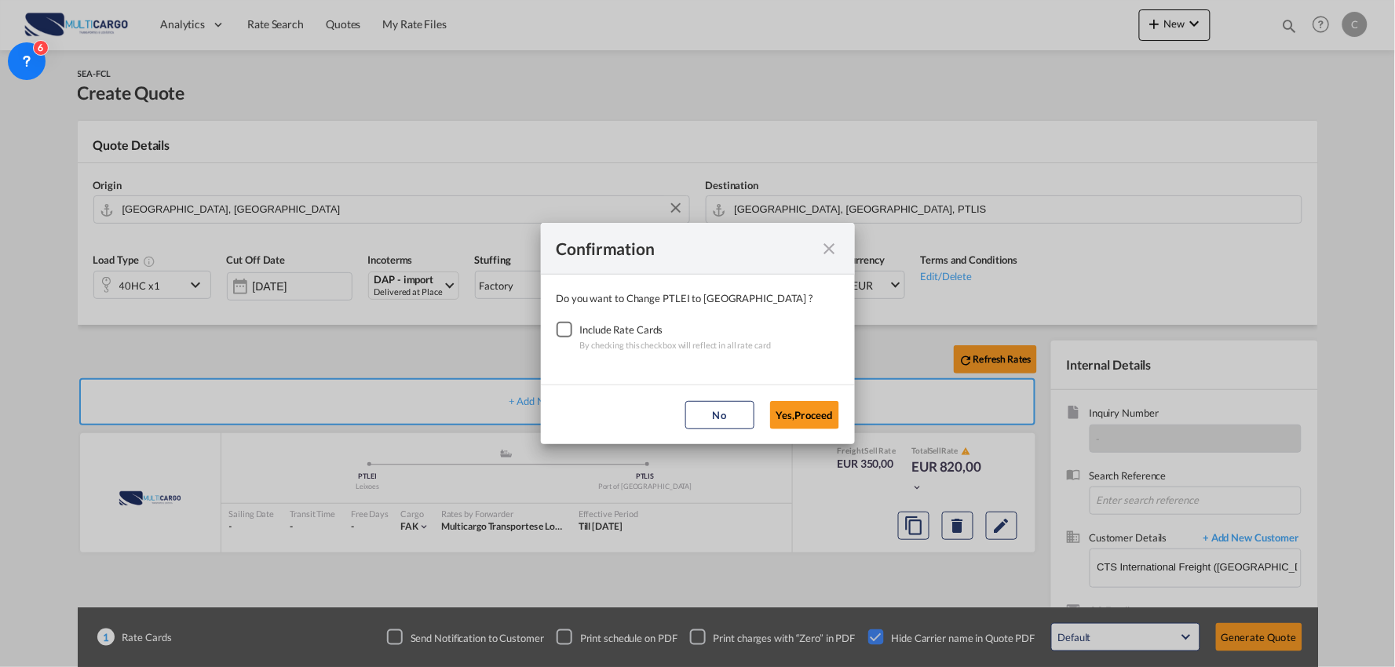
click at [565, 327] on div "Checkbox No Ink" at bounding box center [565, 330] width 16 height 16
click at [826, 421] on button "Yes,Proceed" at bounding box center [804, 415] width 69 height 28
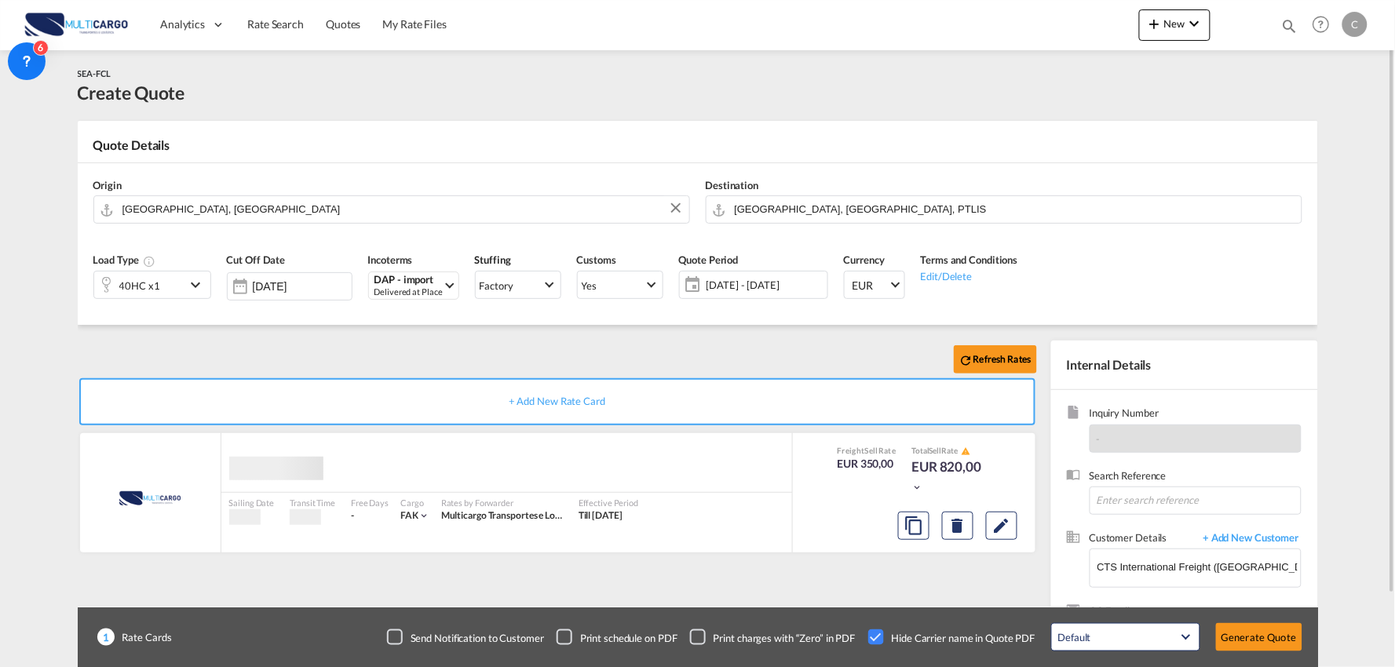
drag, startPoint x: 363, startPoint y: 358, endPoint x: 133, endPoint y: 301, distance: 236.4
click at [349, 358] on div "Confirmation Do you want to Change PTLEI to CNSHA ? Include Rate Cards By check…" at bounding box center [697, 333] width 1395 height 667
click at [134, 286] on div "40HC x1" at bounding box center [139, 286] width 41 height 22
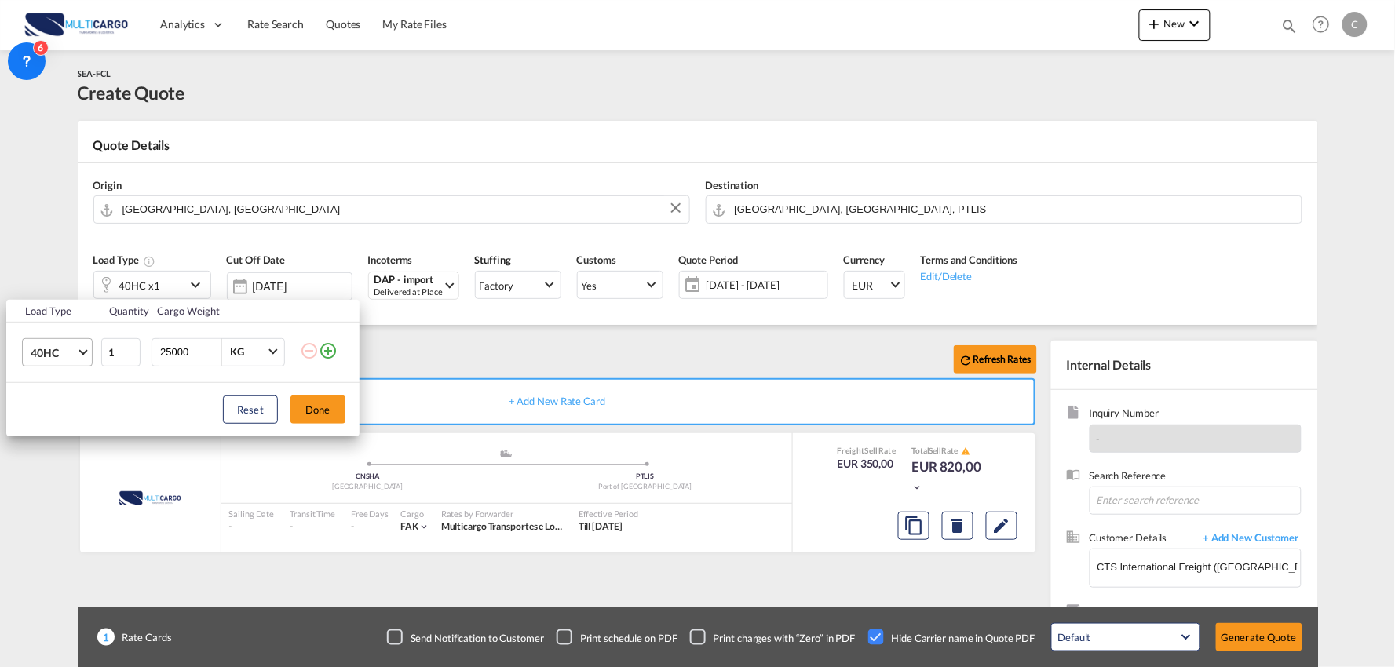
click at [51, 347] on span "40HC" at bounding box center [54, 354] width 46 height 16
click at [52, 272] on div "20GP" at bounding box center [44, 277] width 27 height 16
click at [314, 411] on button "Done" at bounding box center [318, 410] width 55 height 28
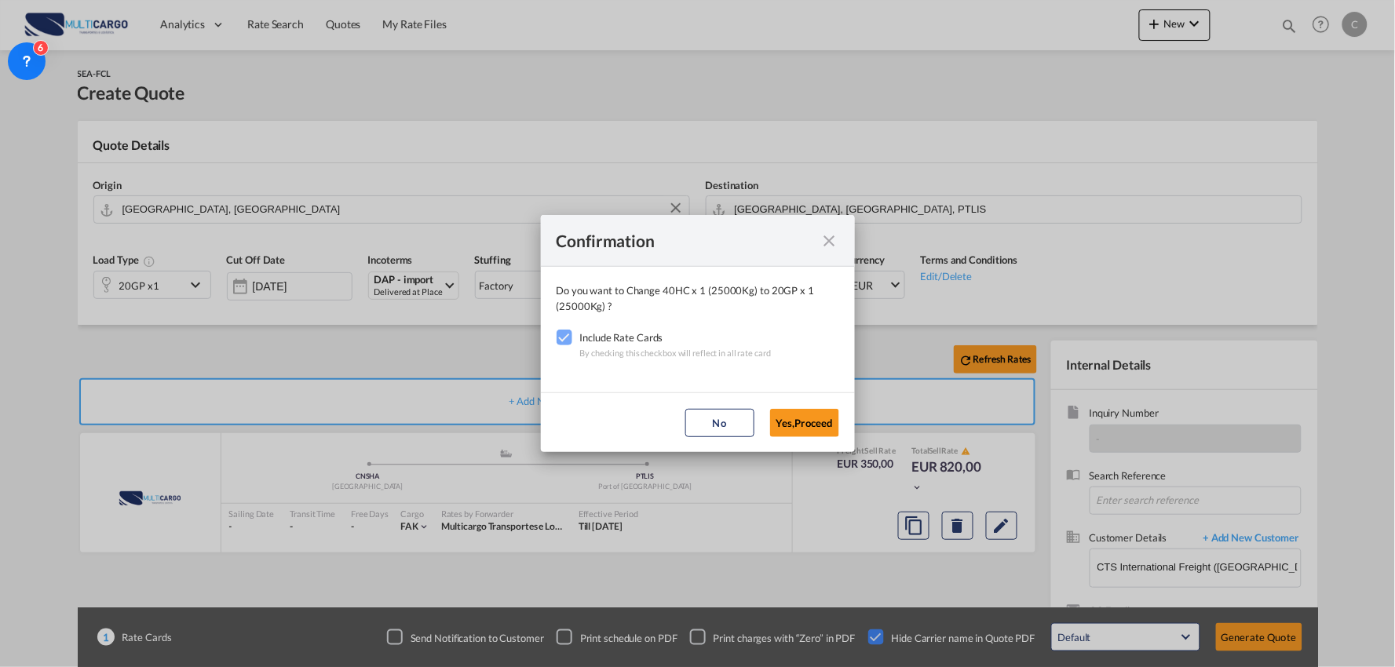
drag, startPoint x: 799, startPoint y: 417, endPoint x: 772, endPoint y: 420, distance: 26.9
click at [799, 420] on button "Yes,Proceed" at bounding box center [804, 423] width 69 height 28
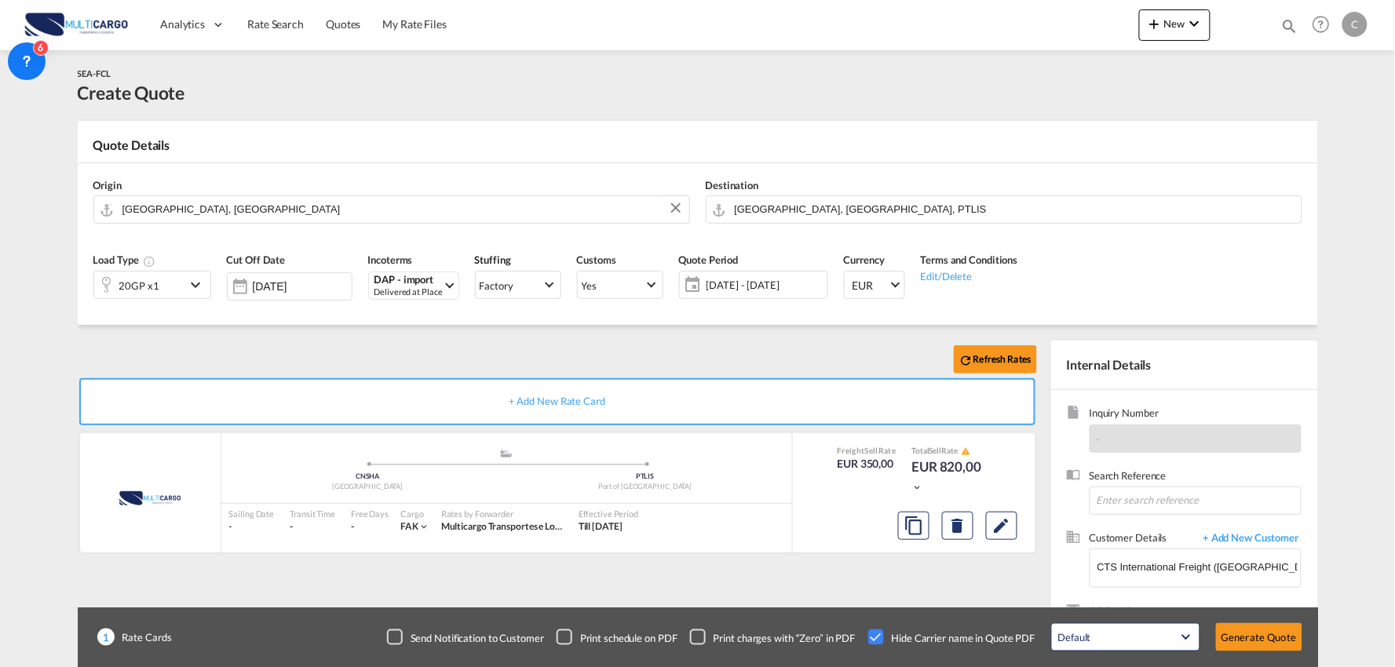
click at [396, 369] on div "Confirmation Do you want to Change 20GP x 1 (25000Kg) to 20GP x 1 (25000Kg) ? I…" at bounding box center [697, 333] width 1395 height 667
click at [1272, 632] on button "Generate Quote" at bounding box center [1259, 638] width 86 height 28
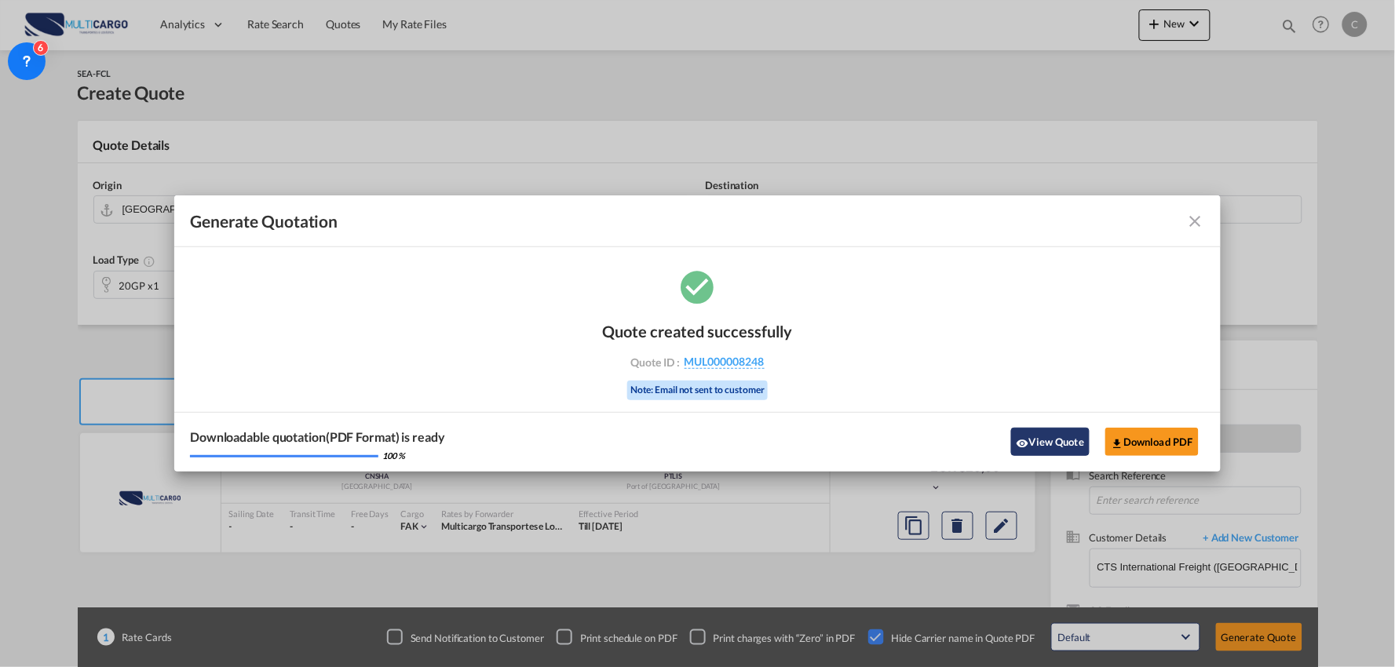
click at [1041, 440] on button "View Quote" at bounding box center [1050, 442] width 79 height 28
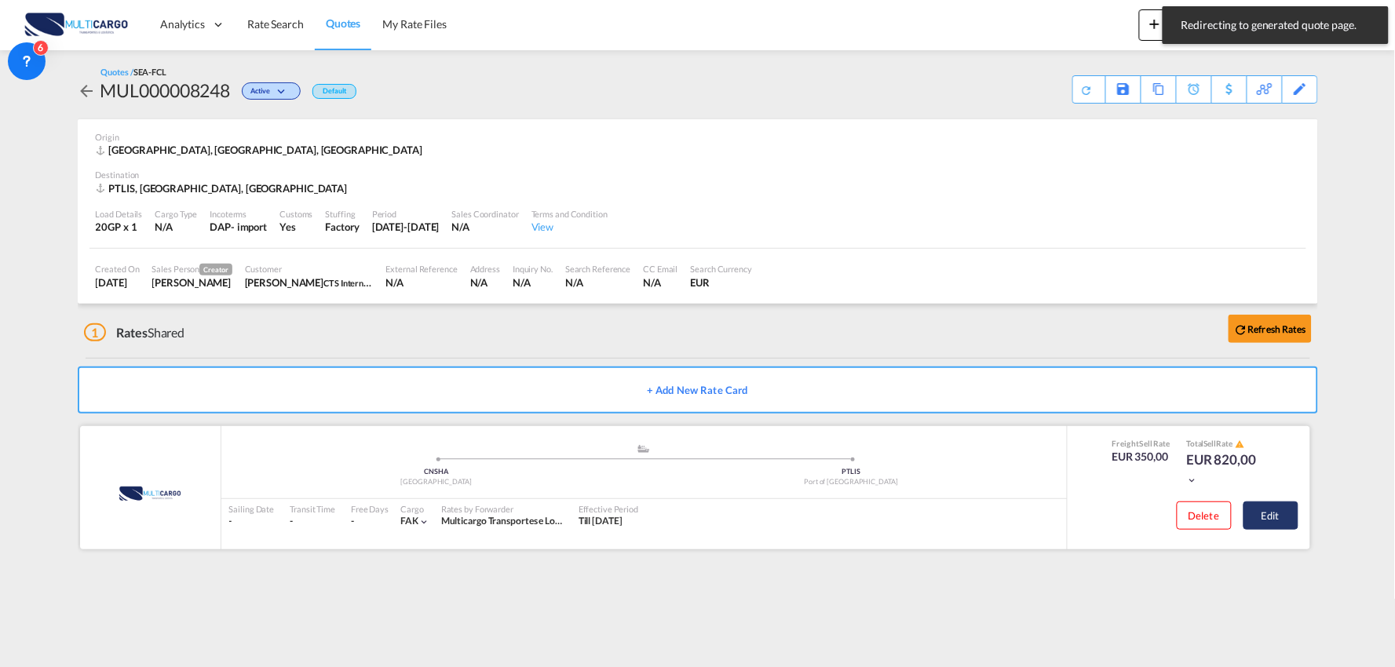
click at [1282, 521] on button "Edit" at bounding box center [1271, 516] width 55 height 28
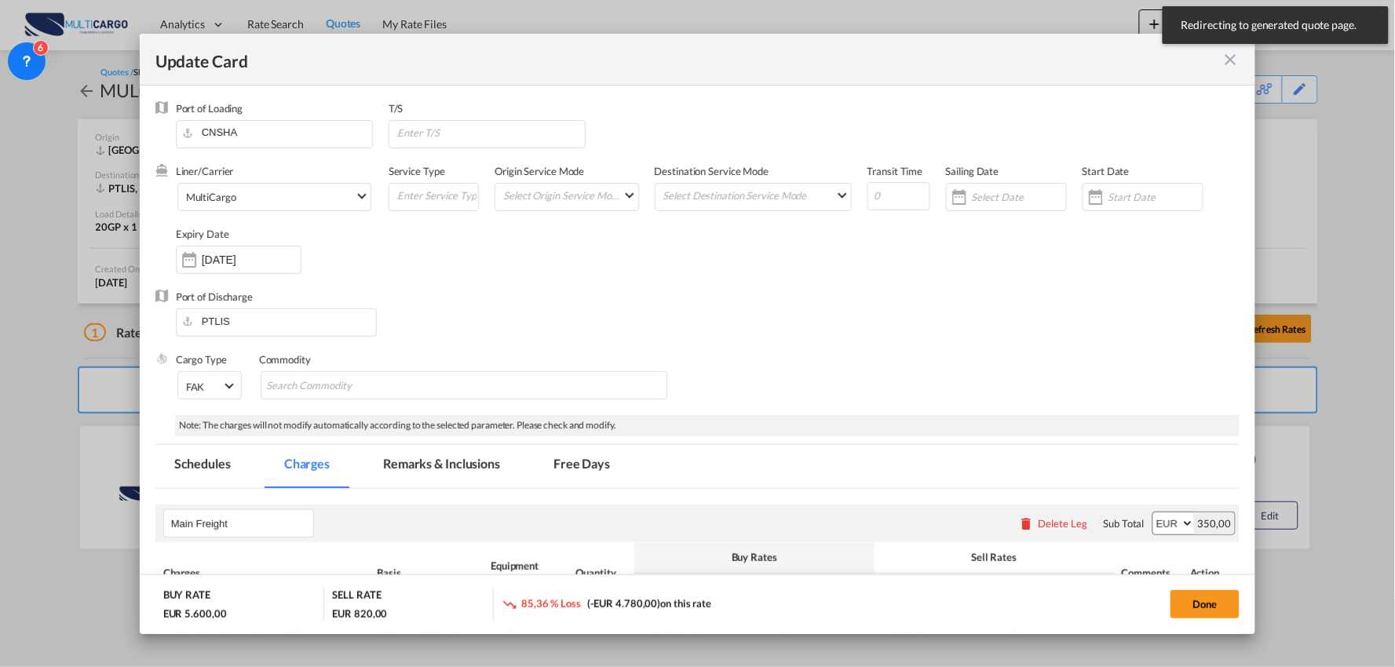
select select "per container"
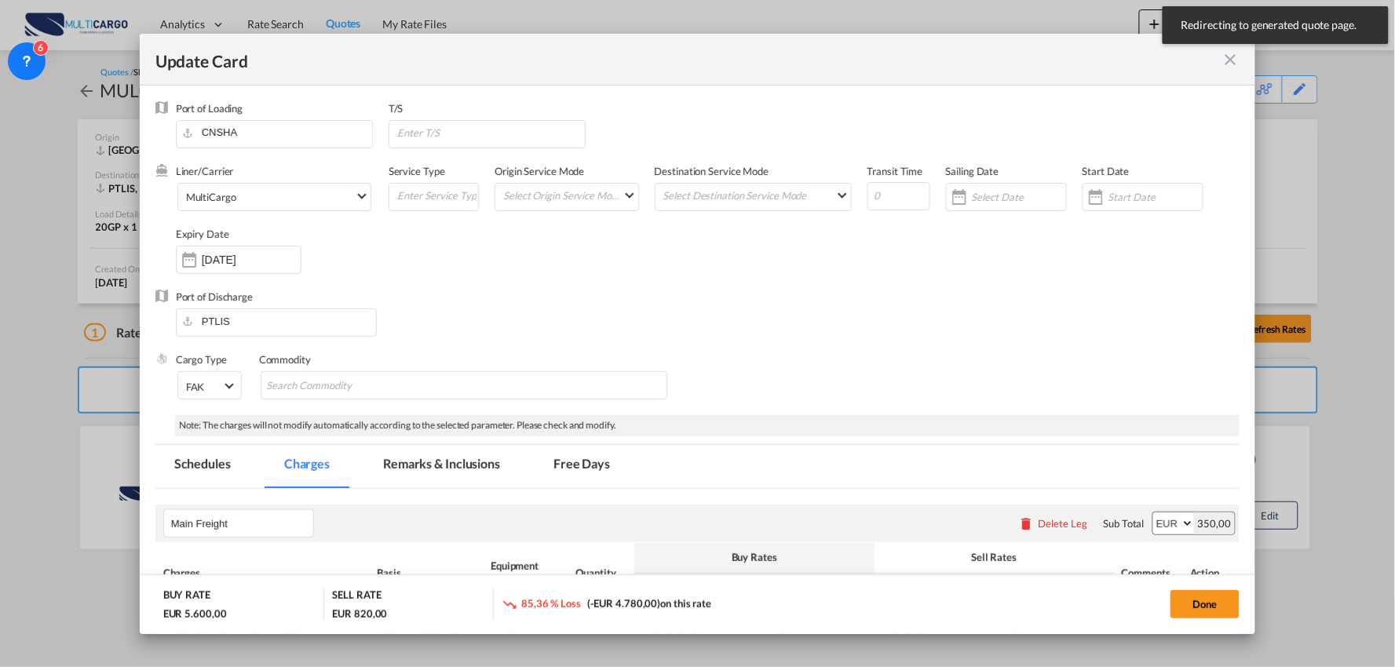
select select "per container"
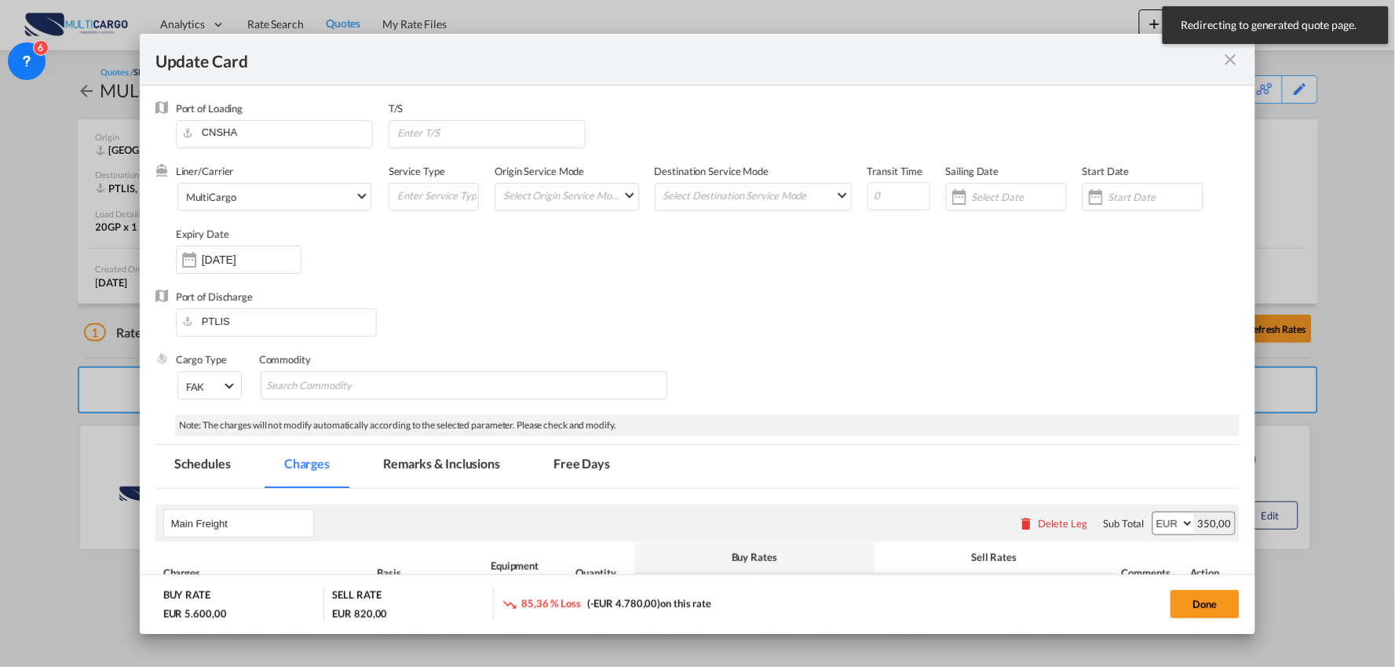
select select "per container"
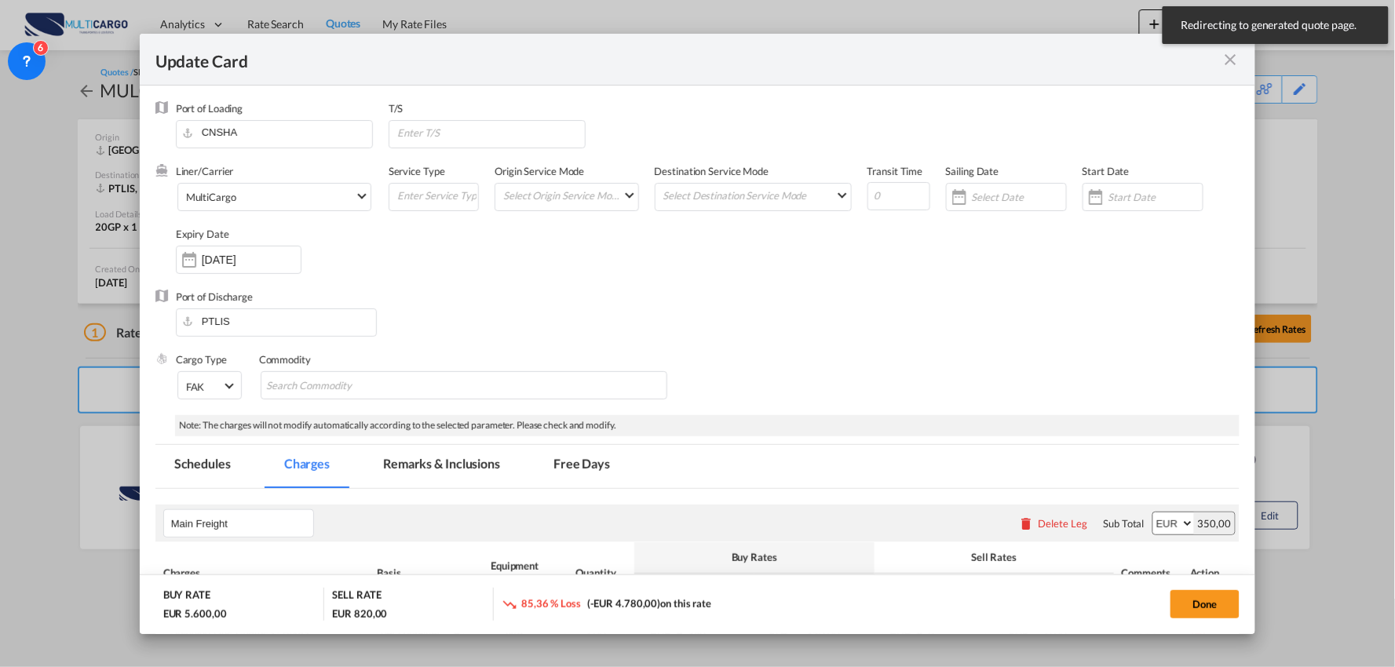
select select "per B/L"
select select "per container"
select select "per B/L"
select select "per container"
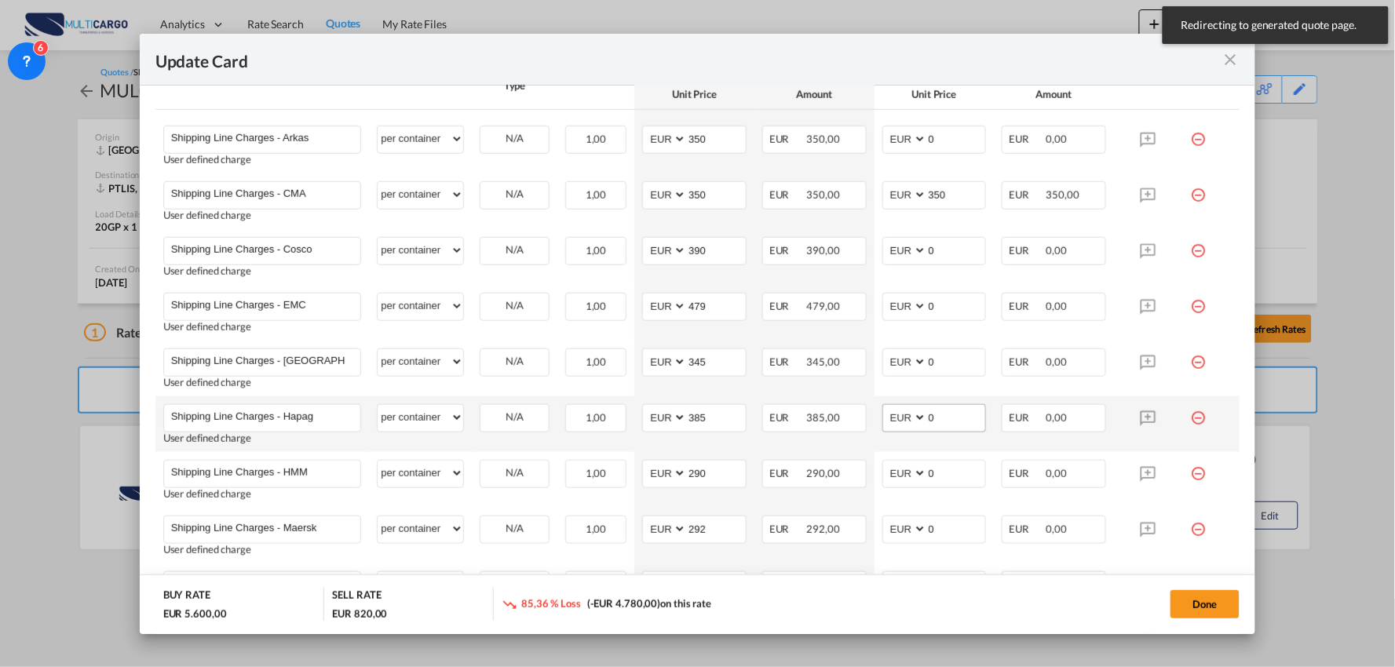
scroll to position [523, 0]
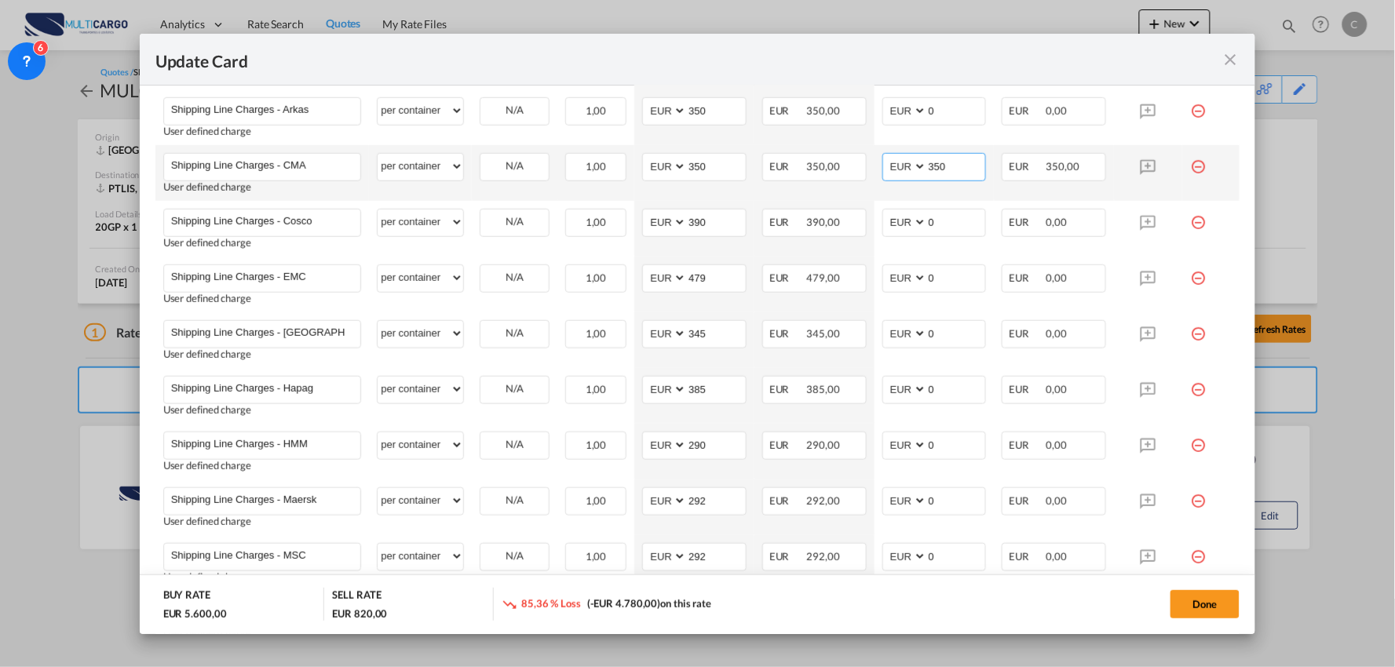
drag, startPoint x: 948, startPoint y: 166, endPoint x: 748, endPoint y: 166, distance: 199.5
click at [768, 165] on tr "Shipping Line Charges - CMA Please Enter User Defined Charges Cannot Be Publish…" at bounding box center [697, 173] width 1085 height 56
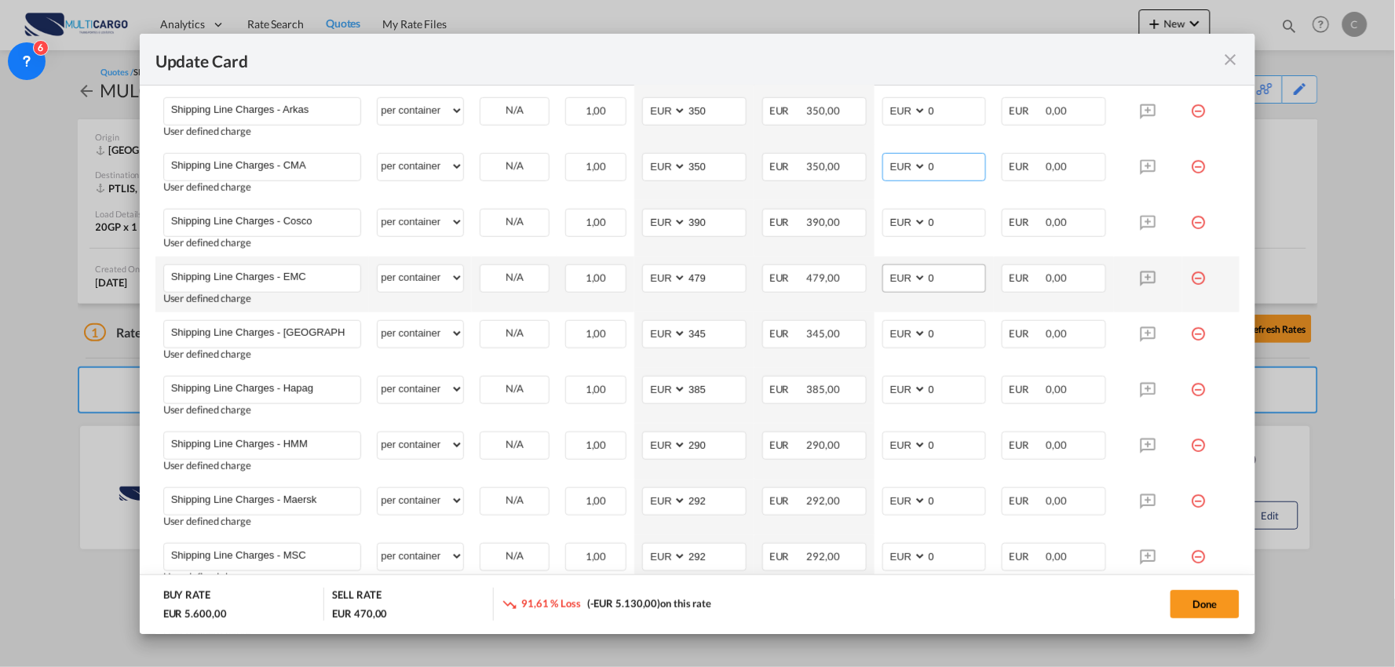
type input "0"
click at [927, 283] on input "0" at bounding box center [956, 277] width 59 height 24
drag, startPoint x: 927, startPoint y: 280, endPoint x: 884, endPoint y: 279, distance: 43.2
click at [884, 279] on md-input-container "AED AFN ALL AMD ANG AOA ARS AUD AWG AZN BAM BBD BDT BGN BHD BIF BMD BND BOB BRL…" at bounding box center [935, 279] width 104 height 28
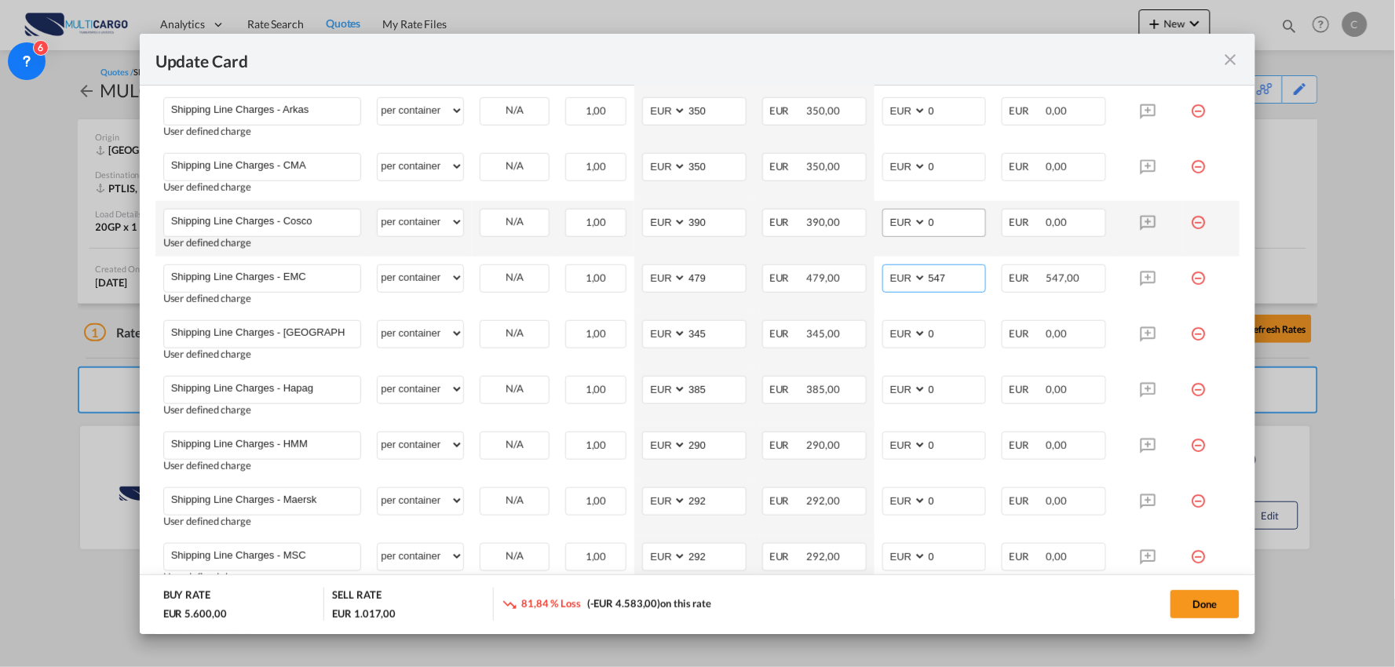
type input "547"
drag, startPoint x: 933, startPoint y: 214, endPoint x: 901, endPoint y: 220, distance: 32.8
click at [908, 217] on md-input-container "AED AFN ALL AMD ANG AOA ARS AUD AWG AZN BAM BBD BDT BGN BHD BIF BMD BND BOB BRL…" at bounding box center [935, 223] width 104 height 28
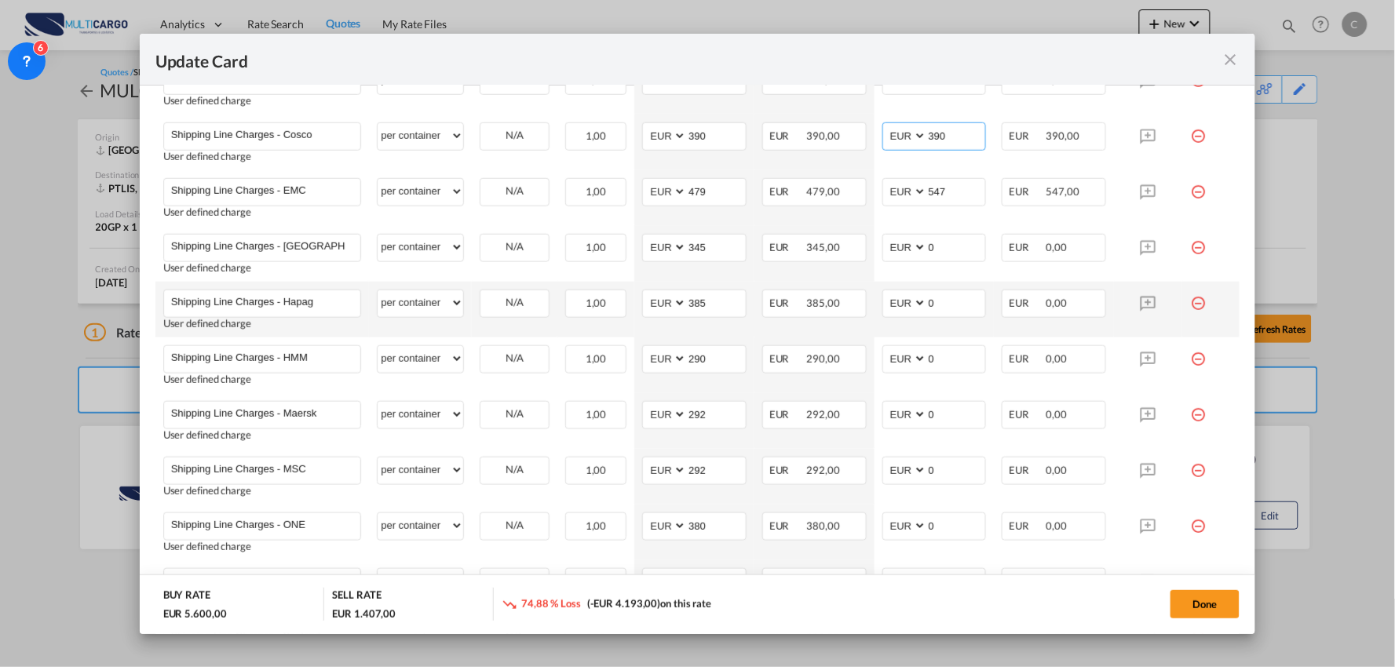
scroll to position [697, 0]
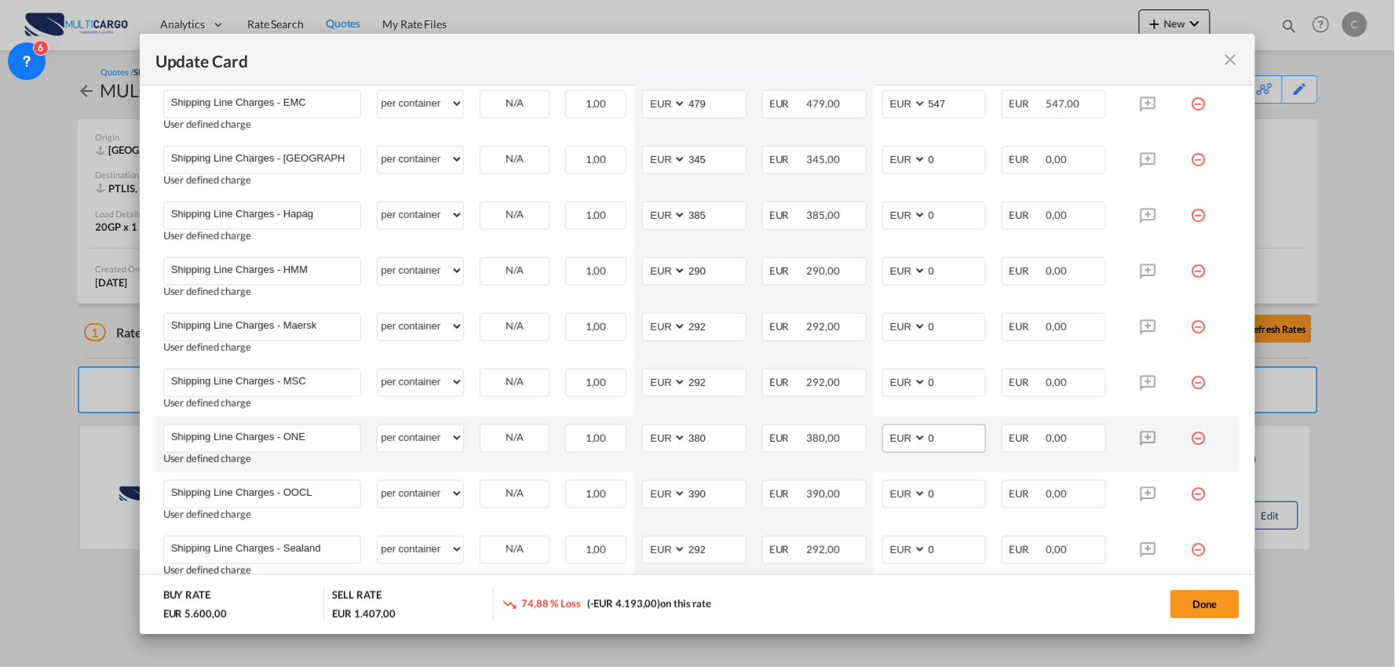
type input "390"
drag, startPoint x: 929, startPoint y: 437, endPoint x: 887, endPoint y: 438, distance: 41.7
click at [889, 437] on md-input-container "AED AFN ALL AMD ANG AOA ARS AUD AWG AZN BAM BBD BDT BGN BHD BIF BMD BND BOB BRL…" at bounding box center [935, 439] width 104 height 28
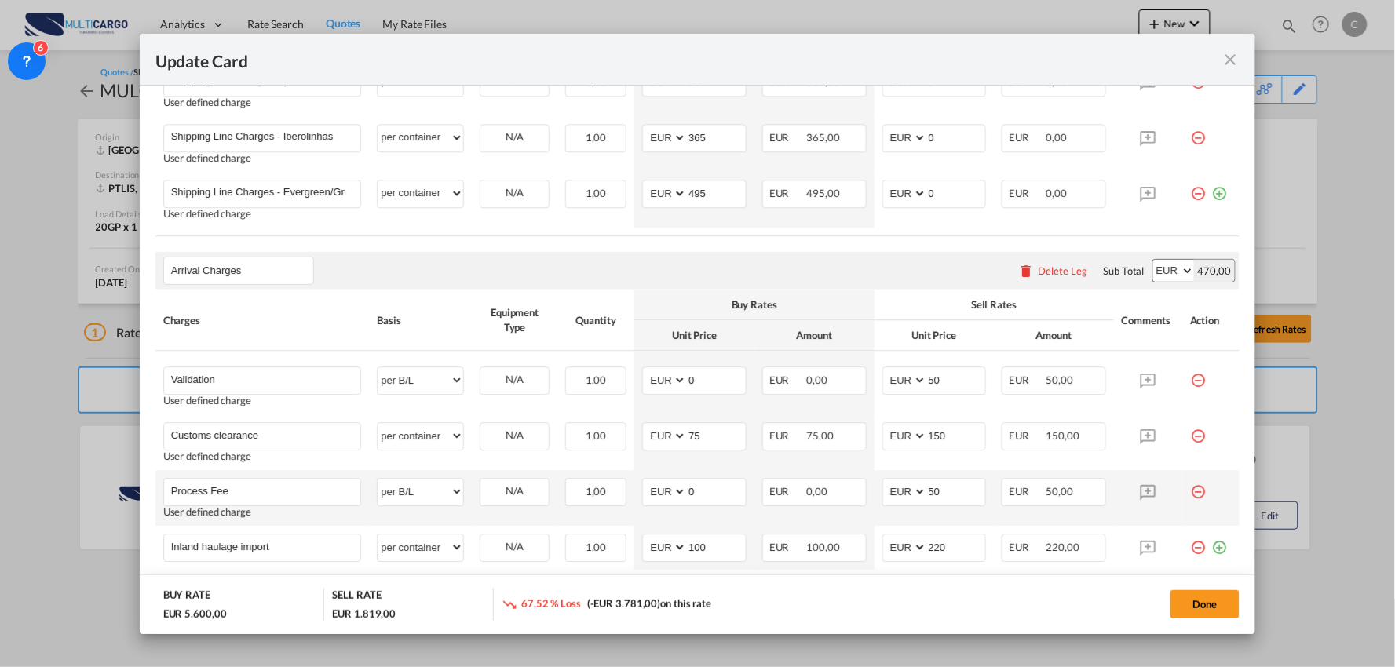
scroll to position [1324, 0]
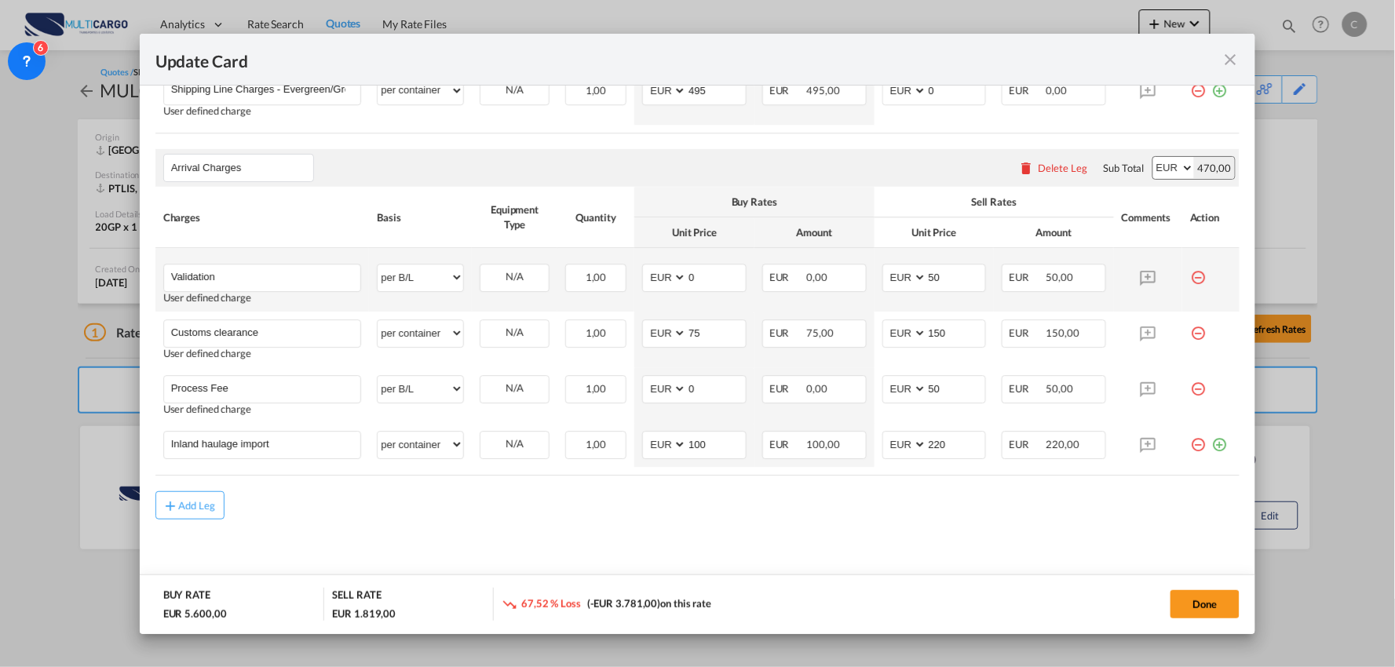
type input "412"
click at [1191, 276] on md-icon "icon-minus-circle-outline red-400-fg" at bounding box center [1199, 272] width 16 height 16
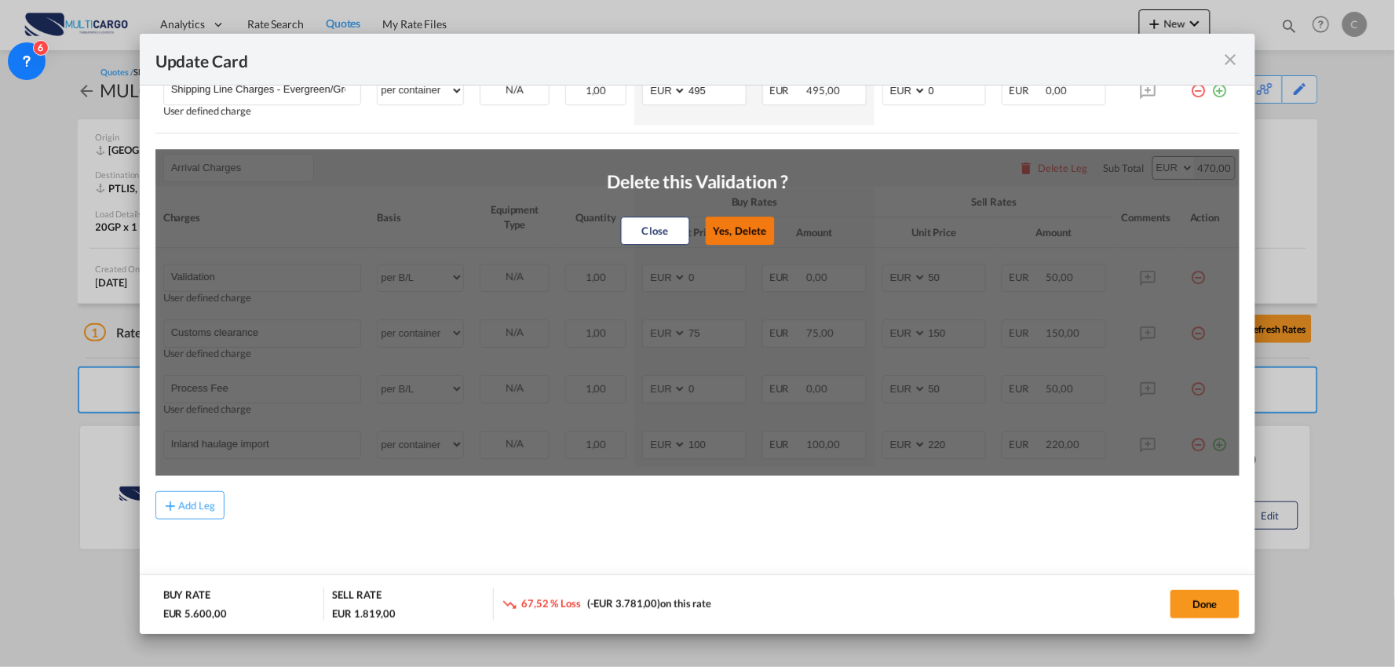
click at [746, 230] on button "Yes, Delete" at bounding box center [739, 231] width 69 height 28
type input "Customs clearance"
select select "per container"
type input "75"
type input "150"
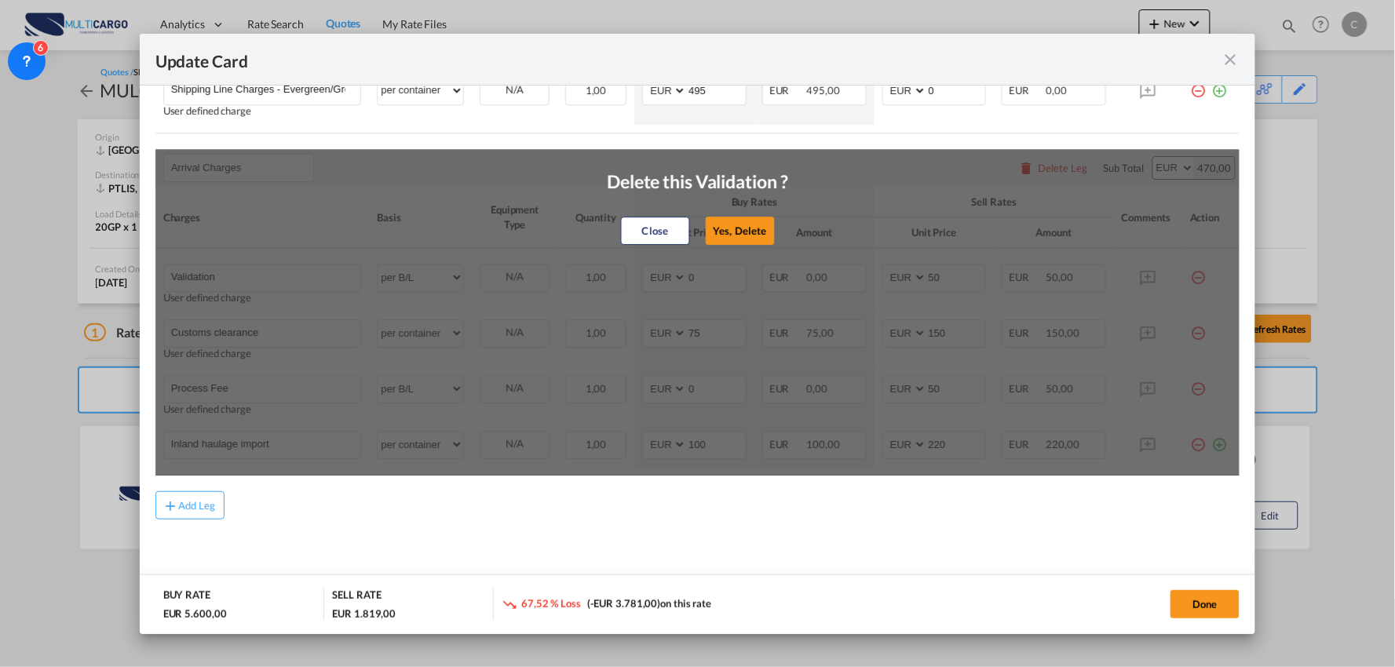
type input "Process Fee"
select select "per B/L"
type input "0"
type input "50"
type input "Inland haulage import"
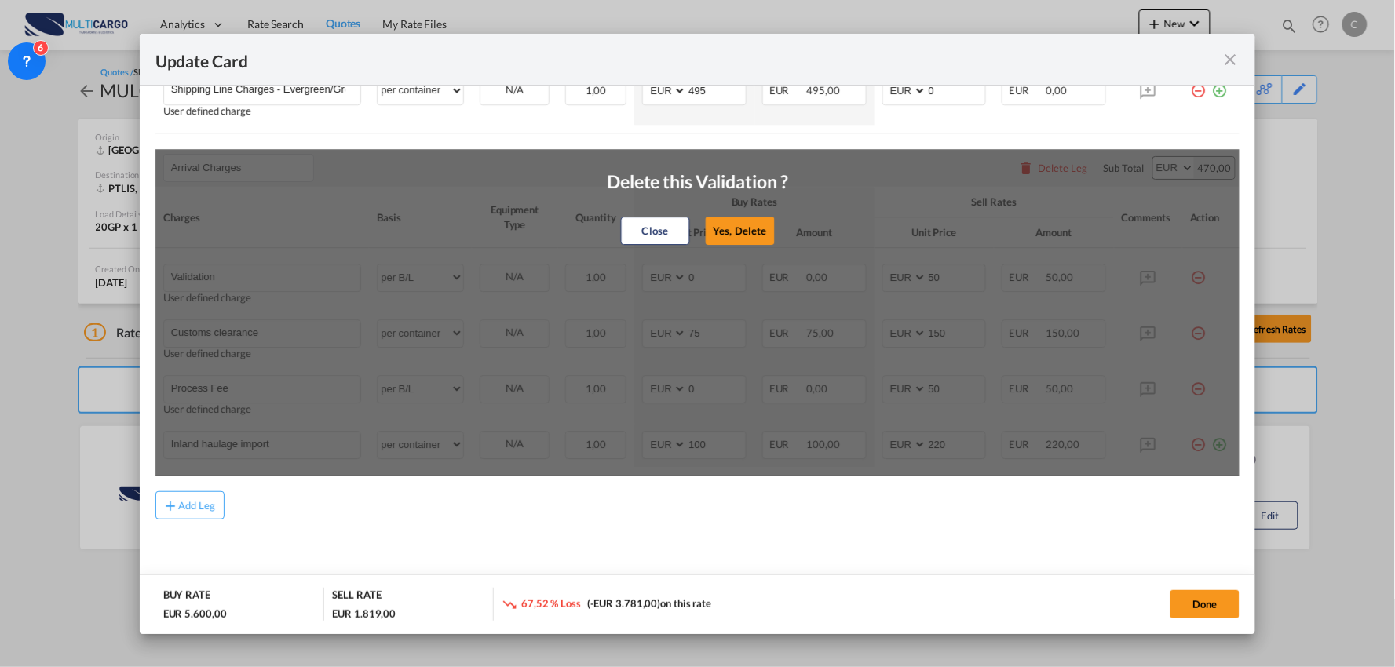
select select "per container"
type input "100"
type input "220"
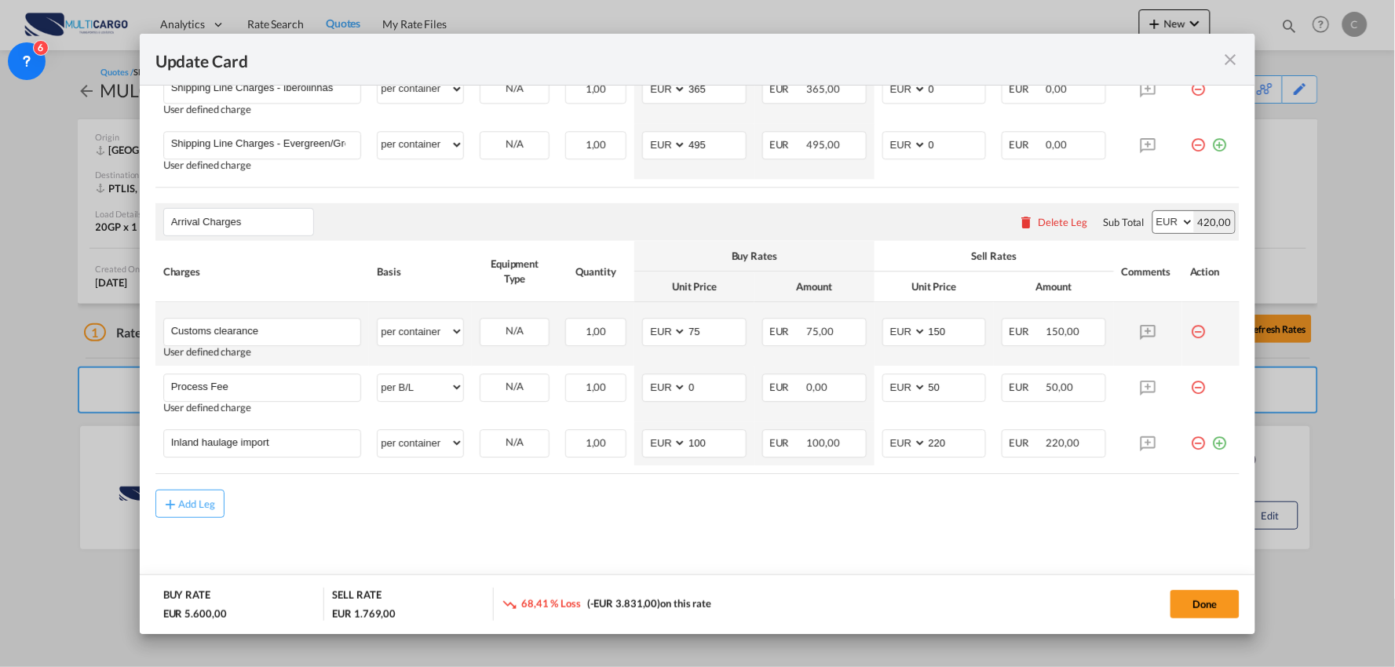
scroll to position [1269, 0]
drag, startPoint x: 245, startPoint y: 390, endPoint x: 89, endPoint y: 372, distance: 157.2
click at [84, 372] on div "Update Card Port of Loading CNSHA T/S Liner/Carrier MultiCargo 2HM LOGISTICS D.…" at bounding box center [697, 333] width 1395 height 667
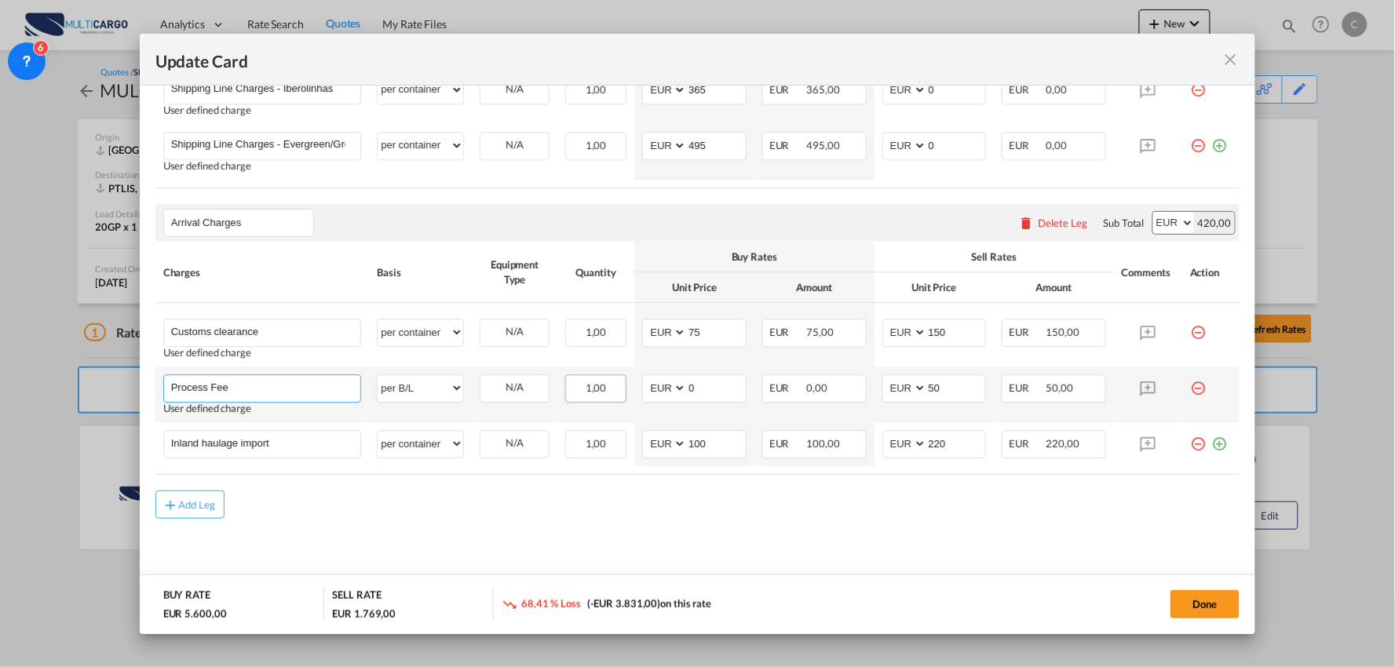
paste input "+ Docs Validation"
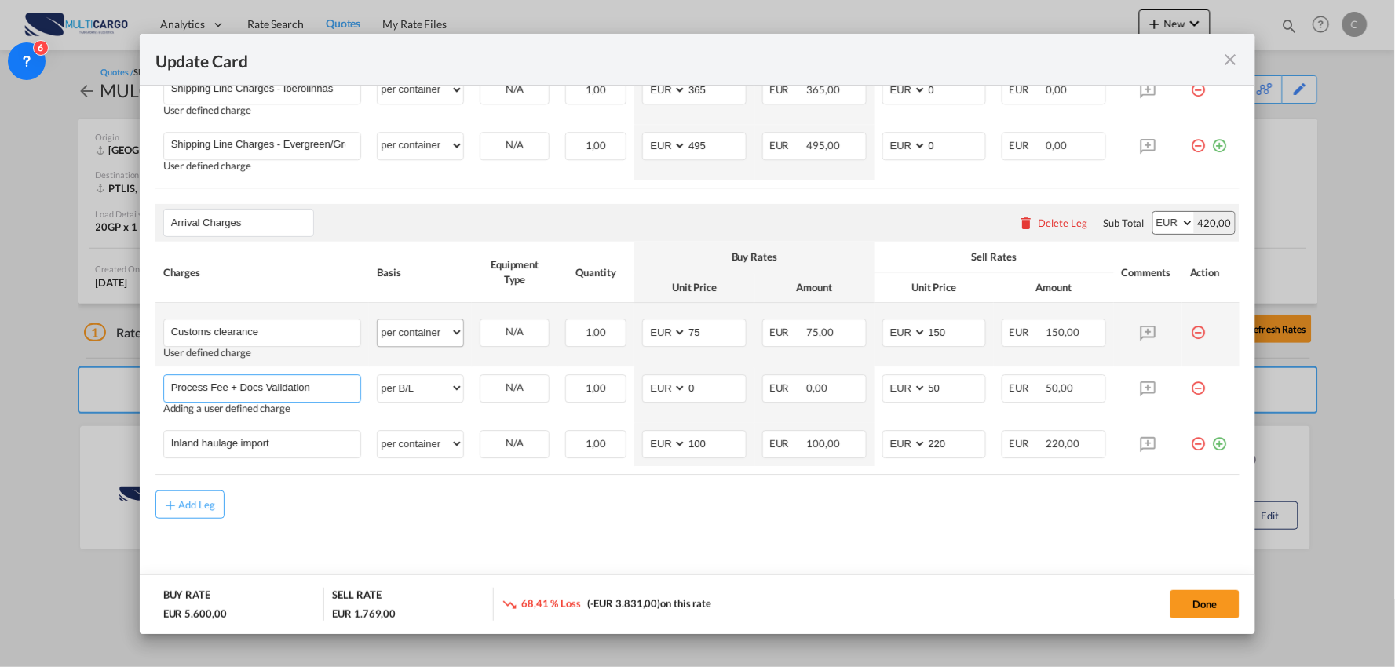
type input "Process Fee + Docs Validation"
click at [408, 327] on select "per equipment per container per B/L per shipping bill per shipment per pallet p…" at bounding box center [421, 332] width 86 height 25
select select "per_document"
click at [378, 320] on select "per equipment per container per B/L per shipping bill per shipment per pallet p…" at bounding box center [421, 332] width 86 height 25
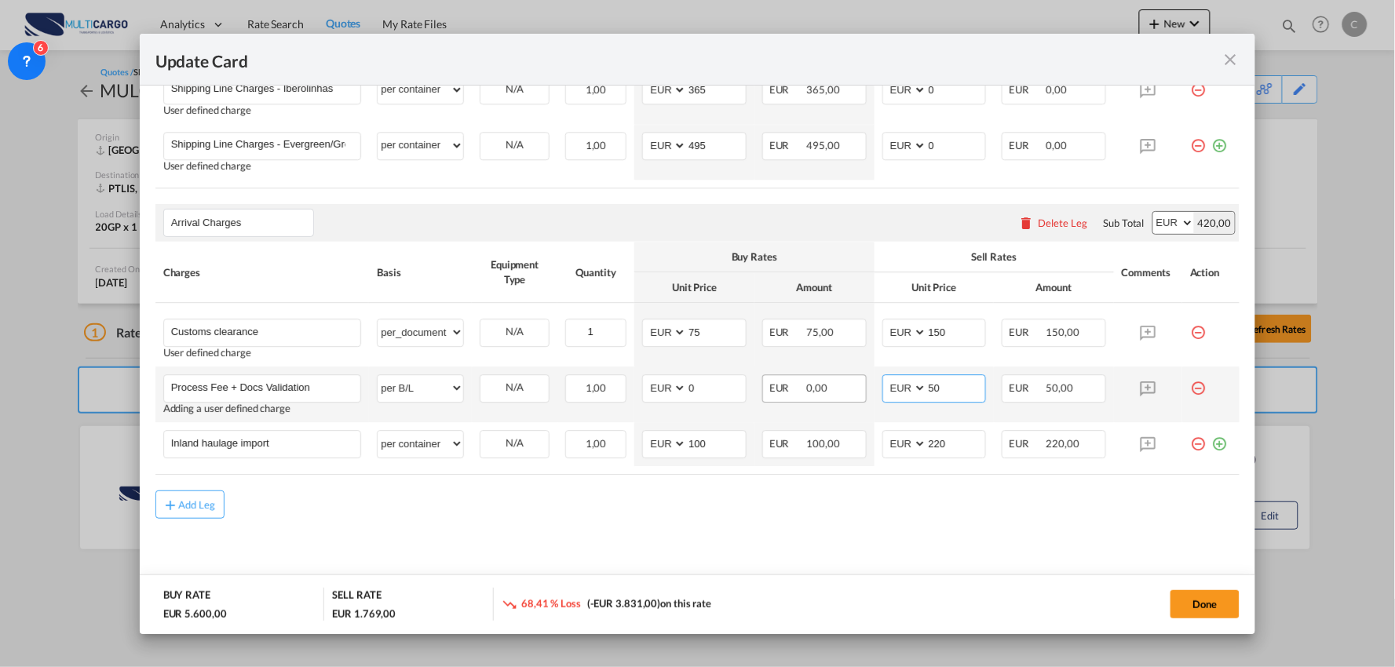
drag, startPoint x: 898, startPoint y: 387, endPoint x: 839, endPoint y: 390, distance: 59.0
click at [845, 390] on tr "Process Fee + Docs Validation Please Enter User Defined Charges Cannot Be Publi…" at bounding box center [697, 395] width 1085 height 56
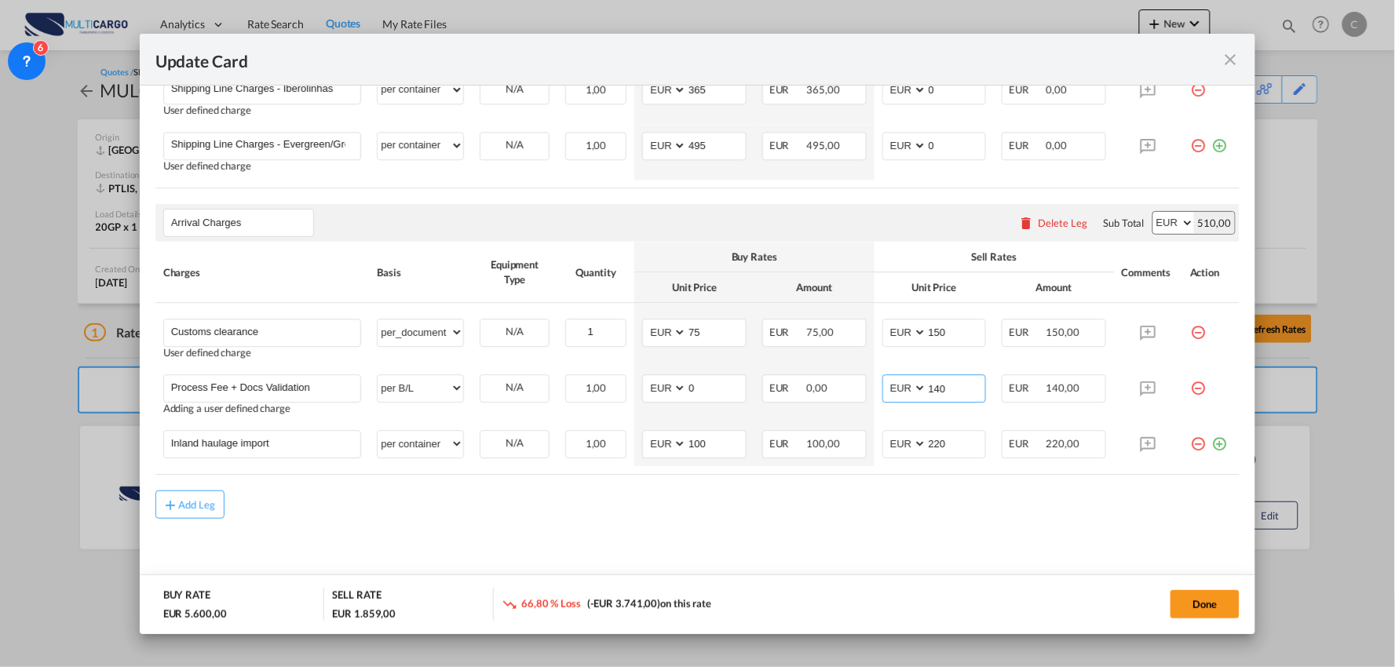
type input "140"
click at [248, 441] on input "Inland haulage import" at bounding box center [266, 443] width 190 height 24
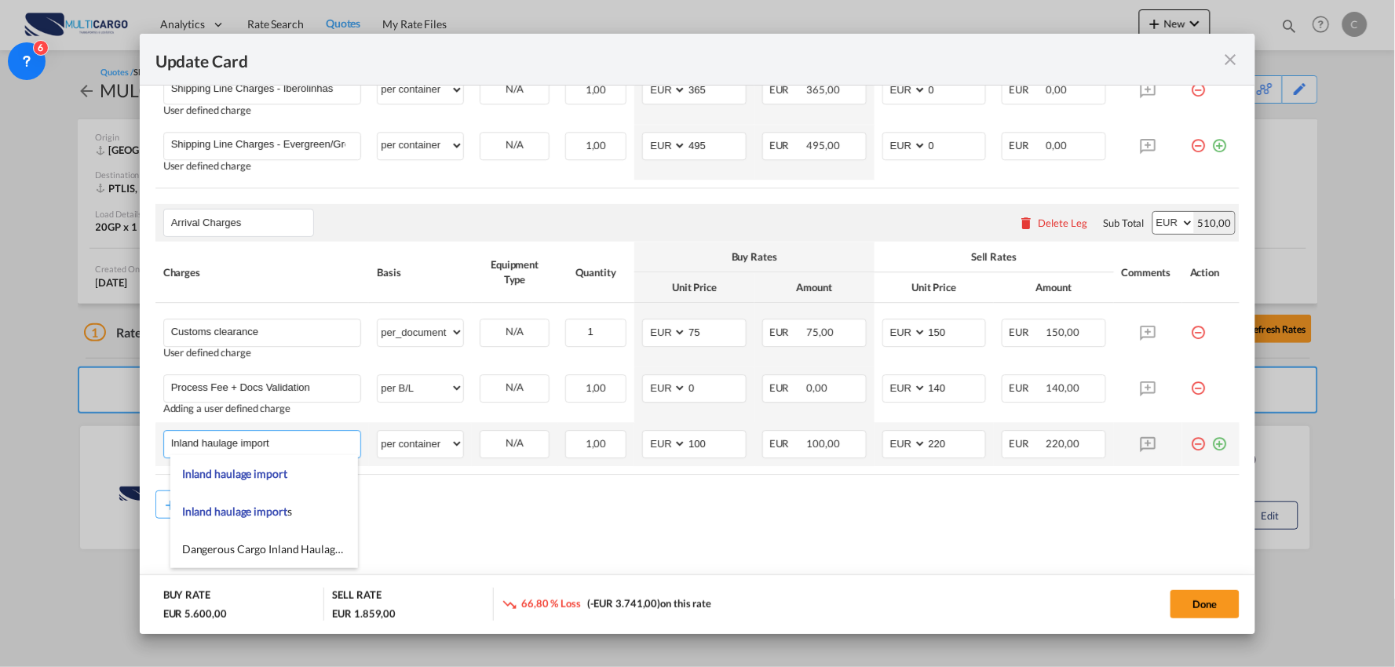
click at [249, 441] on input "Inland haulage import" at bounding box center [266, 443] width 190 height 24
click at [254, 441] on input "Inland haulage import" at bounding box center [266, 443] width 190 height 24
drag, startPoint x: 284, startPoint y: 437, endPoint x: 19, endPoint y: 416, distance: 266.2
click at [19, 416] on div "Update Card Port of Loading CNSHA T/S Liner/Carrier MultiCargo 2HM LOGISTICS D.…" at bounding box center [697, 333] width 1395 height 667
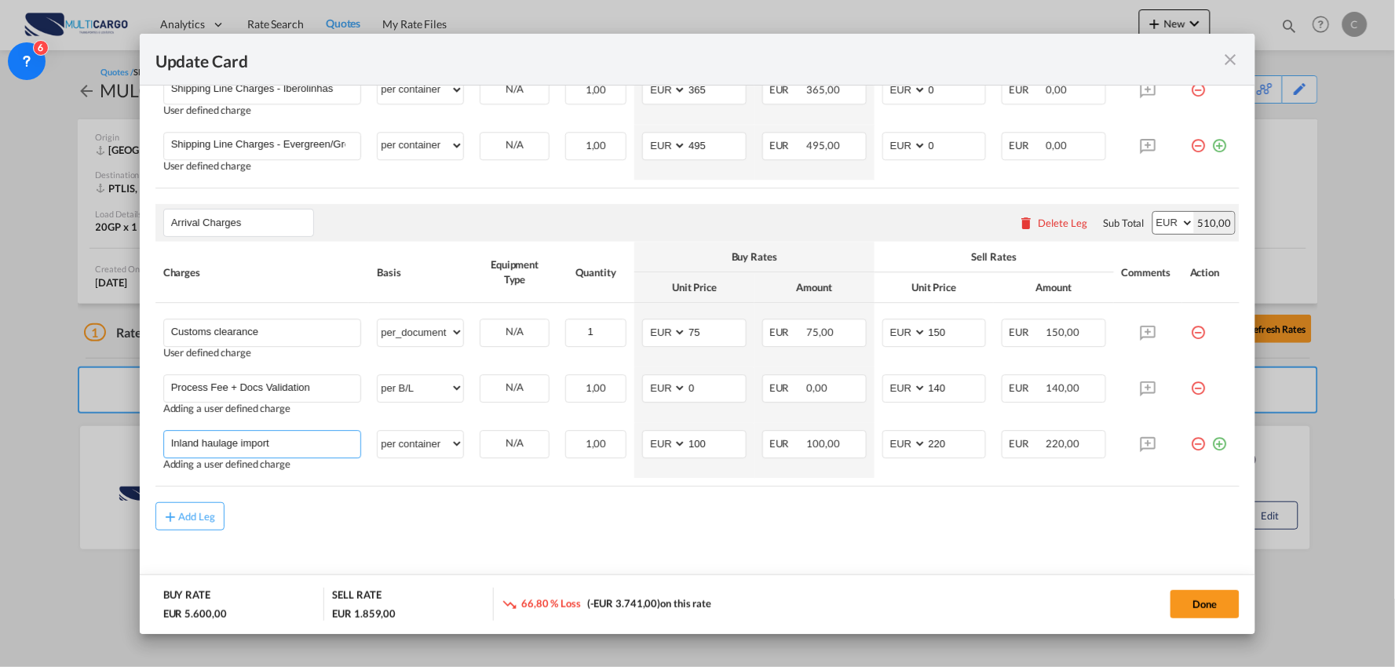
paste input "Delivery Visteon"
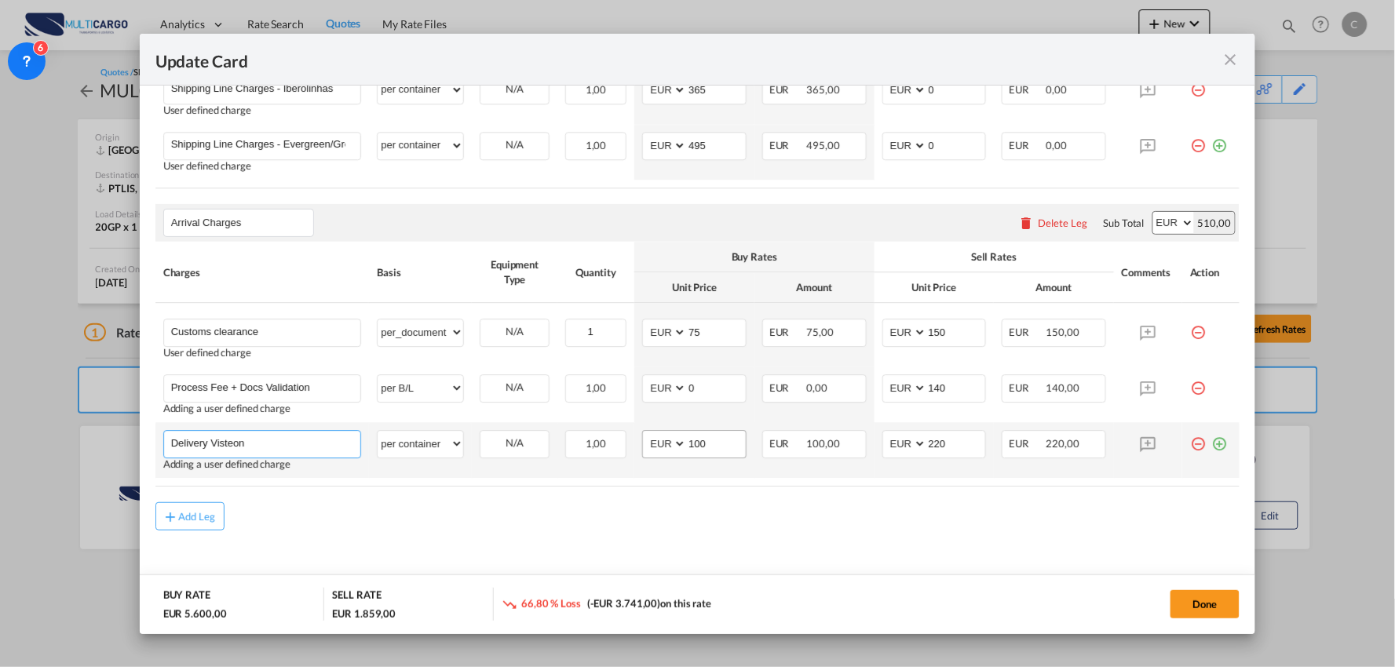
type input "Delivery Visteon"
click at [708, 443] on input "100" at bounding box center [716, 443] width 59 height 24
drag, startPoint x: 708, startPoint y: 443, endPoint x: 676, endPoint y: 443, distance: 31.4
click at [676, 443] on md-input-container "AED AFN ALL AMD ANG AOA ARS AUD AWG AZN BAM BBD BDT BGN BHD BIF BMD BND BOB BRL…" at bounding box center [694, 444] width 104 height 28
drag, startPoint x: 941, startPoint y: 451, endPoint x: 883, endPoint y: 456, distance: 58.4
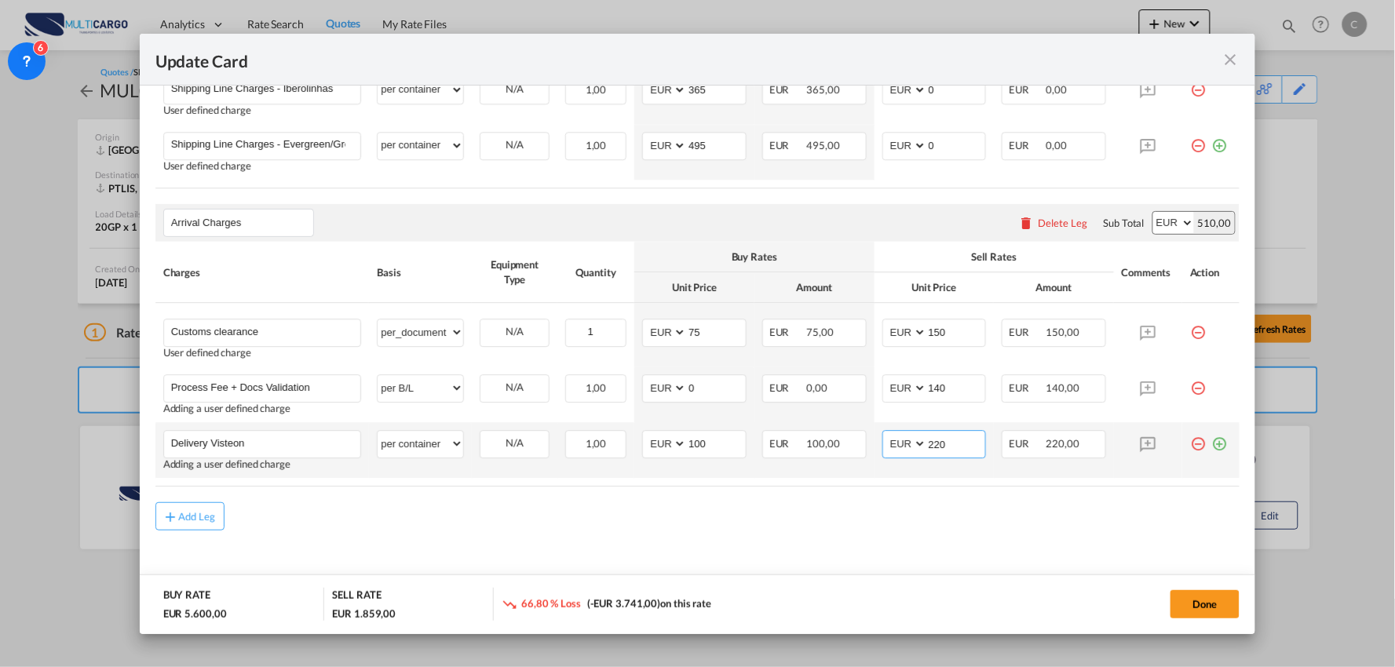
click at [909, 449] on md-input-container "AED AFN ALL AMD ANG AOA ARS AUD AWG AZN BAM BBD BDT BGN BHD BIF BMD BND BOB BRL…" at bounding box center [935, 444] width 104 height 28
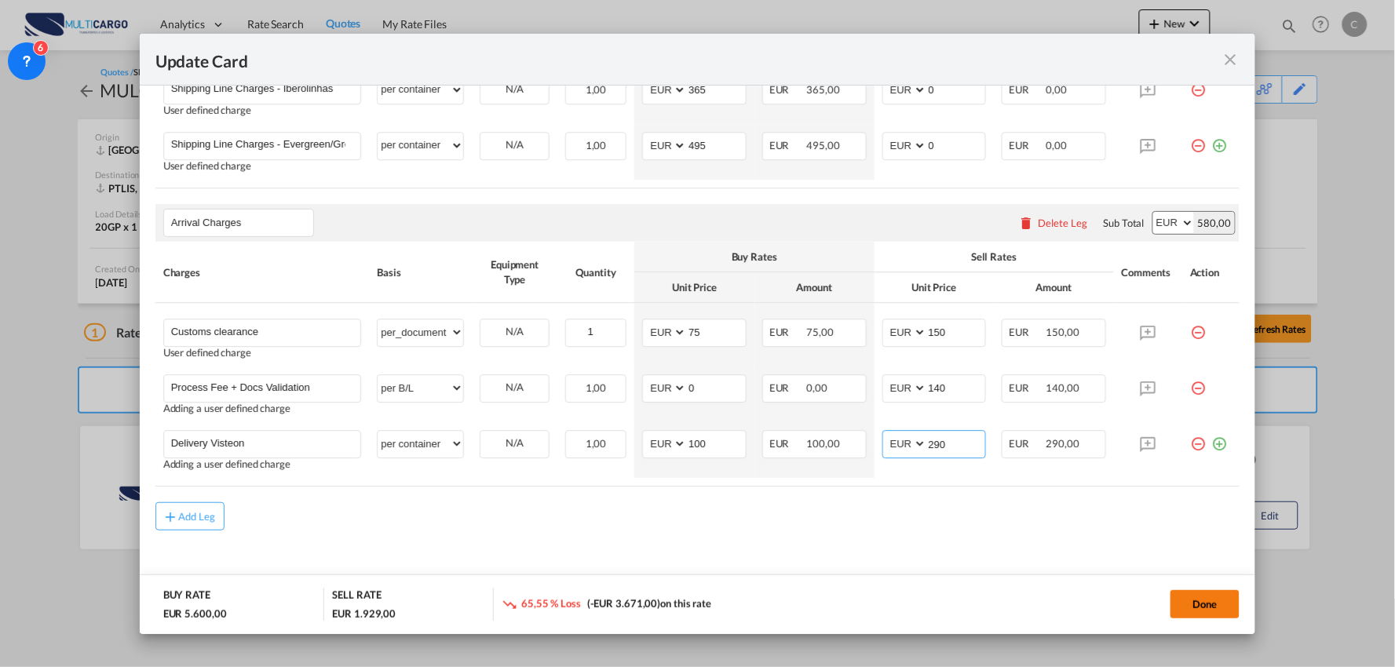
type input "290"
click at [1191, 600] on button "Done" at bounding box center [1205, 605] width 69 height 28
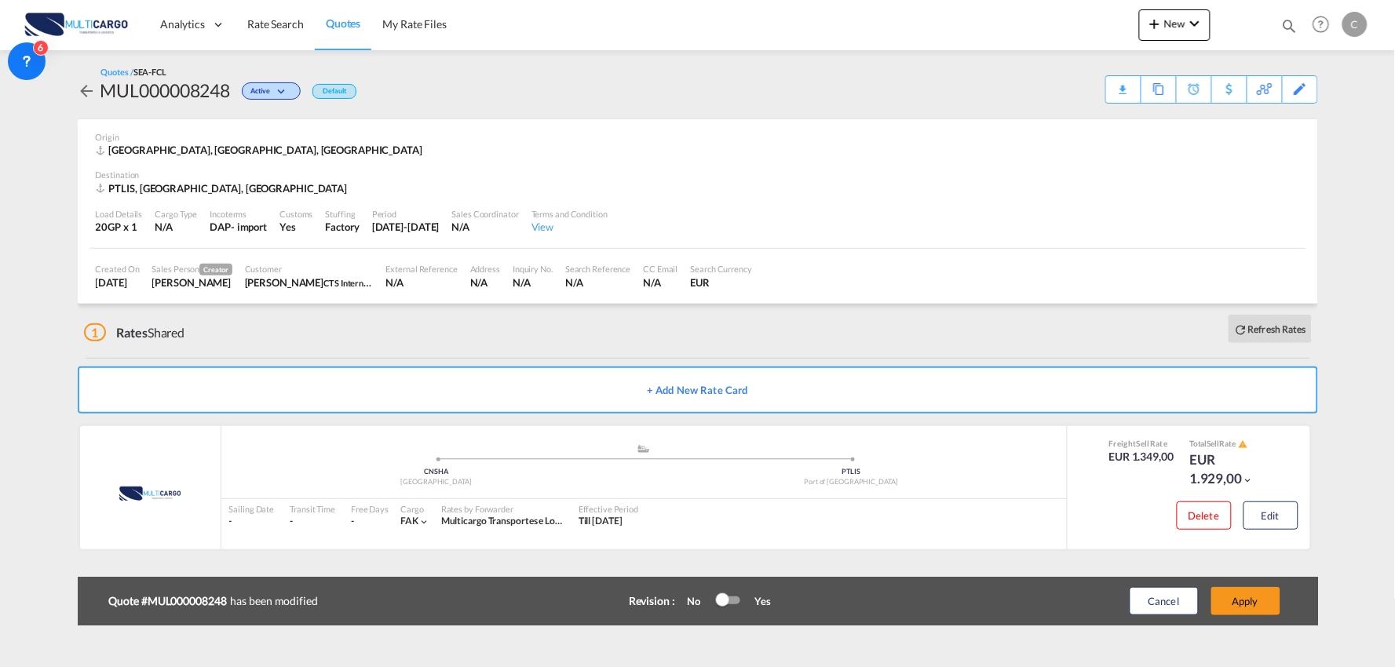
click at [1236, 601] on button "Apply" at bounding box center [1246, 601] width 69 height 28
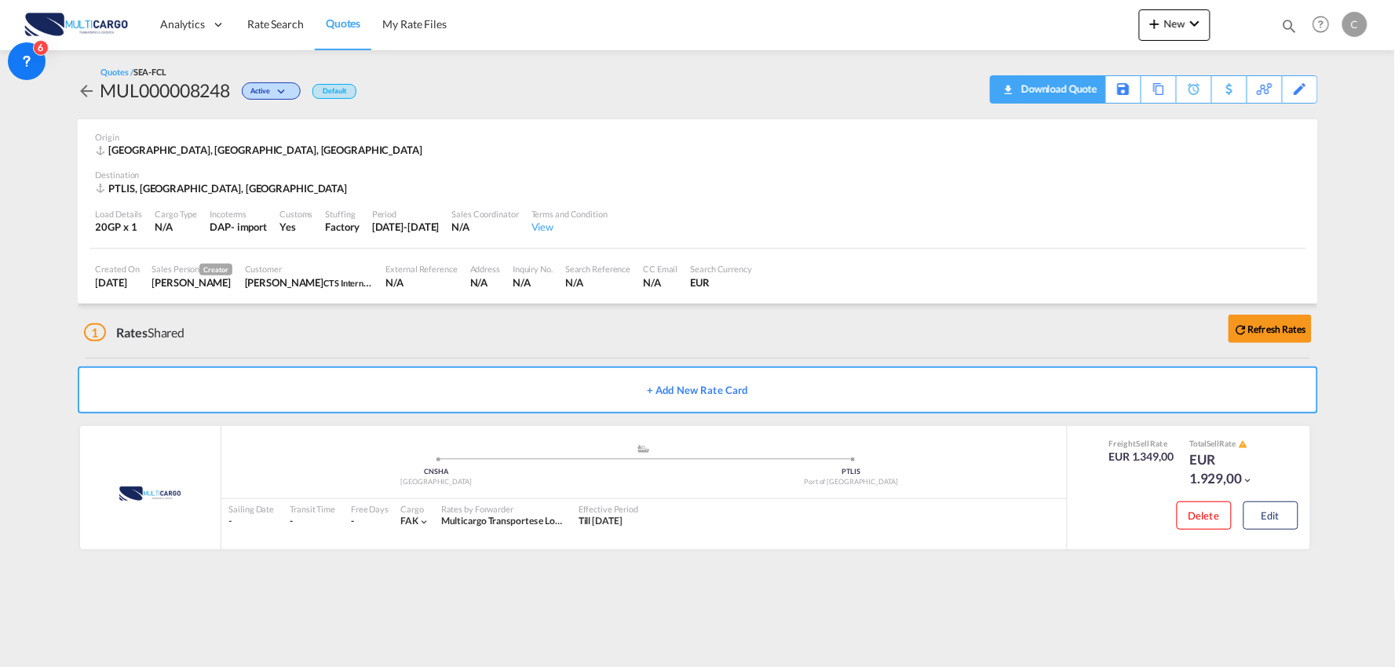
click at [1081, 95] on div "Download Quote" at bounding box center [1058, 88] width 80 height 25
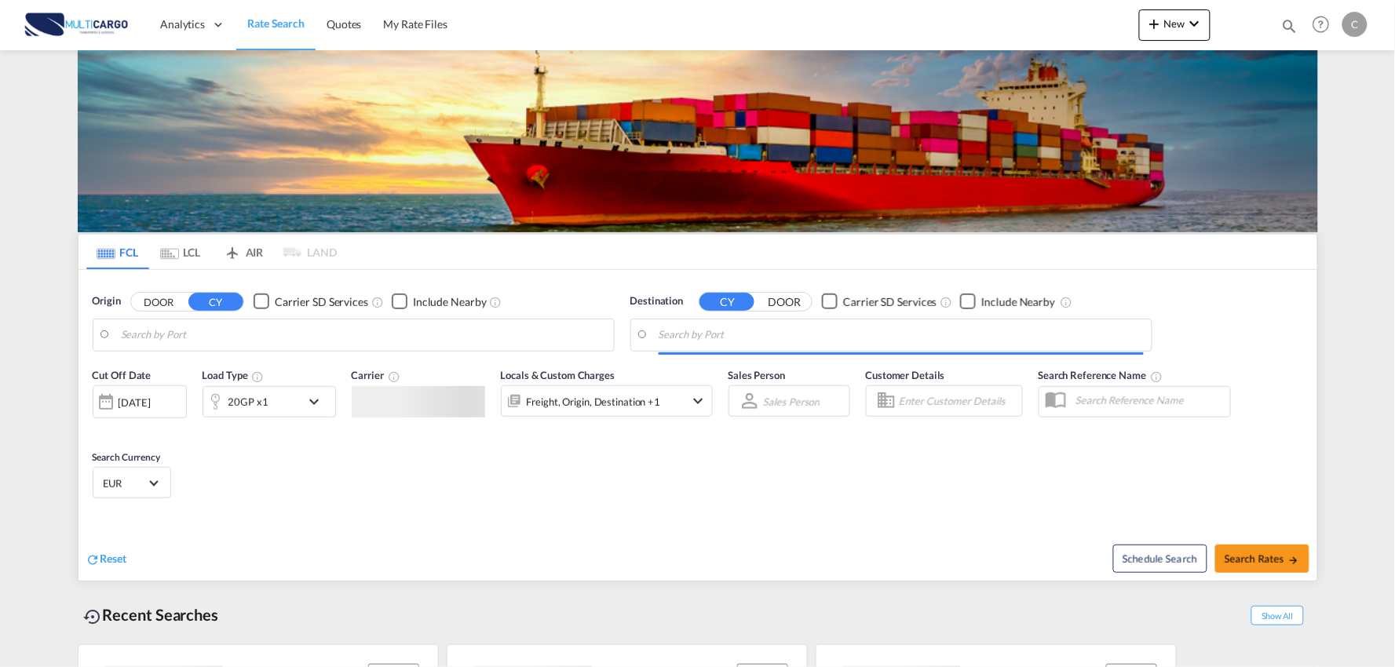
type input "Port of [GEOGRAPHIC_DATA], [GEOGRAPHIC_DATA], [GEOGRAPHIC_DATA]"
type input "Leixoes, Leixoes, PTLEI"
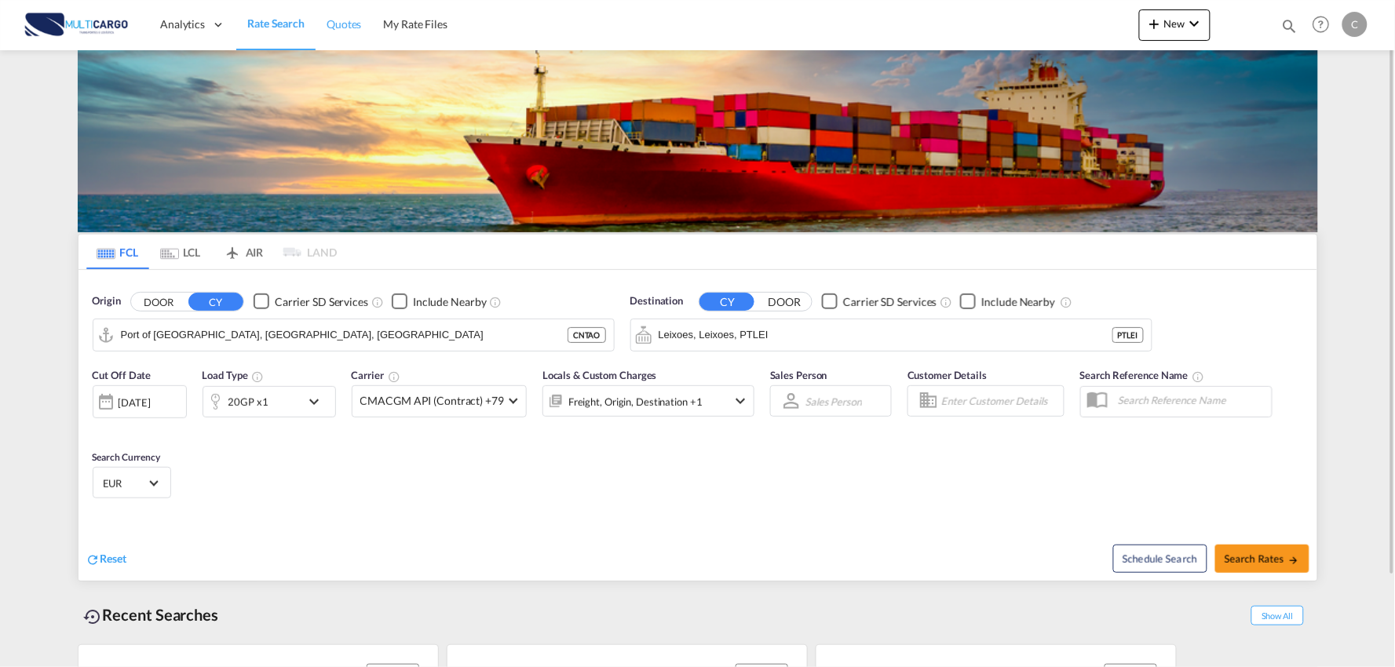
click at [358, 21] on span "Quotes" at bounding box center [344, 23] width 35 height 13
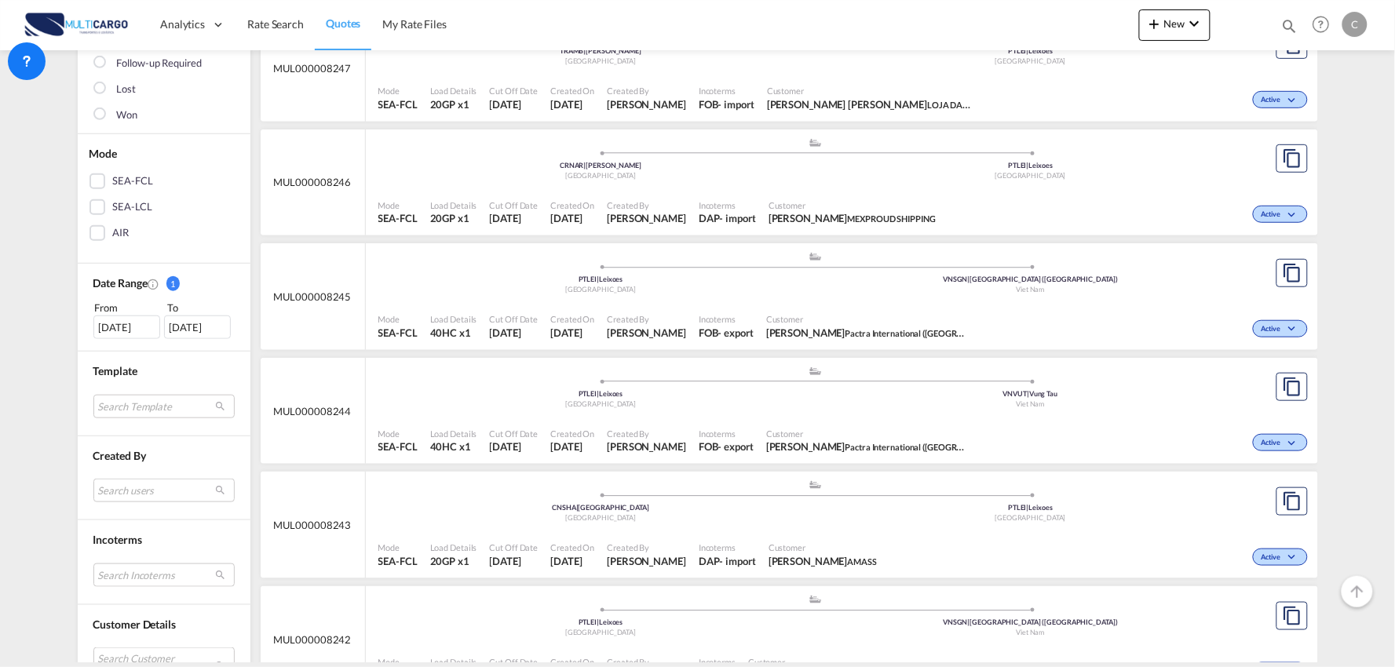
scroll to position [262, 0]
click at [123, 485] on md-select "Search users imran freightify [EMAIL_ADDRESS][DOMAIN_NAME] [PERSON_NAME] [EMAIL…" at bounding box center [163, 489] width 141 height 24
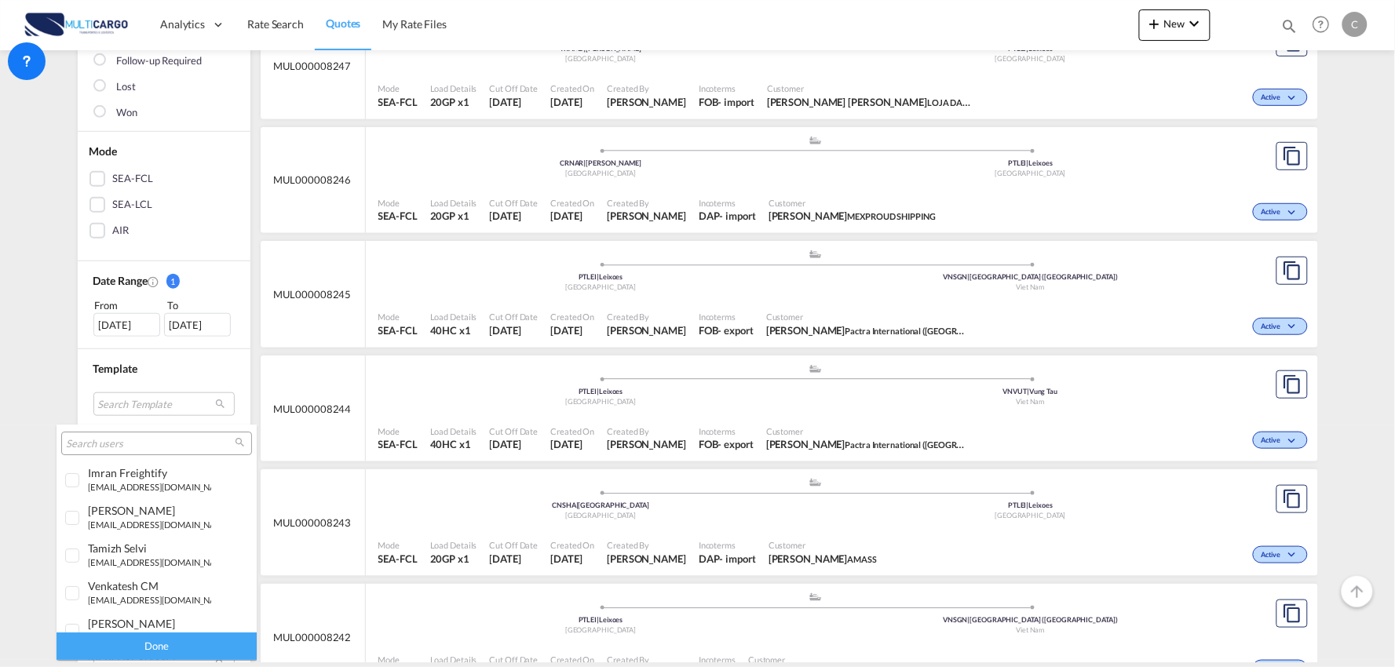
click at [138, 442] on input "search" at bounding box center [150, 444] width 169 height 14
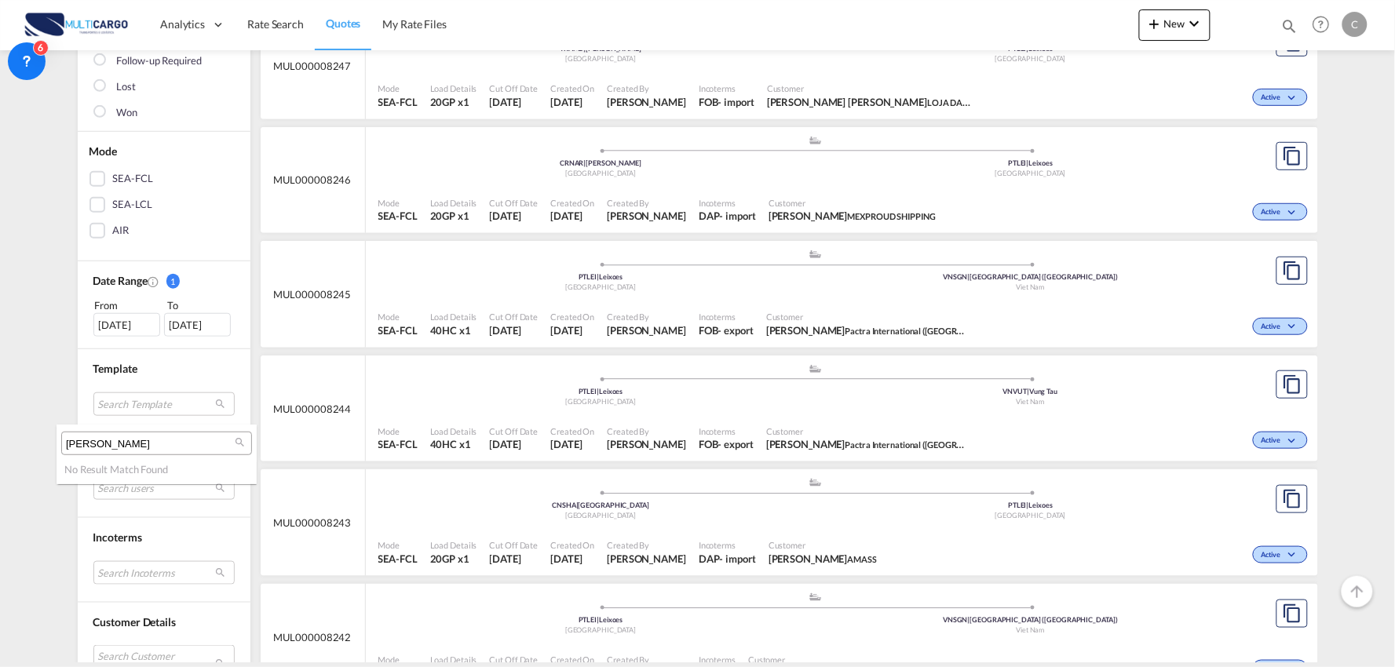
drag, startPoint x: 123, startPoint y: 443, endPoint x: 22, endPoint y: 443, distance: 101.3
click at [22, 443] on body "Analytics Reports Dashboard Rate Search Quotes My Rate Files Analytics" at bounding box center [697, 333] width 1395 height 667
type input "A"
drag, startPoint x: 110, startPoint y: 444, endPoint x: 38, endPoint y: 444, distance: 72.2
click at [38, 444] on body "Analytics Reports Dashboard Rate Search Quotes My Rate Files Analytics" at bounding box center [697, 333] width 1395 height 667
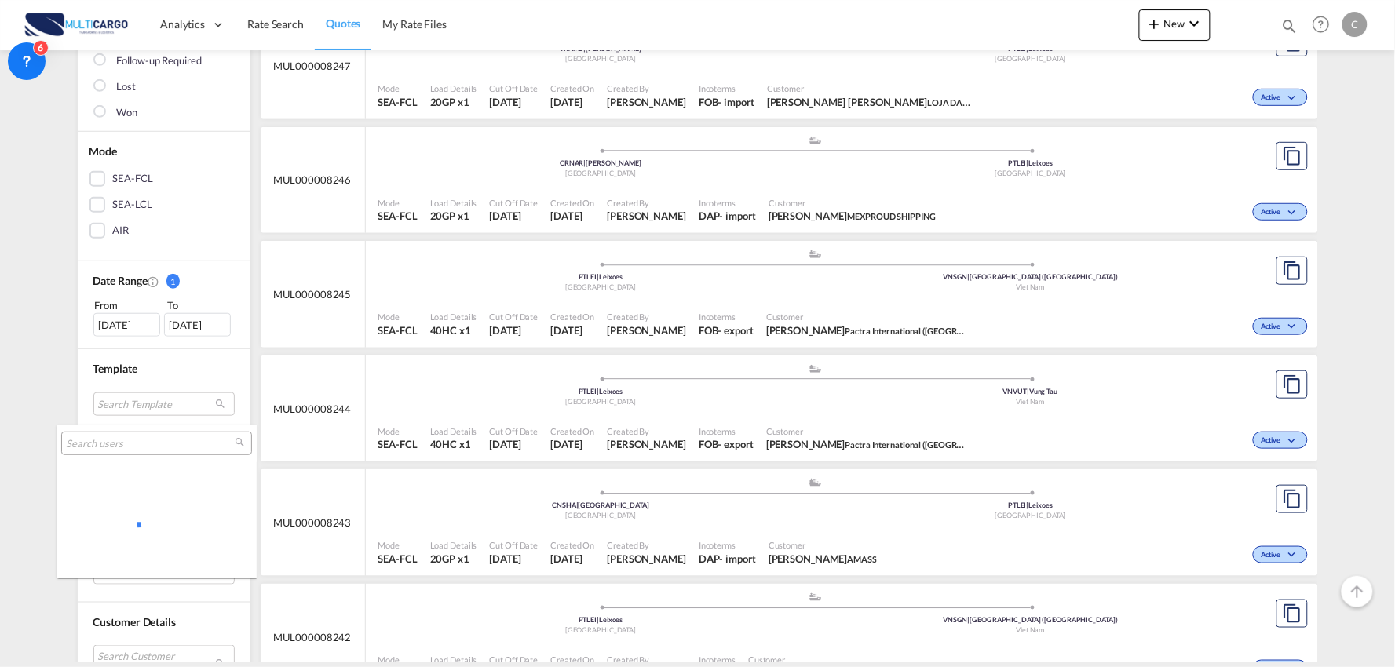
click at [4, 434] on md-backdrop at bounding box center [697, 333] width 1395 height 667
click at [122, 653] on md-select "Search Customer Details user name user [PERSON_NAME] [PERSON_NAME][EMAIL_ADDRES…" at bounding box center [163, 664] width 141 height 36
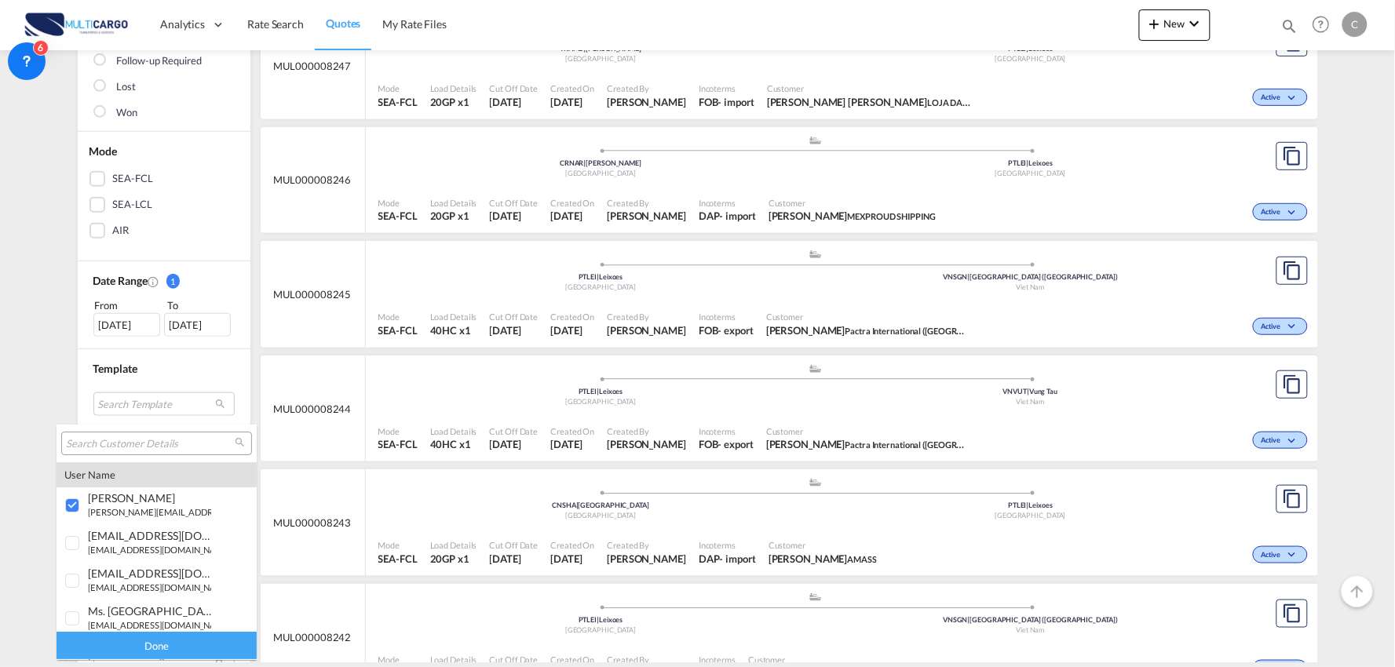
drag, startPoint x: 166, startPoint y: 642, endPoint x: 246, endPoint y: 641, distance: 80.1
click at [165, 644] on div "Done" at bounding box center [157, 646] width 200 height 27
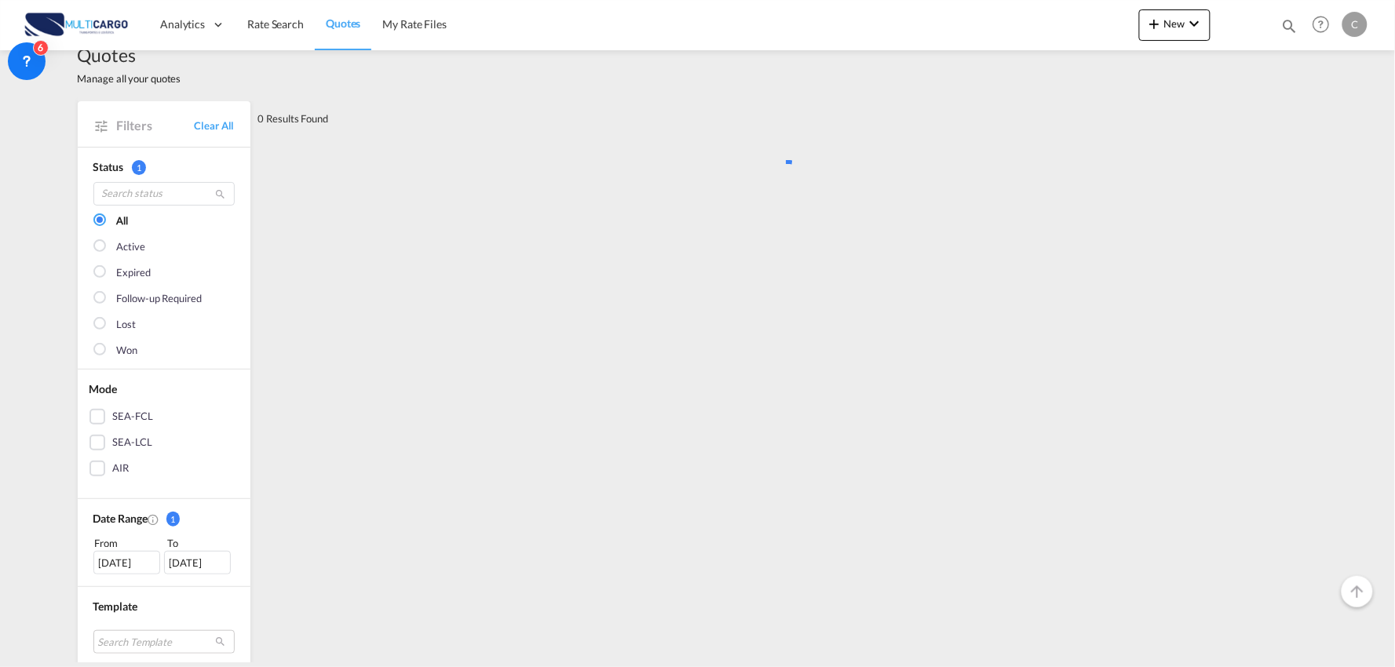
scroll to position [0, 0]
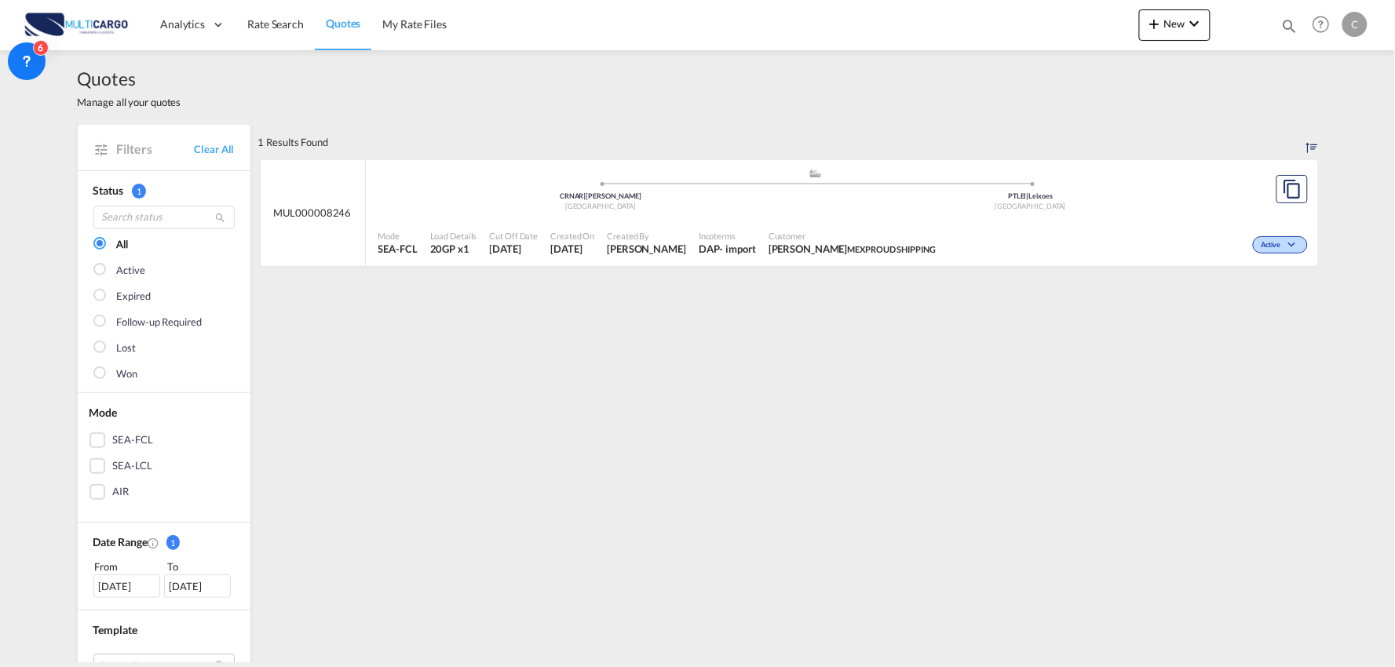
click at [869, 217] on div ".a{fill:#aaa8ad;} .a{fill:#aaa8ad;} CRNAR | Naranjo Costa Rica PTLEI | Leixoes …" at bounding box center [817, 193] width 876 height 51
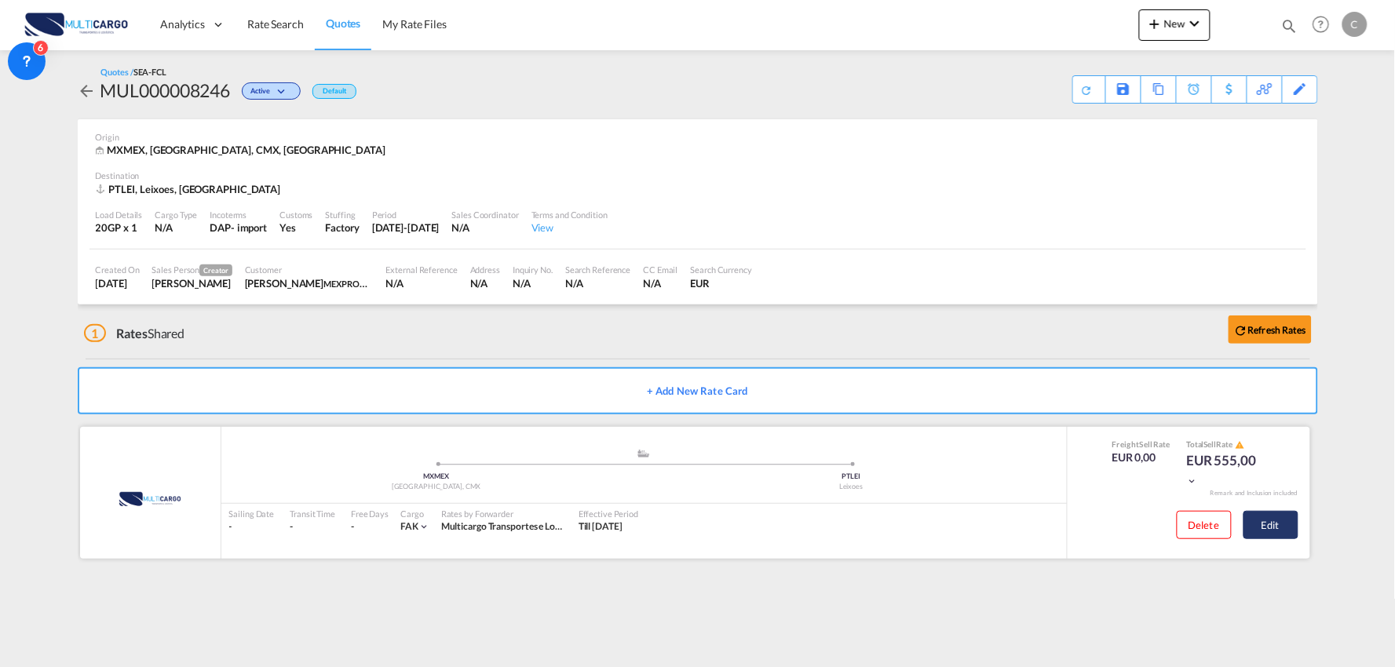
click at [1281, 524] on button "Edit" at bounding box center [1271, 525] width 55 height 28
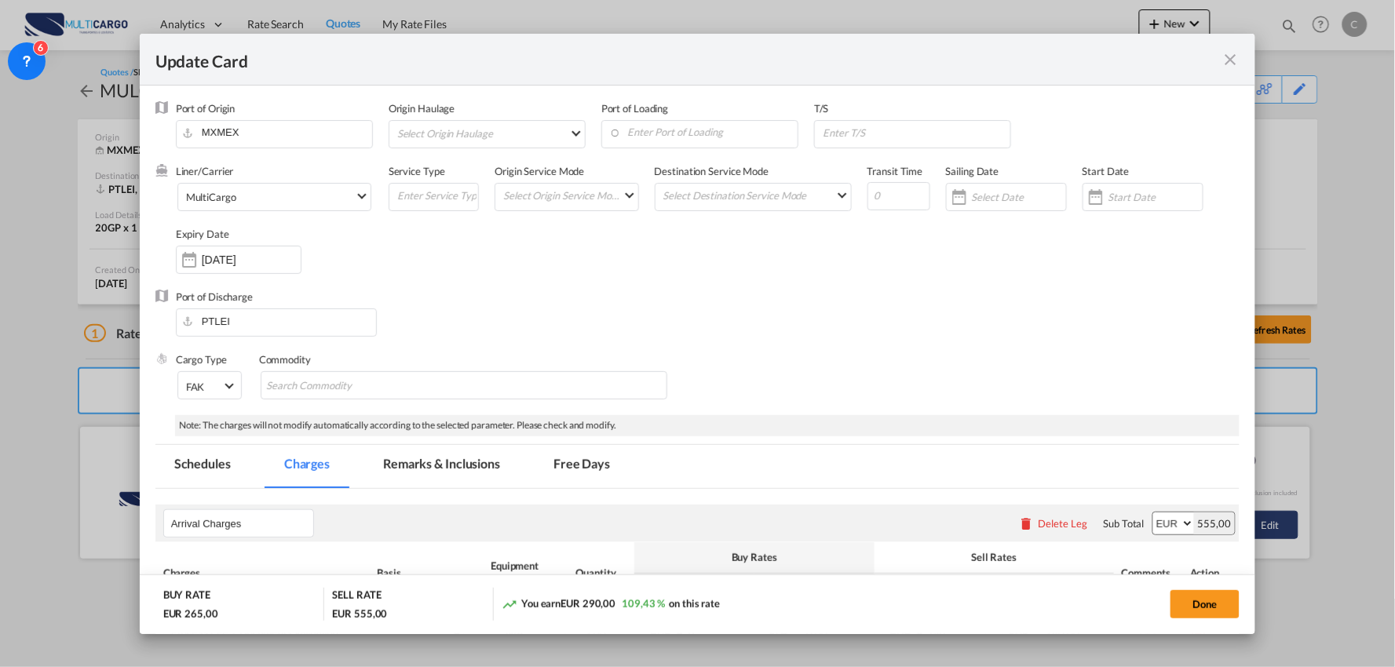
select select "per B/L"
select select "per_document"
select select "per container"
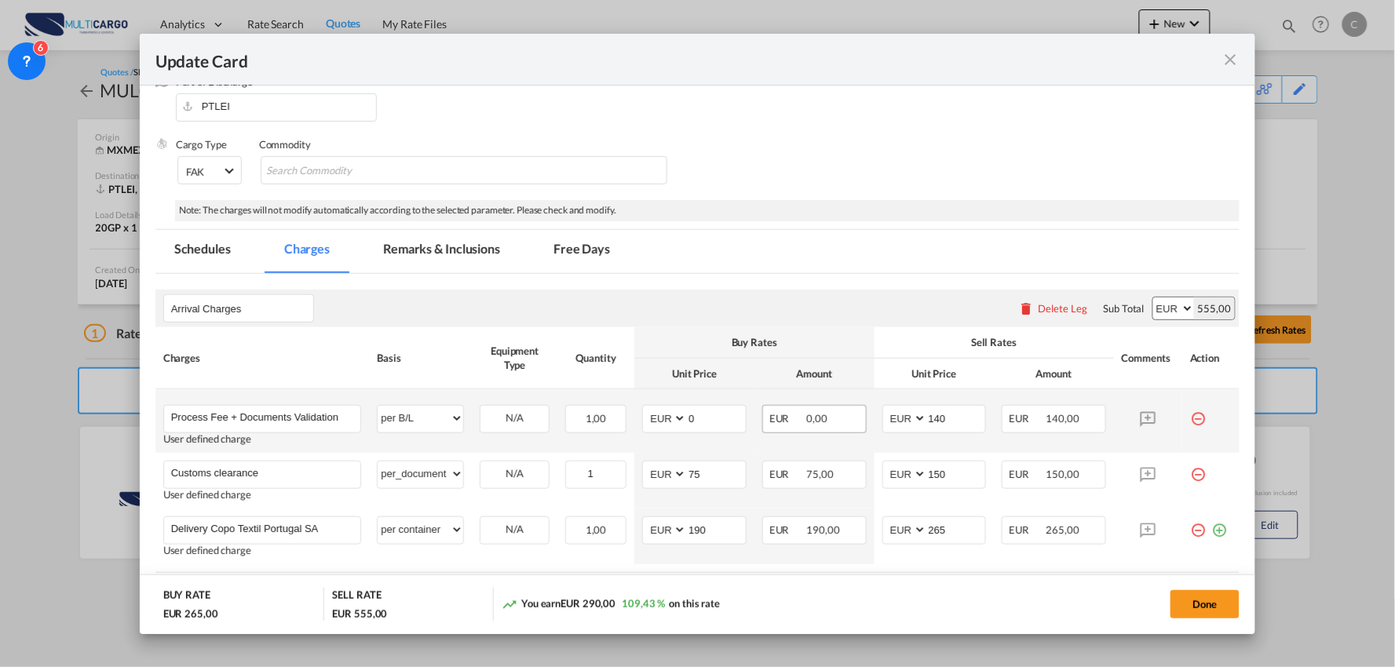
scroll to position [262, 0]
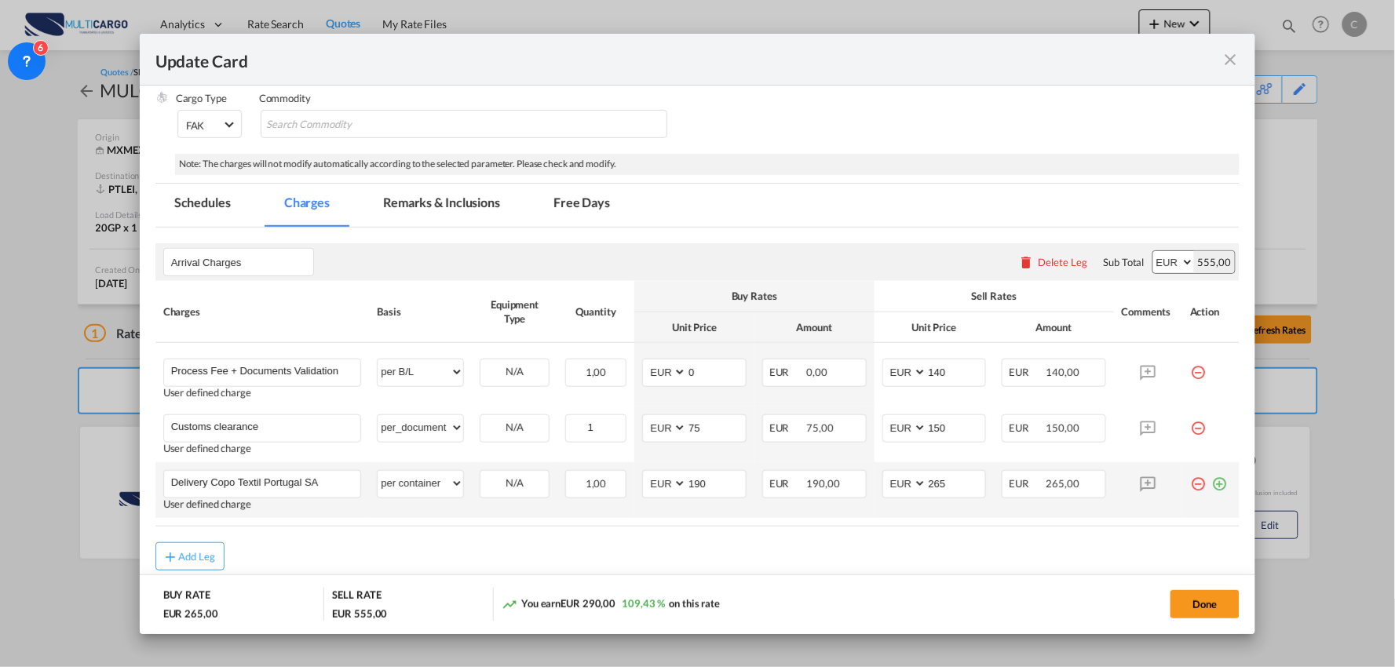
click at [1212, 485] on md-icon "icon-plus-circle-outline green-400-fg" at bounding box center [1220, 478] width 16 height 16
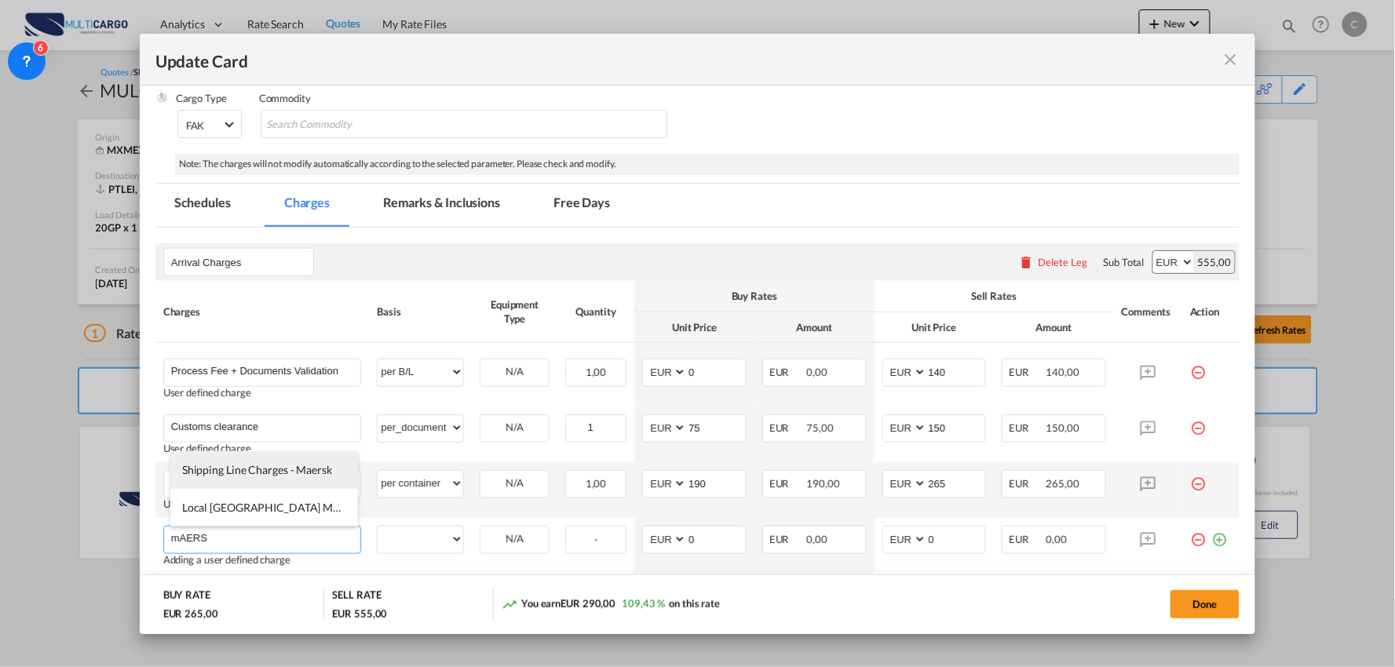
click at [242, 470] on span "Shipping Line Charges - Maersk" at bounding box center [257, 469] width 150 height 13
type input "Shipping Line Charges - Maersk"
select select "per container"
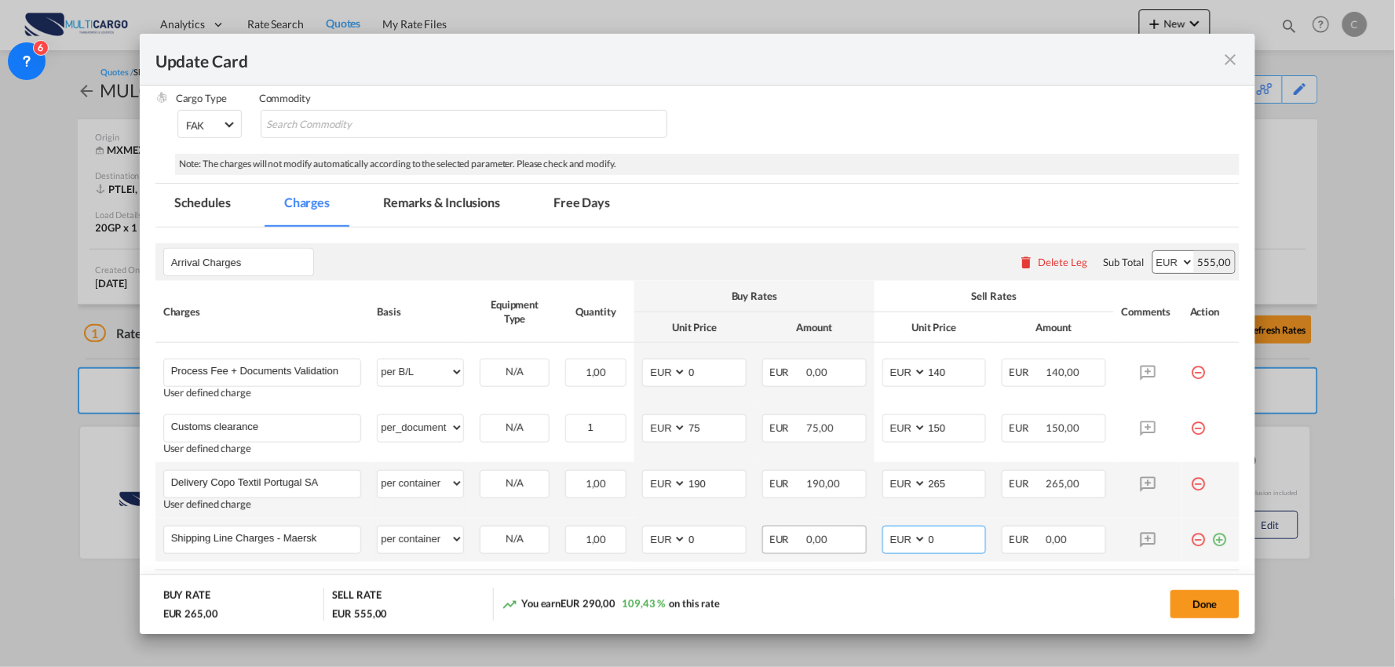
drag, startPoint x: 940, startPoint y: 539, endPoint x: 851, endPoint y: 543, distance: 88.8
click at [883, 543] on md-input-container "AED AFN ALL AMD ANG AOA ARS AUD AWG AZN BAM BBD BDT BGN BHD BIF BMD BND BOB BRL…" at bounding box center [935, 540] width 104 height 28
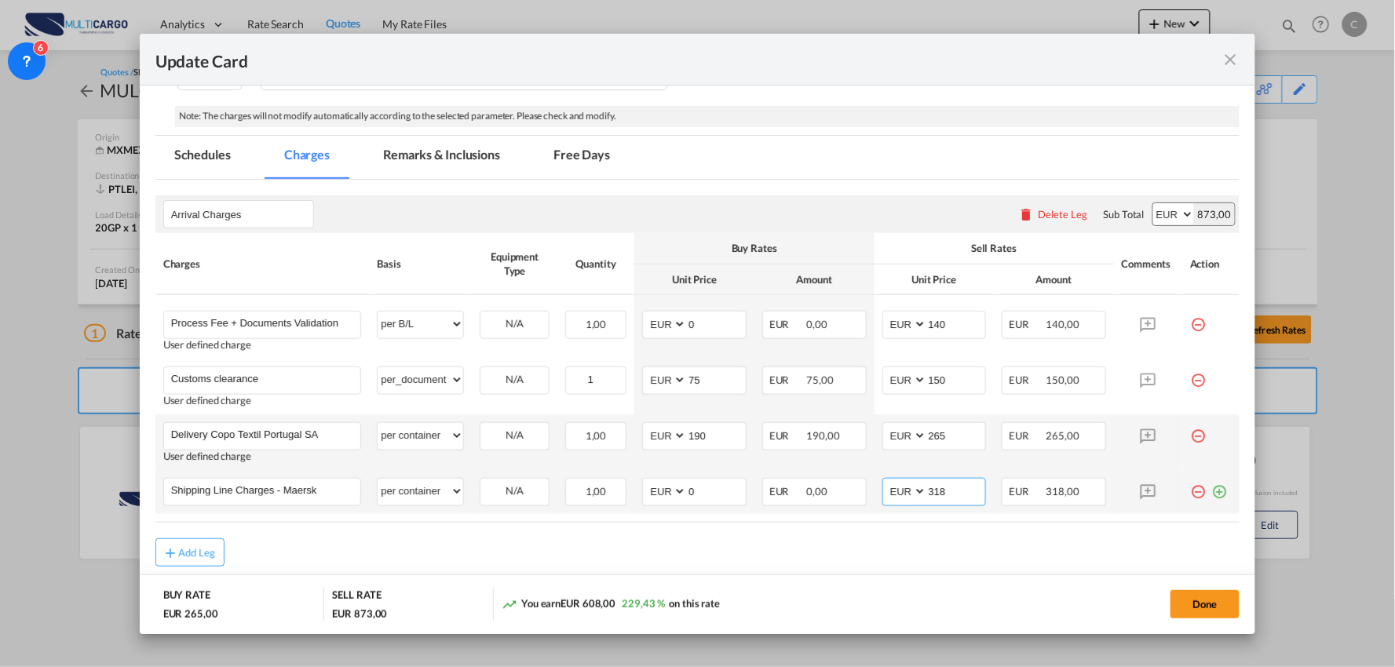
scroll to position [349, 0]
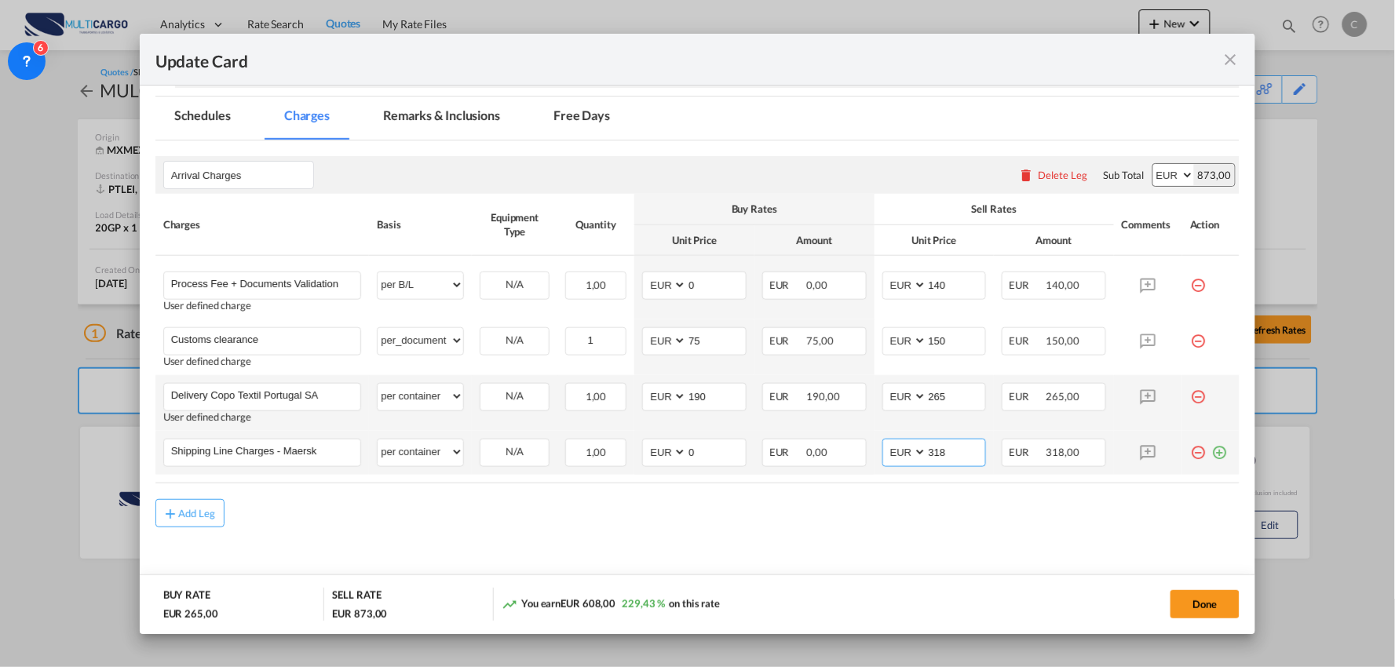
type input "318"
click at [1212, 450] on md-icon "icon-plus-circle-outline green-400-fg" at bounding box center [1220, 447] width 16 height 16
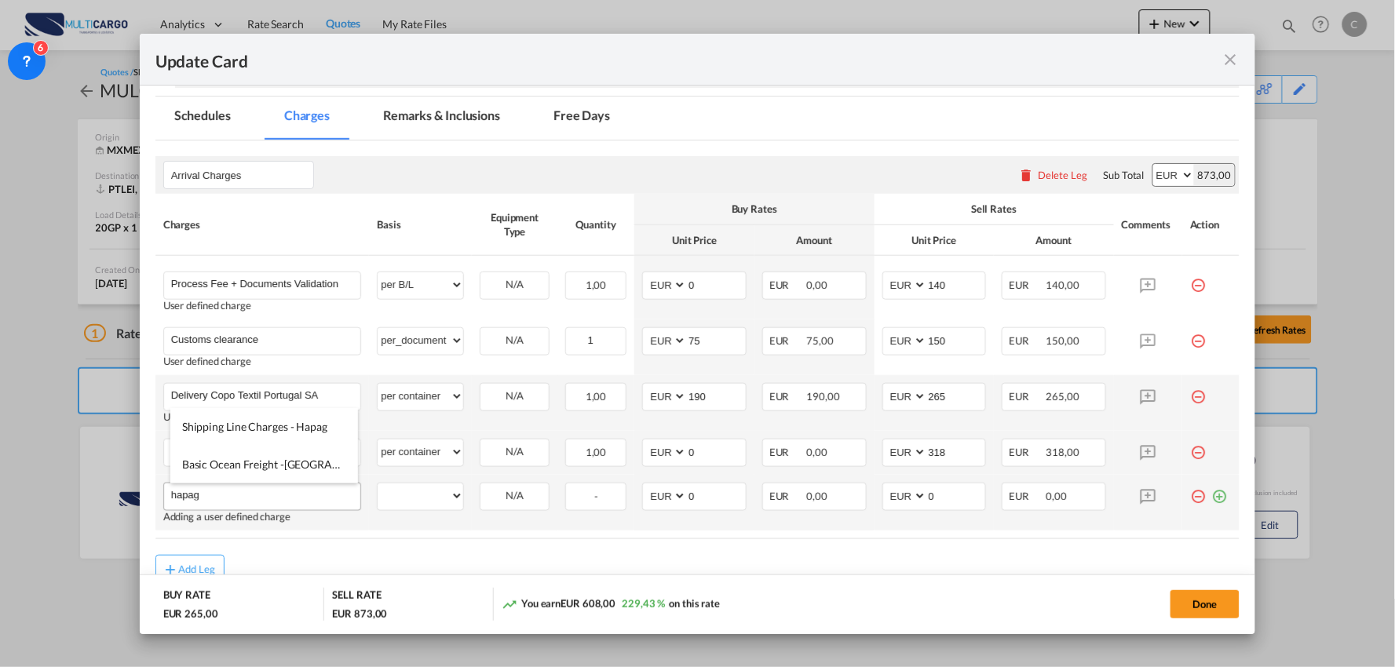
drag, startPoint x: 242, startPoint y: 421, endPoint x: 283, endPoint y: 496, distance: 86.1
click at [242, 420] on span "Shipping Line Charges - Hapag" at bounding box center [254, 426] width 145 height 13
type input "Shipping Line Charges - Hapag"
select select "per container"
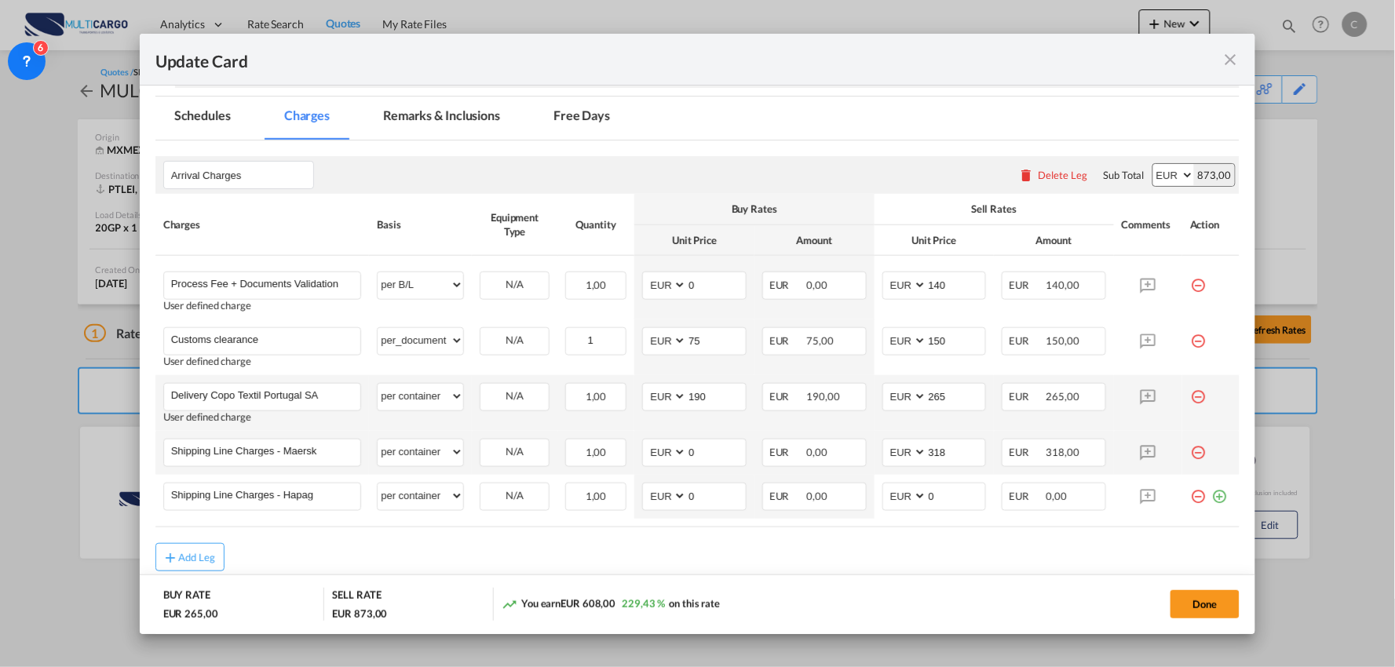
click at [294, 551] on div "Add Leg" at bounding box center [697, 557] width 1085 height 28
click at [883, 503] on md-input-container "AED AFN ALL AMD ANG AOA ARS AUD AWG AZN BAM BBD BDT BGN BHD BIF BMD BND BOB BRL…" at bounding box center [935, 497] width 104 height 28
type input "459"
drag, startPoint x: 715, startPoint y: 446, endPoint x: 611, endPoint y: 448, distance: 103.7
click at [614, 448] on tr "Shipping Line Charges - Maersk Please Enter User Defined Charges Cannot Be Publ…" at bounding box center [697, 453] width 1085 height 44
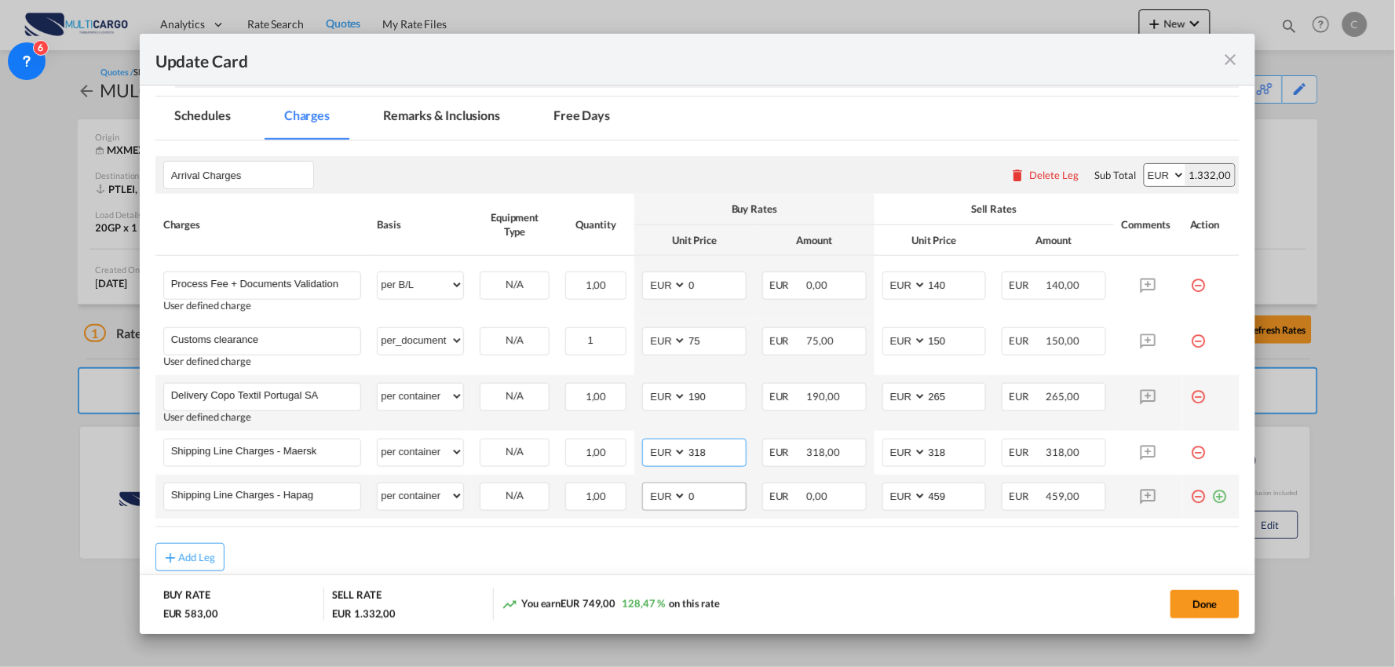
type input "318"
drag, startPoint x: 708, startPoint y: 492, endPoint x: 610, endPoint y: 499, distance: 98.4
click at [617, 499] on tr "Shipping Line Charges - Hapag Please Enter User Defined Charges Cannot Be Publi…" at bounding box center [697, 497] width 1085 height 44
type input "459"
click at [1205, 601] on button "Done" at bounding box center [1205, 605] width 69 height 28
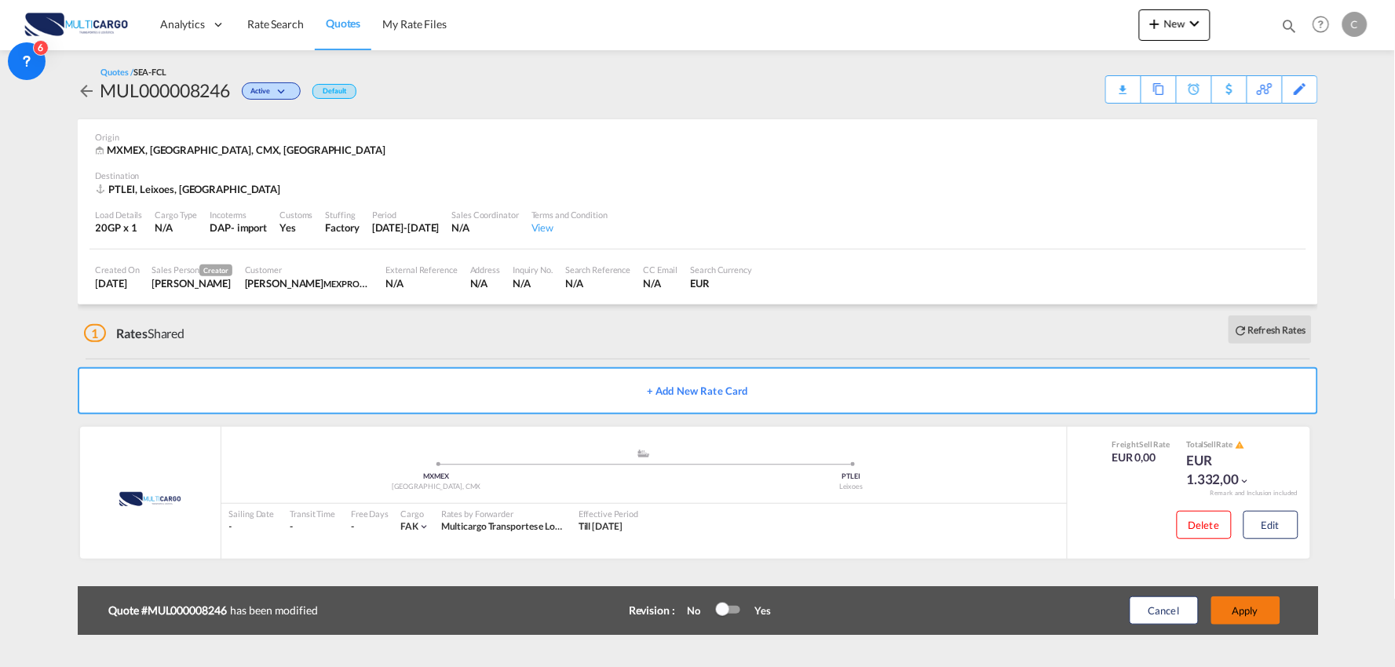
click at [1251, 605] on button "Apply" at bounding box center [1246, 611] width 69 height 28
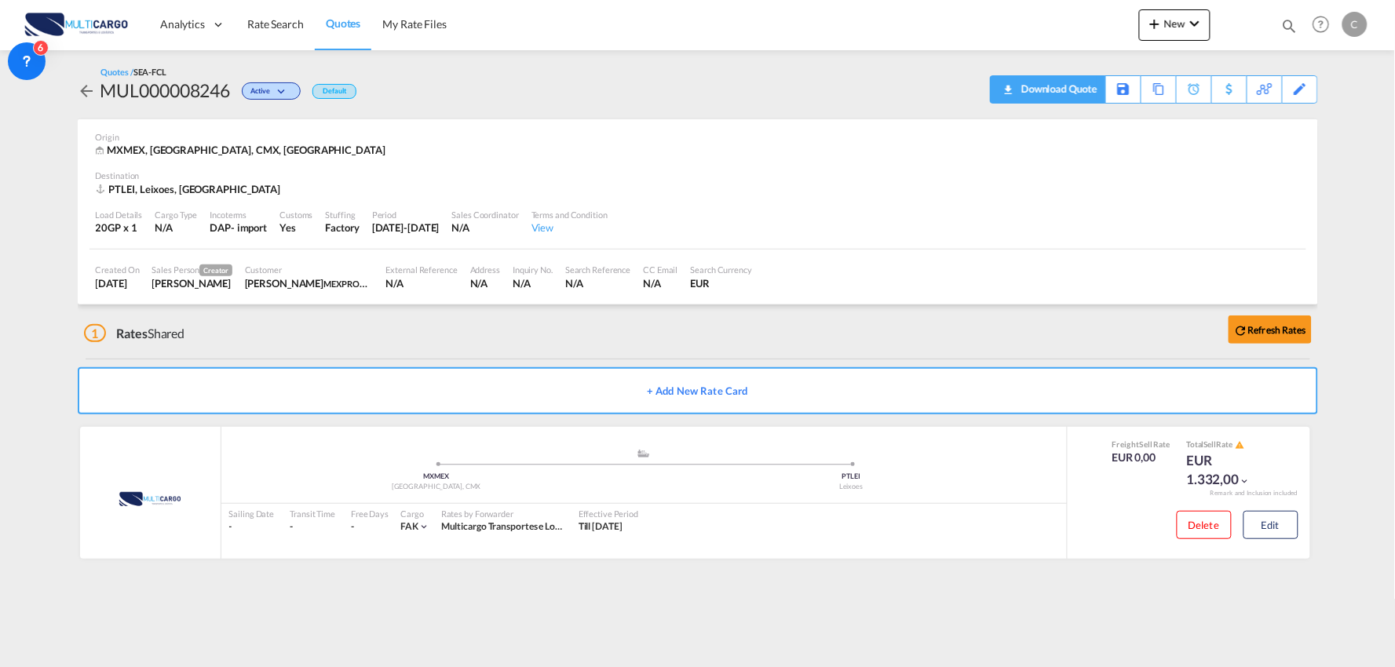
click at [1071, 93] on div "Download Quote" at bounding box center [1058, 88] width 80 height 25
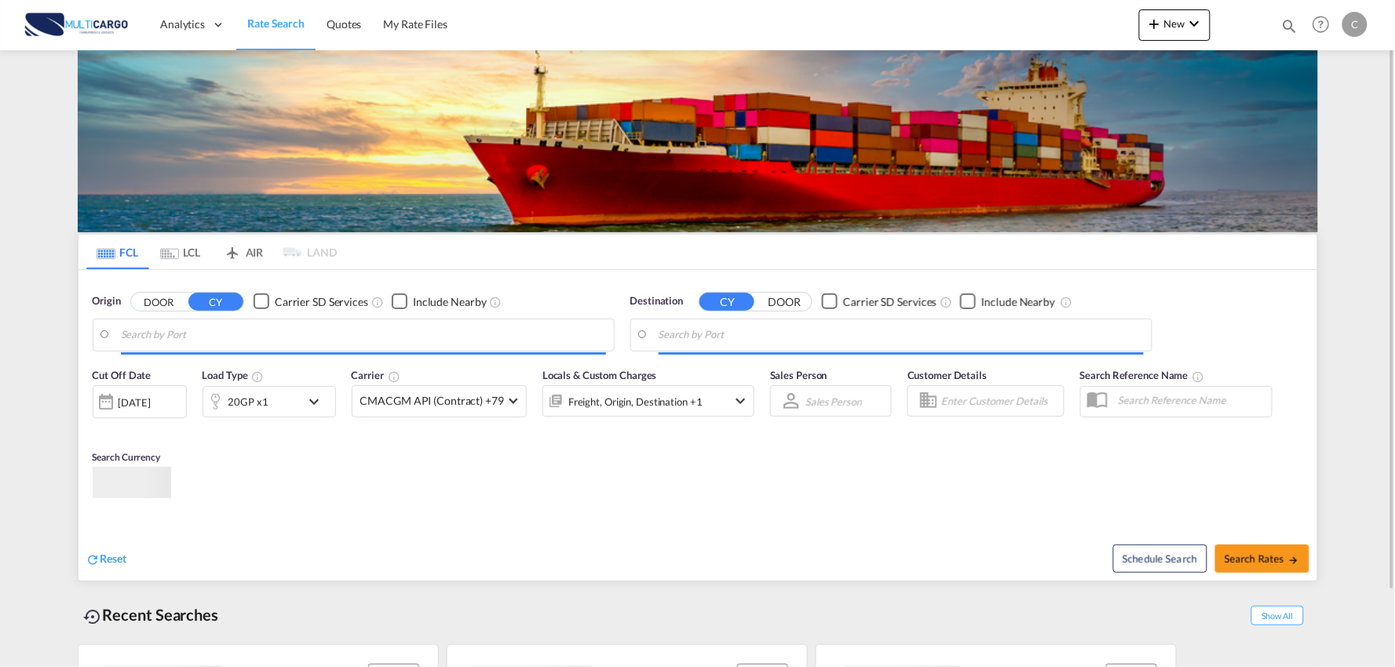
type input "Port of [GEOGRAPHIC_DATA], [GEOGRAPHIC_DATA], [GEOGRAPHIC_DATA]"
type input "Leixoes, Leixoes, PTLEI"
